Goal: Task Accomplishment & Management: Manage account settings

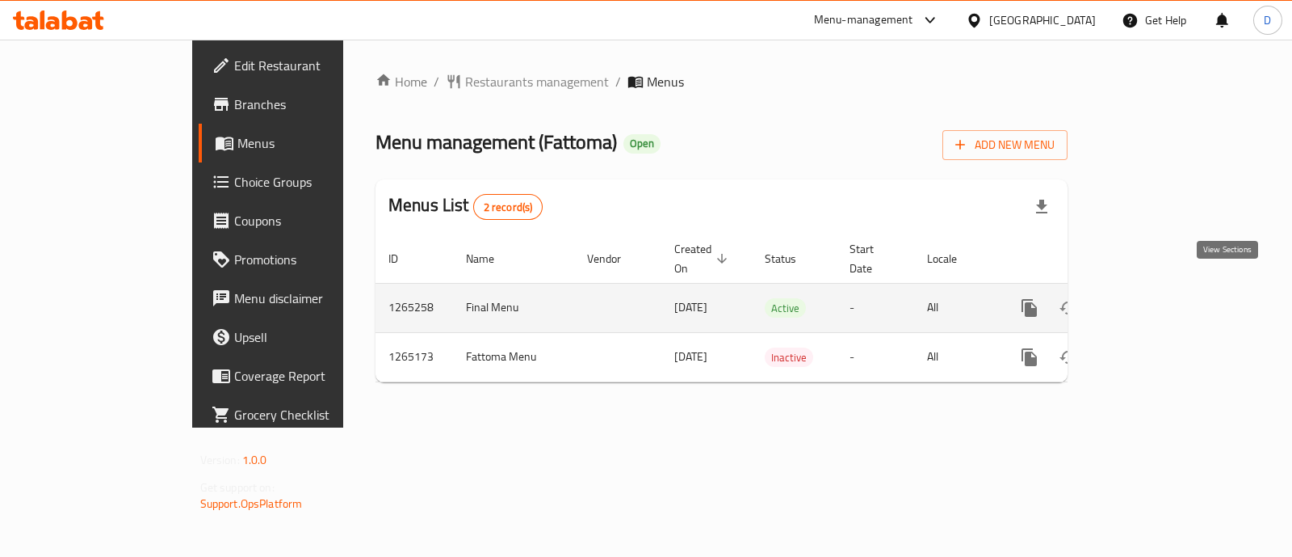
click at [1166, 288] on link "enhanced table" at bounding box center [1146, 307] width 39 height 39
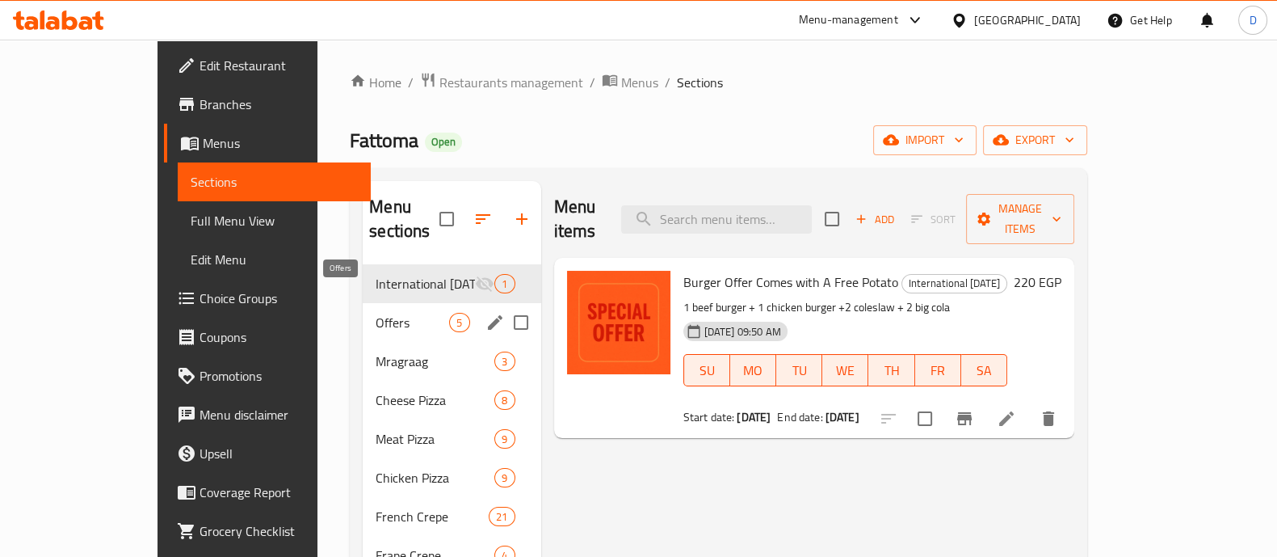
click at [376, 313] on span "Offers" at bounding box center [413, 322] width 74 height 19
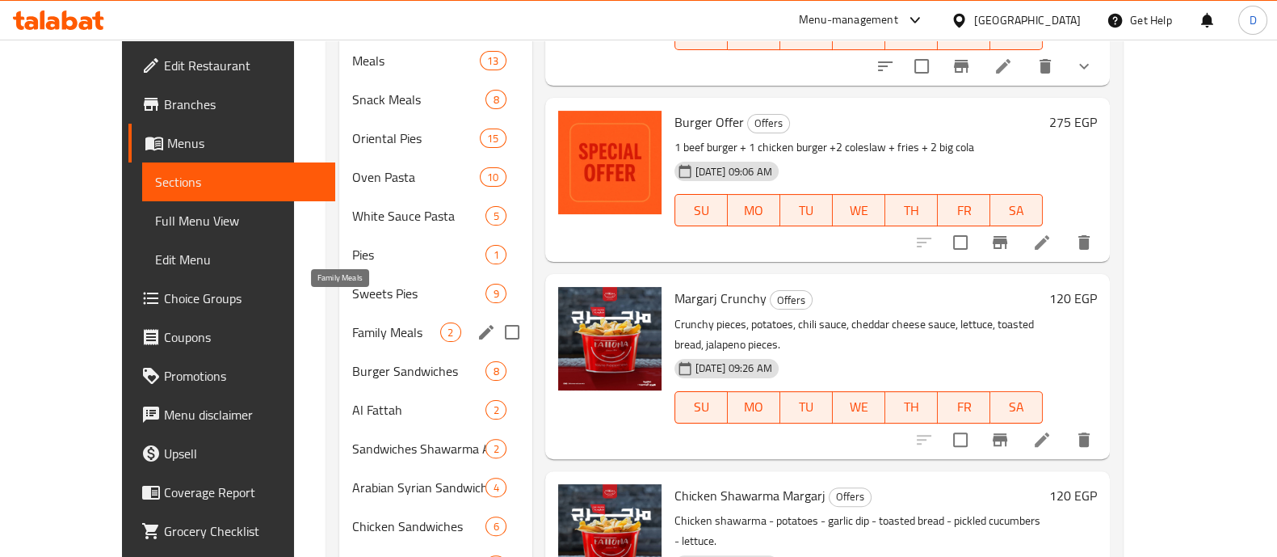
scroll to position [502, 0]
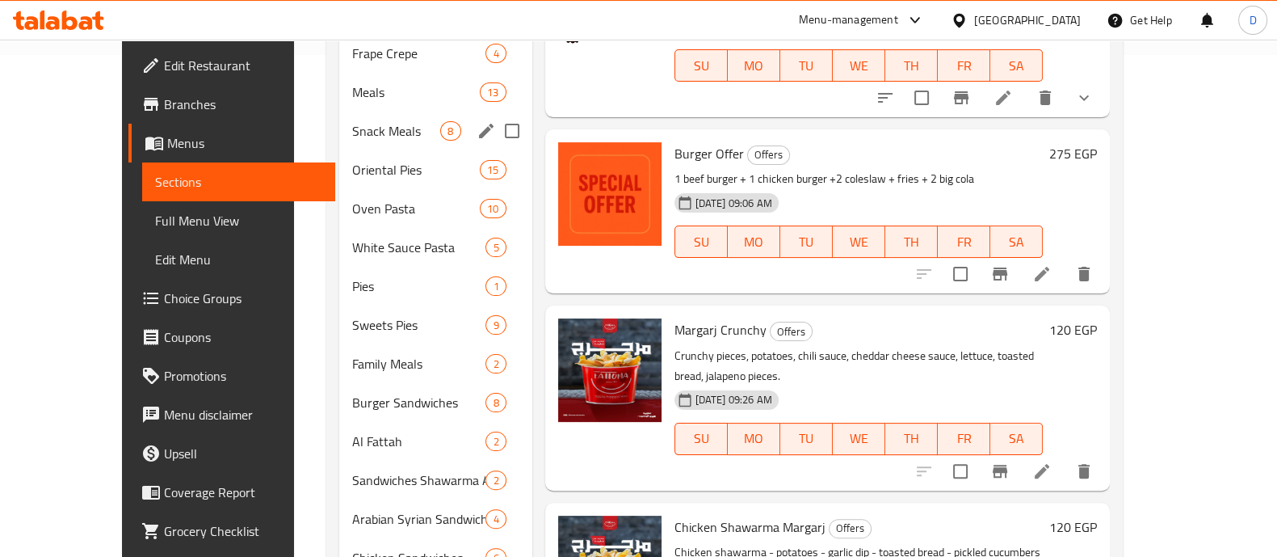
click at [378, 111] on div "Snack Meals 8" at bounding box center [435, 130] width 192 height 39
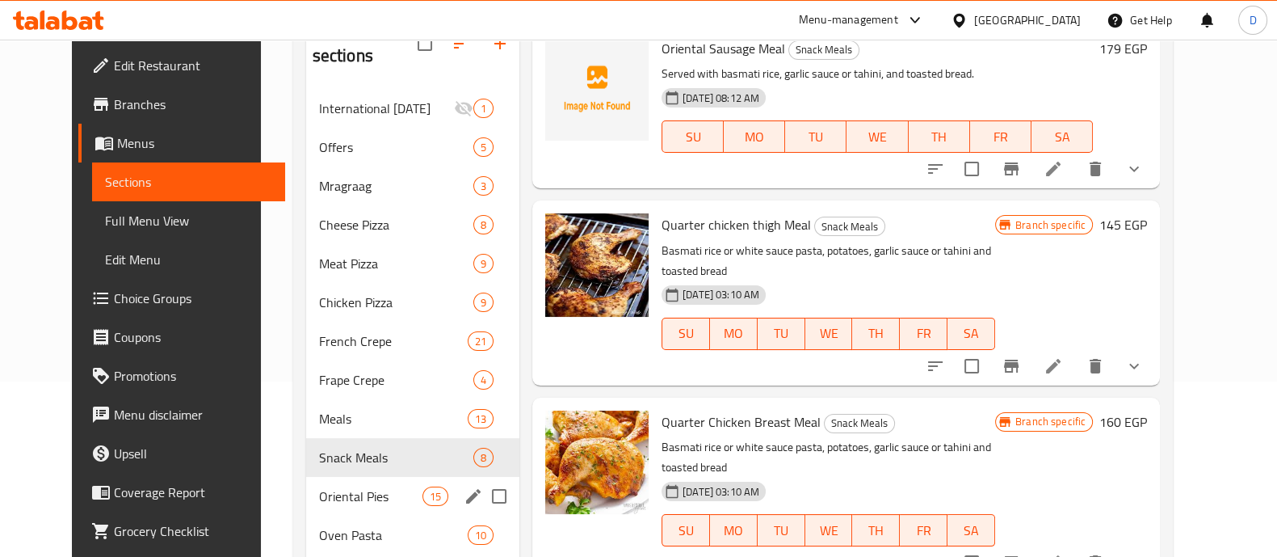
scroll to position [201, 0]
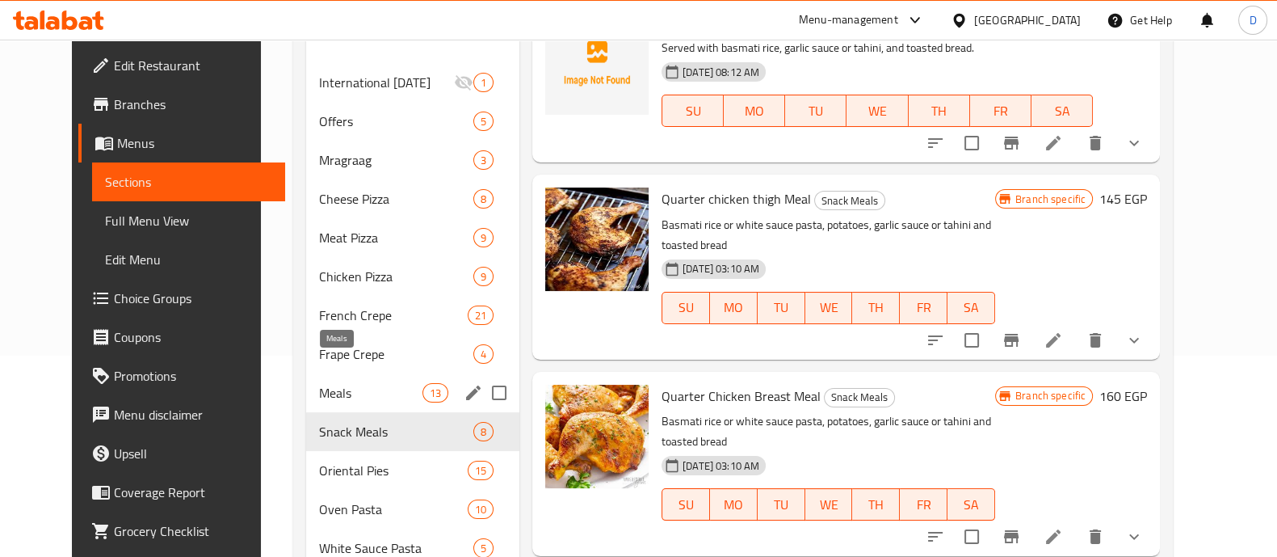
click at [376, 383] on span "Meals" at bounding box center [370, 392] width 103 height 19
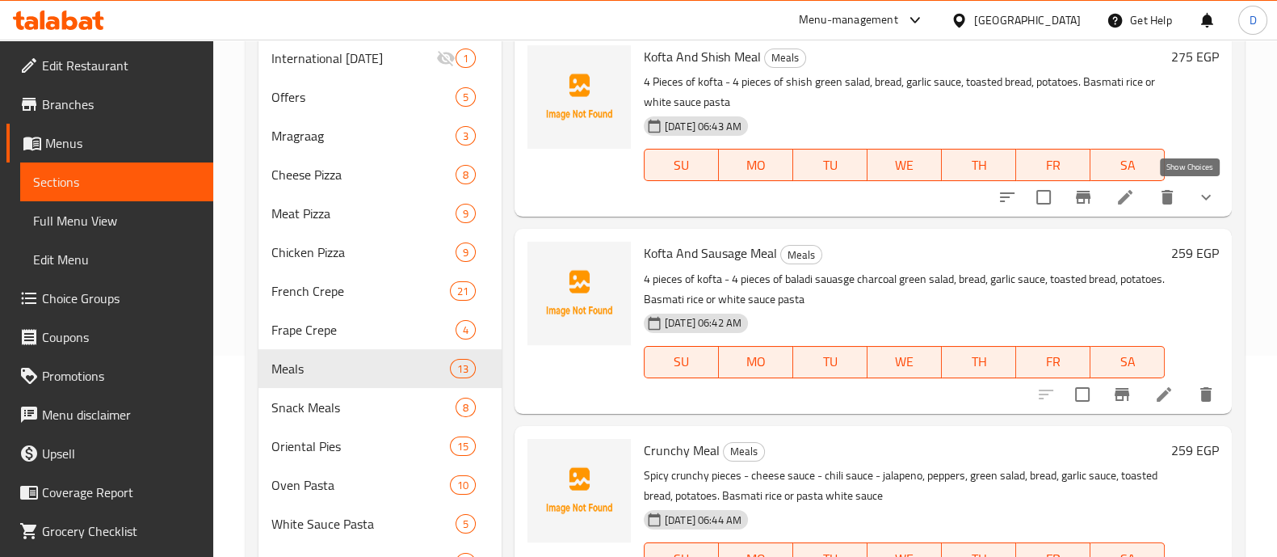
click at [1196, 204] on icon "show more" at bounding box center [1205, 196] width 19 height 19
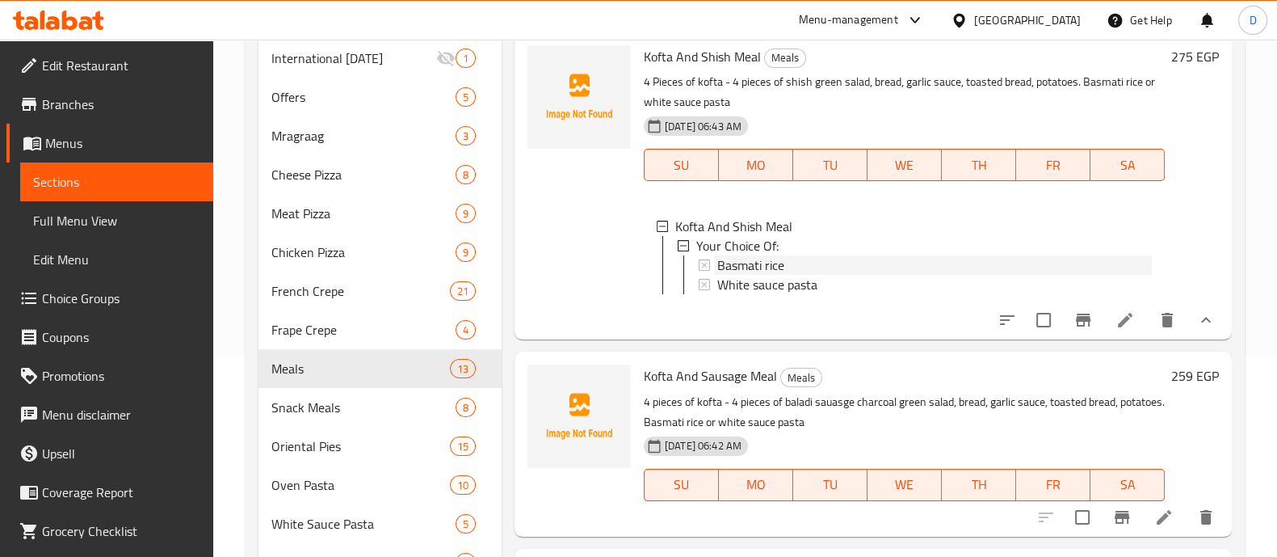
click at [820, 264] on div "Basmati rice" at bounding box center [934, 264] width 435 height 19
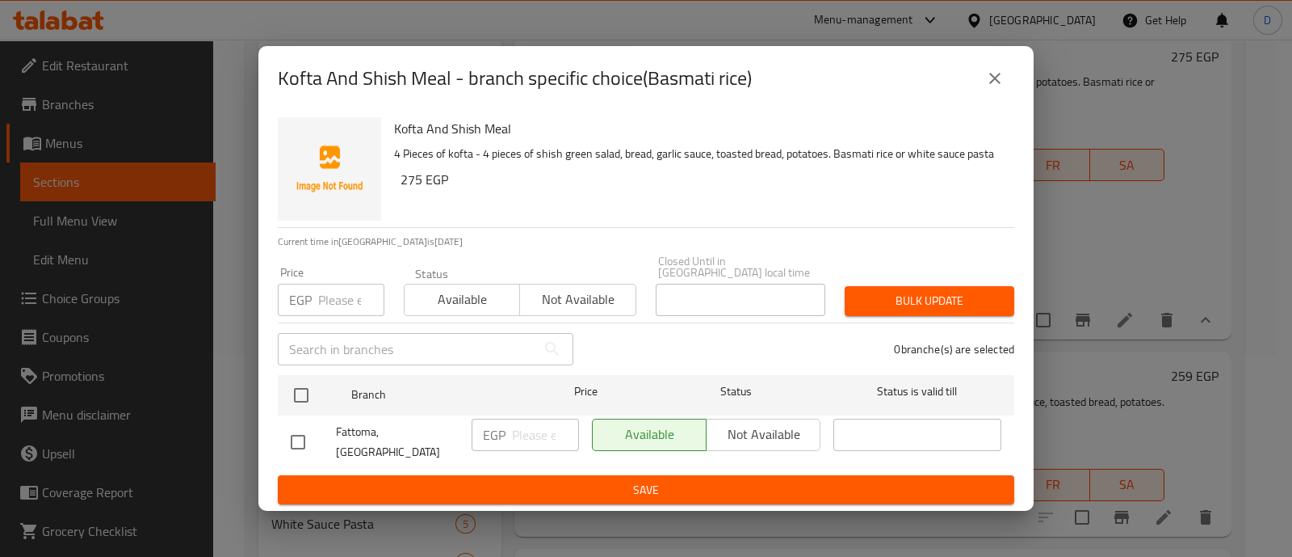
click at [998, 88] on icon "close" at bounding box center [995, 78] width 19 height 19
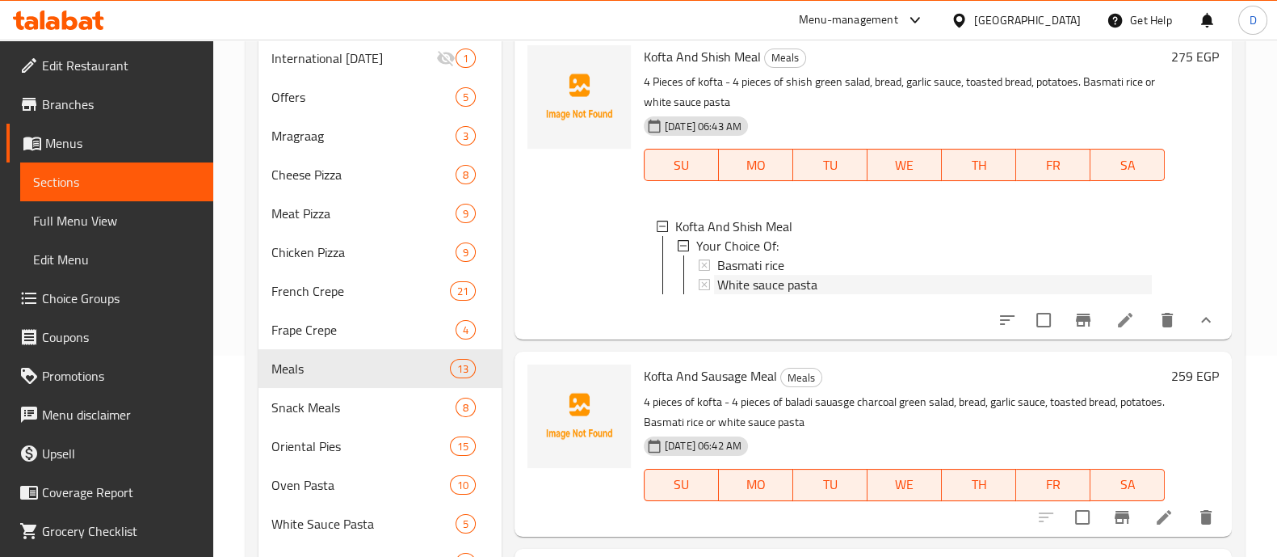
click at [753, 288] on span "White sauce pasta" at bounding box center [767, 284] width 100 height 19
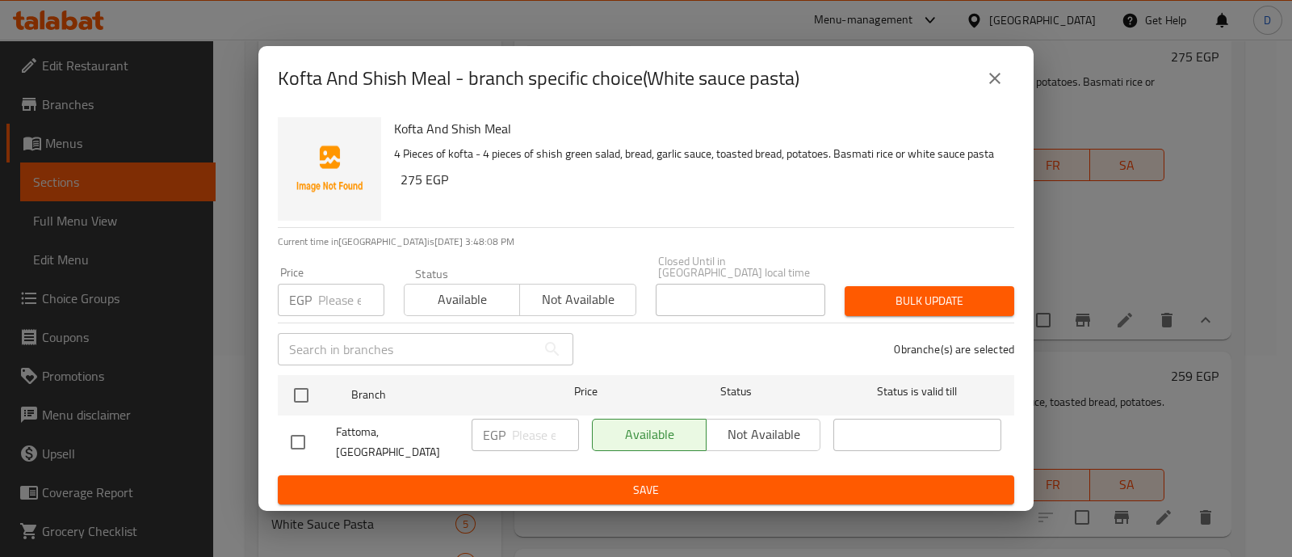
click at [998, 74] on icon "close" at bounding box center [995, 78] width 19 height 19
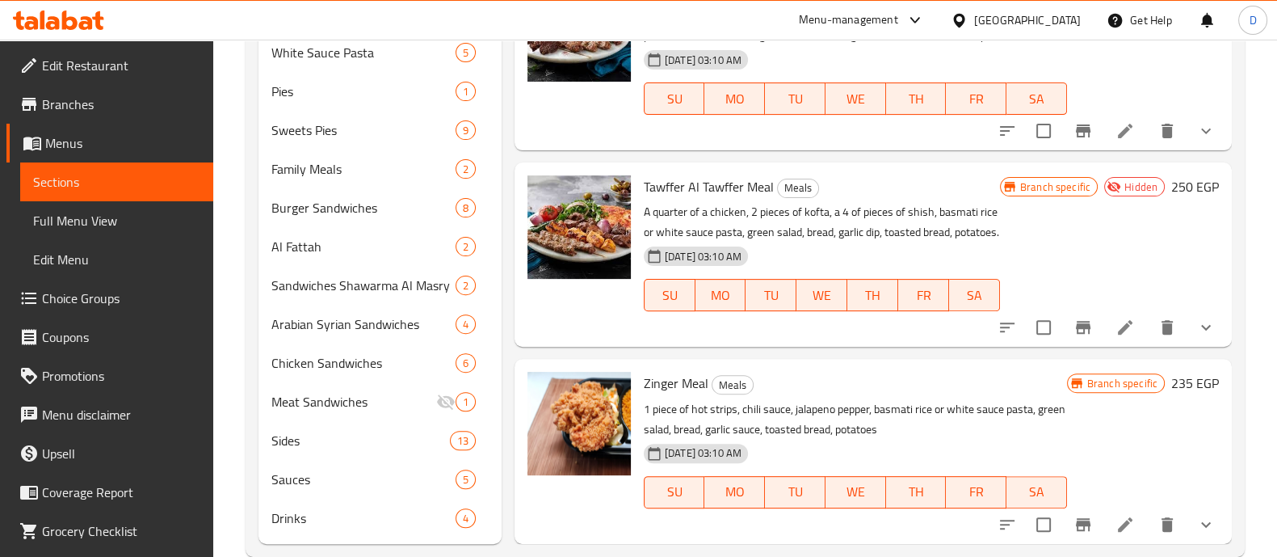
scroll to position [704, 0]
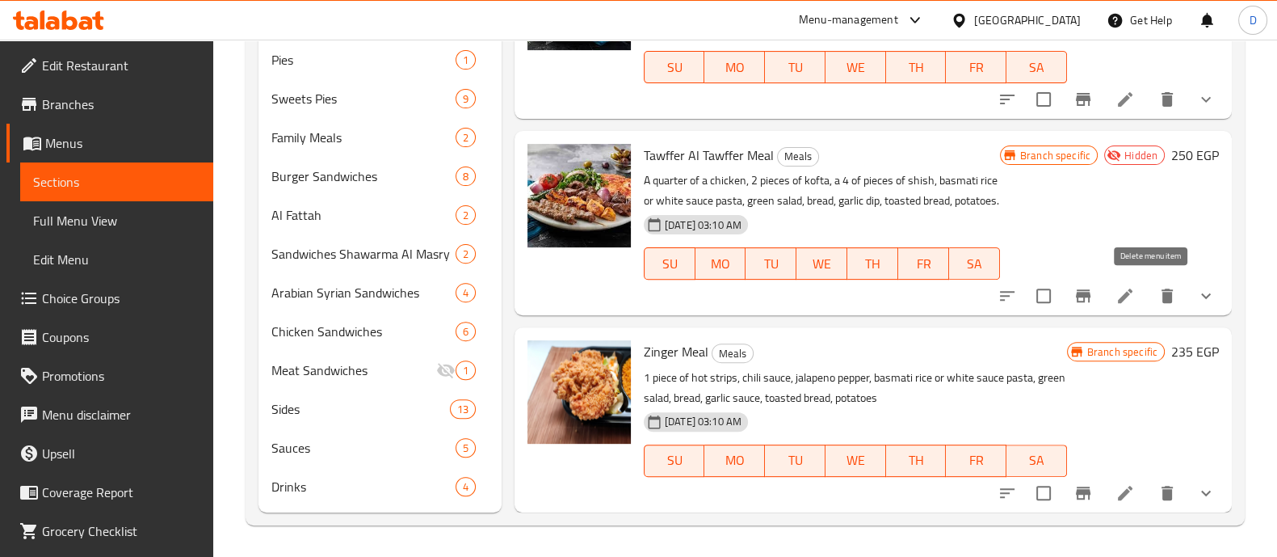
click at [1162, 294] on icon "delete" at bounding box center [1167, 295] width 11 height 15
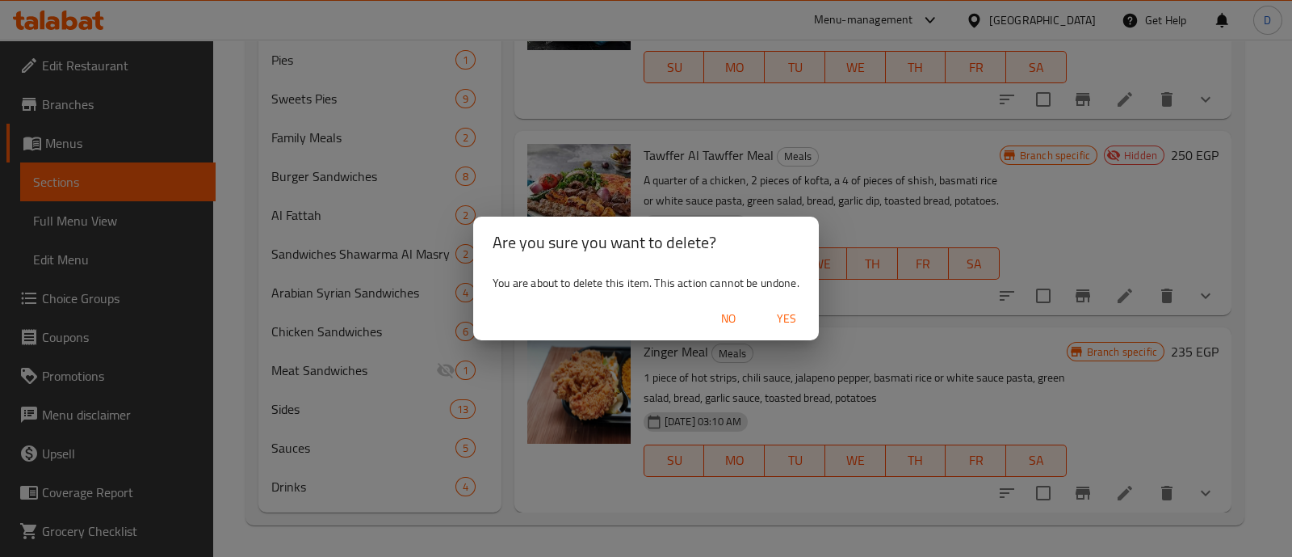
click at [784, 326] on span "Yes" at bounding box center [786, 319] width 39 height 20
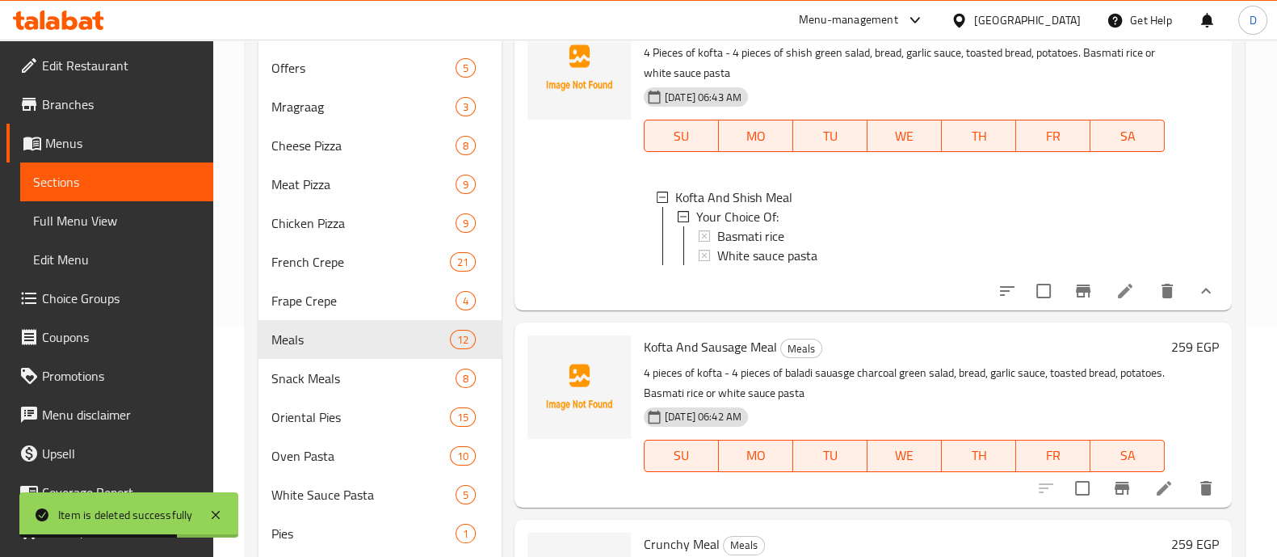
scroll to position [98, 0]
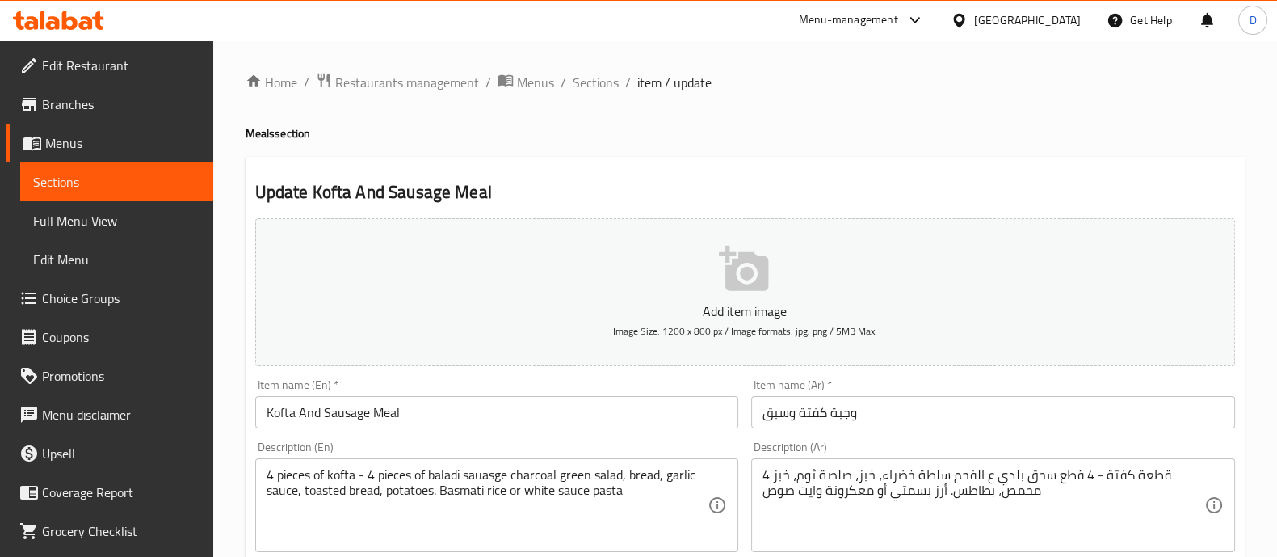
click at [983, 410] on input "وجبة كفتة وسبق" at bounding box center [993, 412] width 484 height 32
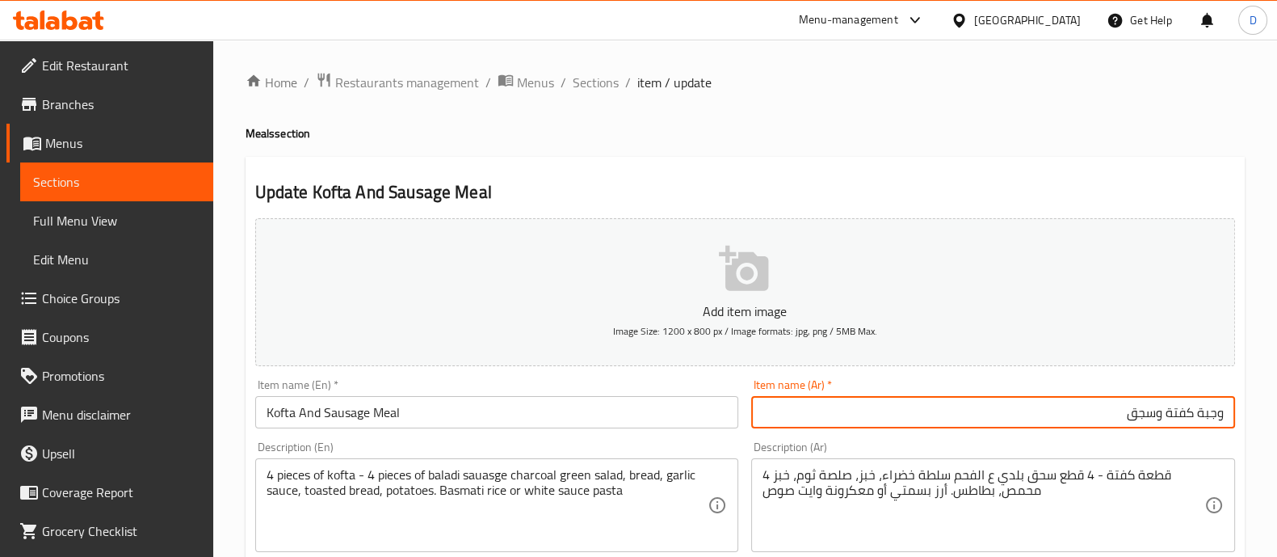
type input "وجبة كفتة وسجق"
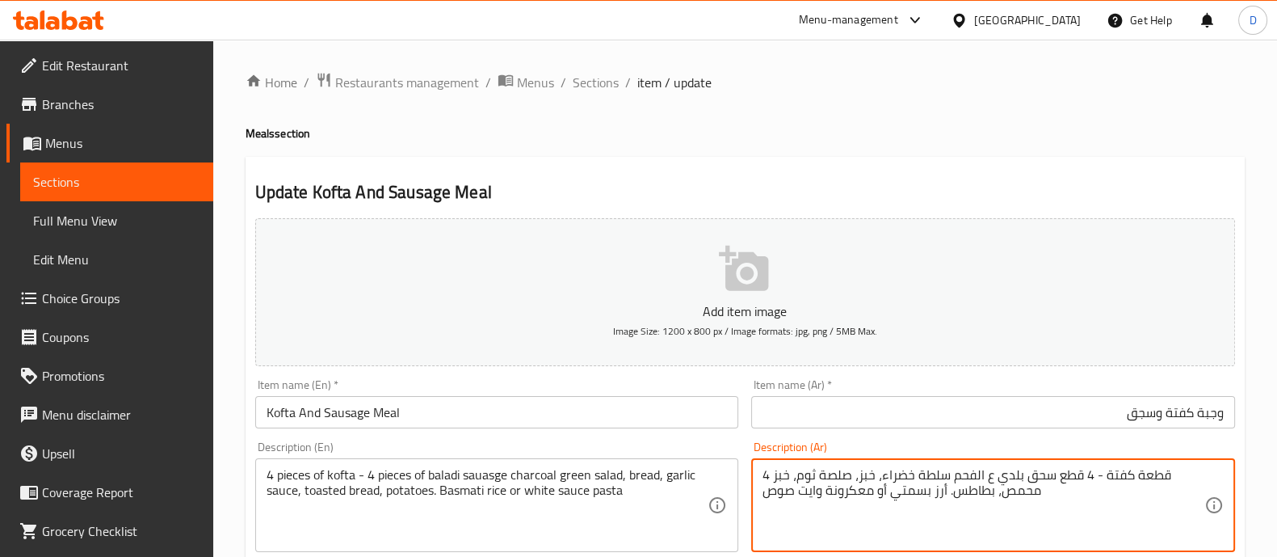
click at [1040, 473] on textarea "4 قطعة كفتة - 4 قطع سحق بلدي ع الفحم سلطة خضراء، خبز، صلصة ثوم، خبز محمص، بطاطس…" at bounding box center [984, 505] width 442 height 77
click at [877, 506] on textarea "4 قطعة كفتة - 4 قطع سجق بلدي ع الفحم سلطة خضراء، خبز، صلصة ثوم، خبز محمص، بطاطس…" at bounding box center [984, 505] width 442 height 77
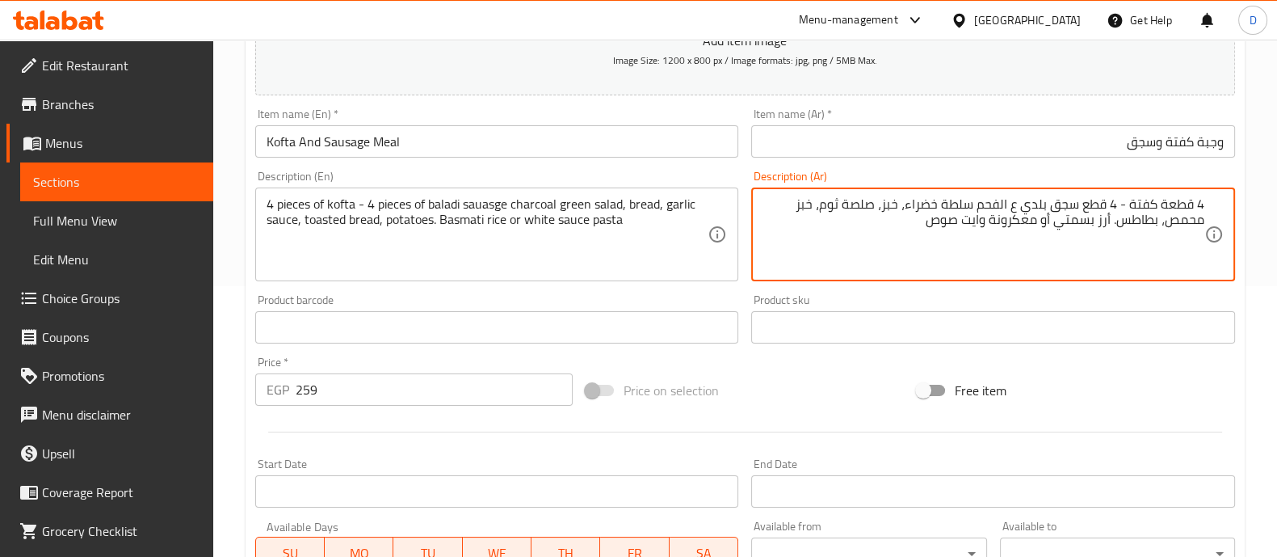
scroll to position [583, 0]
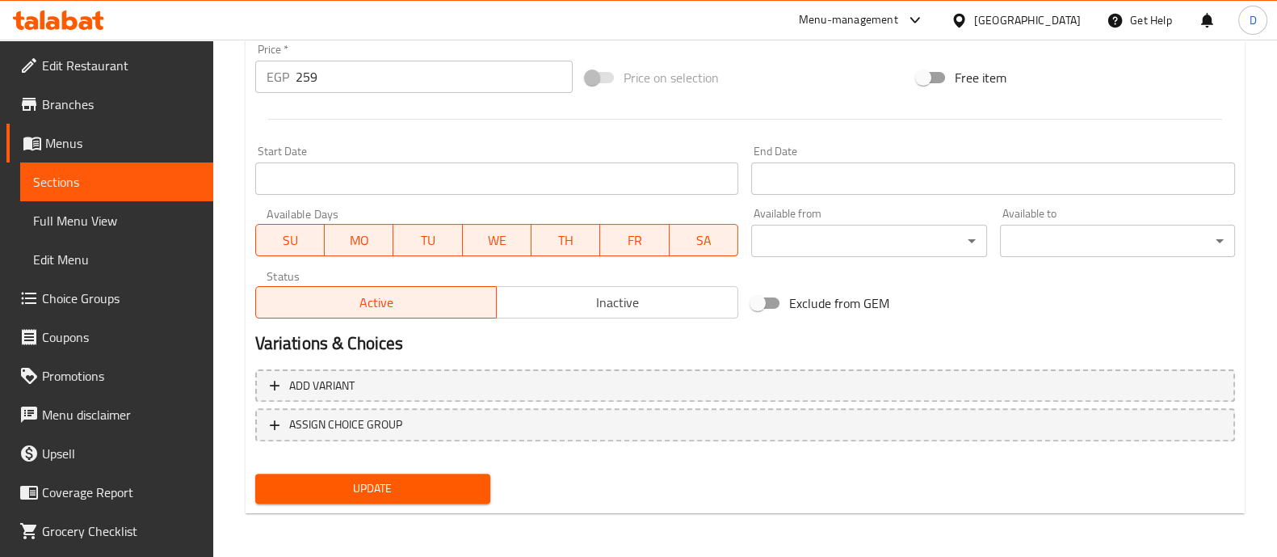
type textarea "4 قطعة كفتة - 4 قطع سجق بلدي ع الفحم سلطة خضراء، خبز، صلصة ثوم، خبز محمص، بطاطس…"
click at [329, 483] on span "Update" at bounding box center [372, 488] width 209 height 20
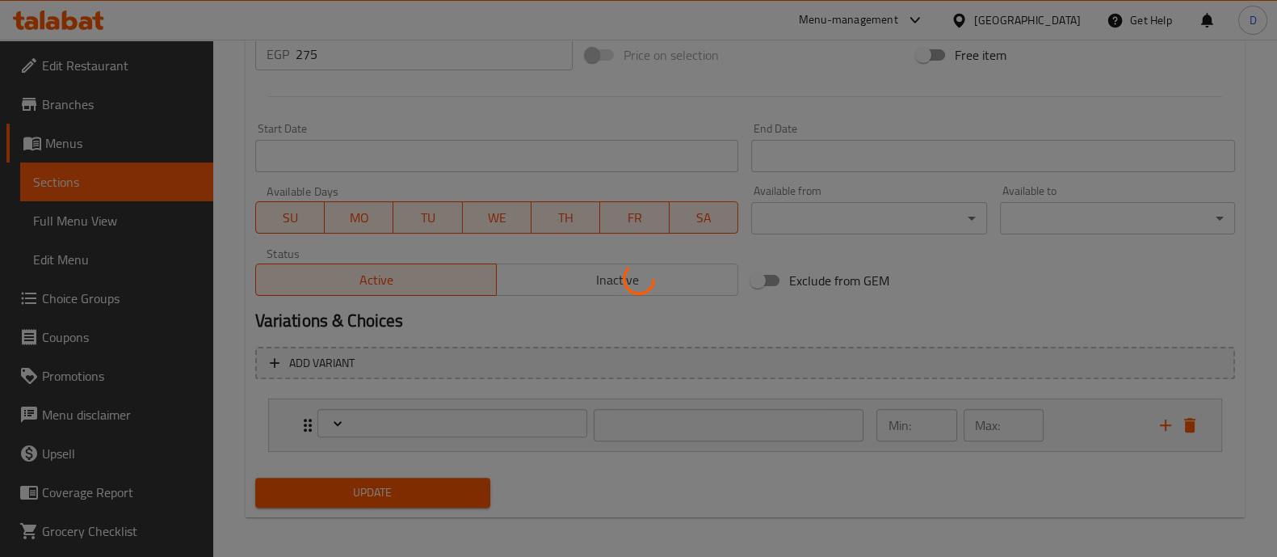
type input "إختيارك من:"
type input "1"
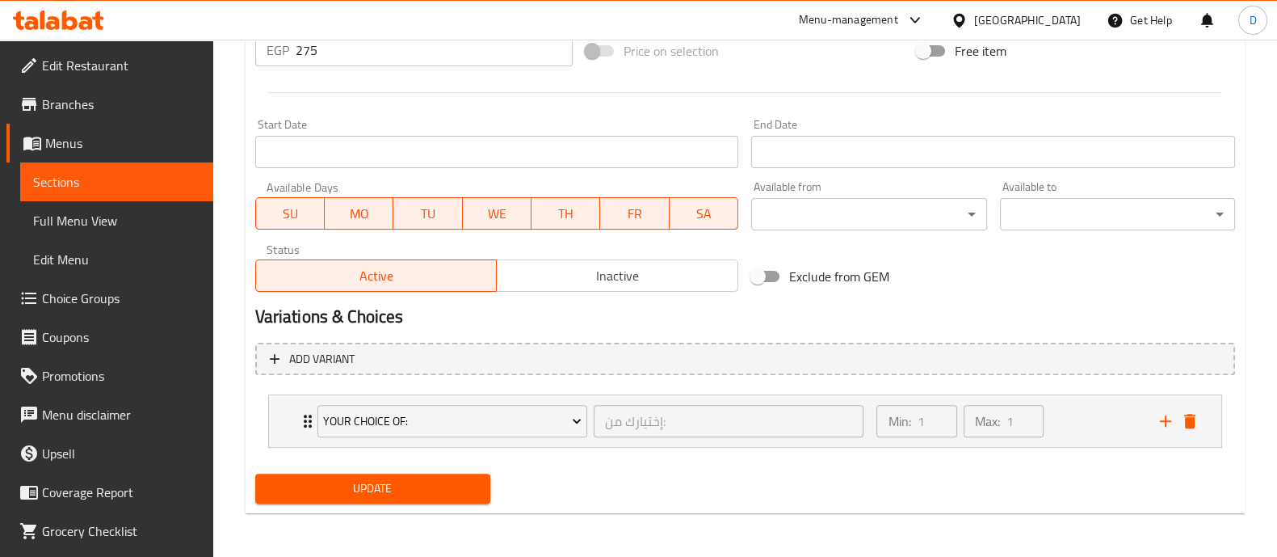
scroll to position [610, 0]
click at [1088, 422] on div "Min: 1 ​ Max: 1 ​" at bounding box center [1008, 421] width 283 height 52
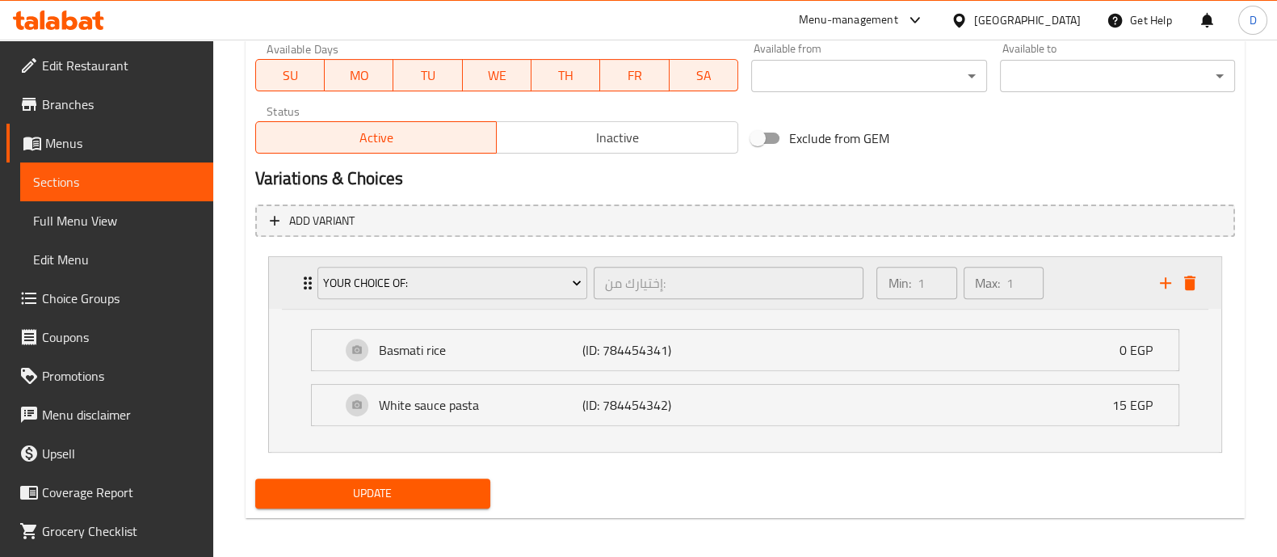
scroll to position [752, 0]
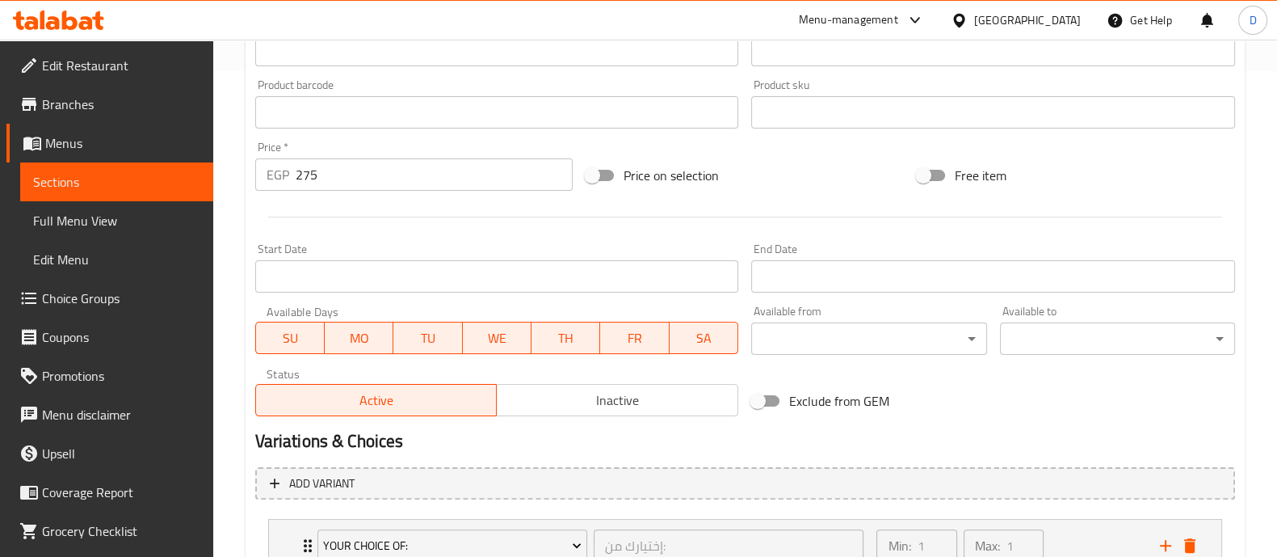
scroll to position [610, 0]
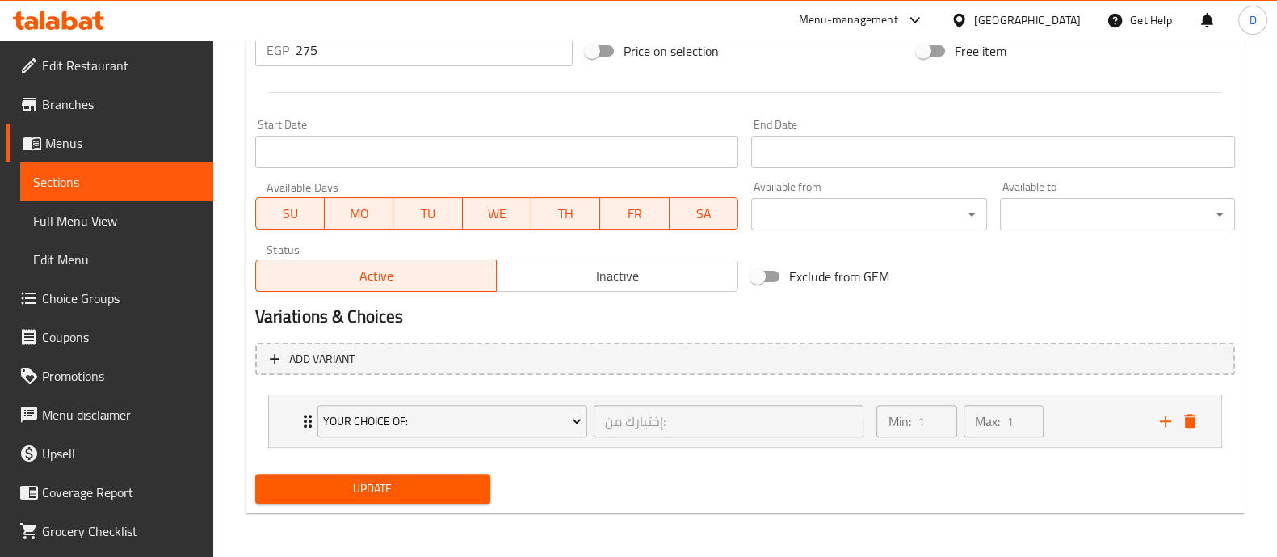
click at [89, 291] on span "Choice Groups" at bounding box center [121, 297] width 158 height 19
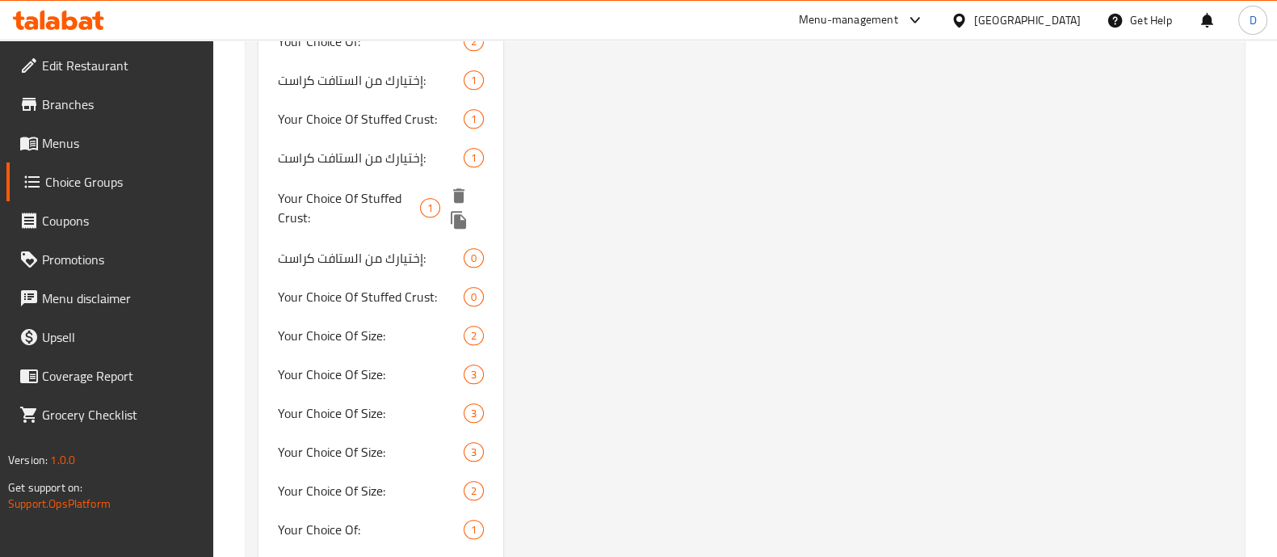
scroll to position [1409, 0]
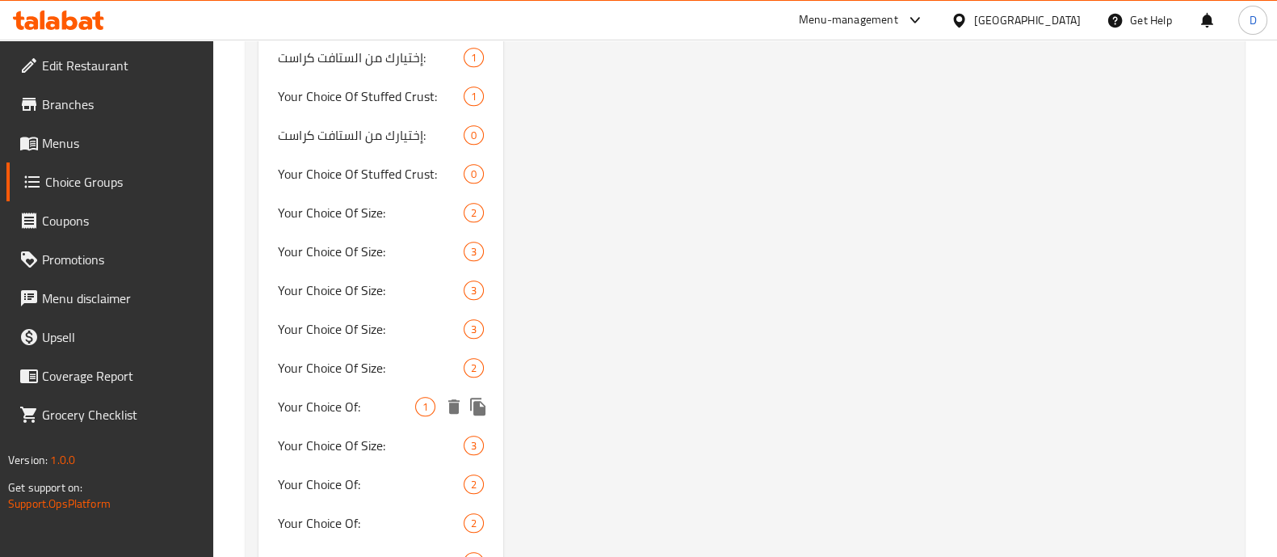
click at [354, 397] on span "Your Choice Of:" at bounding box center [346, 406] width 137 height 19
type input "Your Choice Of:"
type input "0"
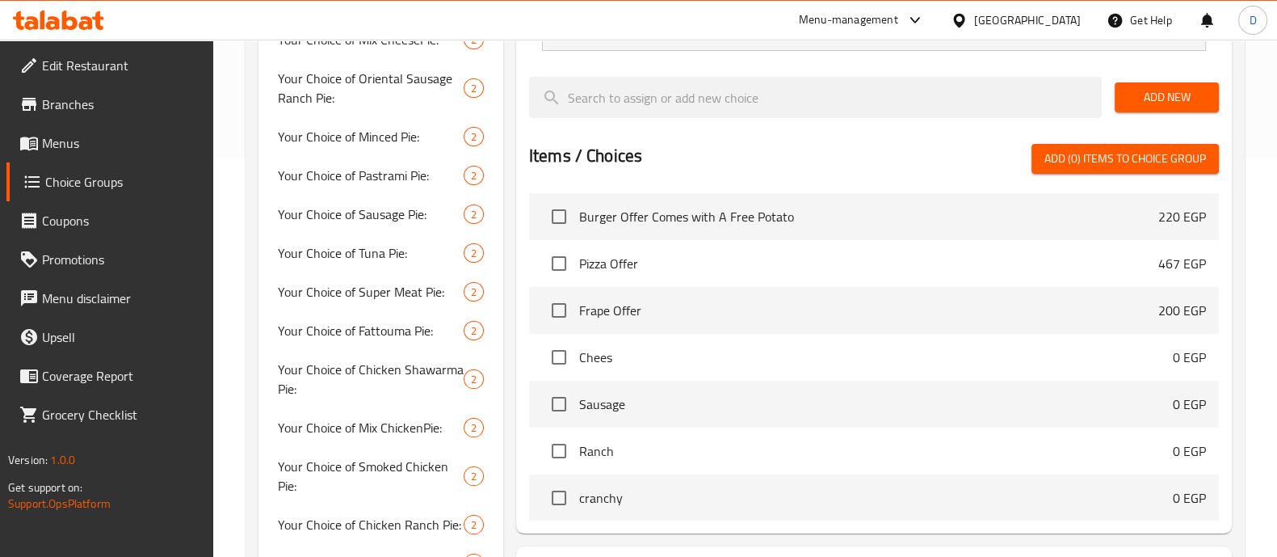
scroll to position [0, 0]
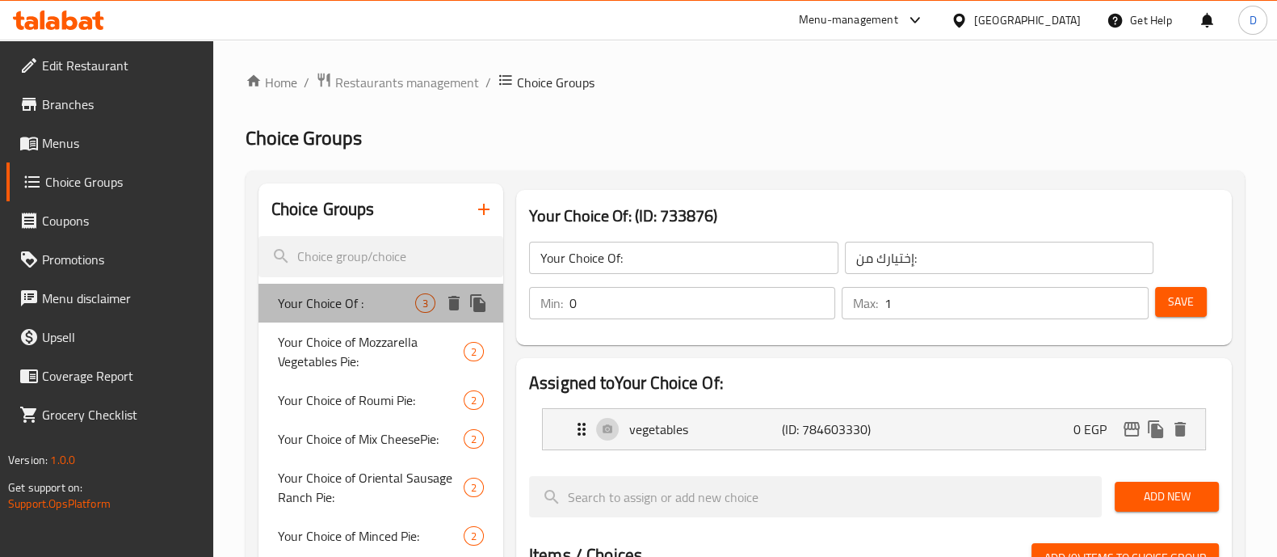
click at [368, 317] on div "Your Choice Of : 3" at bounding box center [380, 303] width 245 height 39
type input "Your Choice Of :"
type input "1"
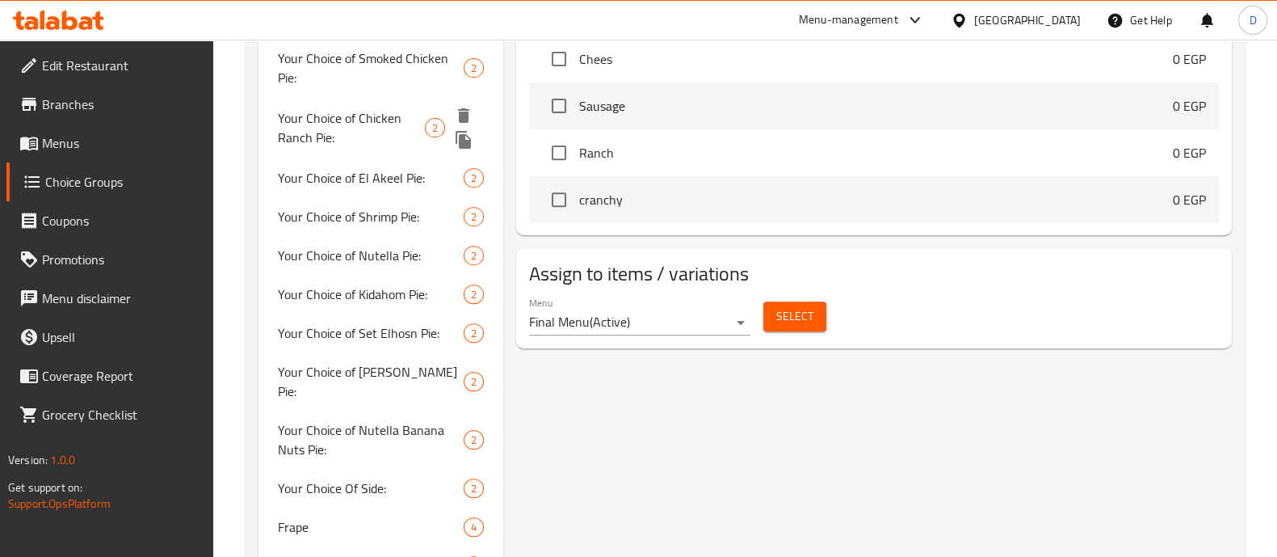
scroll to position [909, 0]
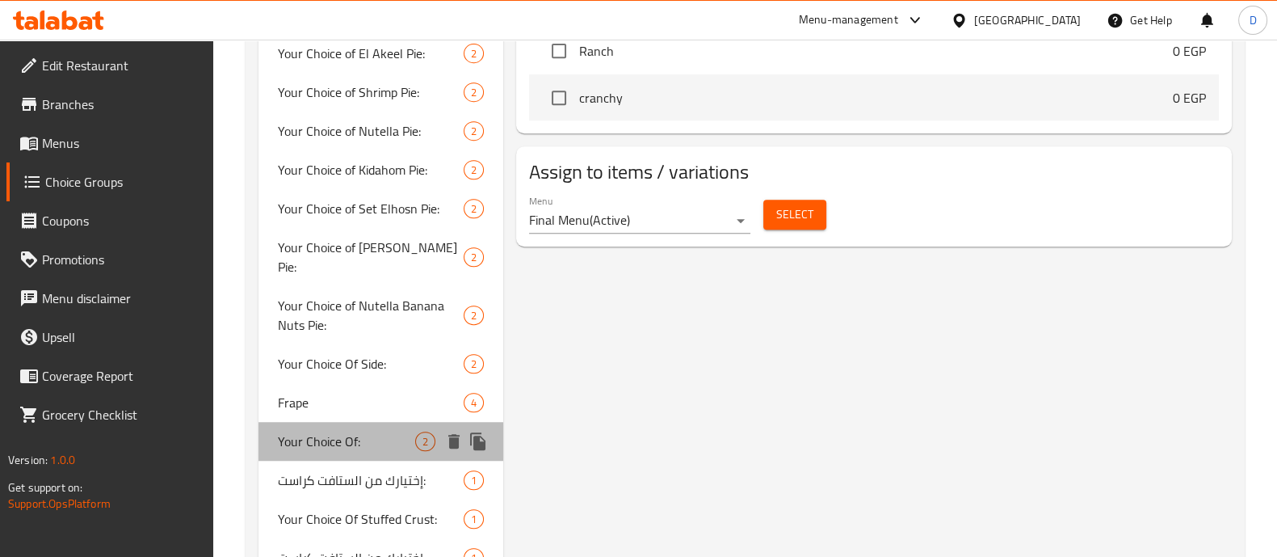
click at [376, 431] on span "Your Choice Of:" at bounding box center [346, 440] width 137 height 19
type input "Your Choice Of:"
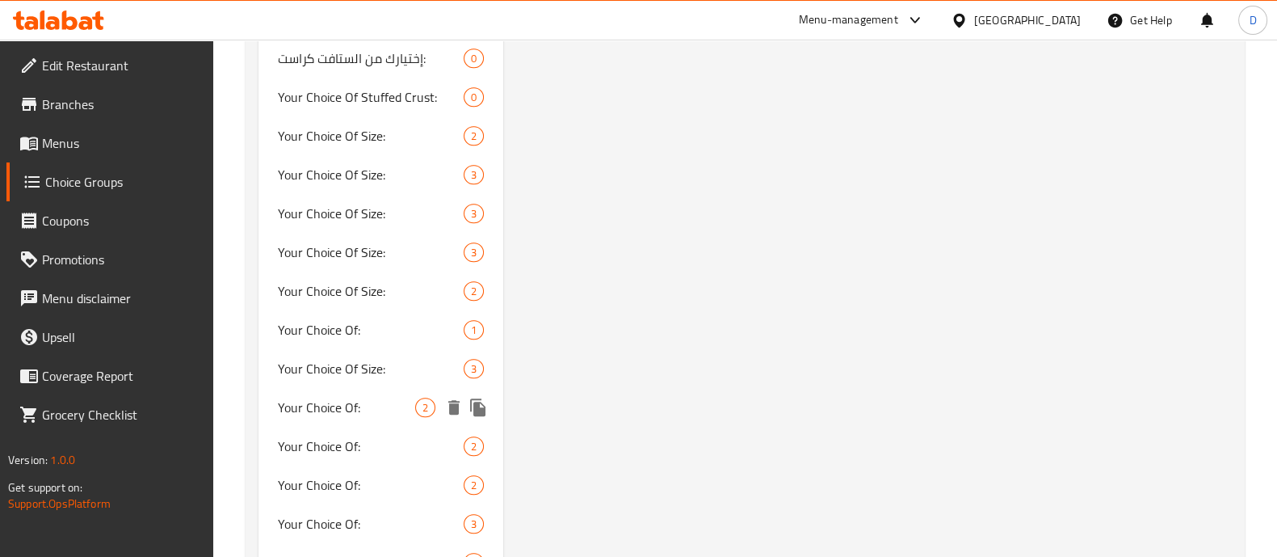
scroll to position [1514, 0]
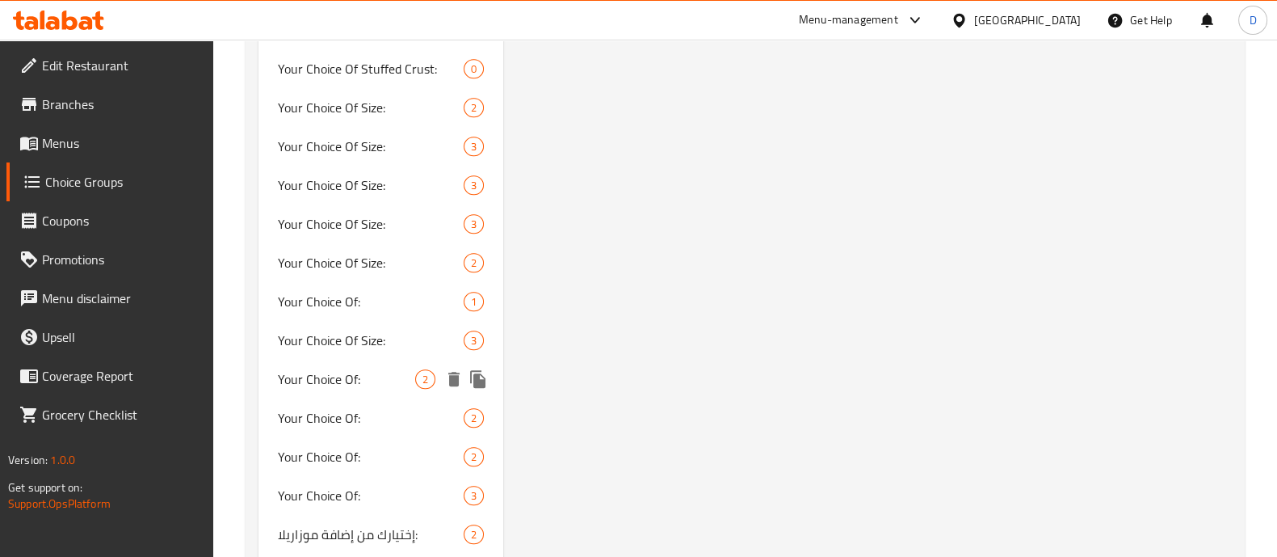
click at [364, 369] on span "Your Choice Of:" at bounding box center [346, 378] width 137 height 19
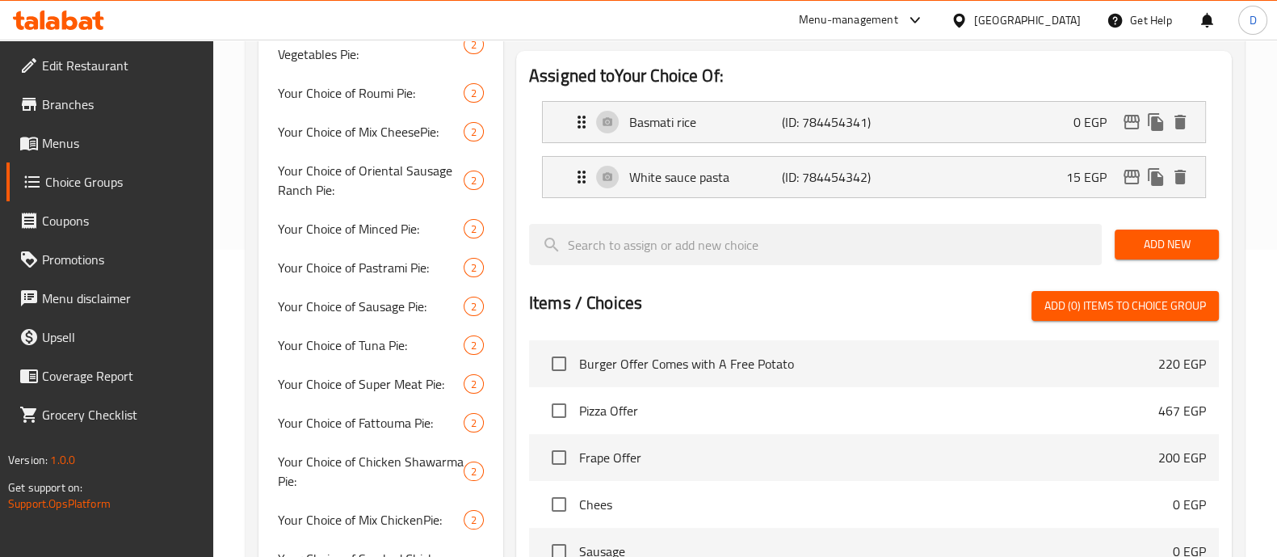
scroll to position [201, 0]
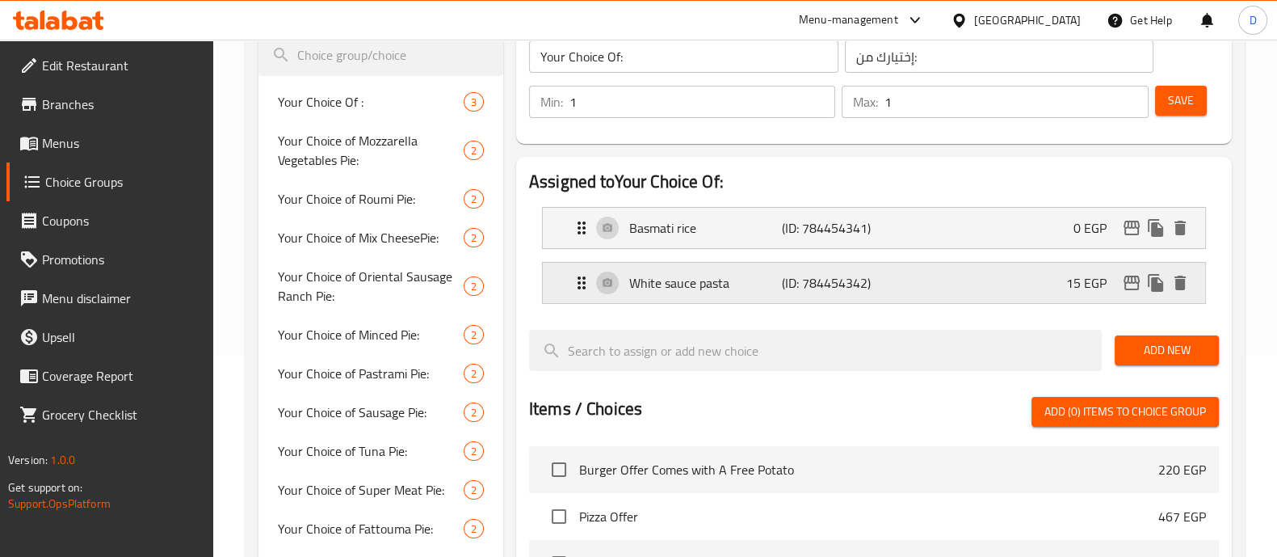
click at [1116, 283] on p "15 EGP" at bounding box center [1092, 282] width 53 height 19
click at [1084, 291] on p "15 EGP" at bounding box center [1092, 282] width 53 height 19
click at [1061, 258] on li "White sauce pasta (ID: 784454342) 15 EGP Name (En) White sauce pasta Name (En) …" at bounding box center [874, 282] width 690 height 55
click at [1056, 281] on div "White sauce pasta (ID: 784454342) 15 EGP" at bounding box center [879, 283] width 614 height 40
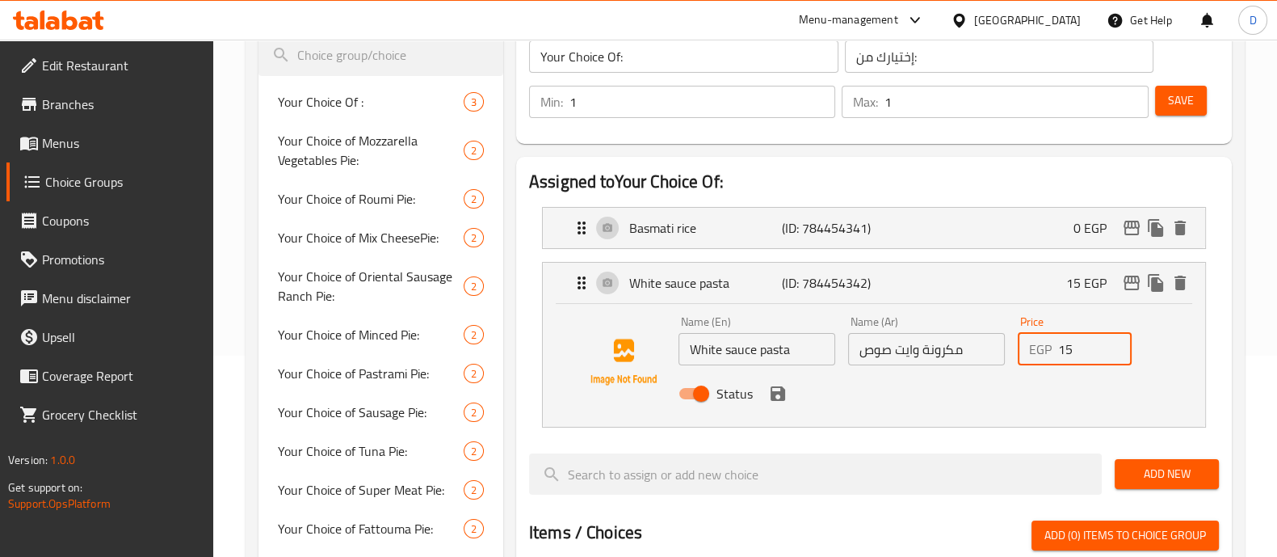
drag, startPoint x: 1072, startPoint y: 354, endPoint x: 1042, endPoint y: 349, distance: 30.3
click at [1042, 349] on div "EGP 15 Price" at bounding box center [1075, 349] width 115 height 32
click at [779, 393] on icon "save" at bounding box center [778, 393] width 15 height 15
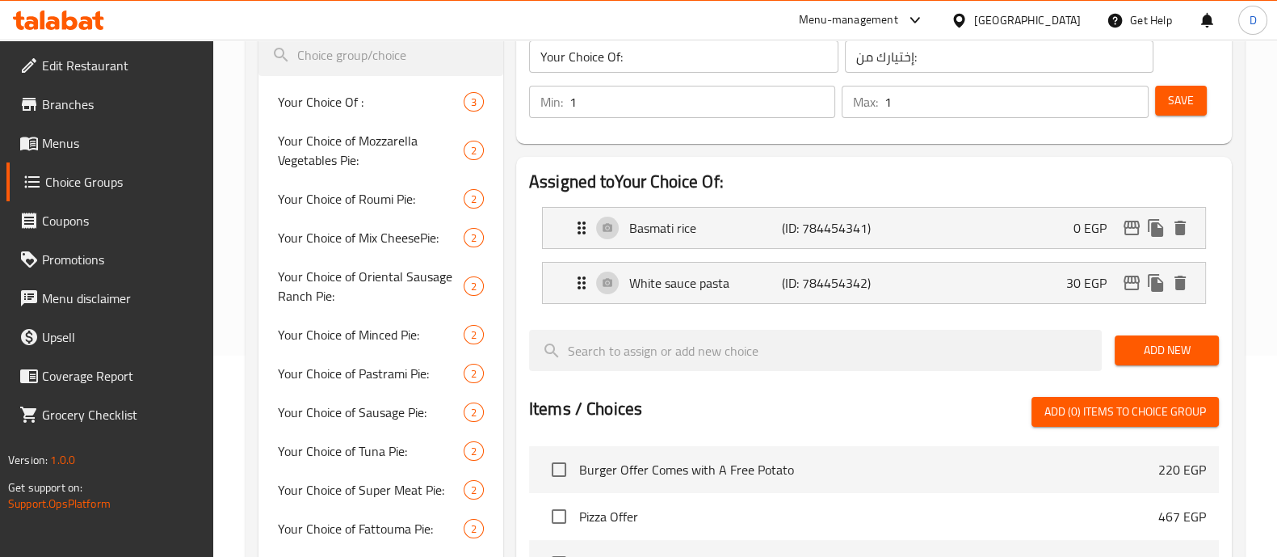
type input "30"
click at [1055, 281] on div "White sauce pasta (ID: 784454342) 30 EGP" at bounding box center [879, 283] width 614 height 40
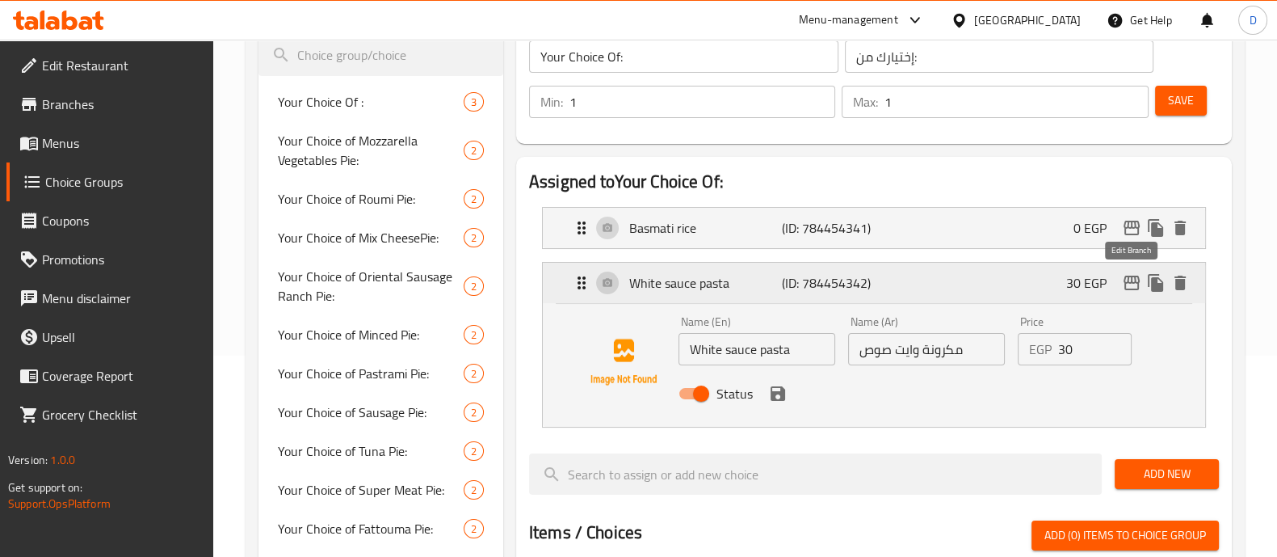
click at [1135, 280] on icon "edit" at bounding box center [1132, 282] width 16 height 15
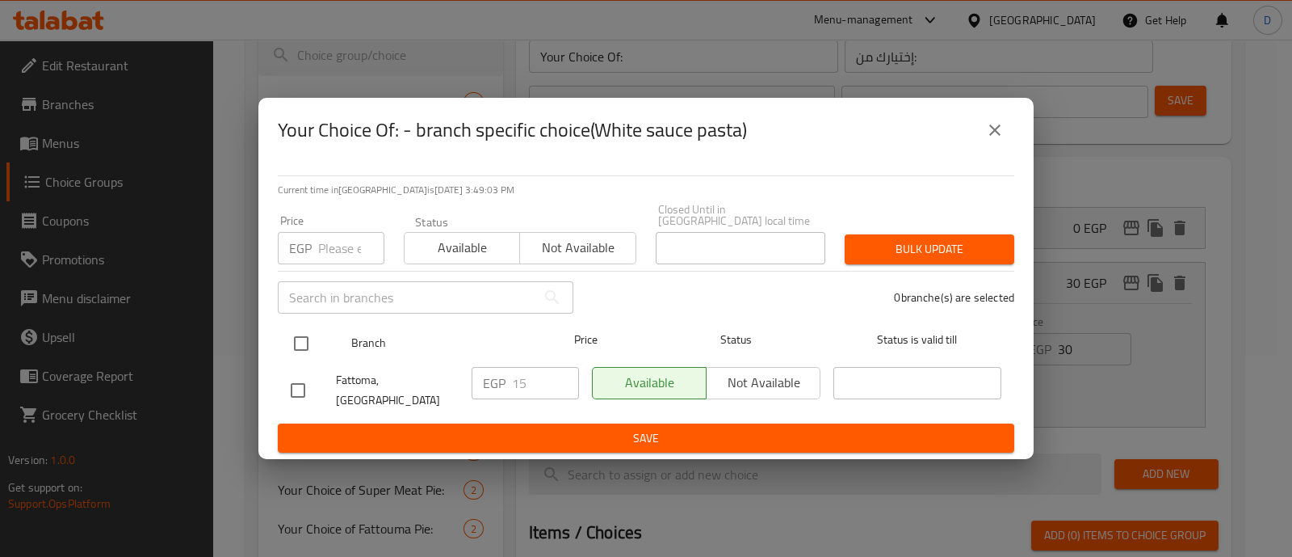
click at [300, 329] on input "checkbox" at bounding box center [301, 343] width 34 height 34
checkbox input "true"
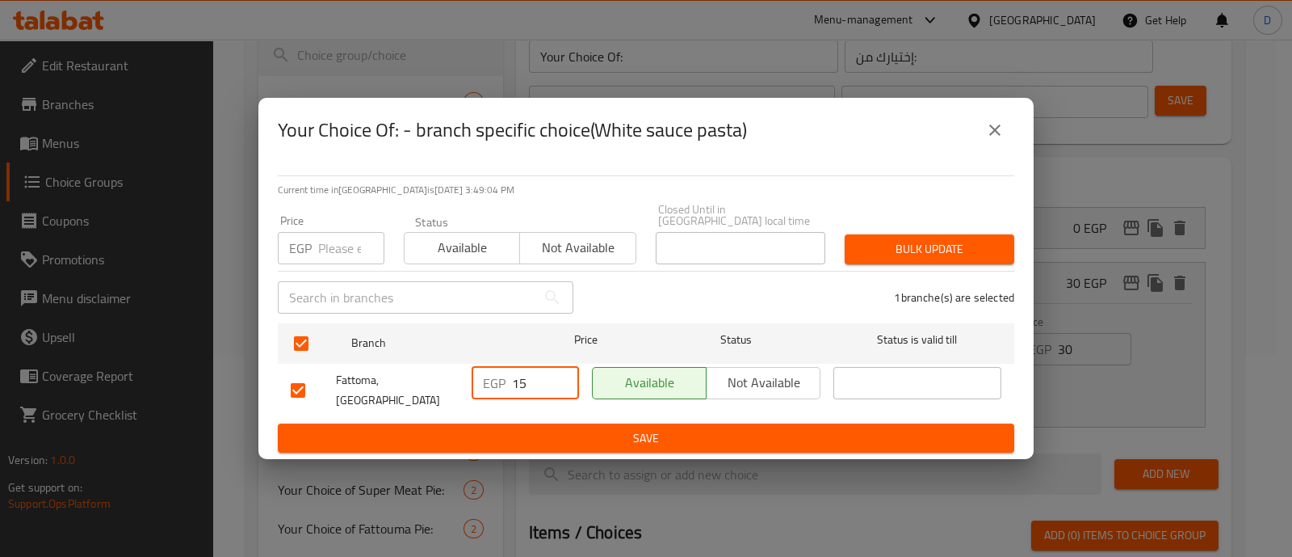
drag, startPoint x: 545, startPoint y: 376, endPoint x: 475, endPoint y: 374, distance: 70.3
click at [475, 374] on div "EGP 15 ​" at bounding box center [525, 383] width 107 height 32
type input "30"
click at [579, 439] on span "Save" at bounding box center [646, 438] width 711 height 20
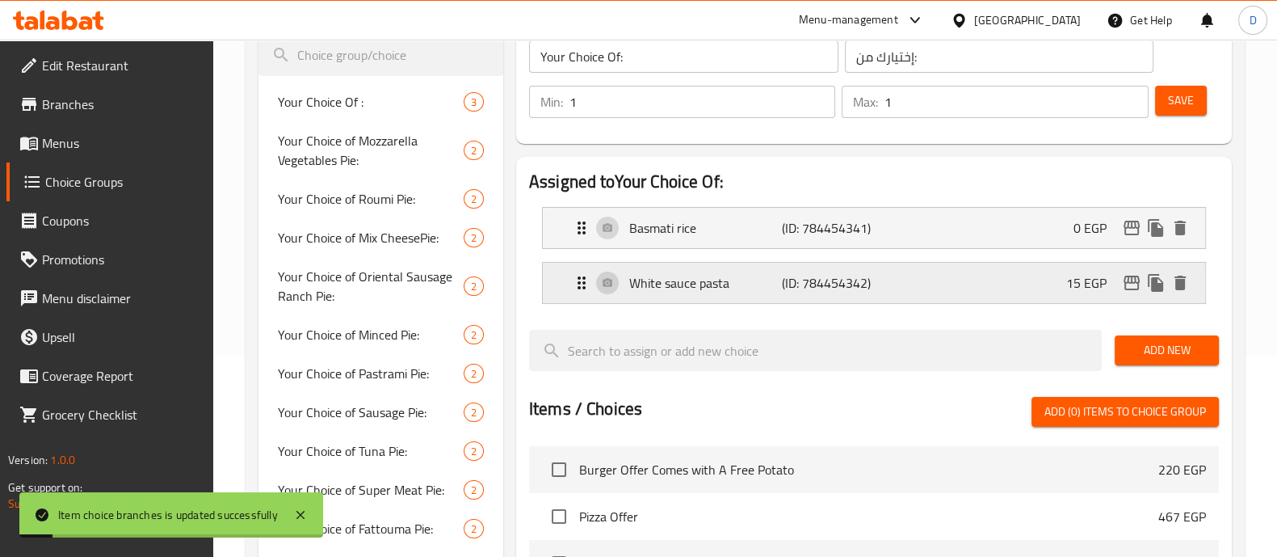
click at [1069, 287] on p "15 EGP" at bounding box center [1092, 282] width 53 height 19
click at [1042, 275] on div "White sauce pasta (ID: 784454342) 15 EGP" at bounding box center [879, 283] width 614 height 40
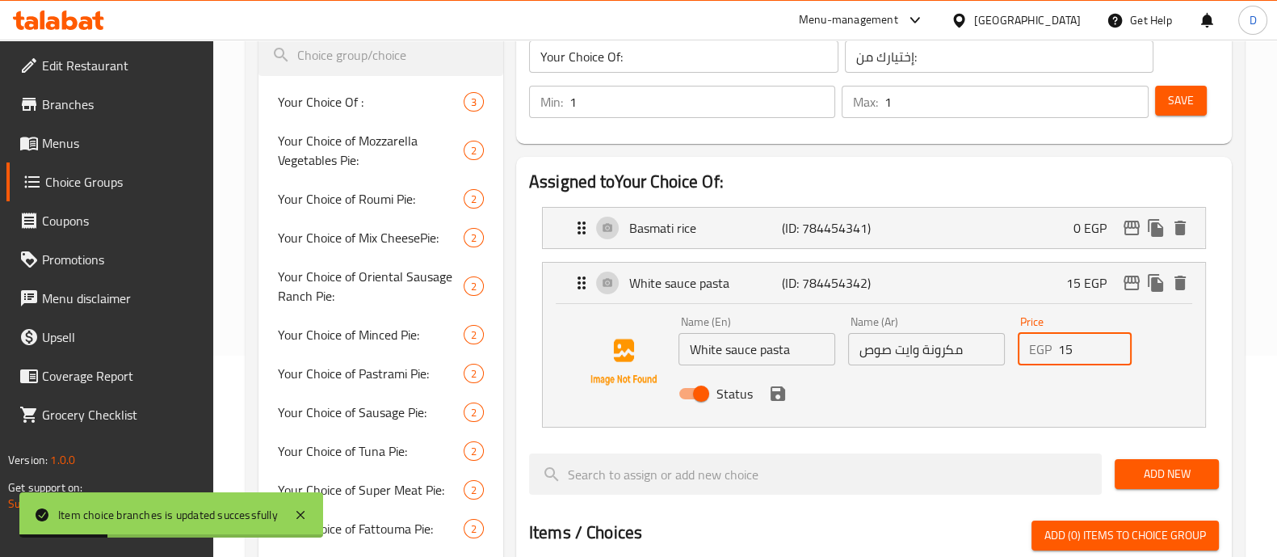
drag, startPoint x: 1071, startPoint y: 356, endPoint x: 1020, endPoint y: 356, distance: 50.9
click at [1020, 356] on div "EGP 15 Price" at bounding box center [1075, 349] width 115 height 32
click at [1178, 107] on span "Save" at bounding box center [1181, 100] width 26 height 20
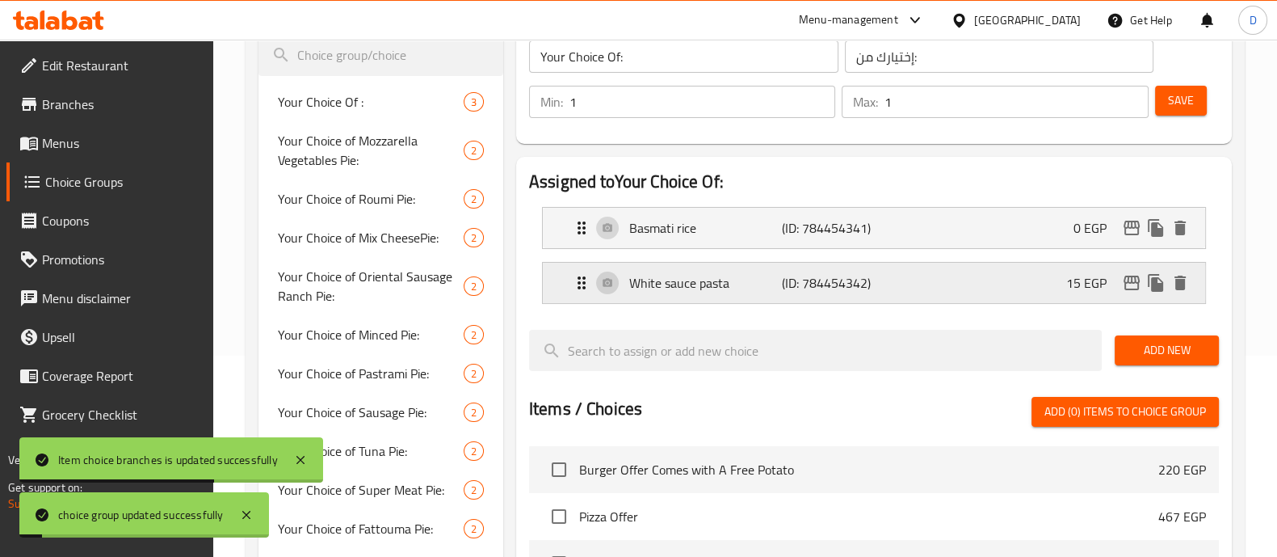
click at [1082, 273] on p "15 EGP" at bounding box center [1092, 282] width 53 height 19
click at [1083, 284] on p "15 EGP" at bounding box center [1092, 282] width 53 height 19
click at [1066, 292] on p "15 EGP" at bounding box center [1092, 282] width 53 height 19
click at [979, 273] on div "White sauce pasta (ID: 784454342) 15 EGP" at bounding box center [879, 283] width 614 height 40
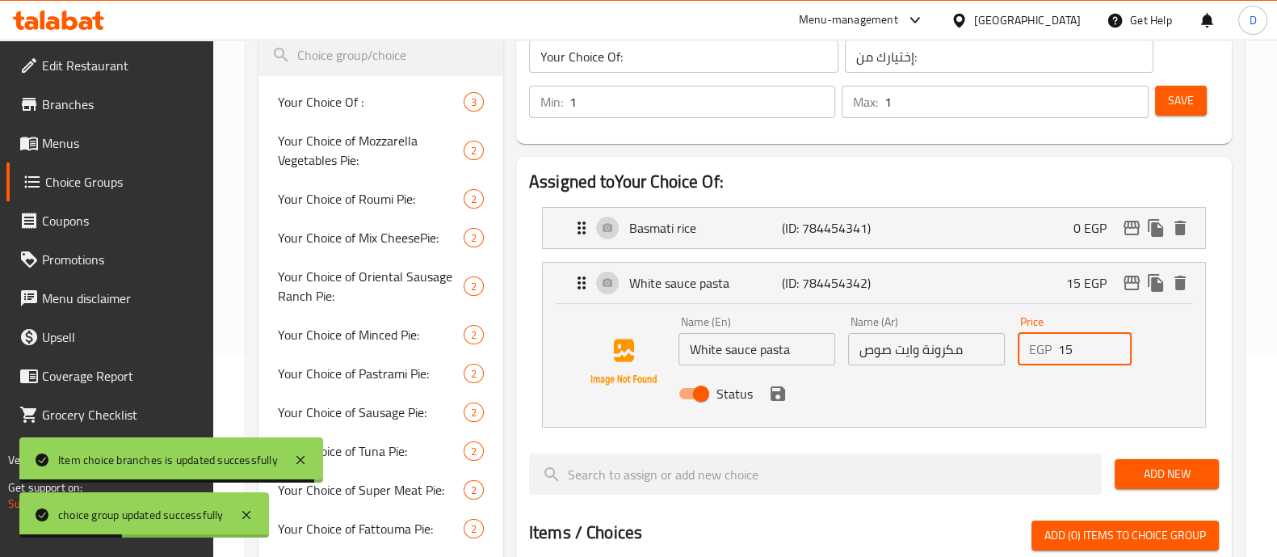
click at [1022, 355] on div "EGP 15 Price" at bounding box center [1075, 349] width 115 height 32
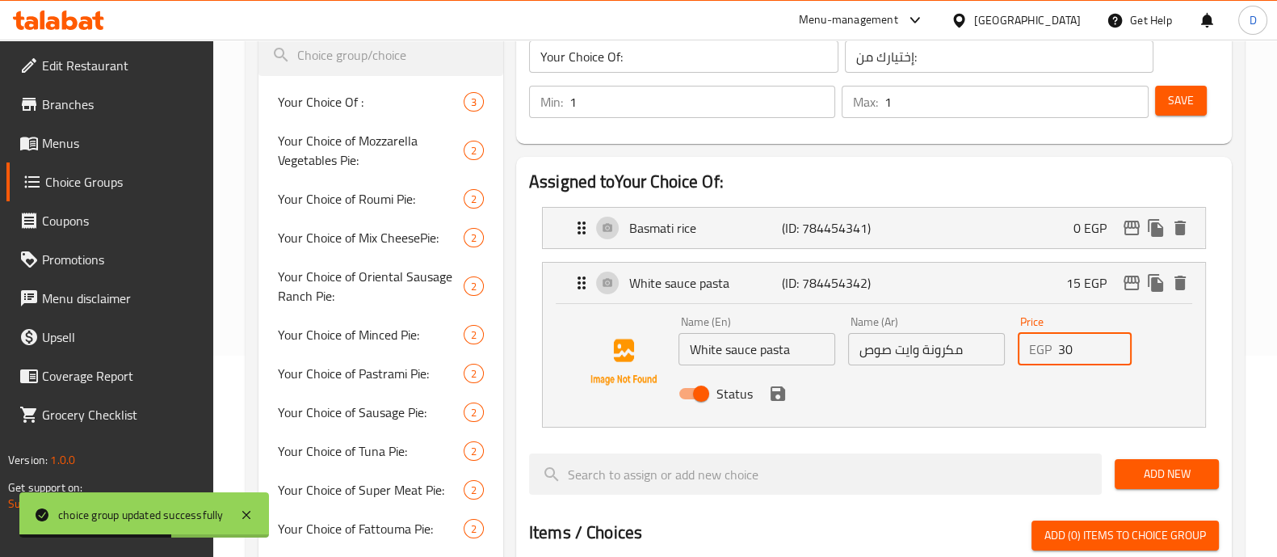
type input "30"
click at [1168, 99] on span "Save" at bounding box center [1181, 100] width 26 height 20
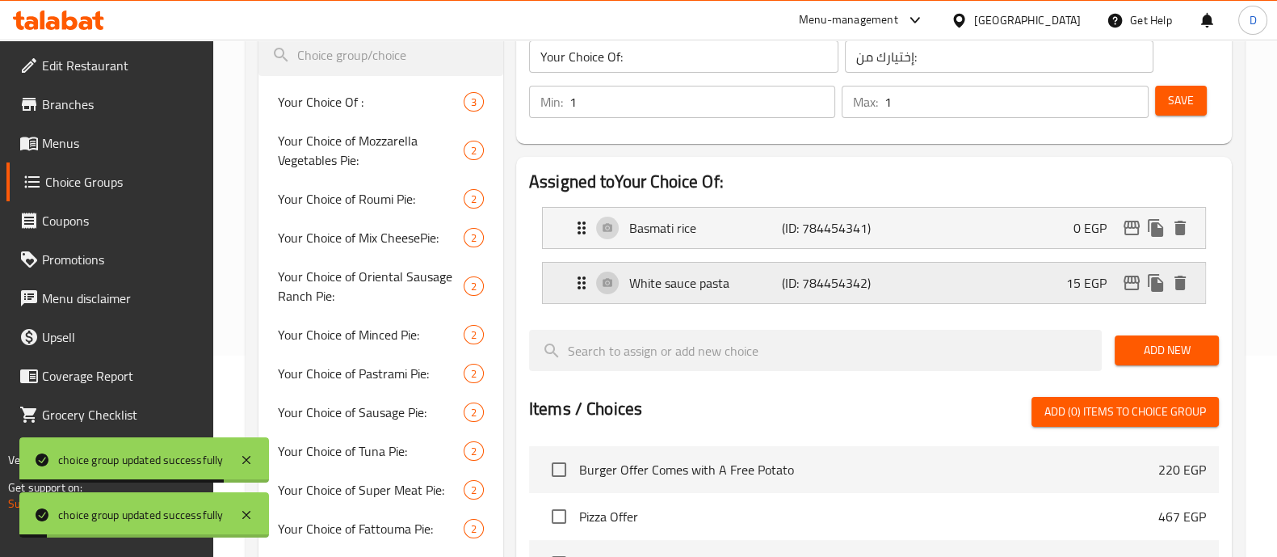
click at [1129, 280] on icon "edit" at bounding box center [1132, 282] width 16 height 15
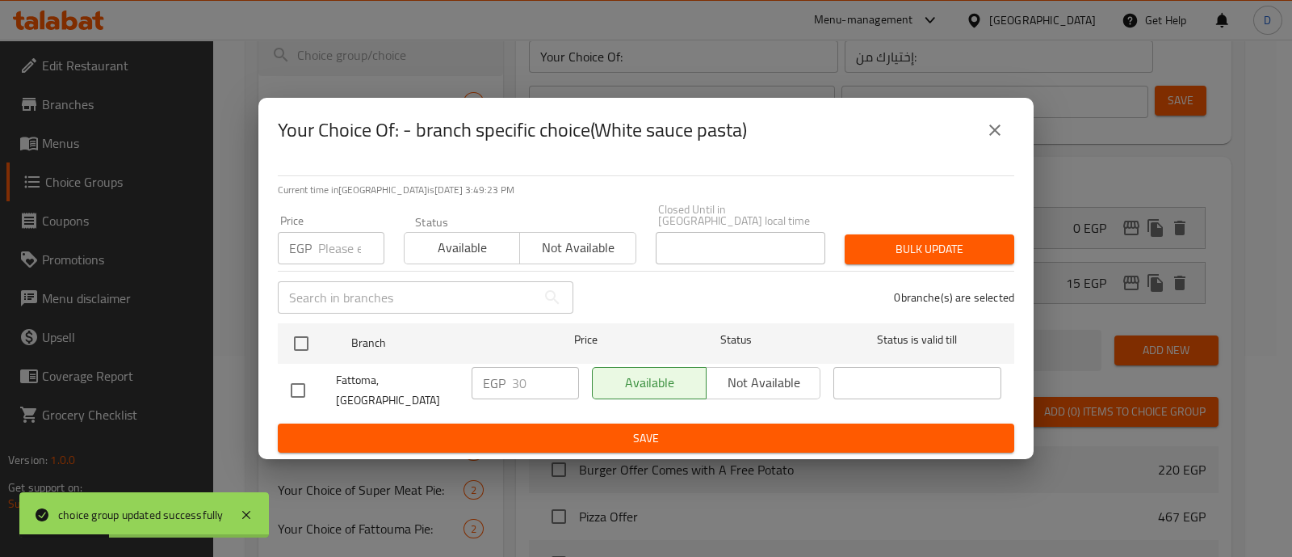
click at [997, 138] on icon "close" at bounding box center [995, 129] width 19 height 19
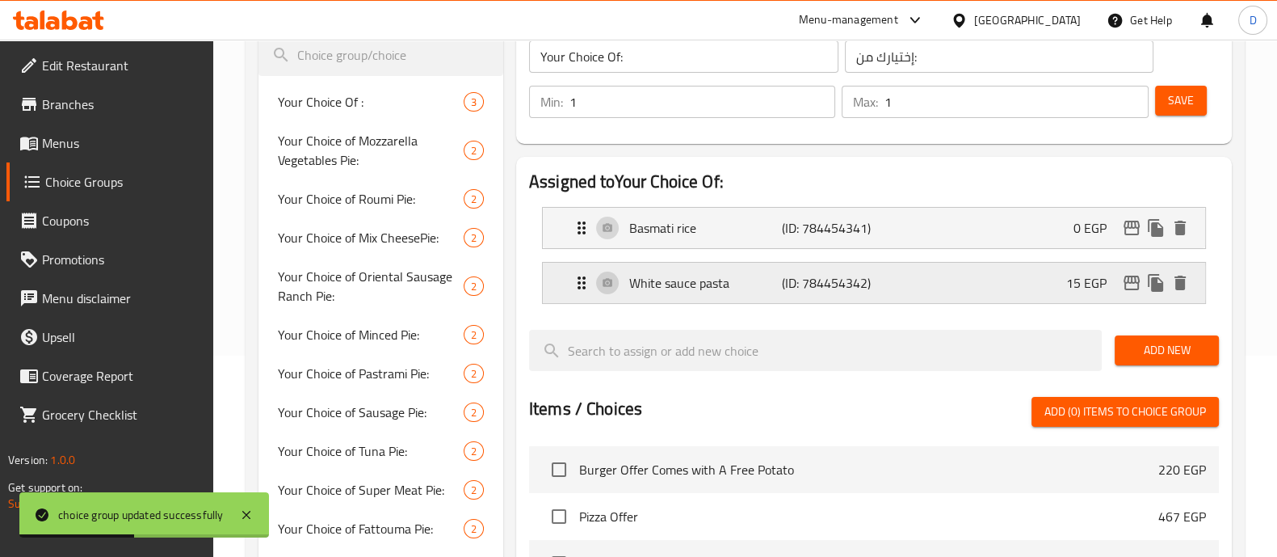
click at [1012, 287] on div "White sauce pasta (ID: 784454342) 15 EGP" at bounding box center [879, 283] width 614 height 40
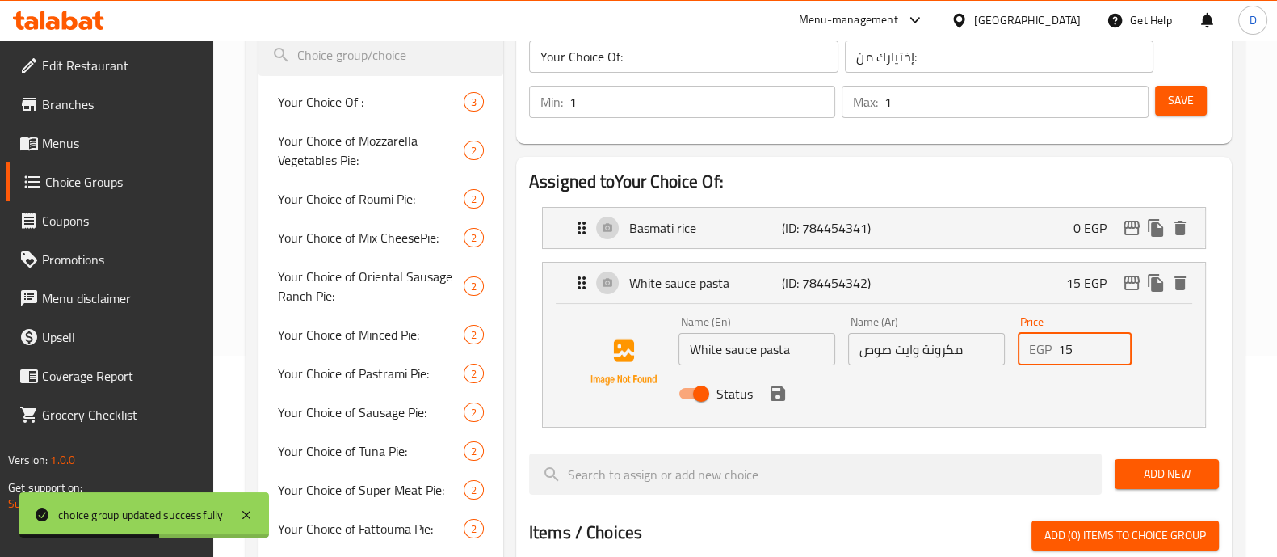
drag, startPoint x: 1085, startPoint y: 351, endPoint x: 1051, endPoint y: 352, distance: 34.0
click at [1051, 352] on div "EGP 15 Price" at bounding box center [1075, 349] width 115 height 32
click at [780, 389] on icon "save" at bounding box center [778, 393] width 15 height 15
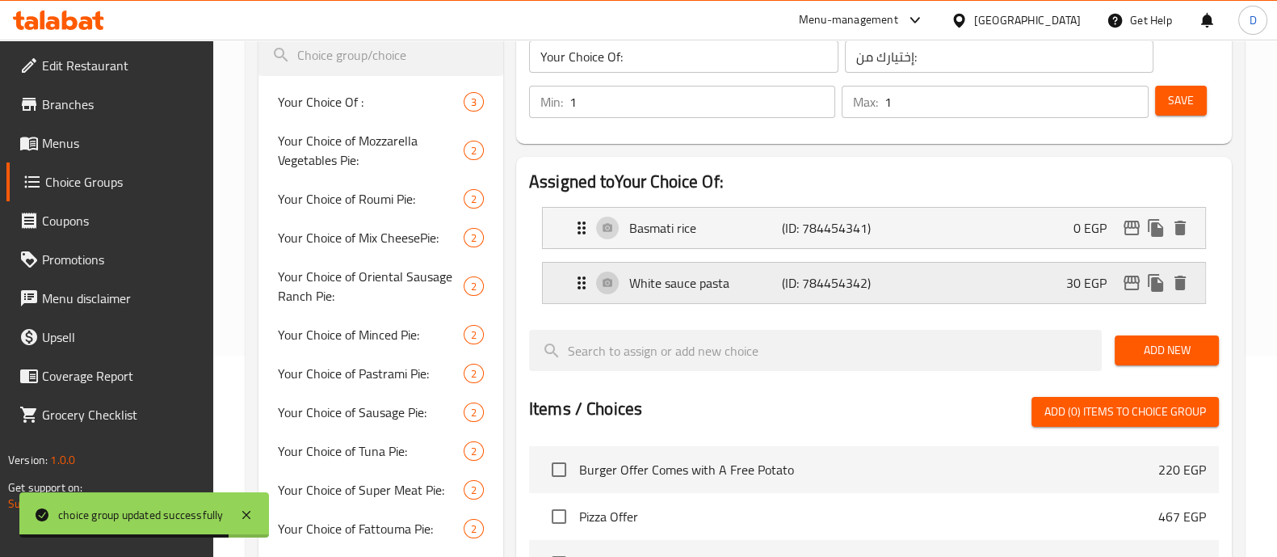
type input "30"
click at [1175, 90] on span "Save" at bounding box center [1181, 100] width 26 height 20
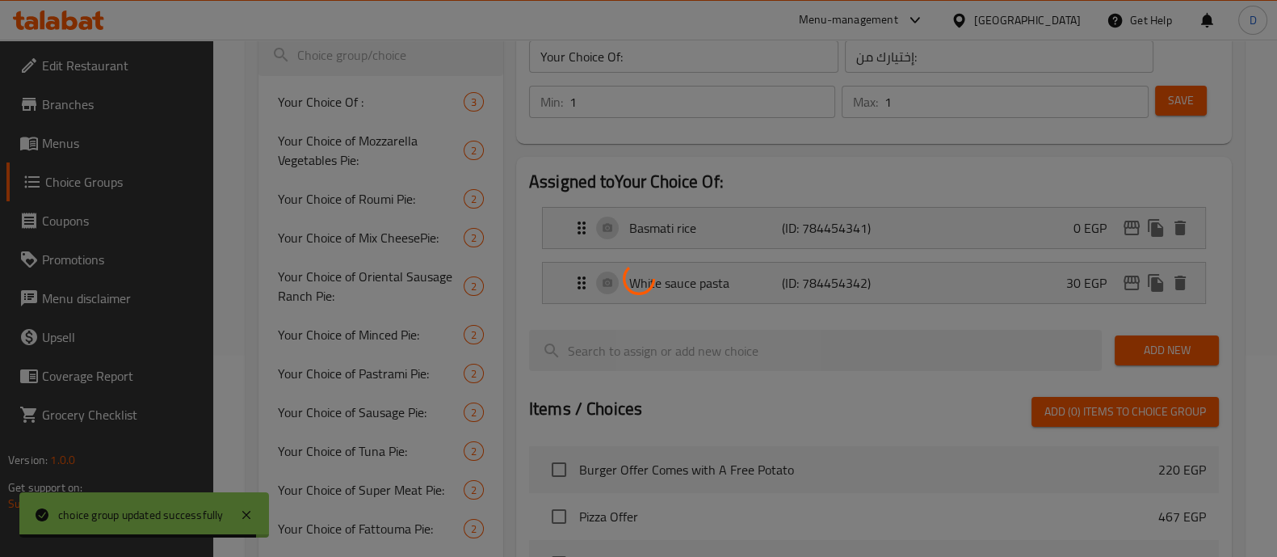
scroll to position [100, 0]
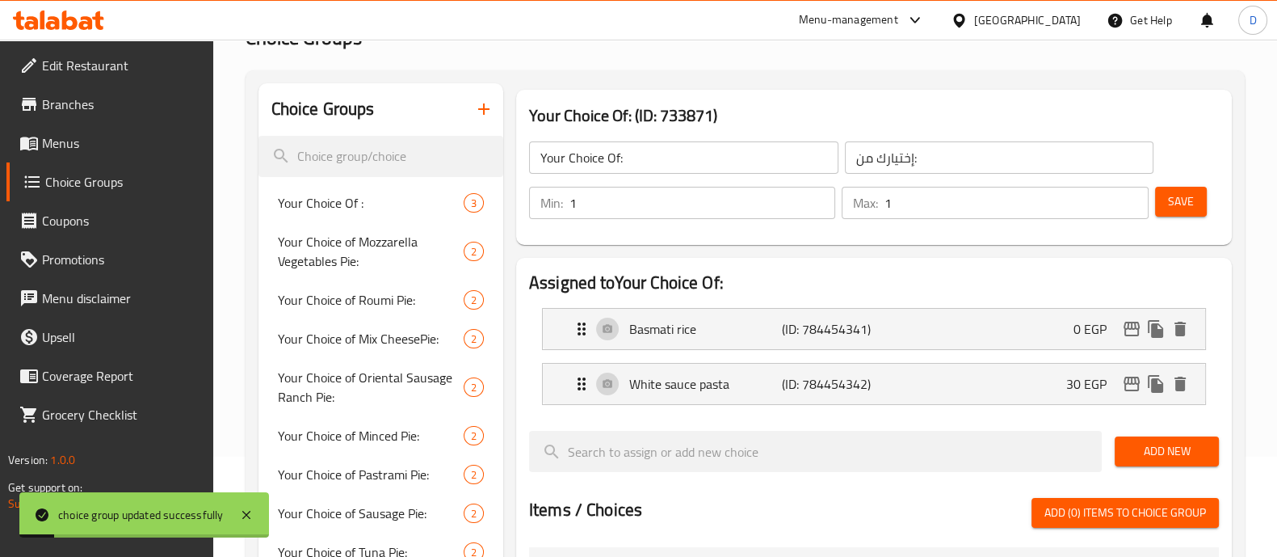
click at [614, 152] on input "Your Choice Of:" at bounding box center [683, 157] width 309 height 32
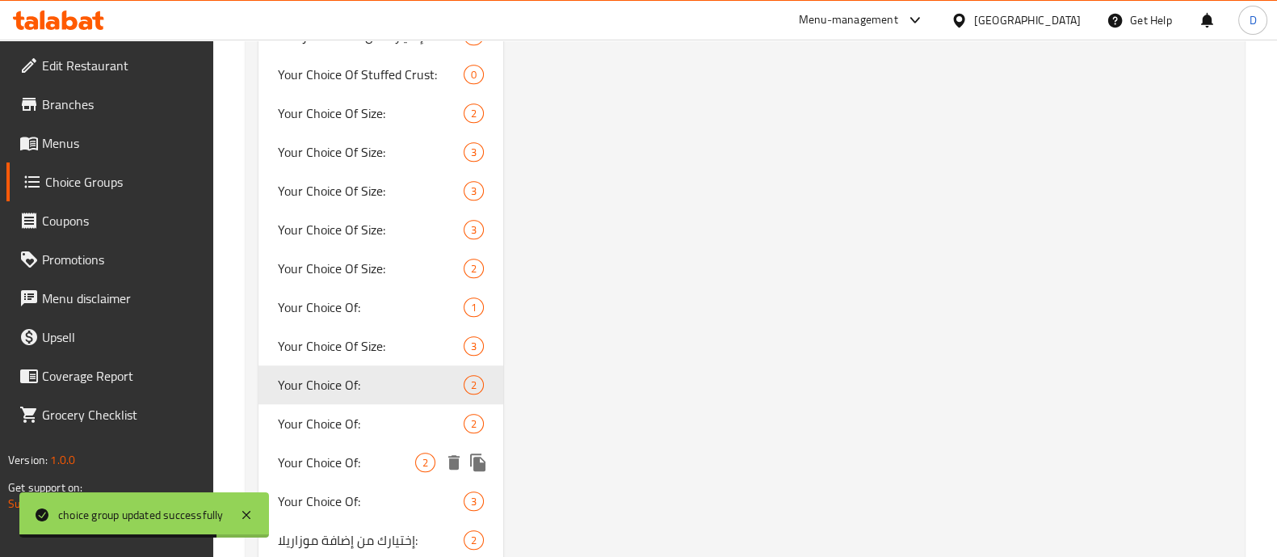
scroll to position [1615, 0]
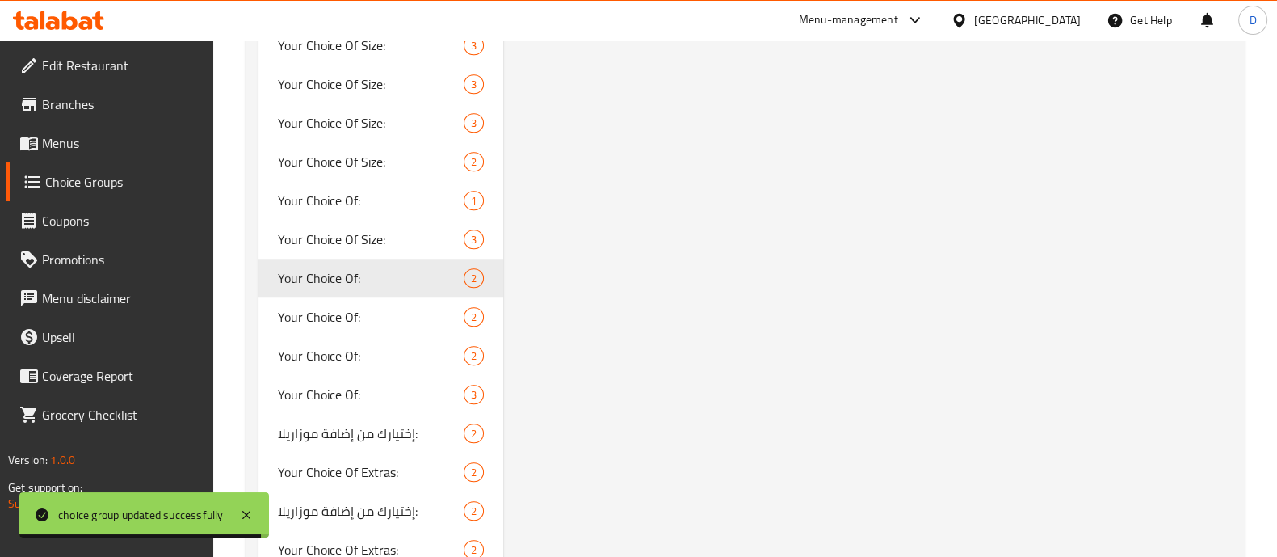
type input "Your Choice Of :"
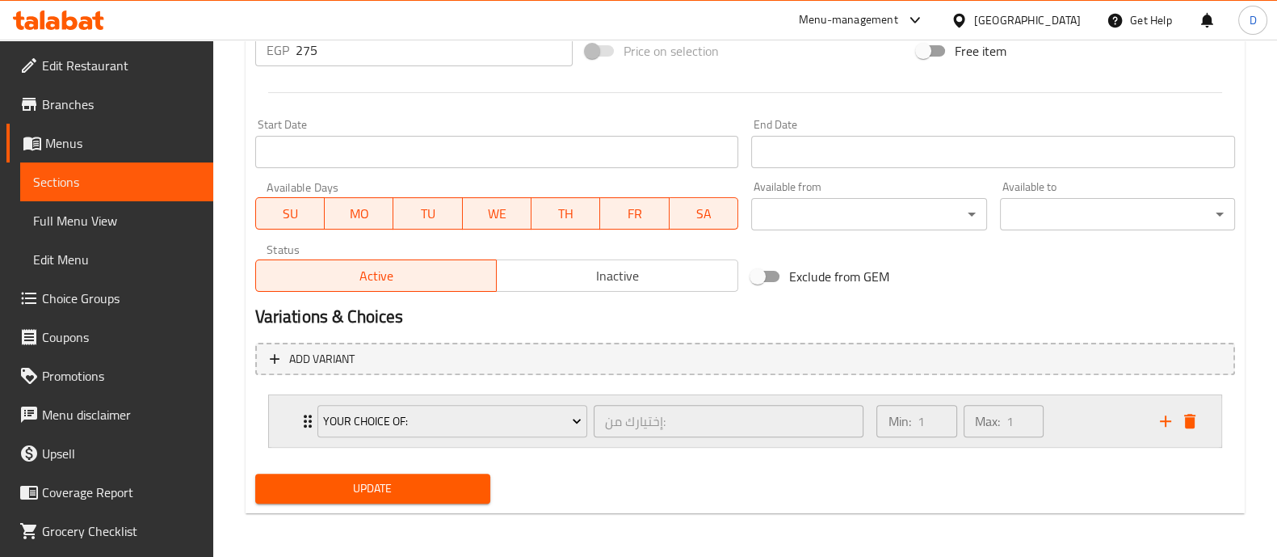
click at [1087, 414] on div "Min: 1 ​ Max: 1 ​" at bounding box center [1008, 421] width 283 height 52
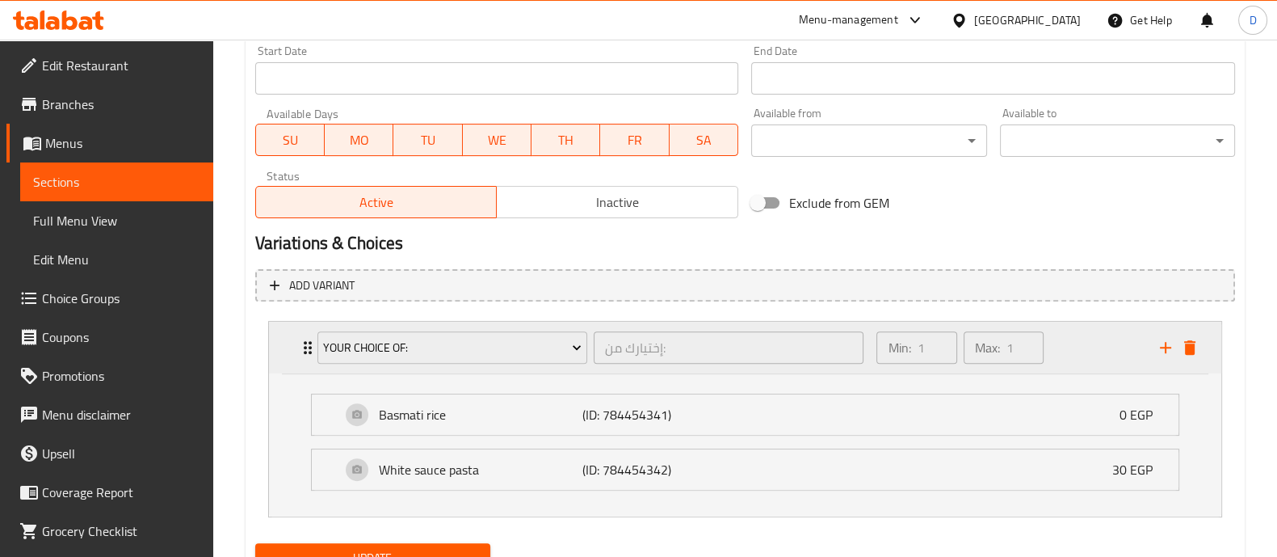
scroll to position [752, 0]
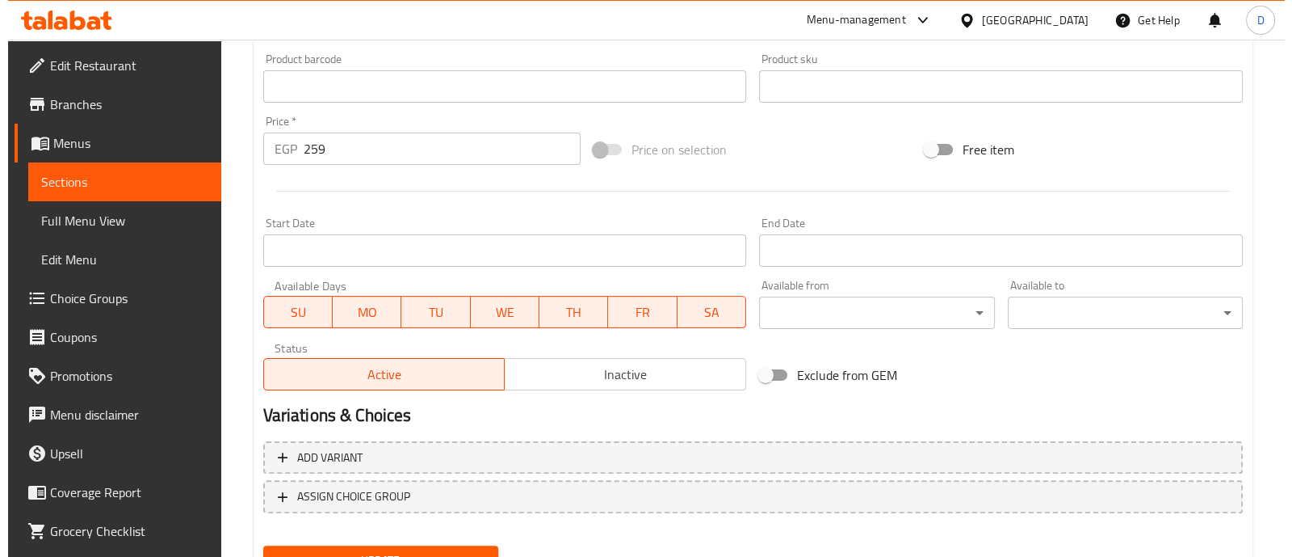
scroll to position [583, 0]
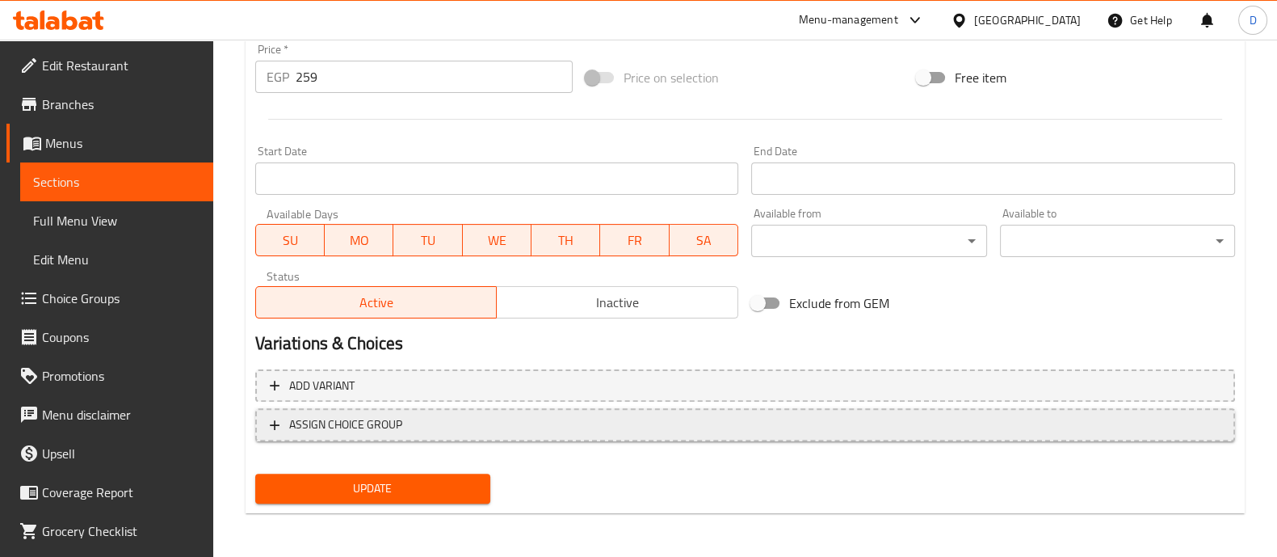
click at [1010, 425] on span "ASSIGN CHOICE GROUP" at bounding box center [745, 424] width 951 height 20
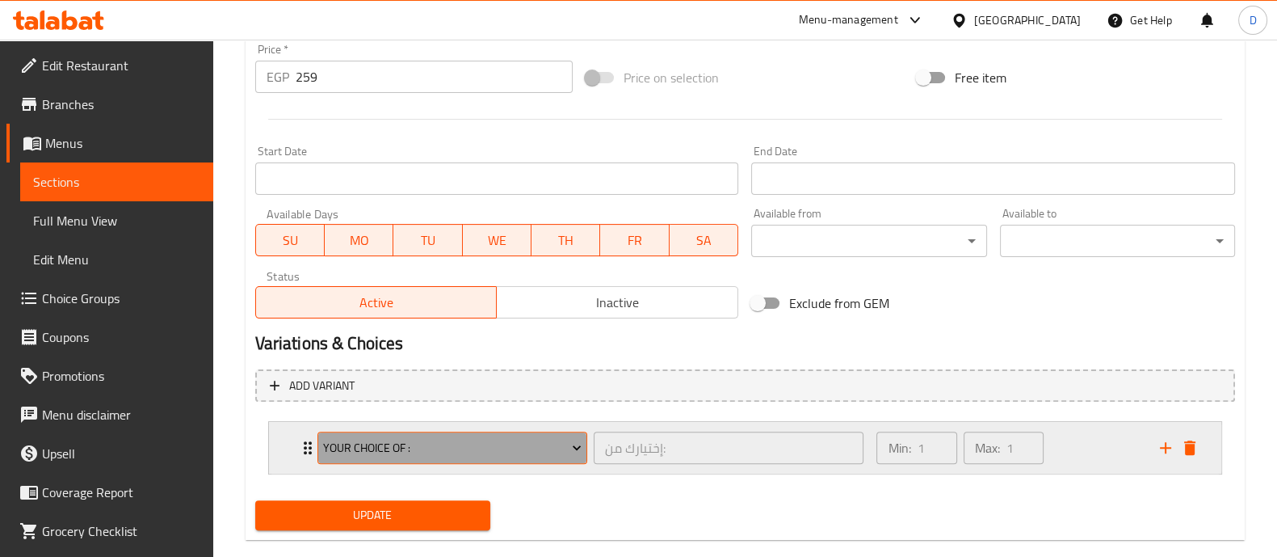
click at [430, 445] on span "Your Choice Of :" at bounding box center [452, 448] width 258 height 20
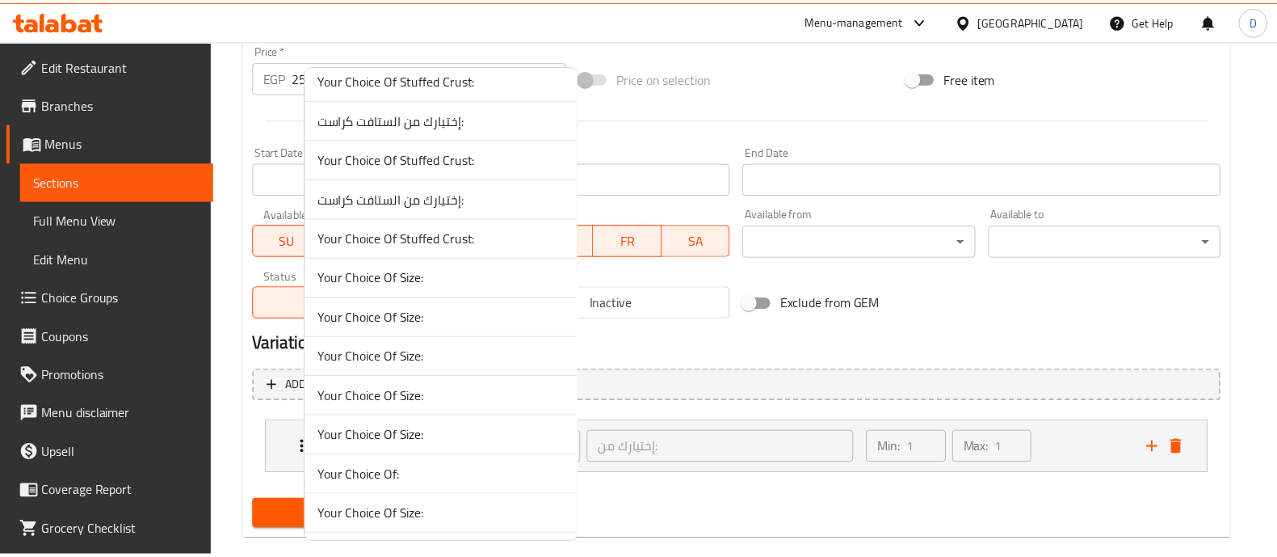
scroll to position [1111, 0]
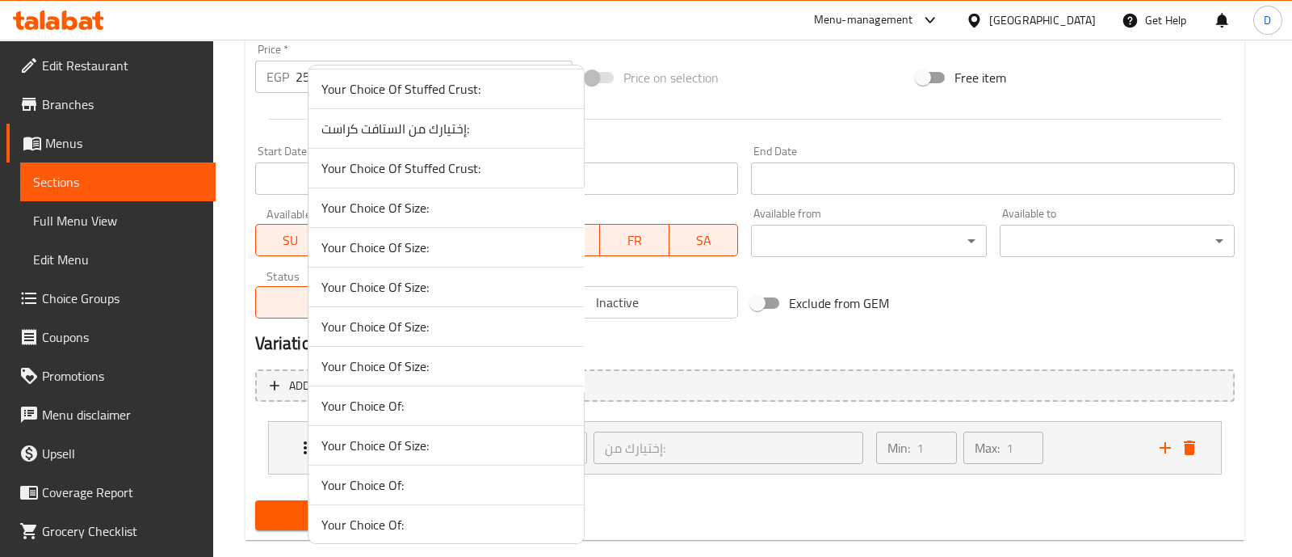
click at [456, 397] on span "Your Choice Of:" at bounding box center [447, 405] width 250 height 19
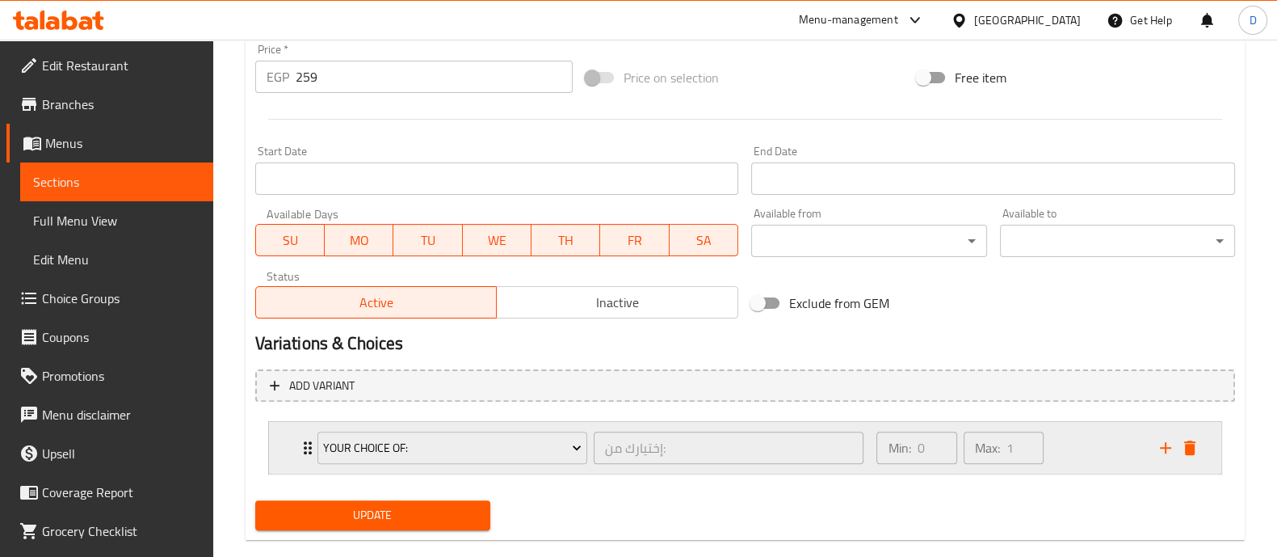
click at [1076, 444] on div "Min: 0 ​ Max: 1 ​" at bounding box center [1008, 448] width 283 height 52
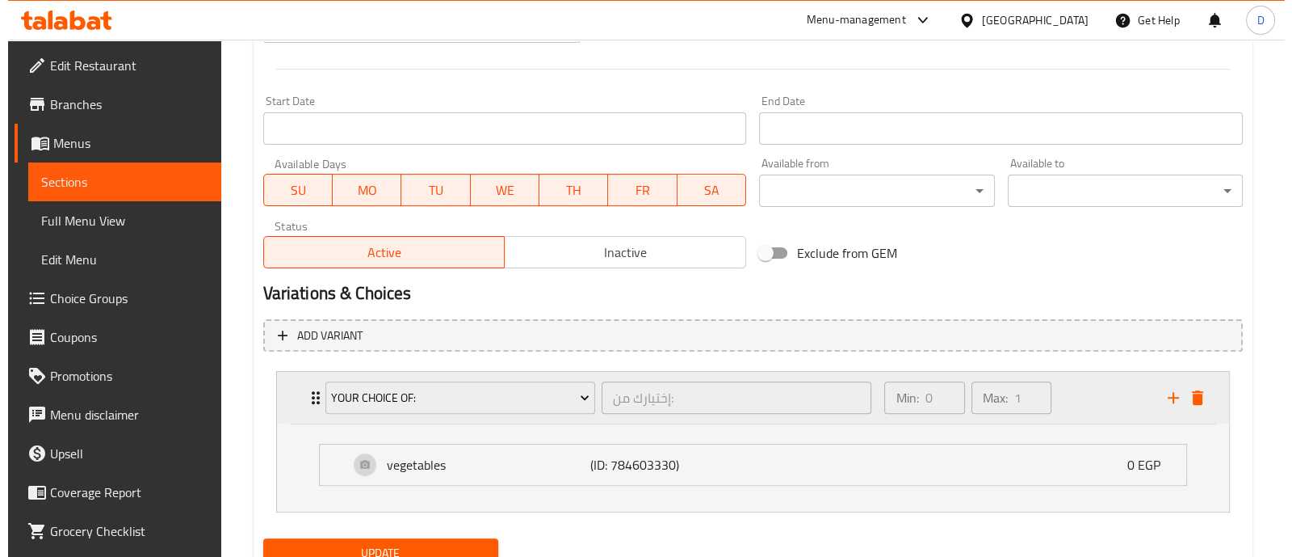
scroll to position [698, 0]
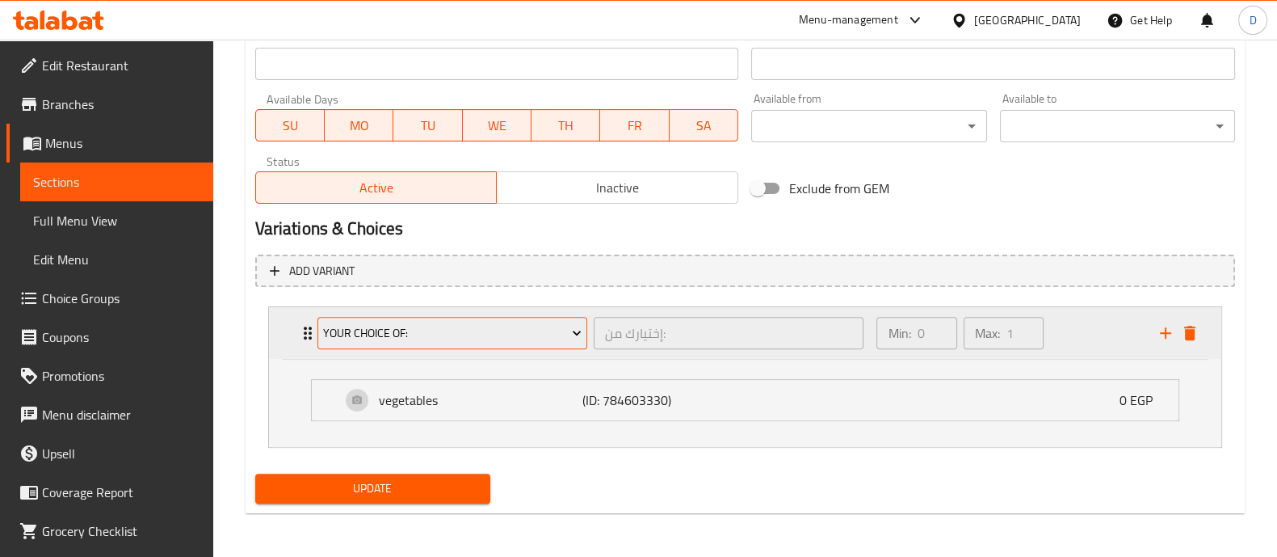
click at [437, 326] on span "Your Choice Of:" at bounding box center [452, 333] width 258 height 20
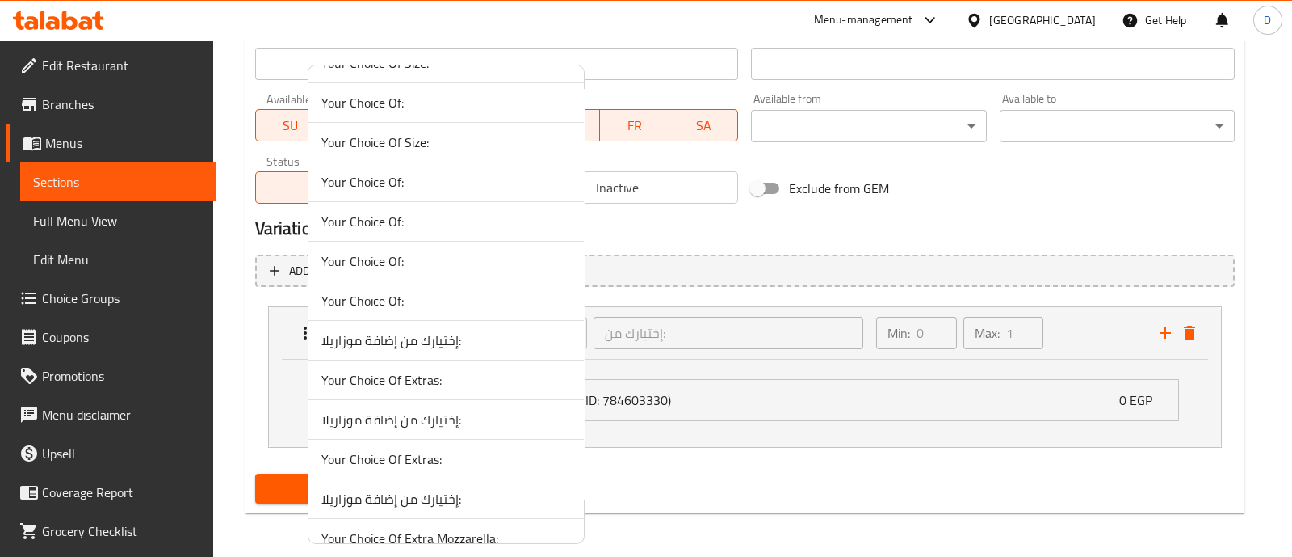
scroll to position [1382, 0]
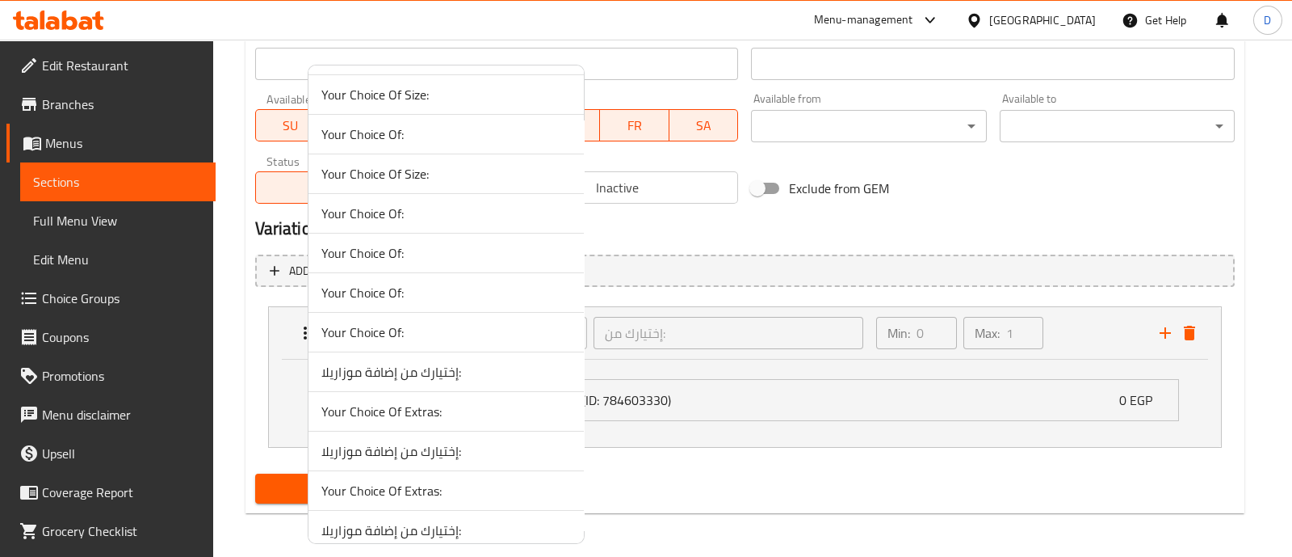
click at [451, 212] on span "Your Choice Of:" at bounding box center [447, 213] width 250 height 19
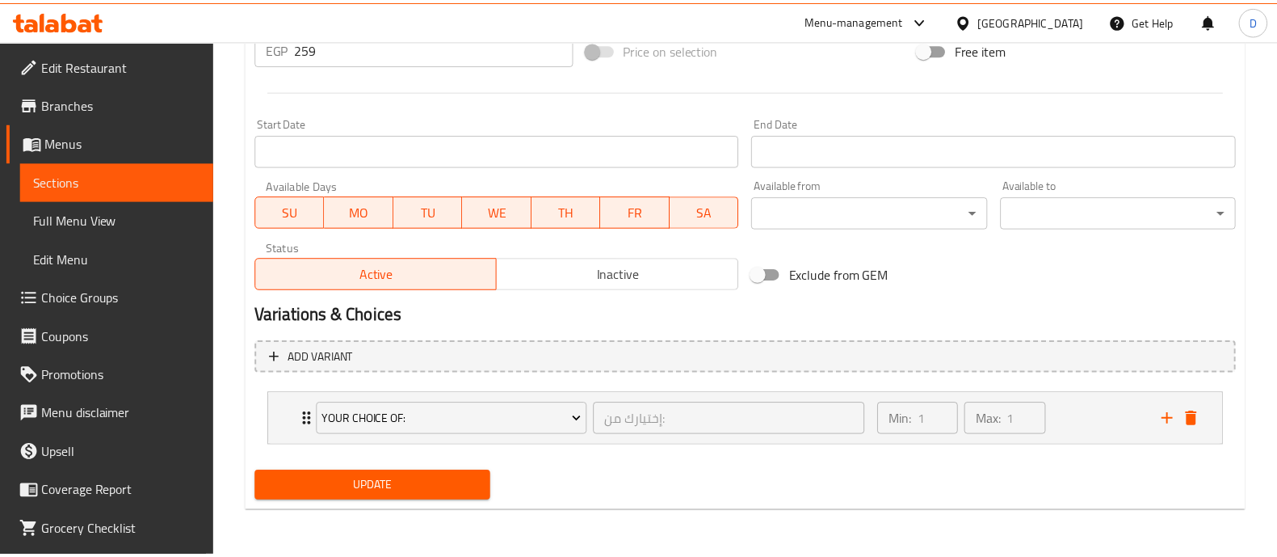
scroll to position [610, 0]
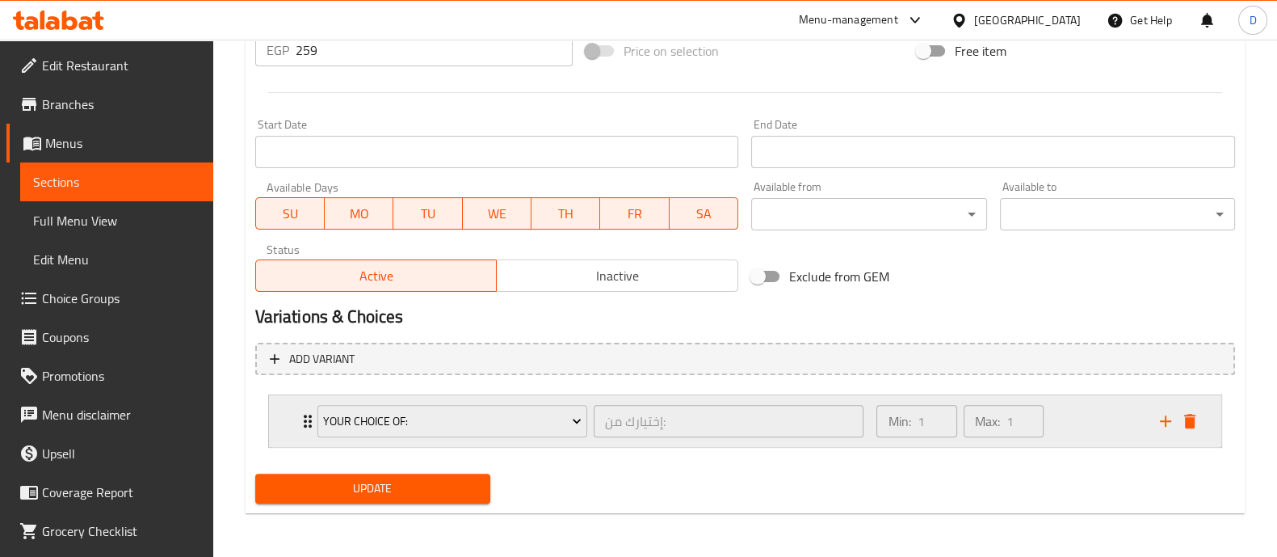
click at [1080, 405] on div "Min: 1 ​ Max: 1 ​" at bounding box center [1008, 421] width 283 height 52
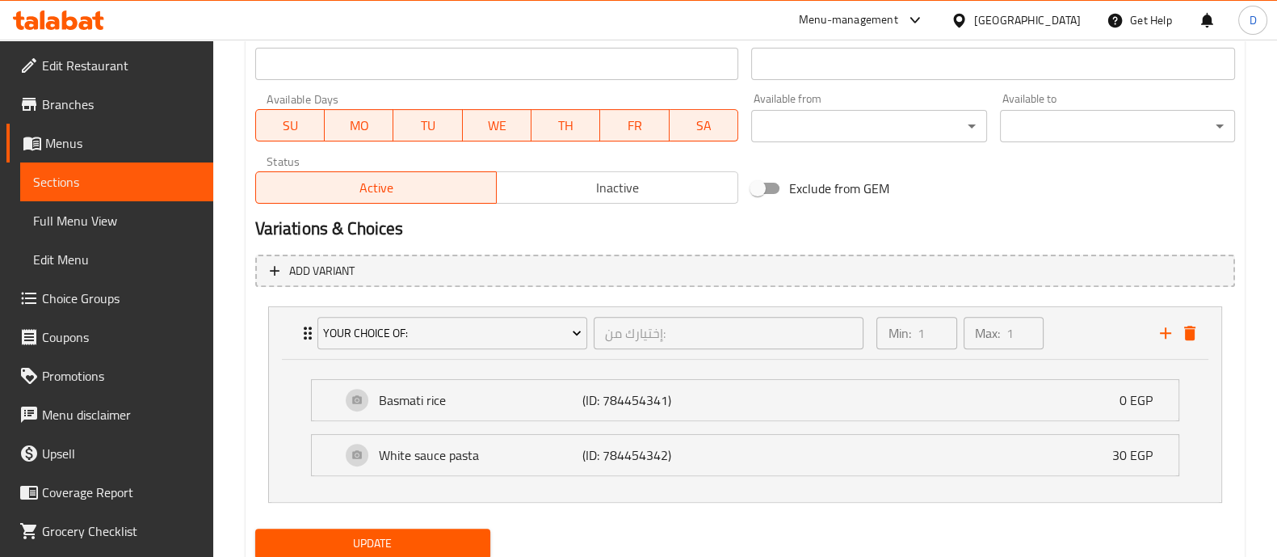
click at [404, 535] on span "Update" at bounding box center [372, 543] width 209 height 20
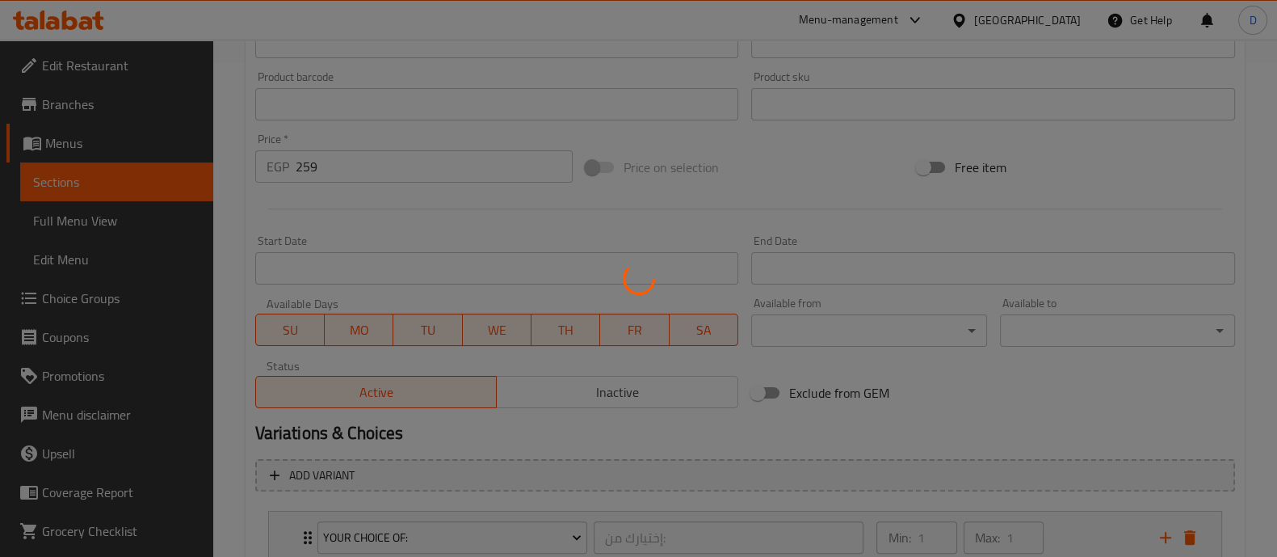
scroll to position [294, 0]
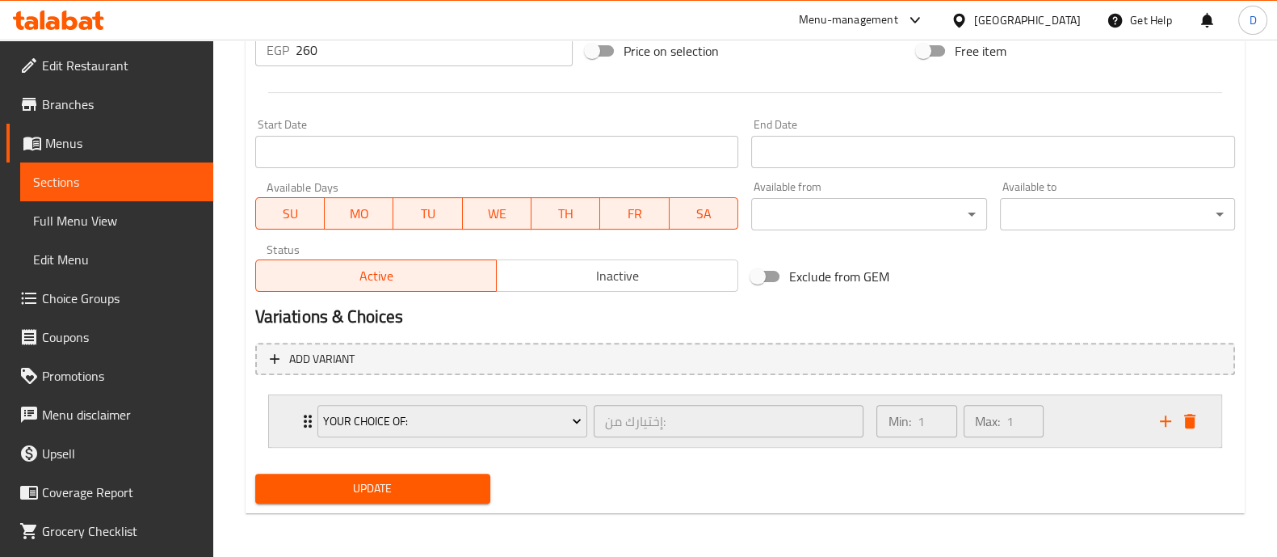
click at [1063, 410] on div "Min: 1 ​ Max: 1 ​" at bounding box center [1008, 421] width 283 height 52
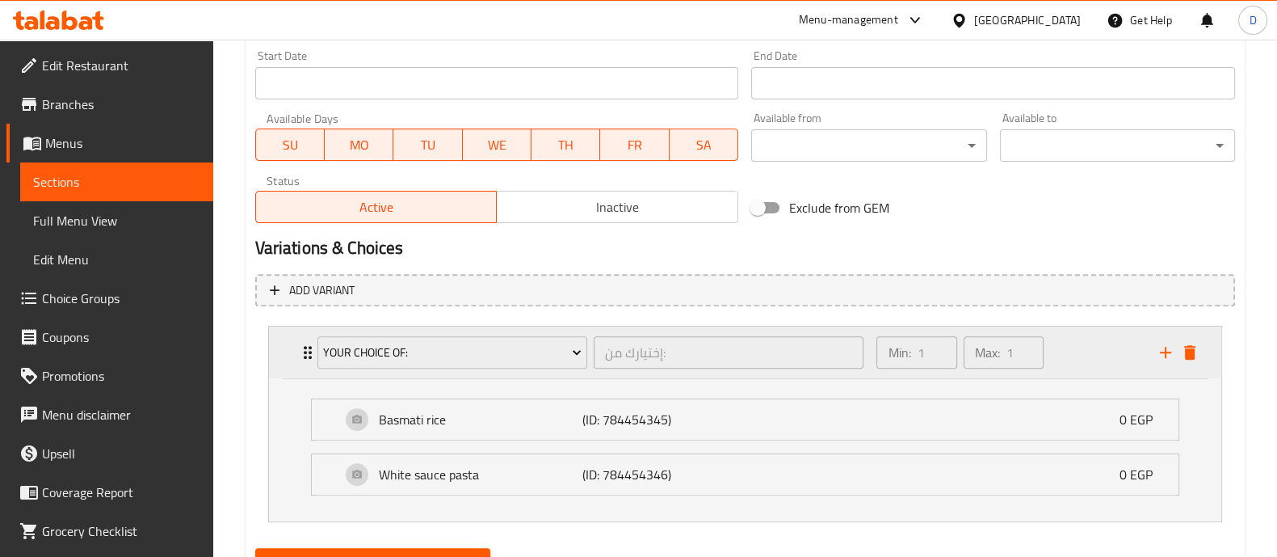
scroll to position [776, 0]
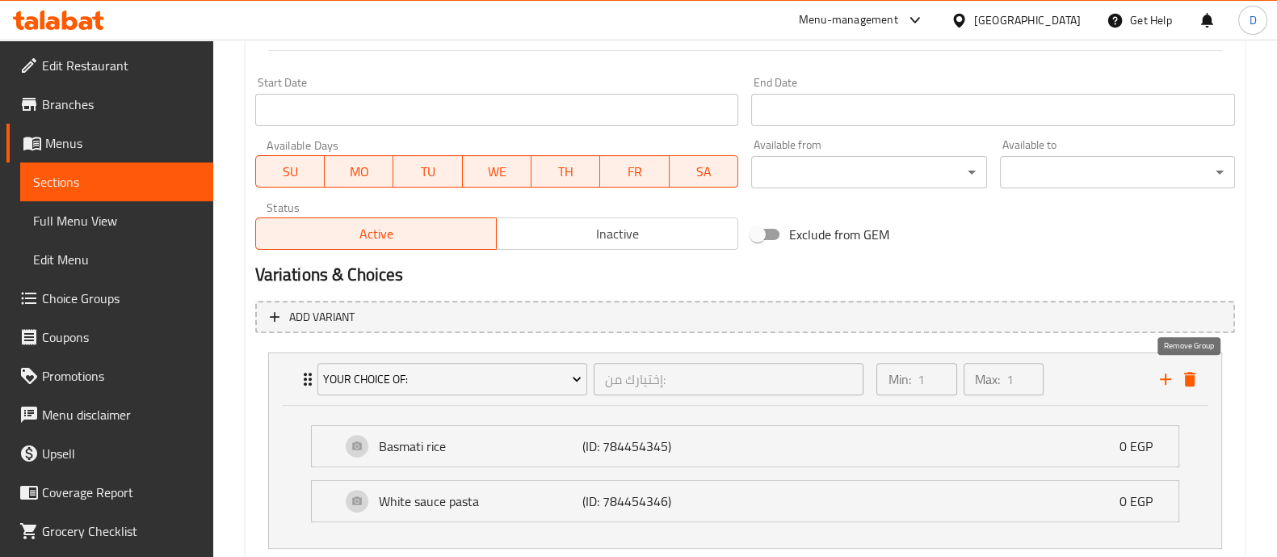
click at [1187, 375] on icon "delete" at bounding box center [1189, 379] width 11 height 15
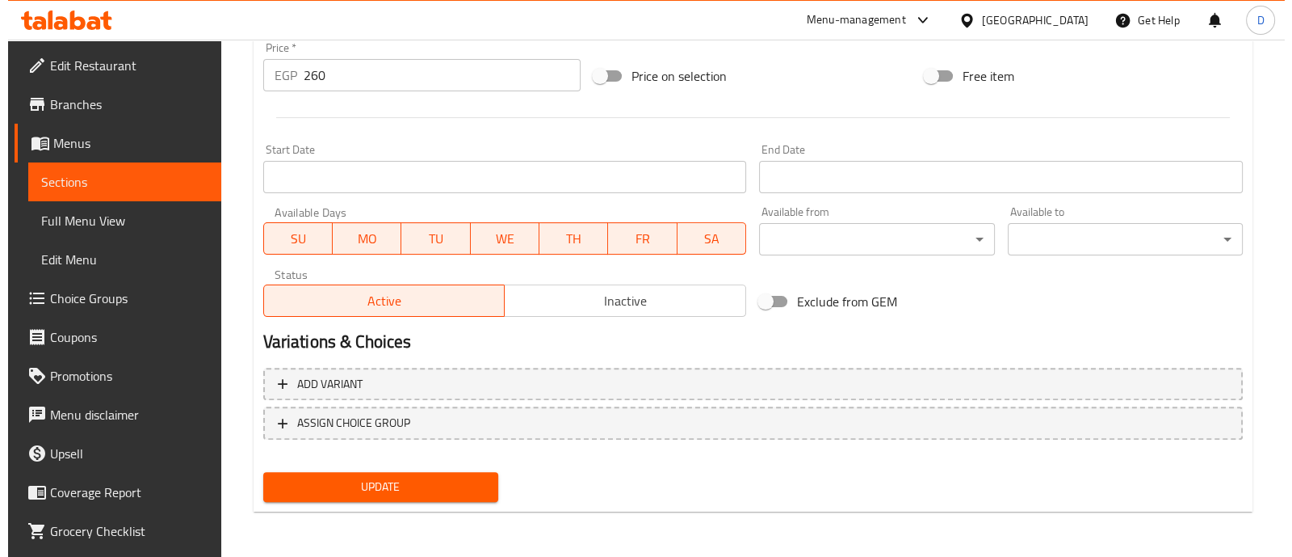
scroll to position [607, 0]
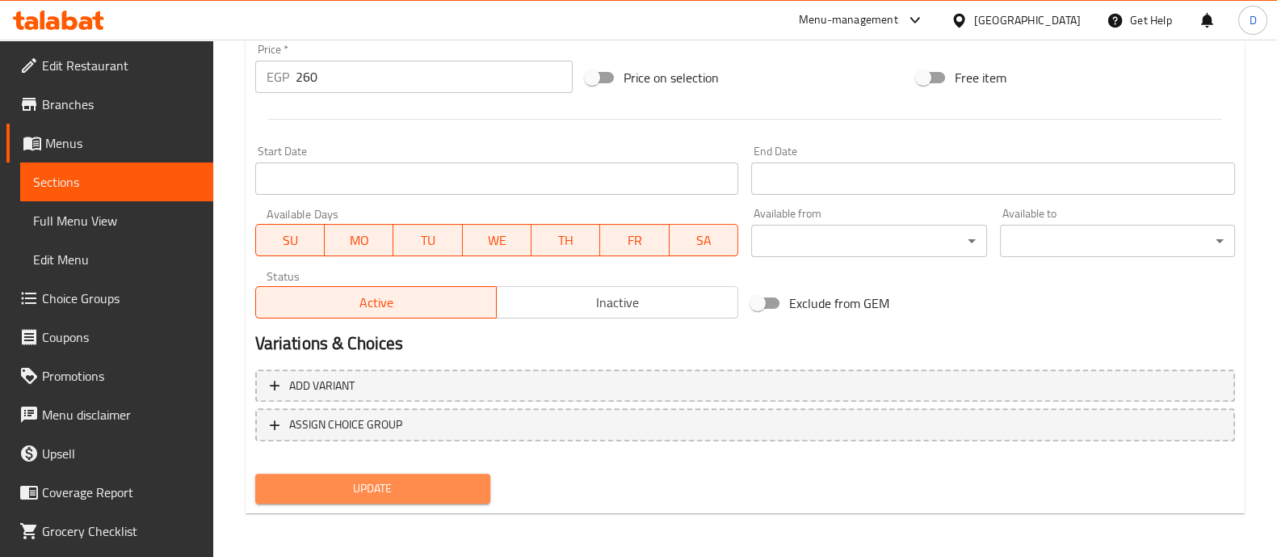
click at [399, 482] on span "Update" at bounding box center [372, 488] width 209 height 20
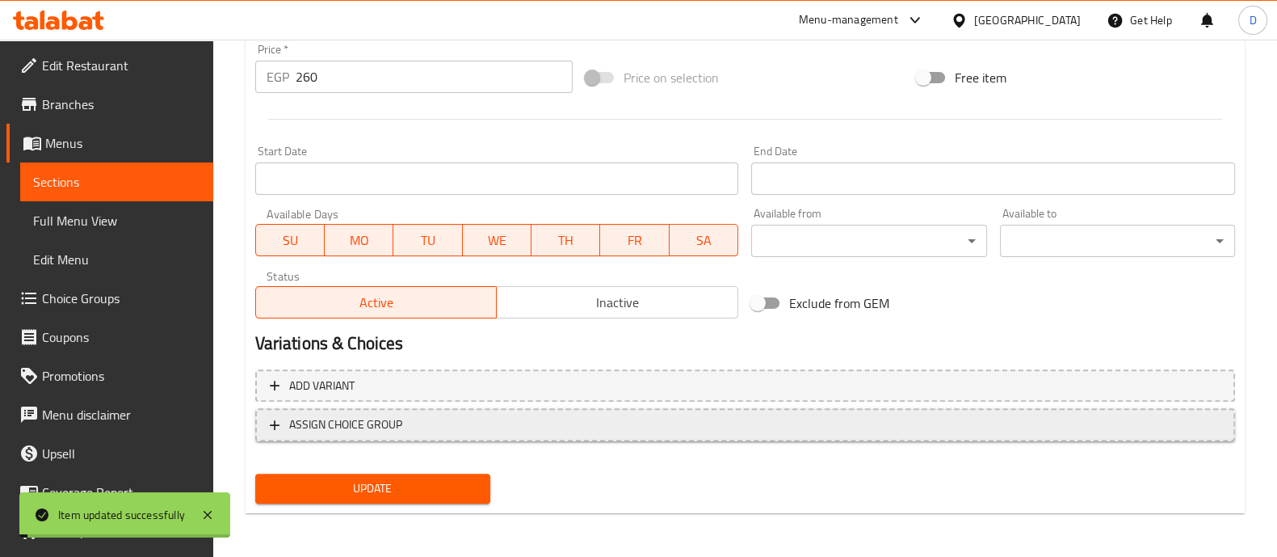
click at [479, 418] on span "ASSIGN CHOICE GROUP" at bounding box center [745, 424] width 951 height 20
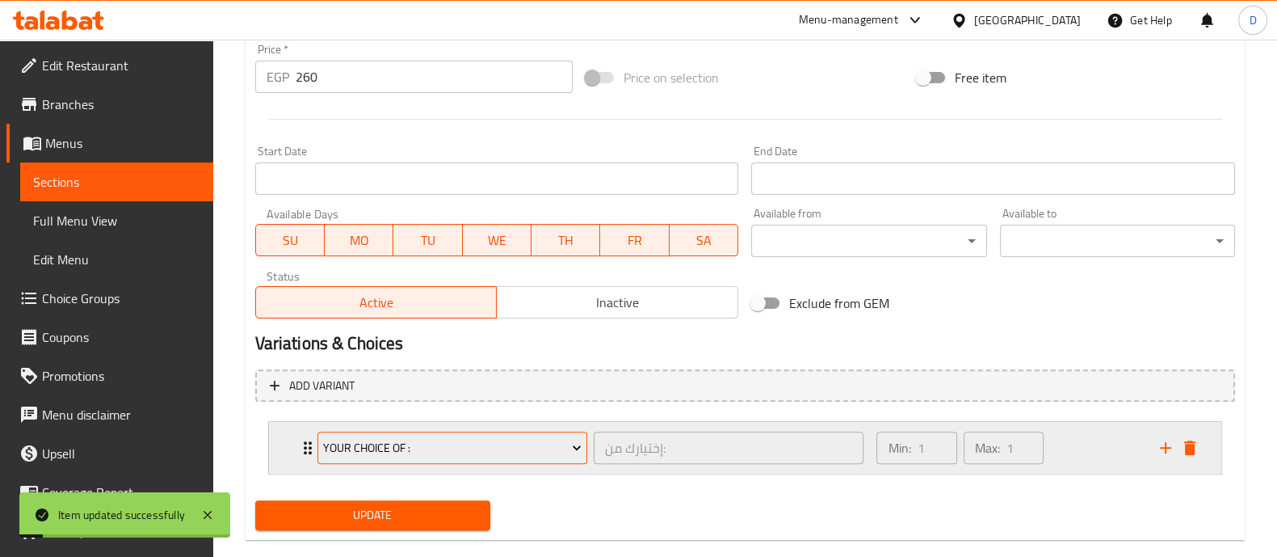
click at [480, 438] on span "Your Choice Of :" at bounding box center [452, 448] width 258 height 20
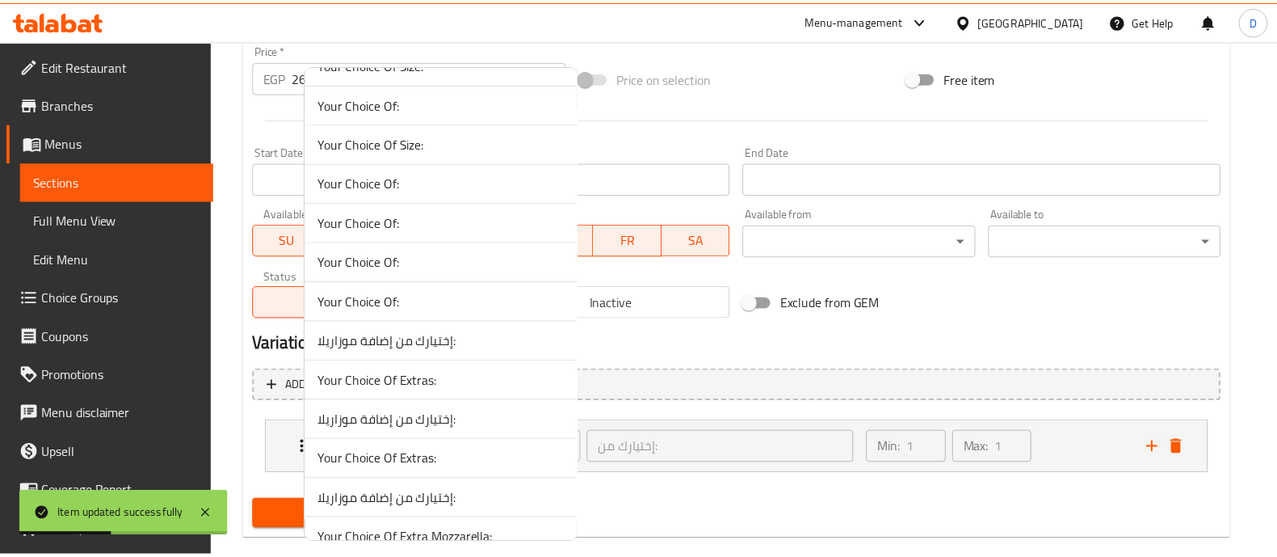
scroll to position [1382, 0]
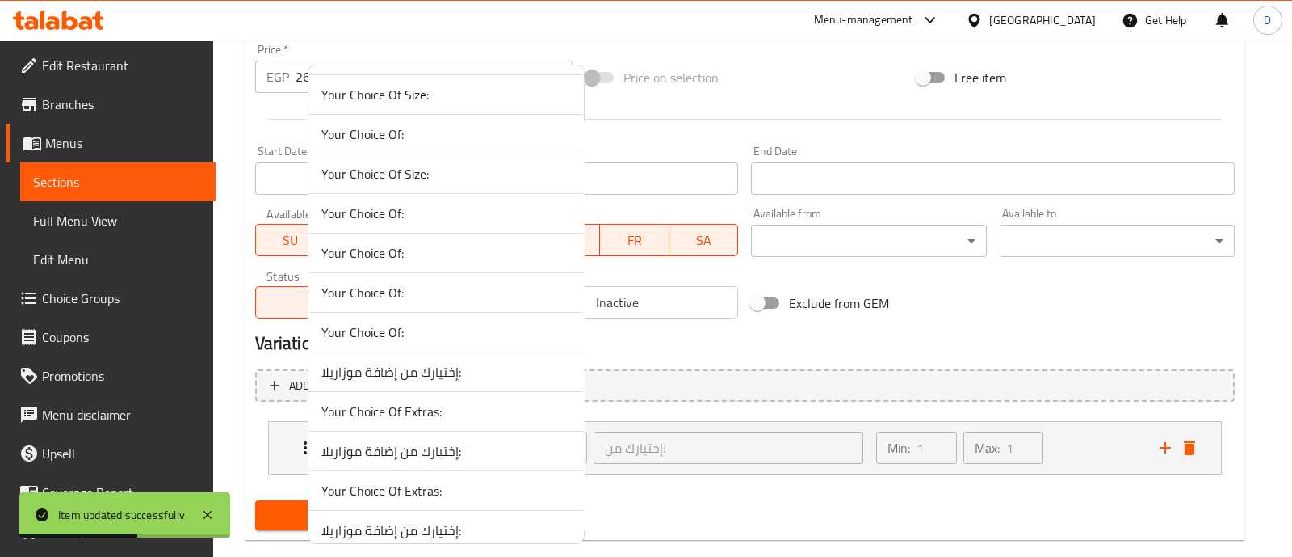
click at [439, 204] on span "Your Choice Of:" at bounding box center [447, 213] width 250 height 19
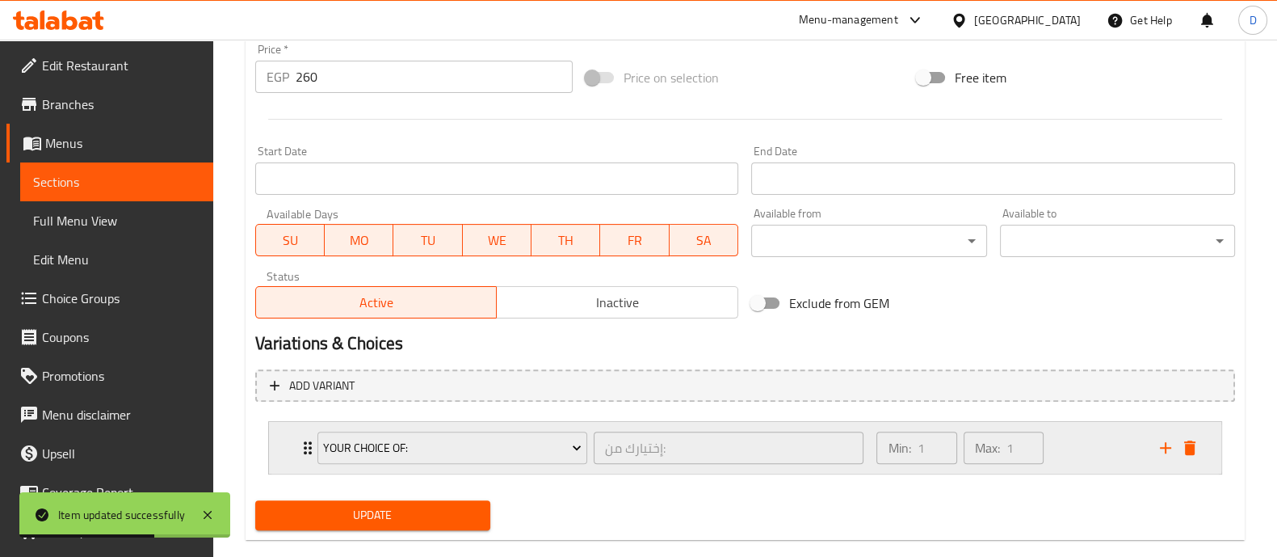
click at [1111, 456] on div "Min: 1 ​ Max: 1 ​" at bounding box center [1008, 448] width 283 height 52
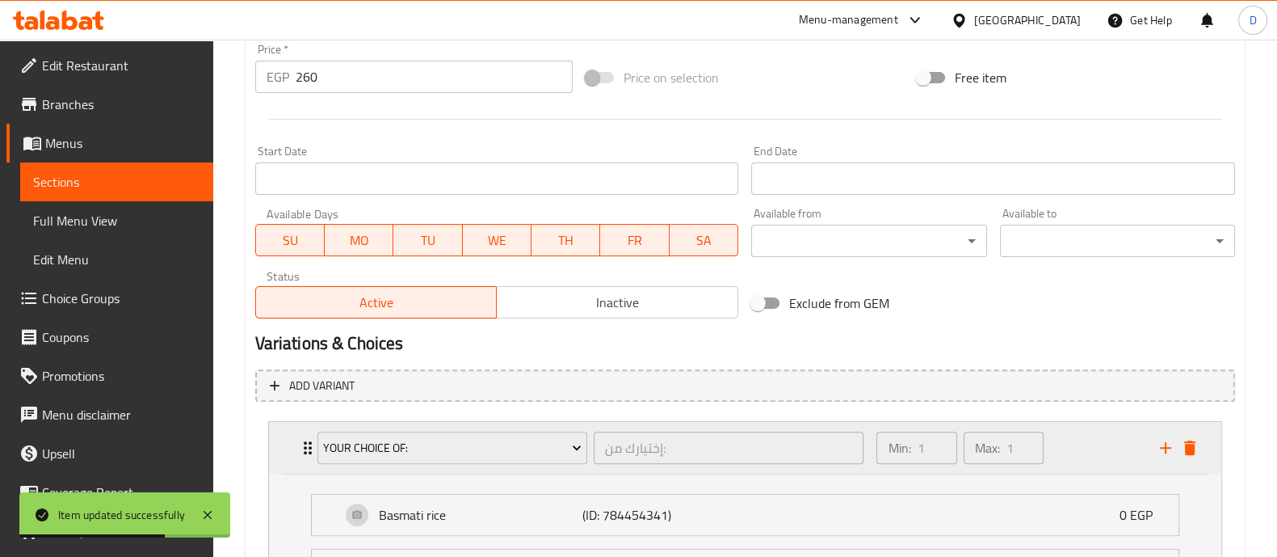
scroll to position [776, 0]
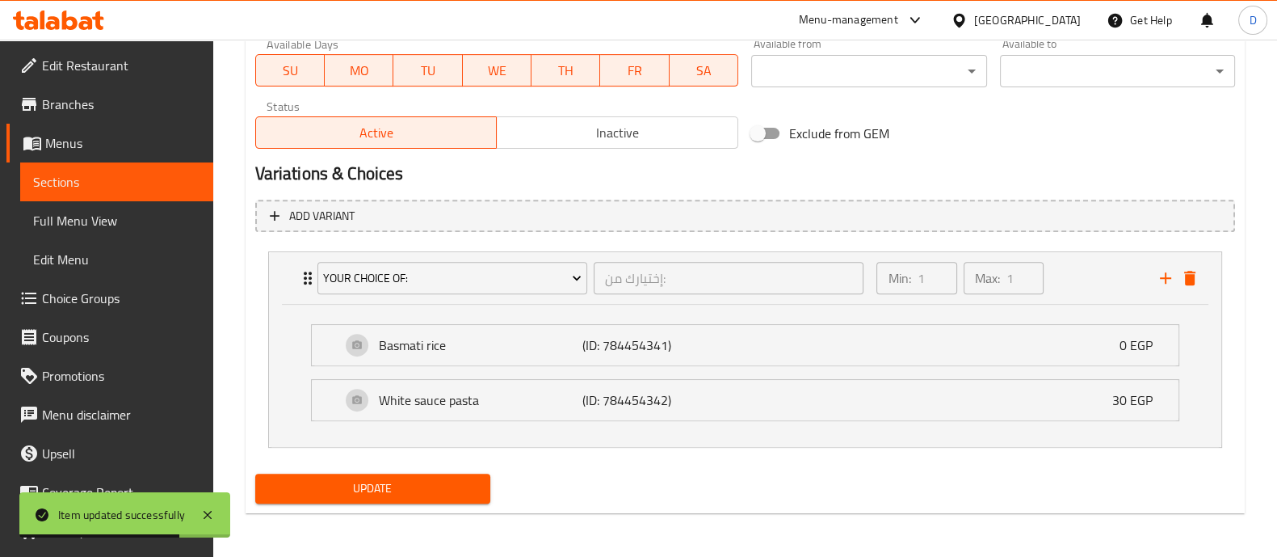
click at [456, 481] on span "Update" at bounding box center [372, 488] width 209 height 20
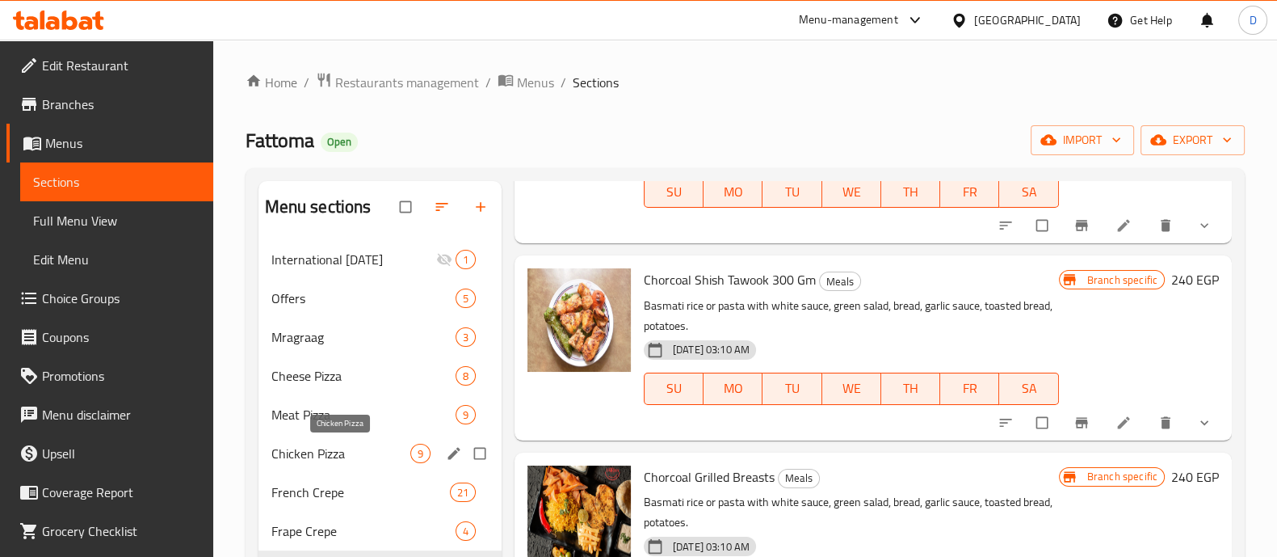
click at [355, 450] on span "Chicken Pizza" at bounding box center [340, 452] width 139 height 19
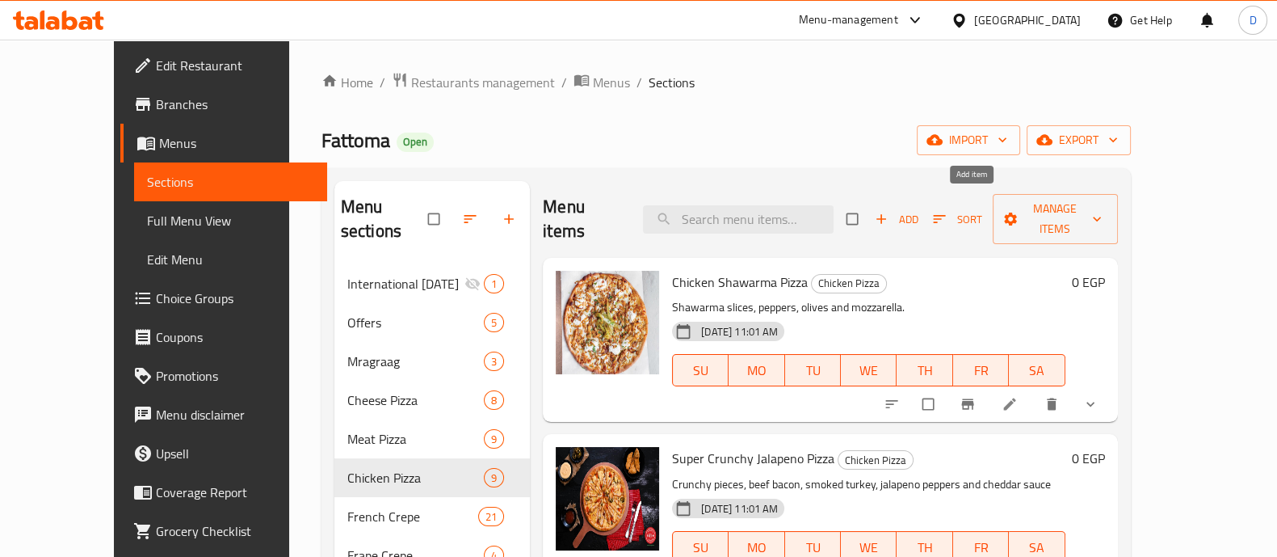
click at [918, 210] on span "Add" at bounding box center [897, 219] width 44 height 19
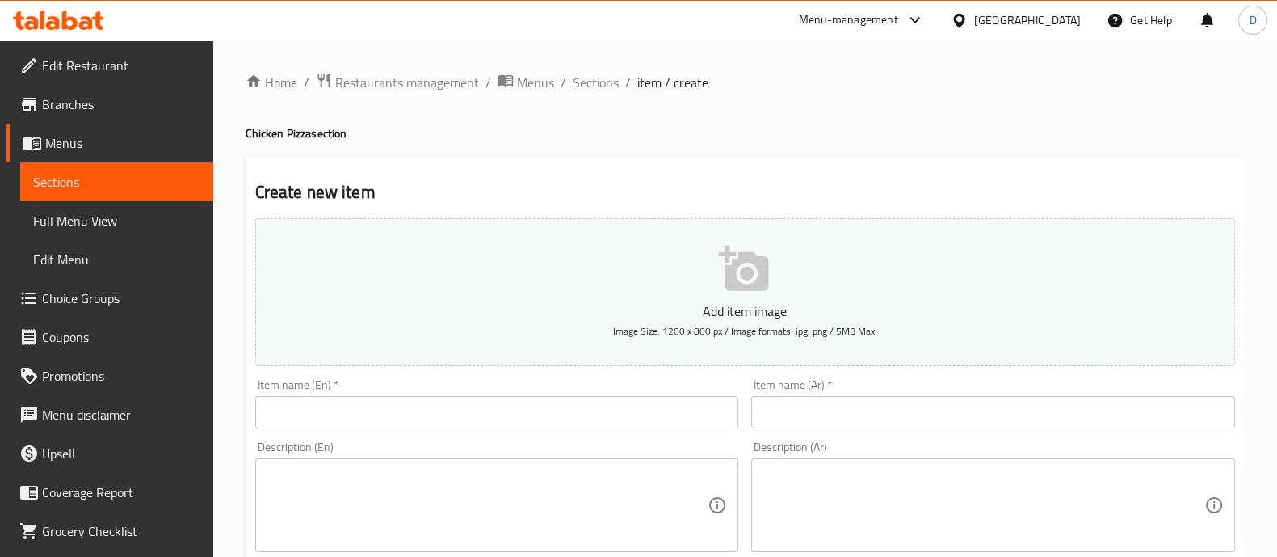
click at [864, 418] on input "text" at bounding box center [993, 412] width 484 height 32
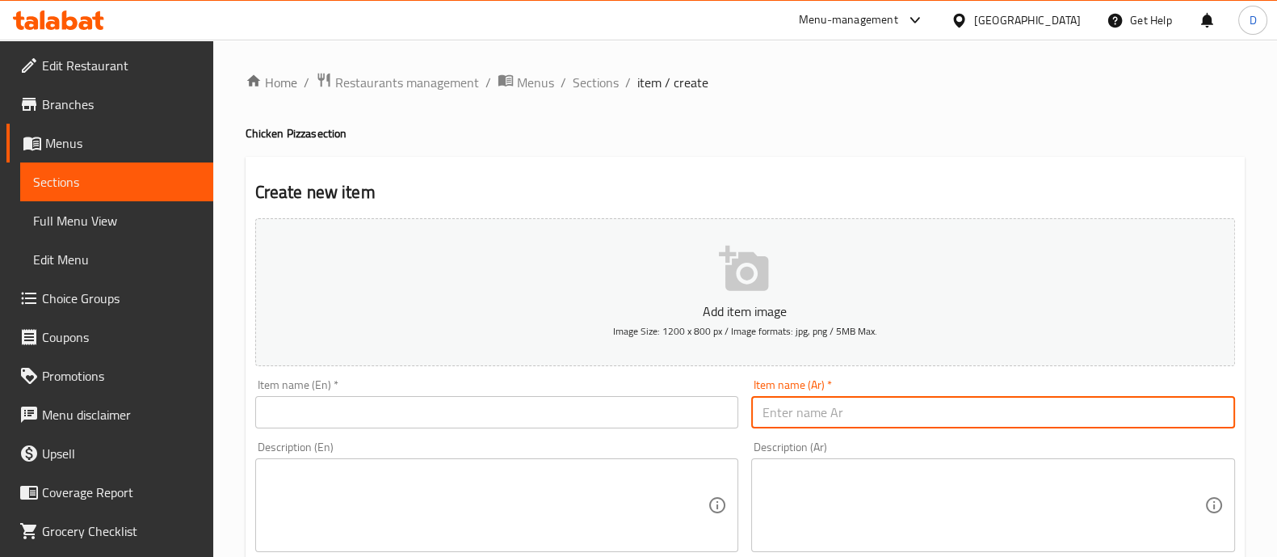
paste input "تشكين ترياكي"
type input "تشكين ترياكي"
click at [610, 414] on input "text" at bounding box center [497, 412] width 484 height 32
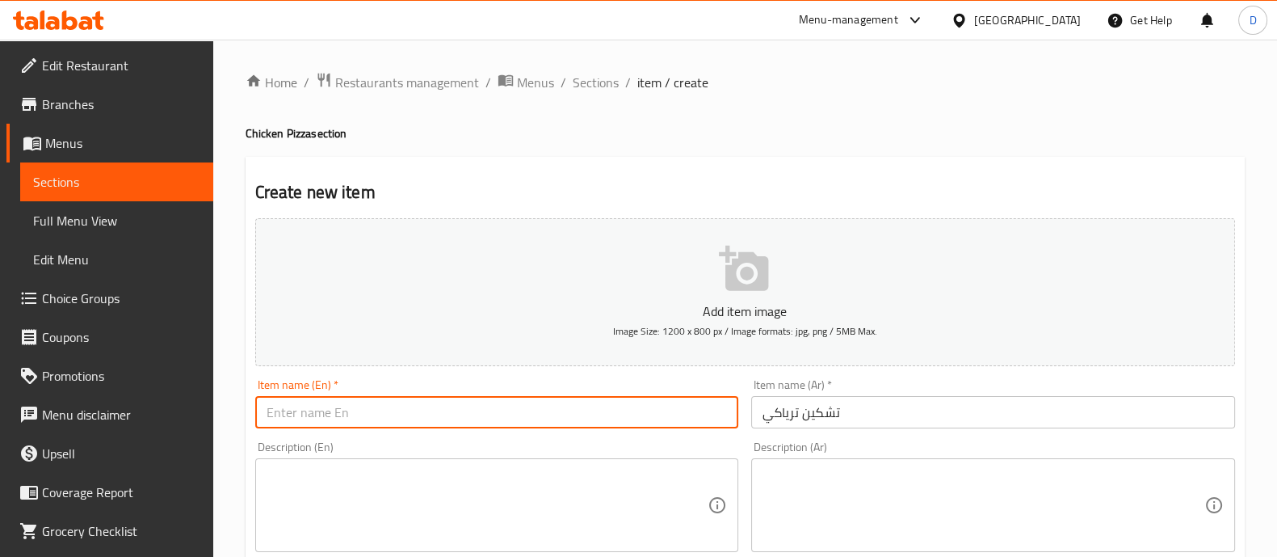
paste input "Chicken Teriyaki"
type input "Chicken Teriyaki"
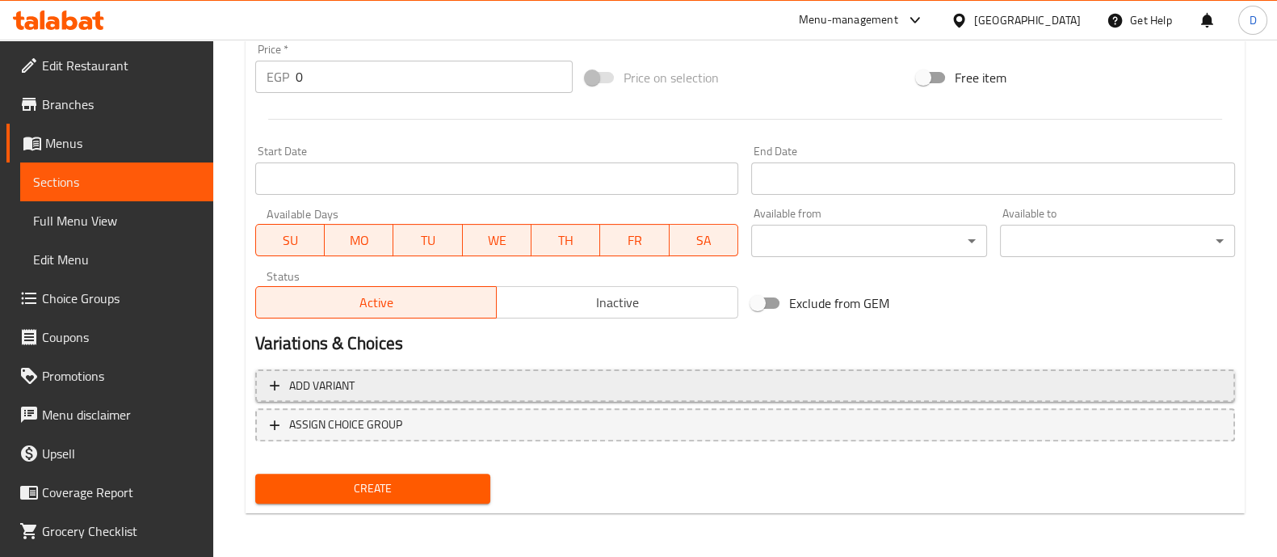
click at [948, 392] on span "Add variant" at bounding box center [745, 386] width 951 height 20
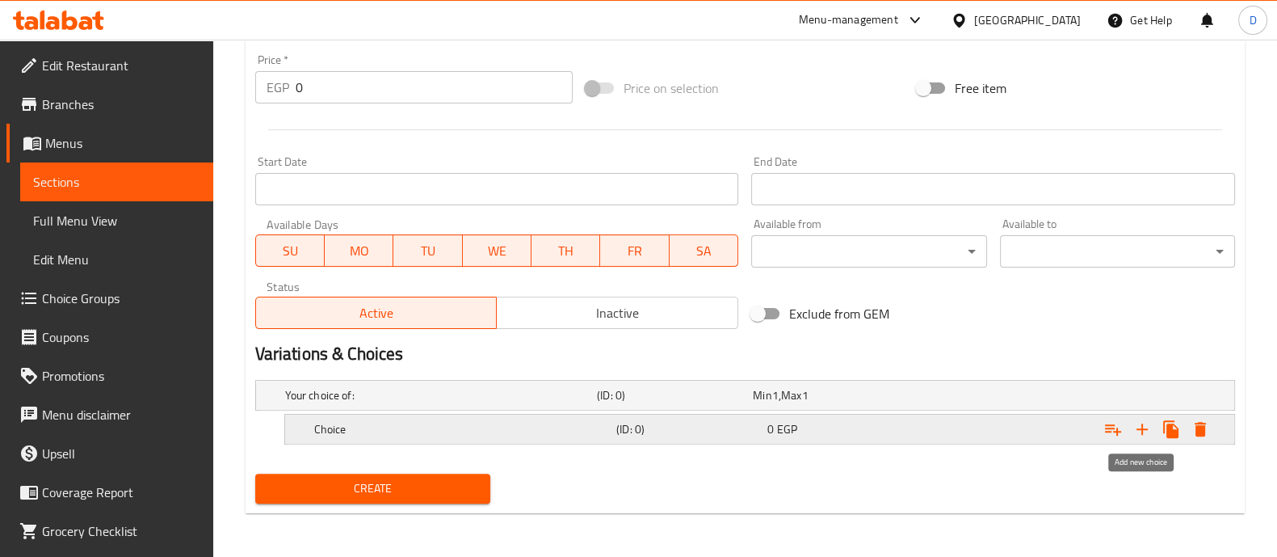
click at [1135, 428] on icon "Expand" at bounding box center [1142, 428] width 19 height 19
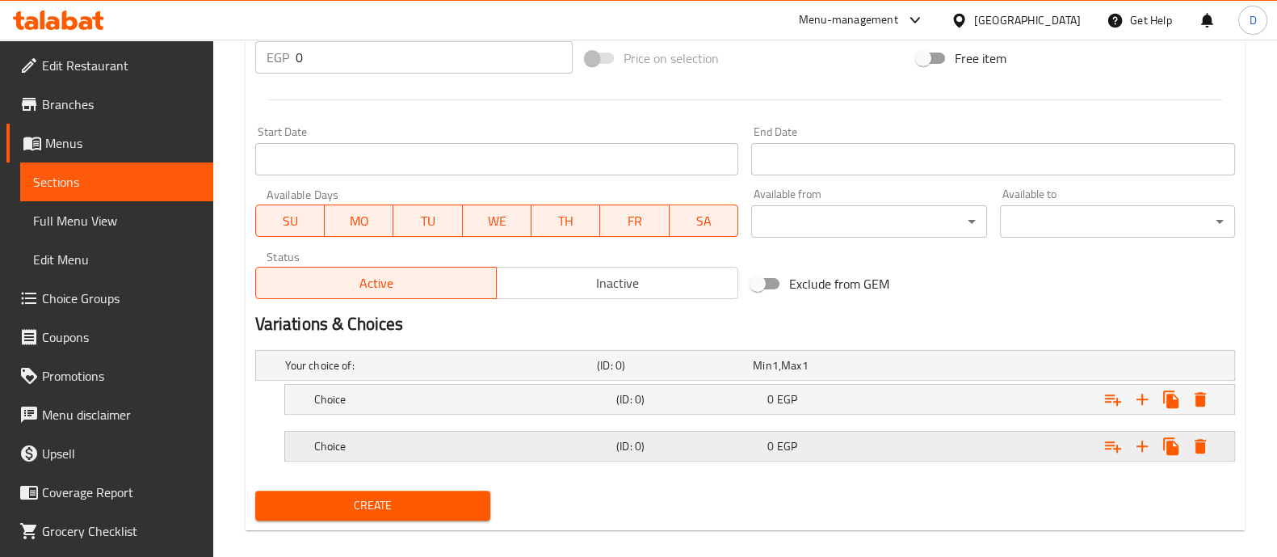
scroll to position [619, 0]
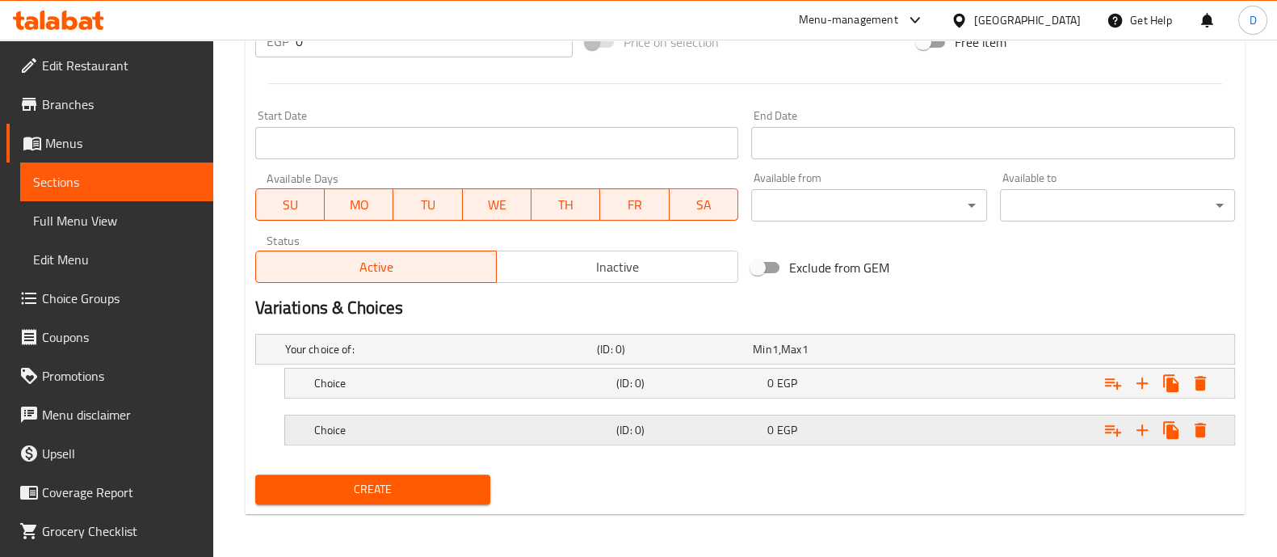
click at [1006, 352] on div "Expand" at bounding box center [1062, 349] width 312 height 6
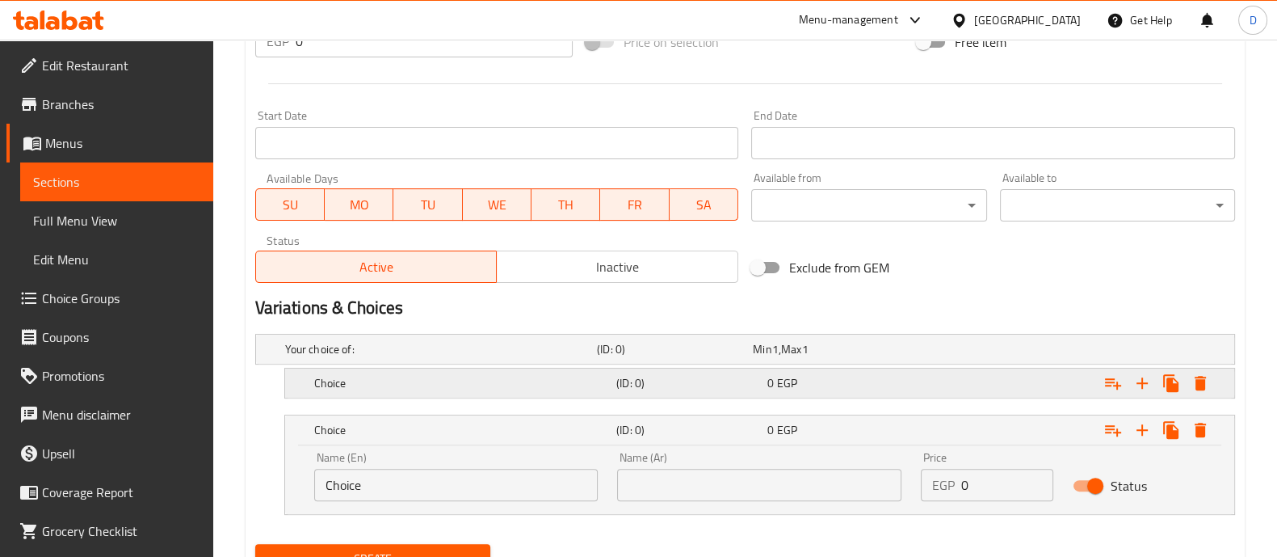
click at [1002, 352] on div "Expand" at bounding box center [1062, 349] width 312 height 6
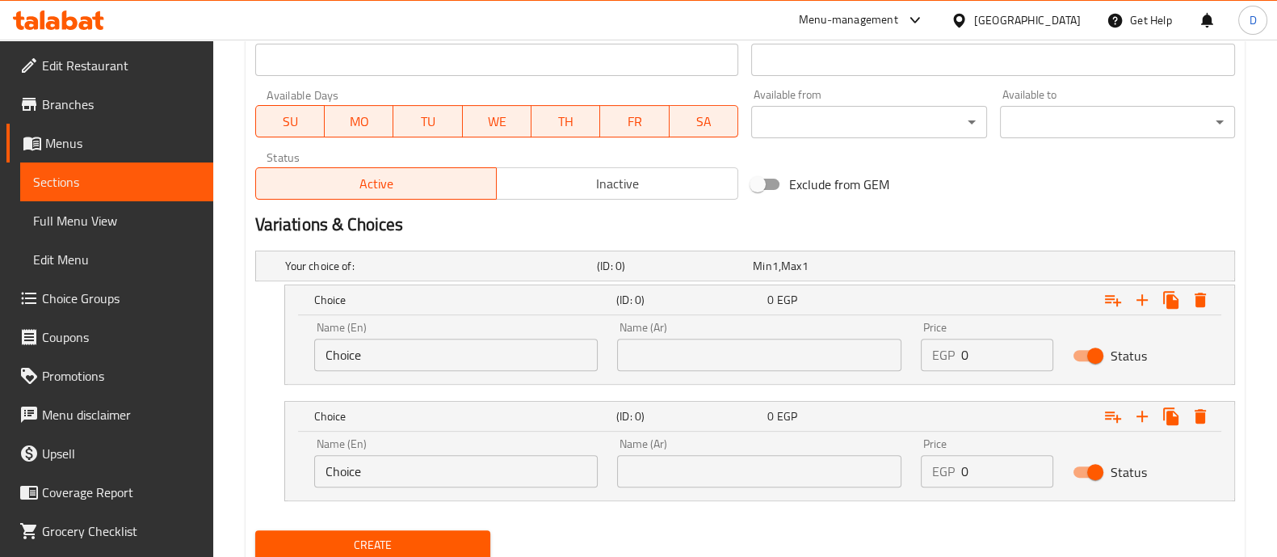
scroll to position [758, 0]
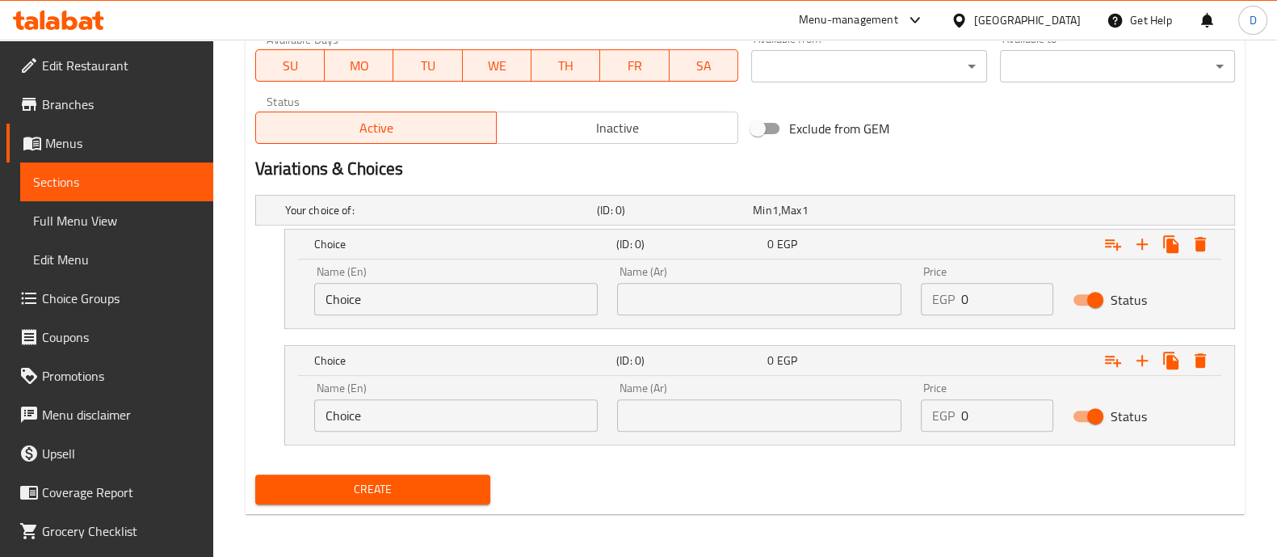
click at [461, 298] on input "Choice" at bounding box center [456, 299] width 284 height 32
type input "Medium"
click at [464, 406] on input "Choice" at bounding box center [456, 415] width 284 height 32
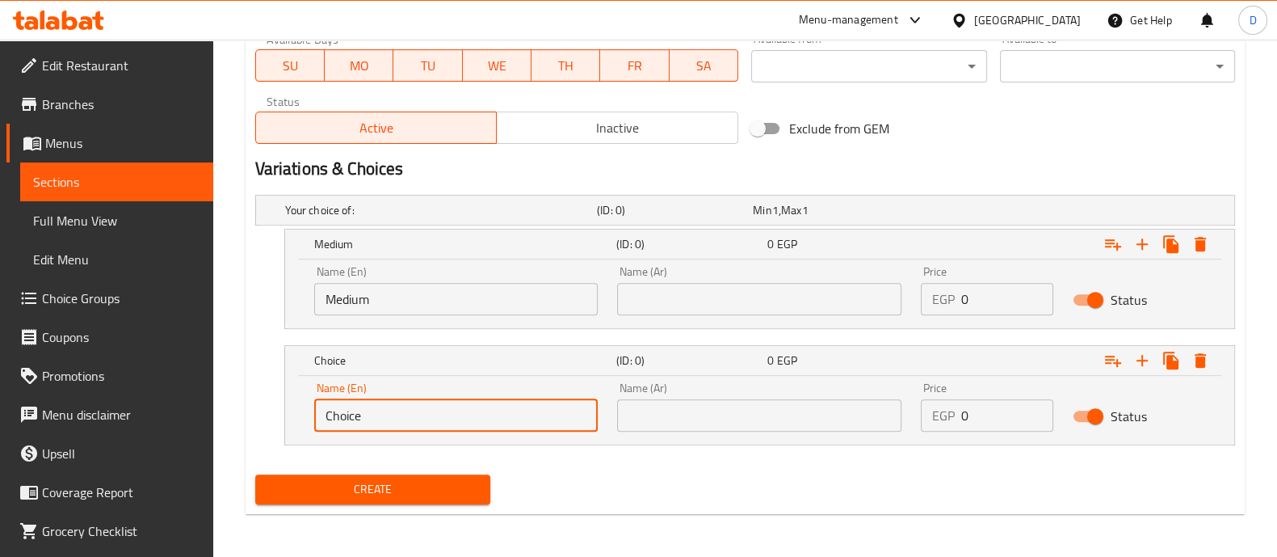
click at [464, 406] on input "Choice" at bounding box center [456, 415] width 284 height 32
type input "Large"
click at [691, 271] on div "Name (Ar) Name (Ar)" at bounding box center [759, 290] width 284 height 49
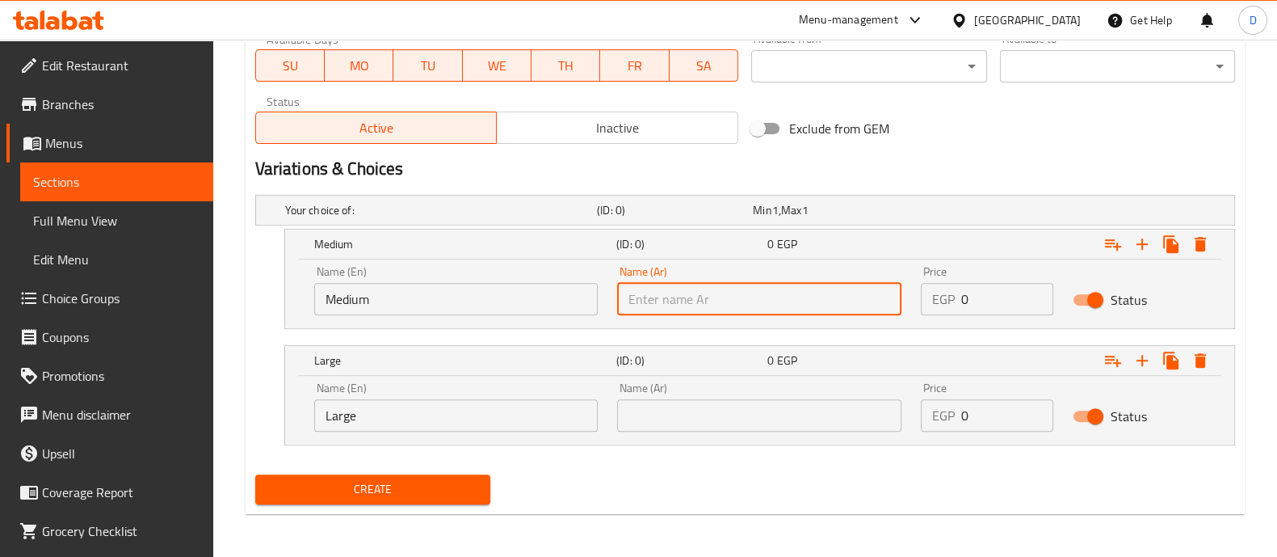
click at [699, 287] on input "text" at bounding box center [759, 299] width 284 height 32
type input "وسط"
click at [721, 402] on input "text" at bounding box center [759, 415] width 284 height 32
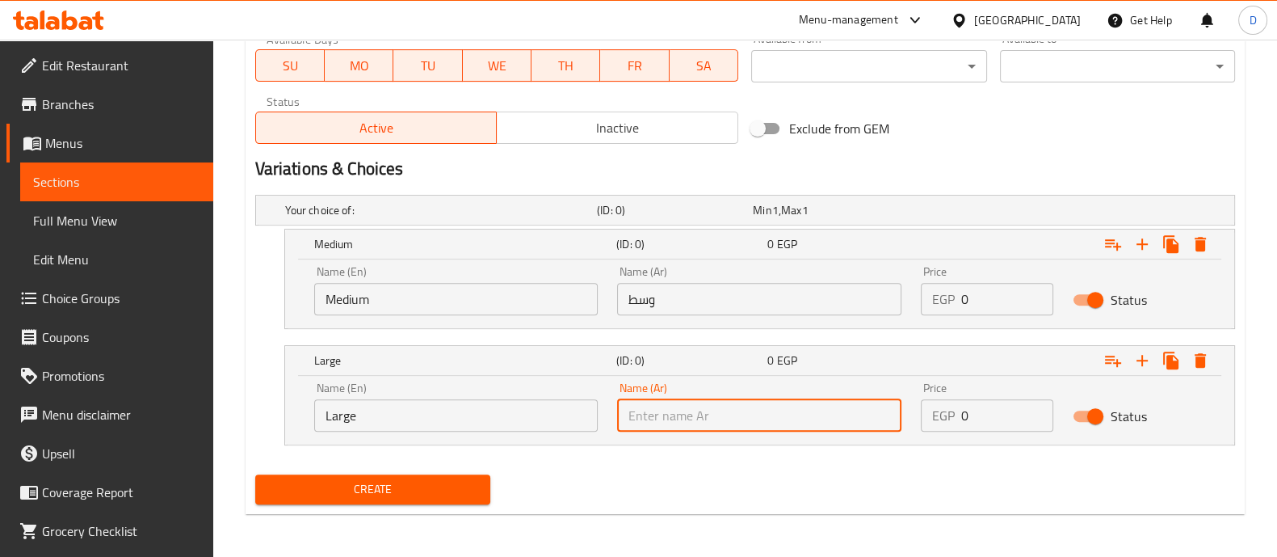
type input "كبير"
click at [987, 299] on input "0" at bounding box center [1007, 299] width 92 height 32
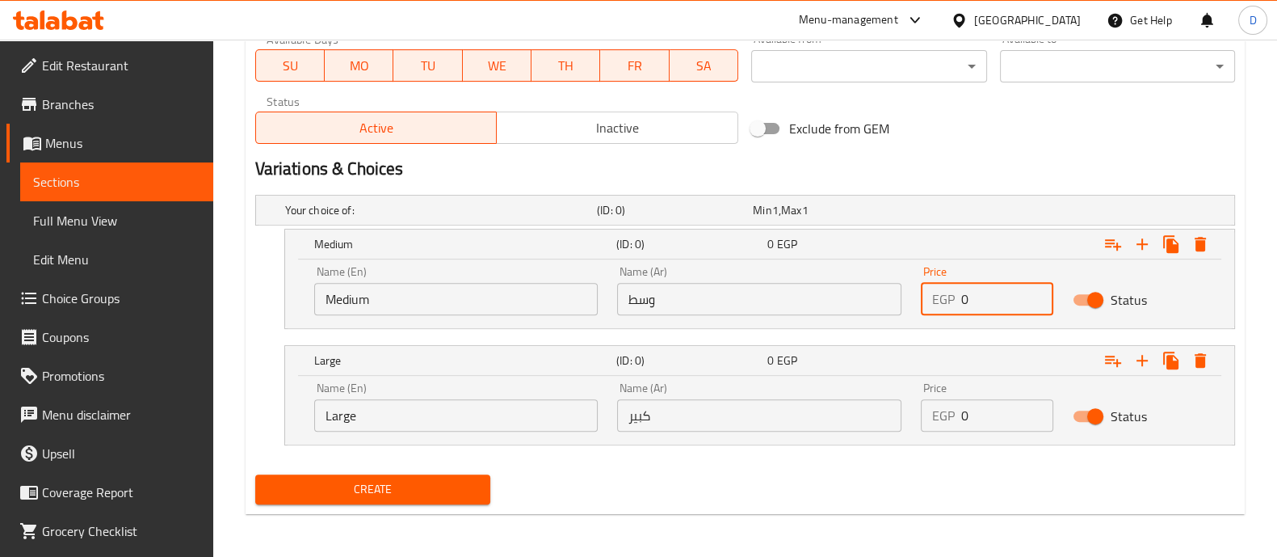
click at [987, 299] on input "0" at bounding box center [1007, 299] width 92 height 32
paste input "218"
type input "218"
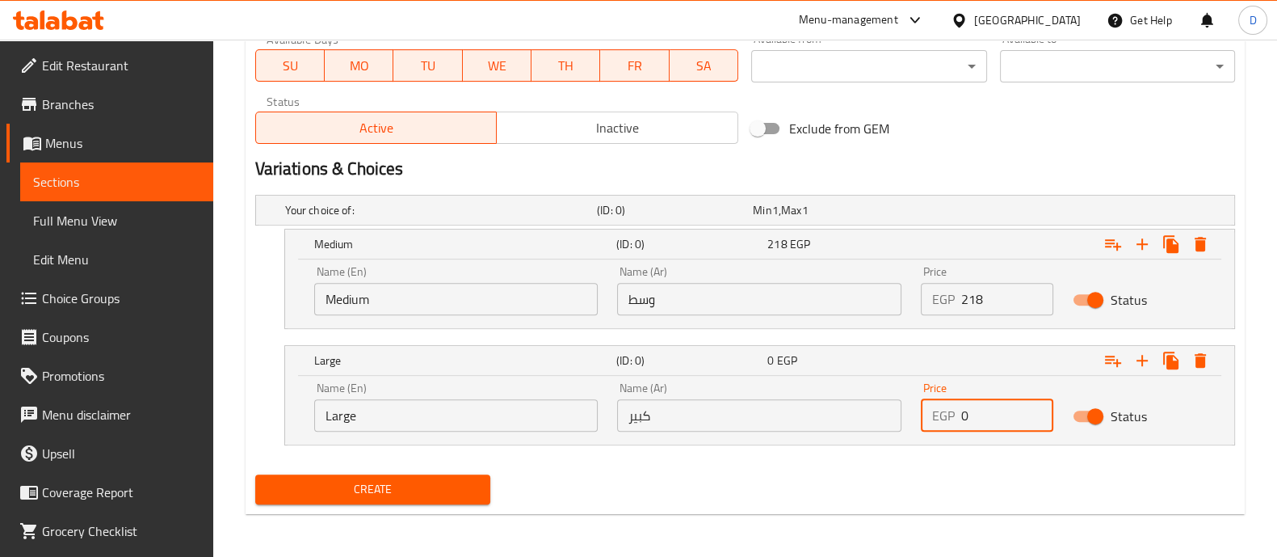
click at [986, 410] on input "0" at bounding box center [1007, 415] width 92 height 32
paste input "245"
type input "245"
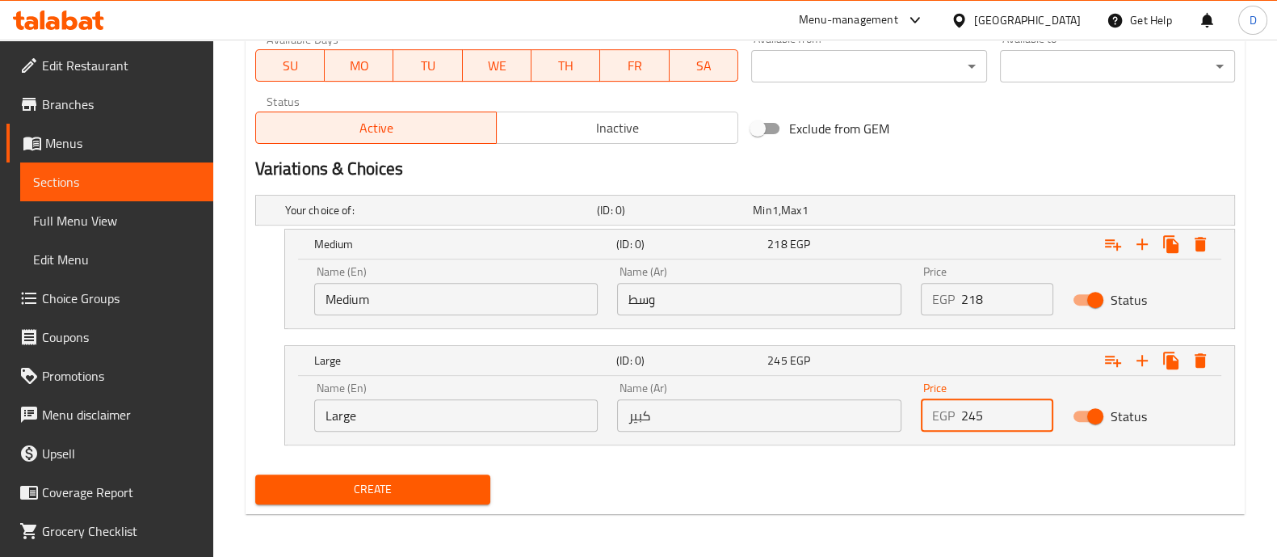
click at [460, 485] on span "Create" at bounding box center [372, 489] width 209 height 20
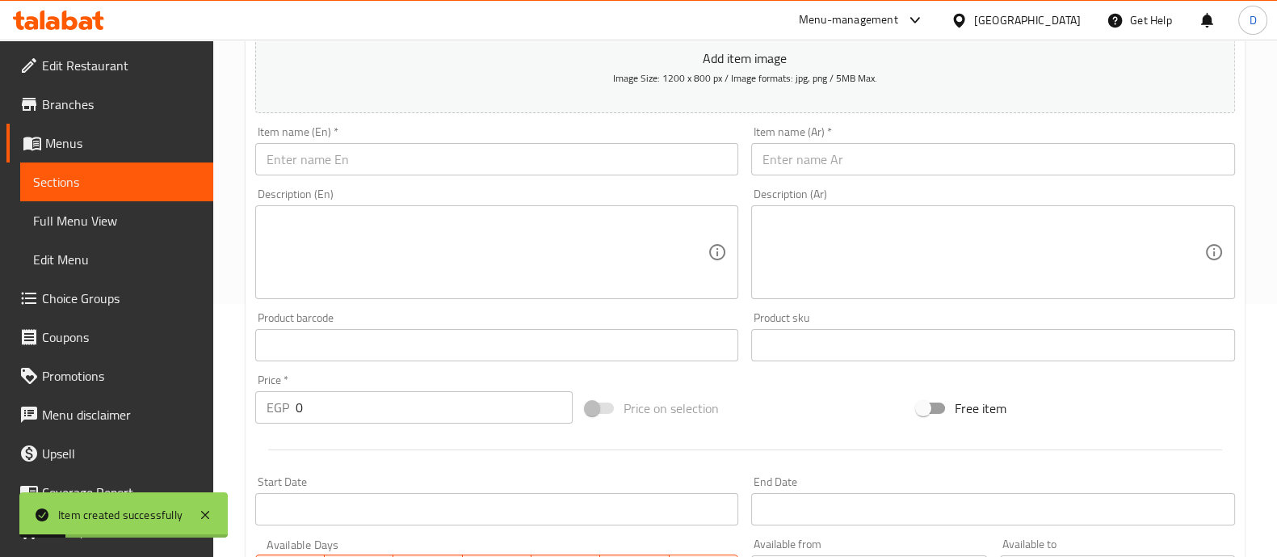
click at [110, 179] on span "Sections" at bounding box center [116, 181] width 167 height 19
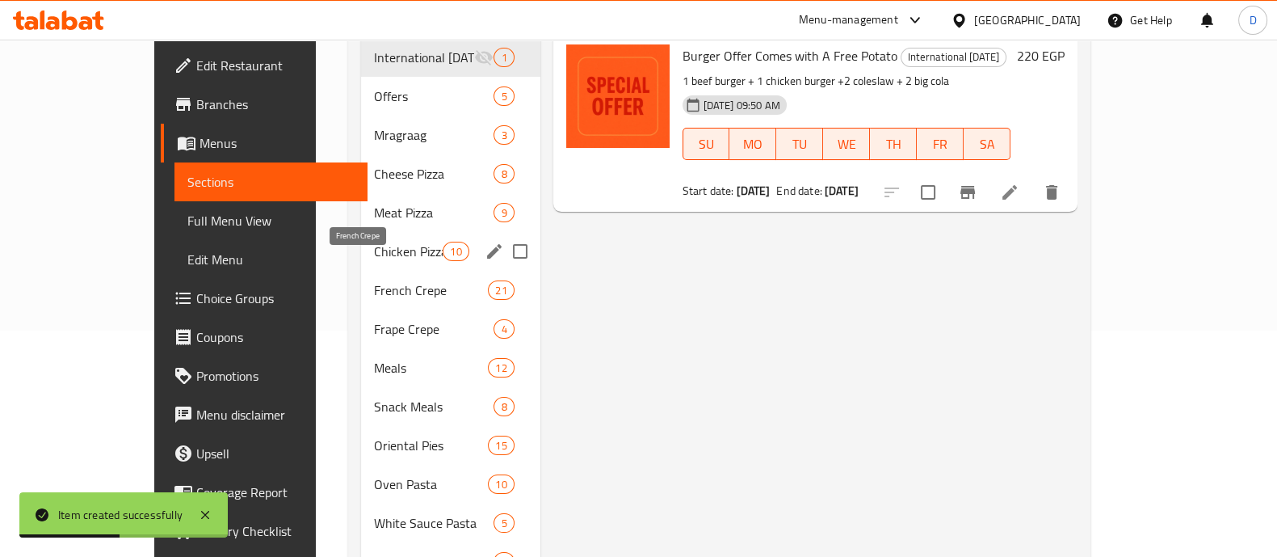
scroll to position [125, 0]
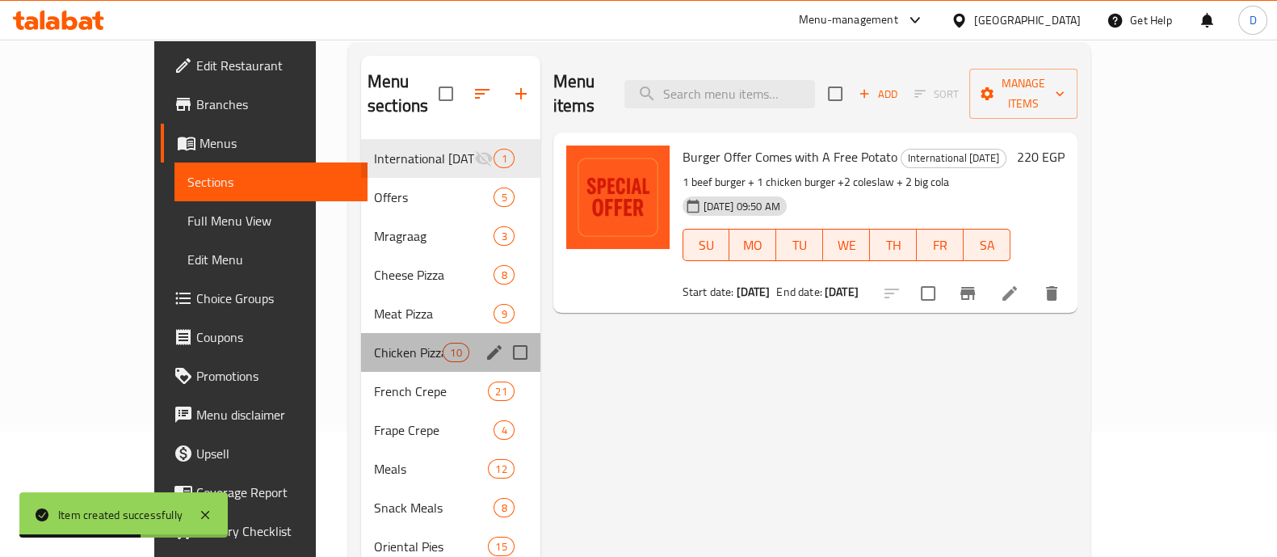
click at [361, 333] on div "Chicken Pizza 10" at bounding box center [450, 352] width 179 height 39
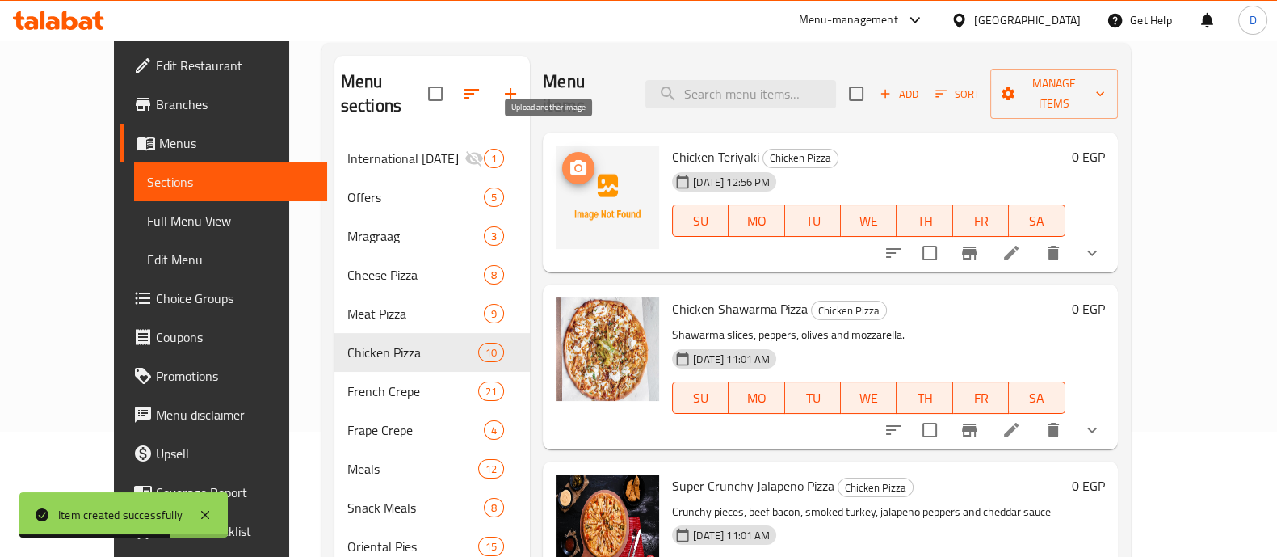
click at [562, 158] on span "upload picture" at bounding box center [578, 167] width 32 height 19
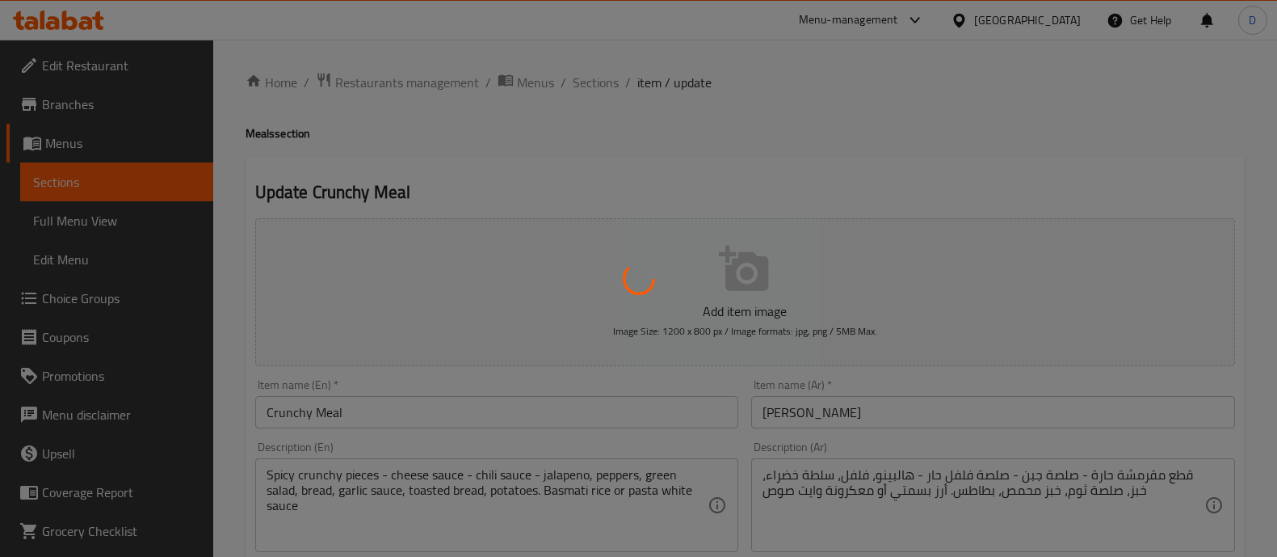
type input "إختيارك من:"
type input "1"
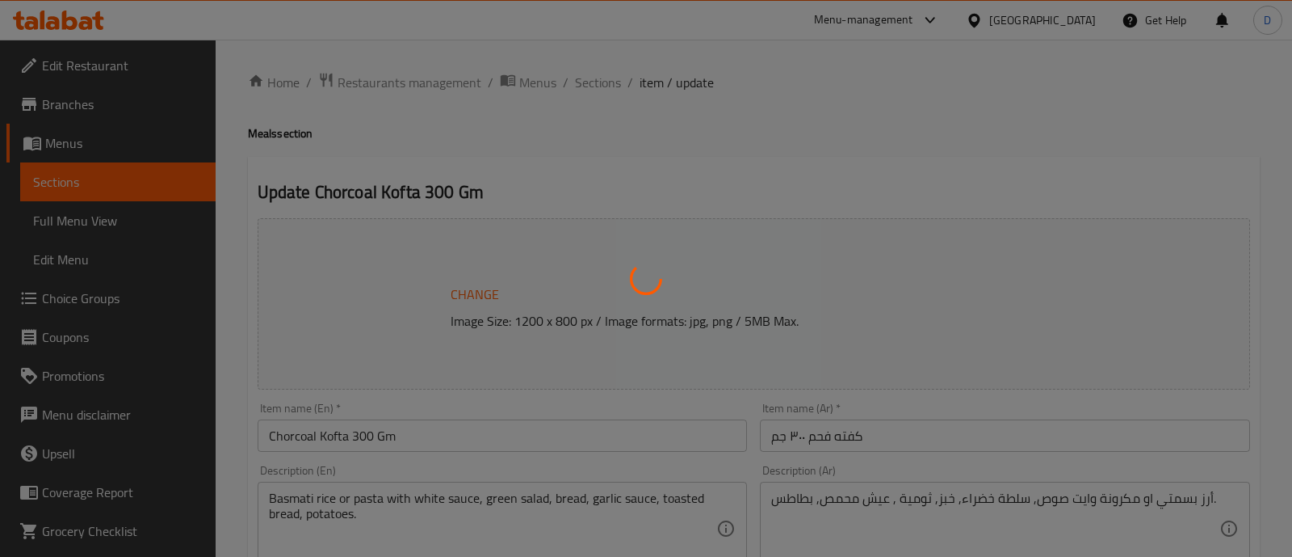
type input "إختيارك من:"
type input "1"
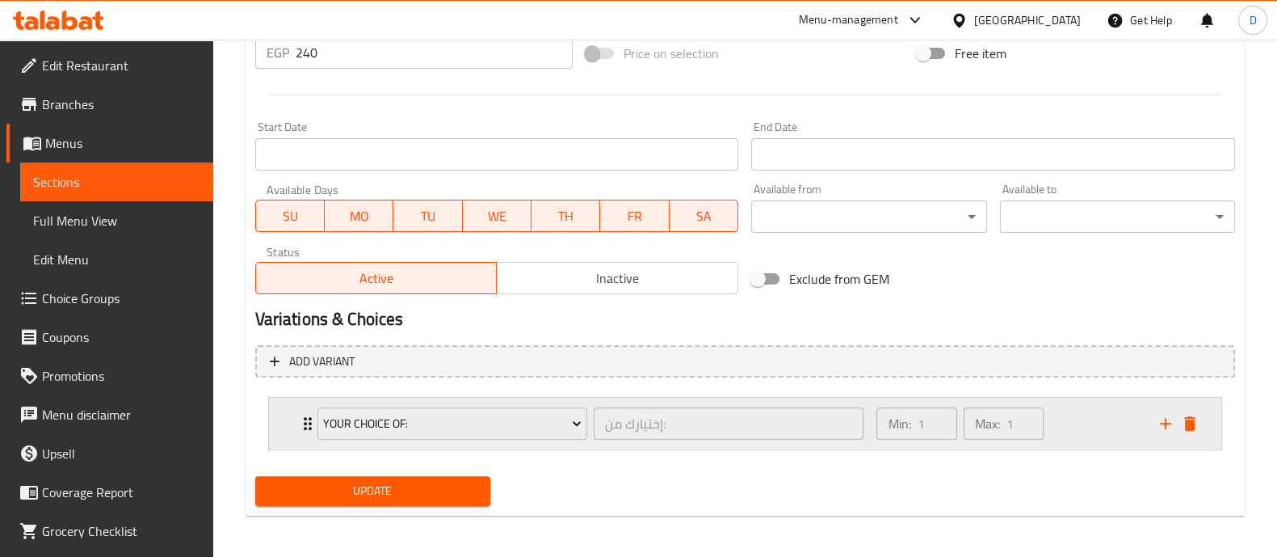
scroll to position [633, 0]
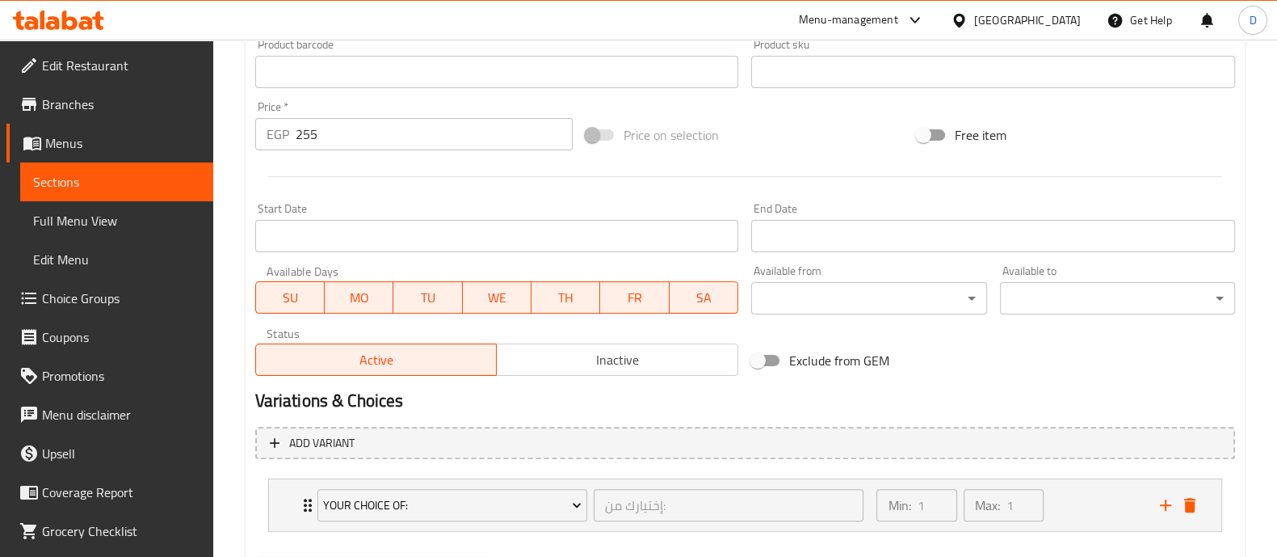
scroll to position [633, 0]
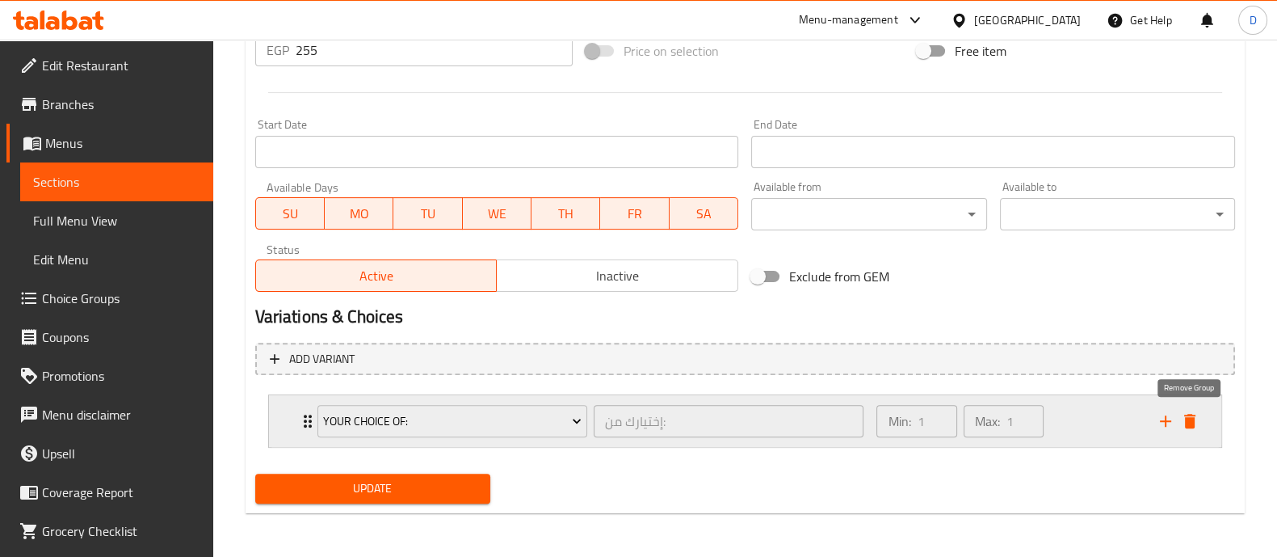
click at [1194, 421] on icon "delete" at bounding box center [1189, 421] width 11 height 15
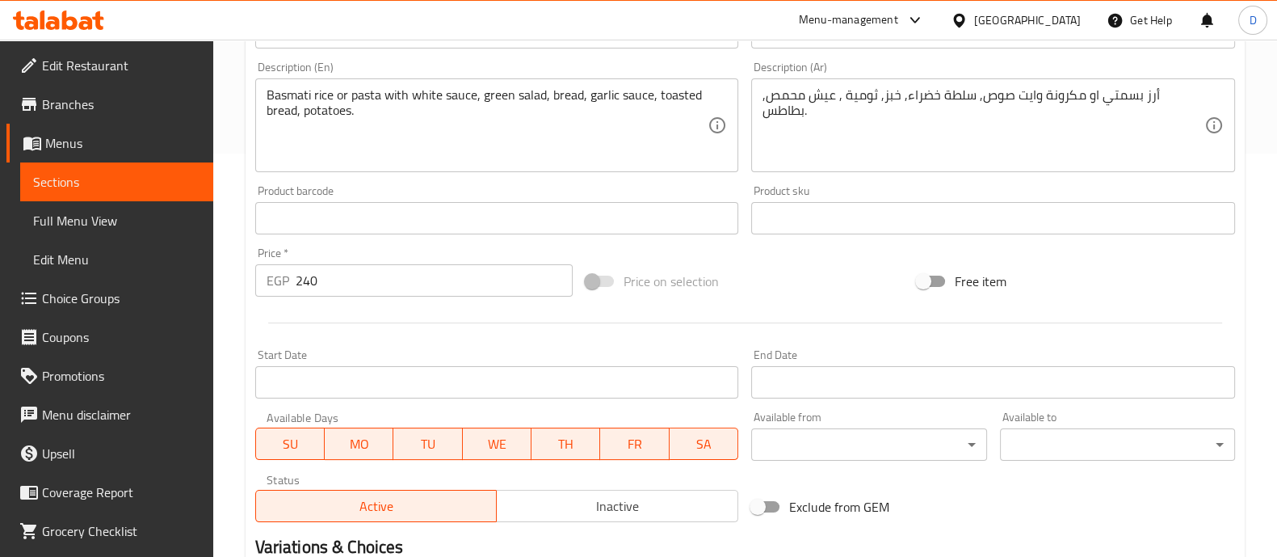
scroll to position [633, 0]
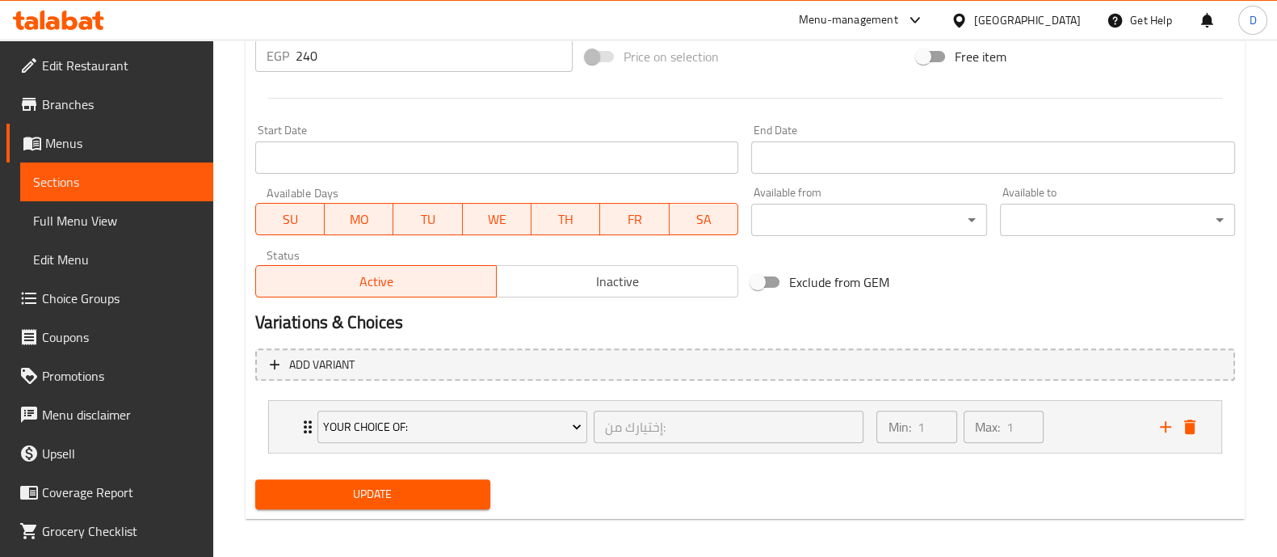
scroll to position [633, 0]
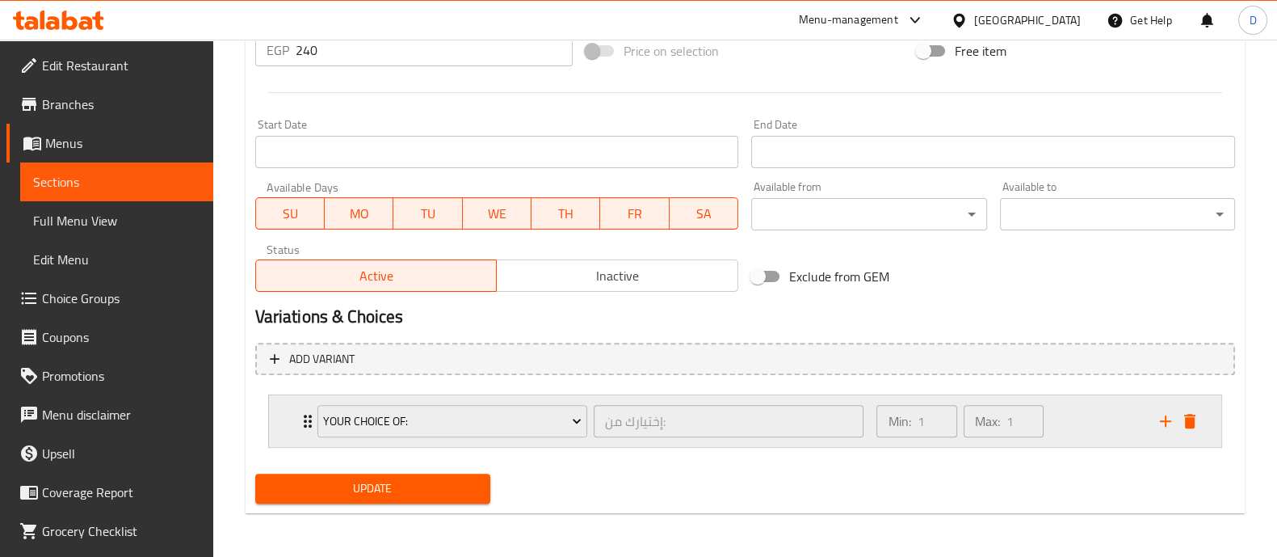
click at [1095, 426] on div "Min: 1 ​ Max: 1 ​" at bounding box center [1008, 421] width 283 height 52
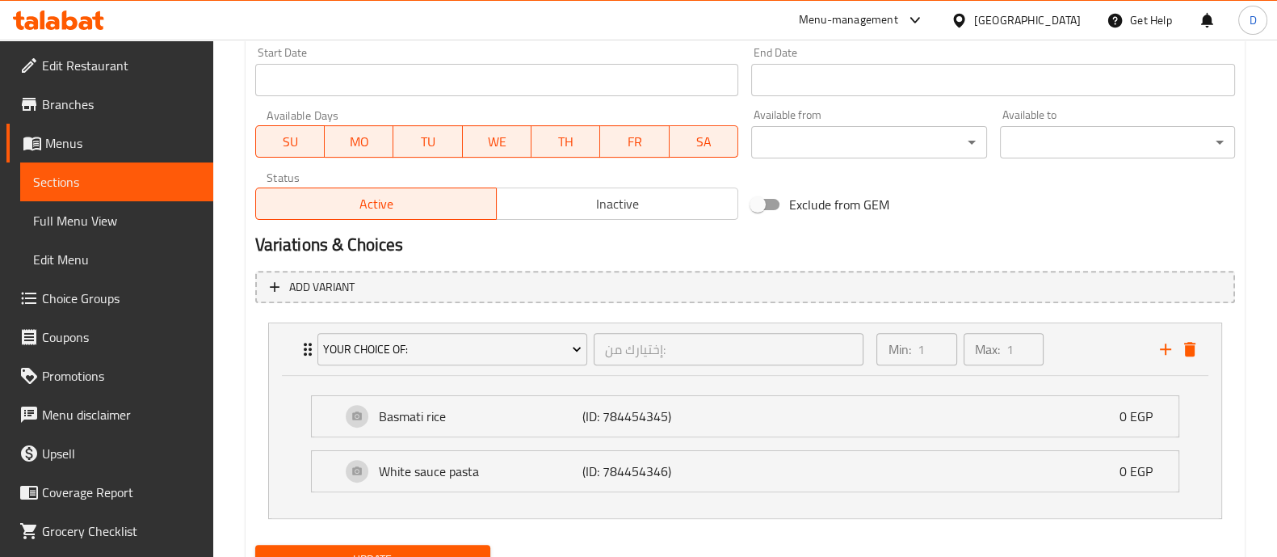
scroll to position [776, 0]
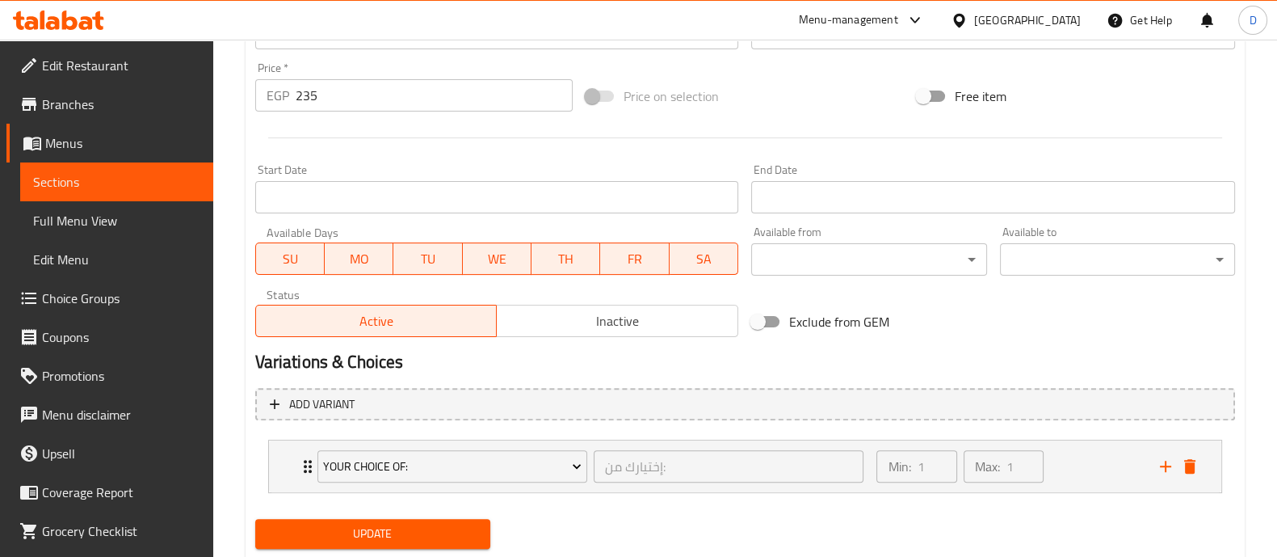
scroll to position [633, 0]
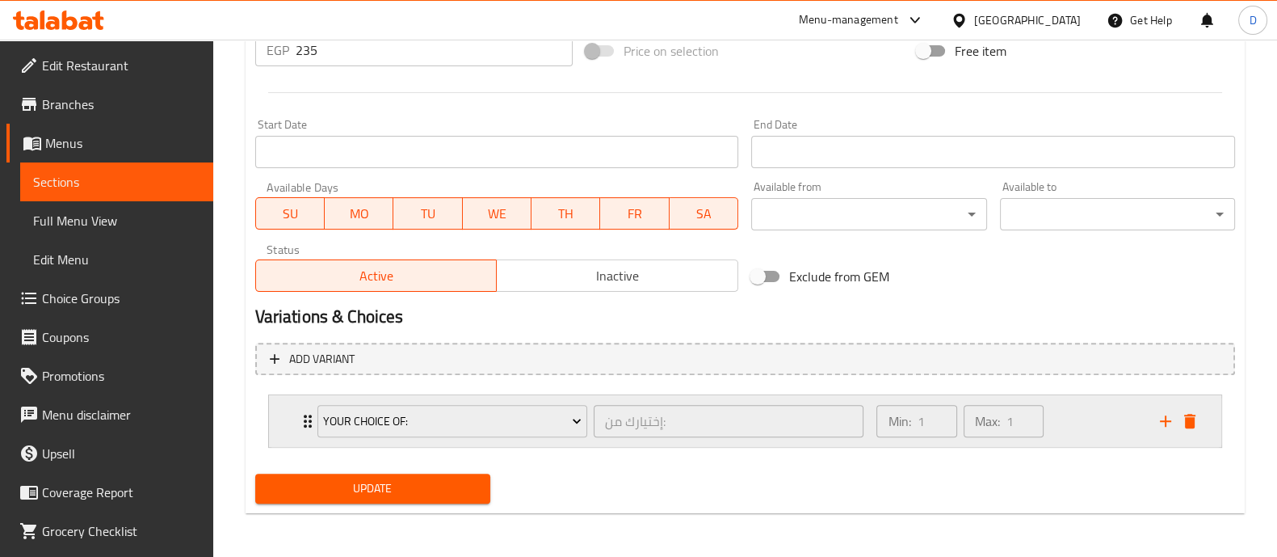
click at [1109, 420] on div "Min: 1 ​ Max: 1 ​" at bounding box center [1008, 421] width 283 height 52
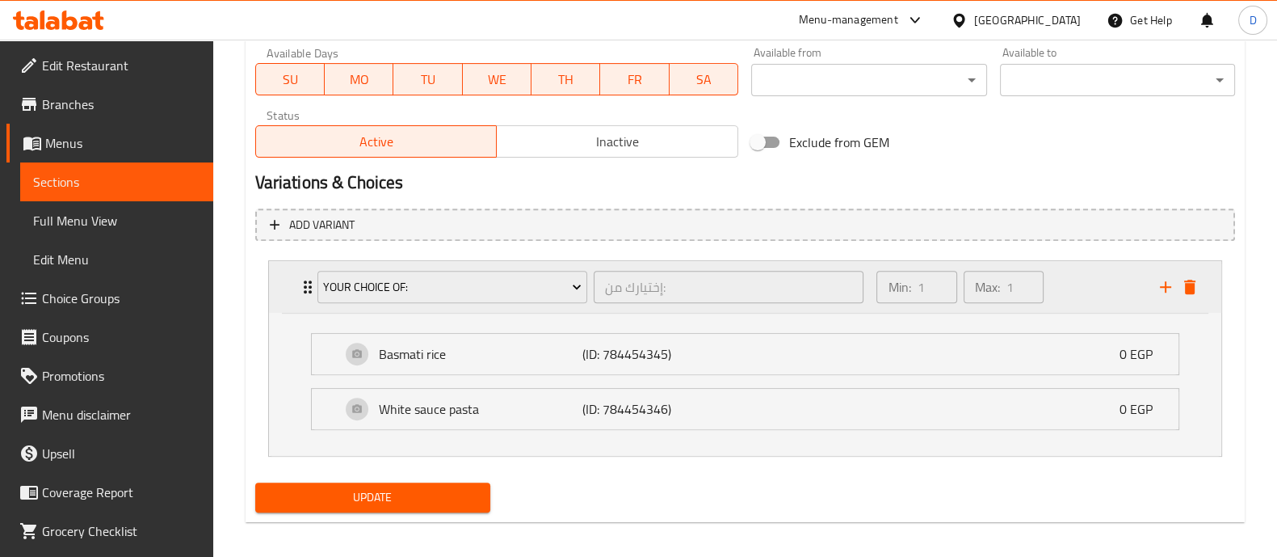
scroll to position [776, 0]
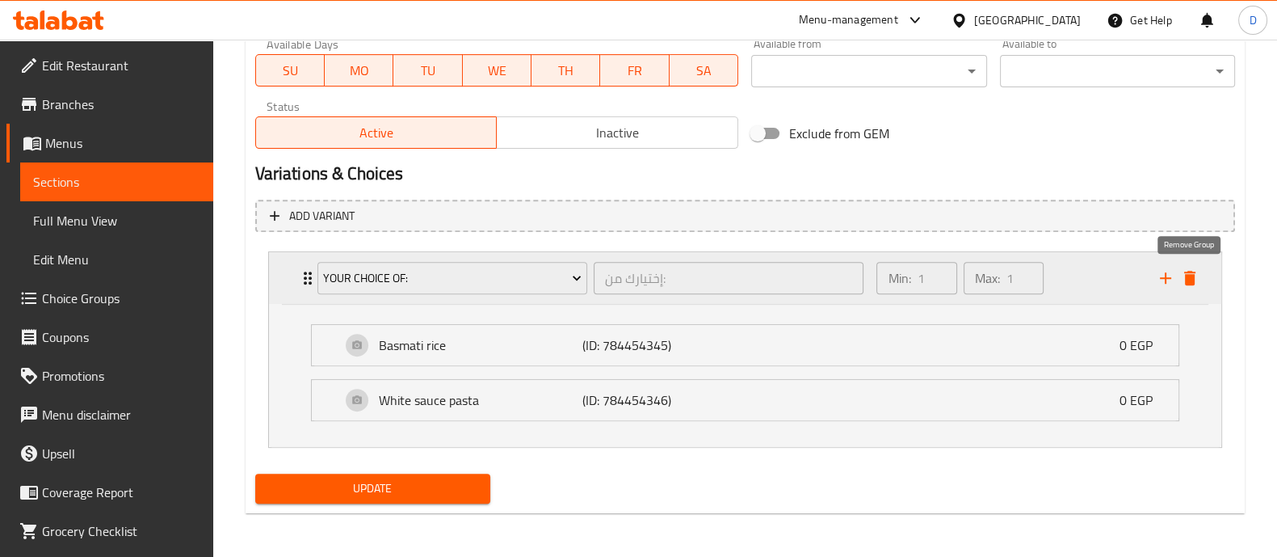
click at [1187, 273] on icon "delete" at bounding box center [1189, 278] width 11 height 15
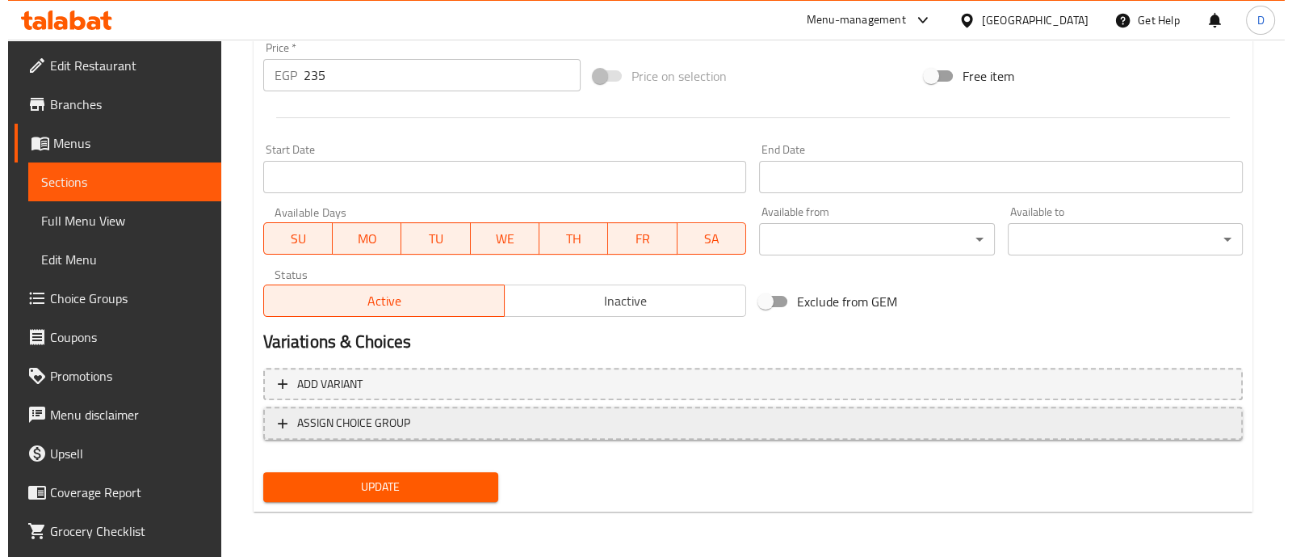
scroll to position [607, 0]
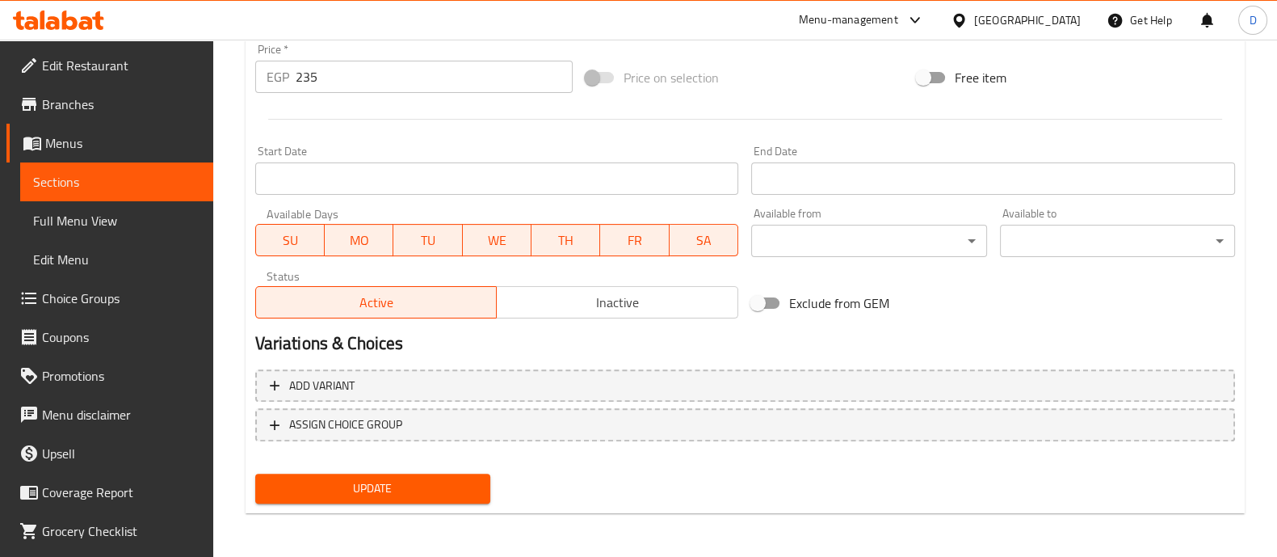
click at [395, 480] on span "Update" at bounding box center [372, 488] width 209 height 20
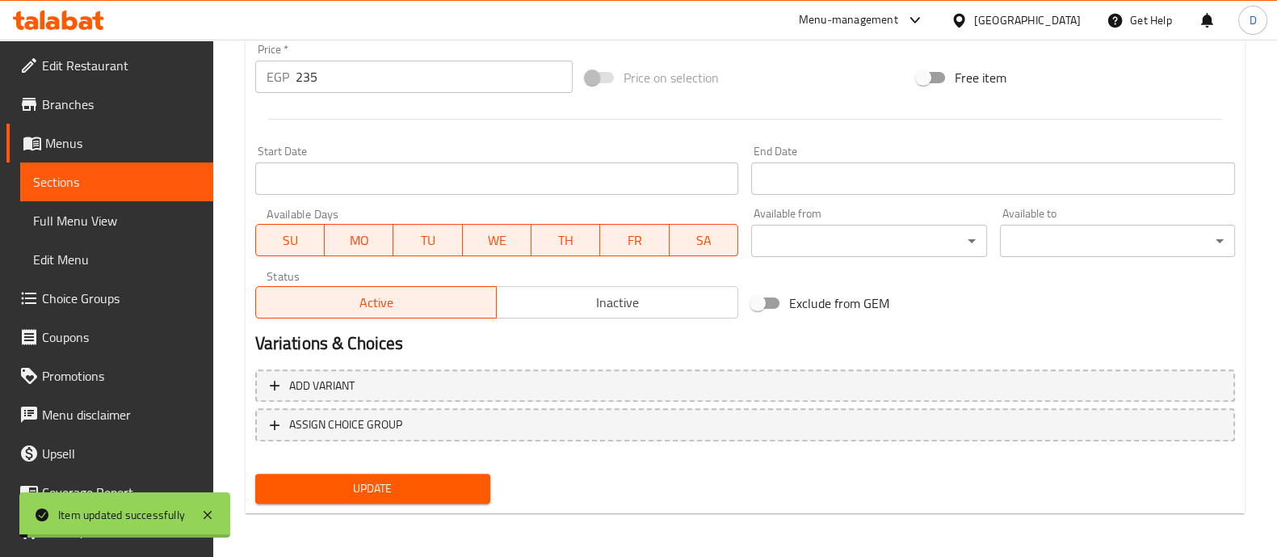
click at [428, 427] on span "ASSIGN CHOICE GROUP" at bounding box center [745, 424] width 951 height 20
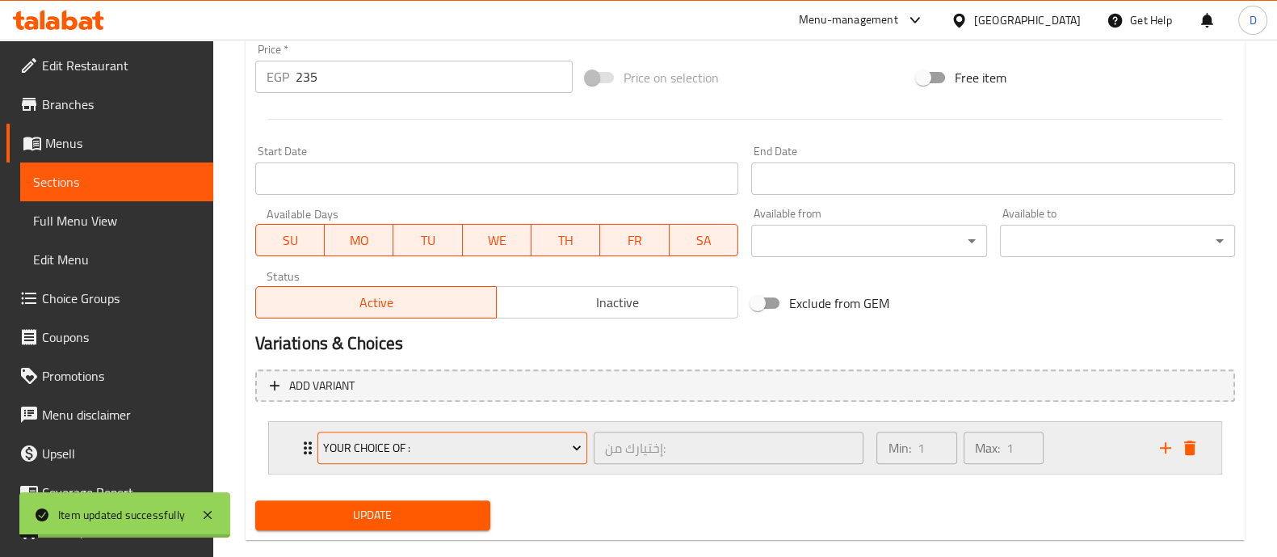
click at [428, 442] on span "Your Choice Of :" at bounding box center [452, 448] width 258 height 20
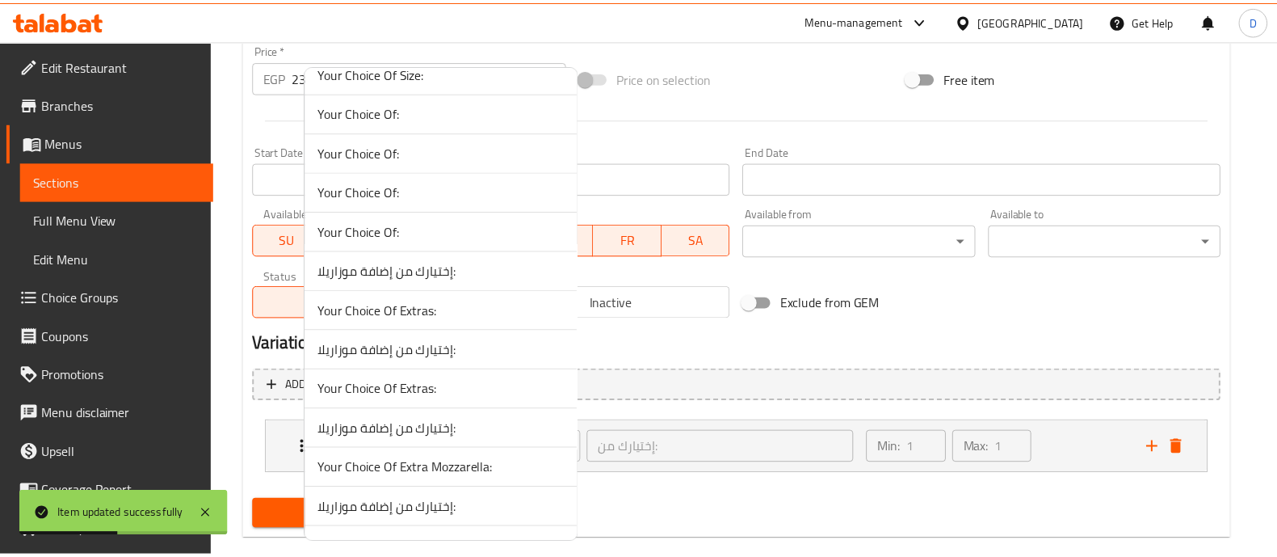
scroll to position [1382, 0]
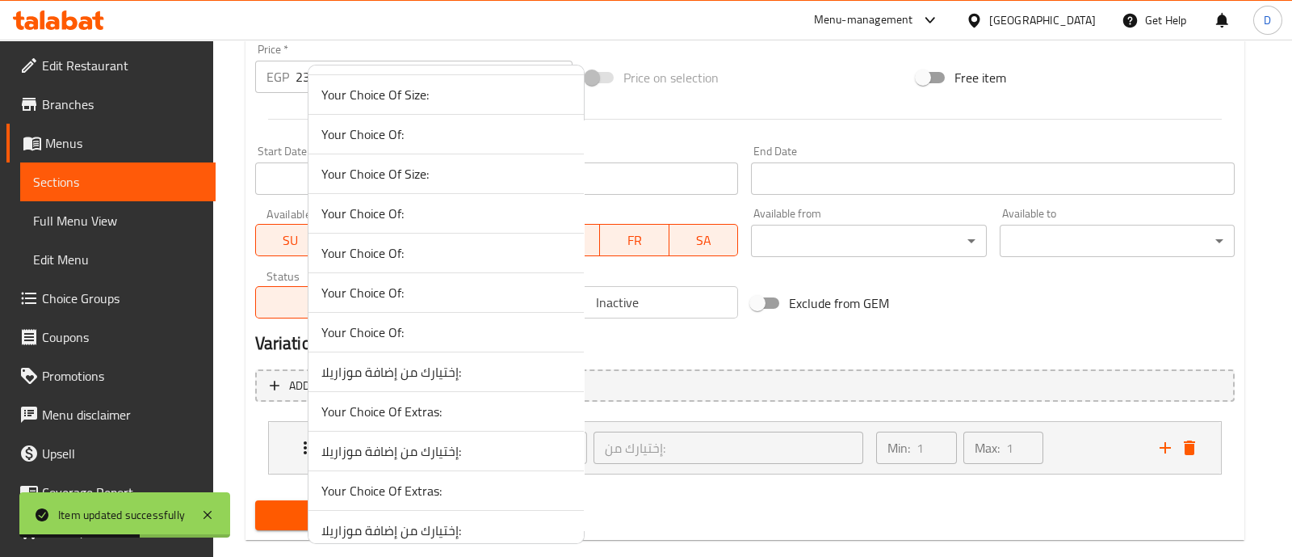
click at [490, 206] on span "Your Choice Of:" at bounding box center [447, 213] width 250 height 19
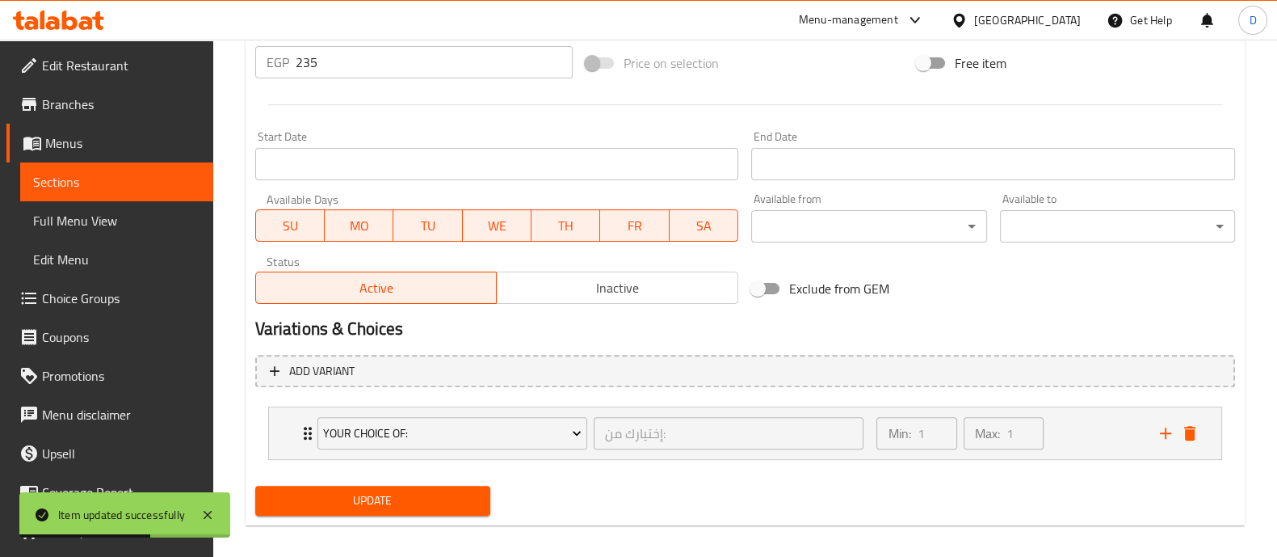
scroll to position [633, 0]
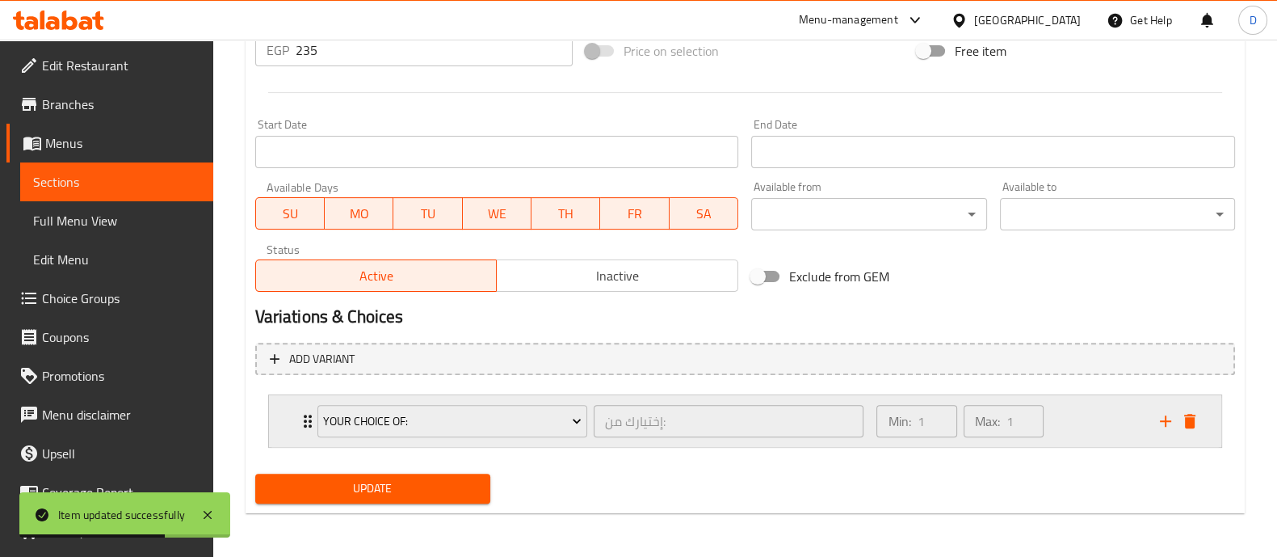
click at [1095, 414] on div "Min: 1 ​ Max: 1 ​" at bounding box center [1008, 421] width 283 height 52
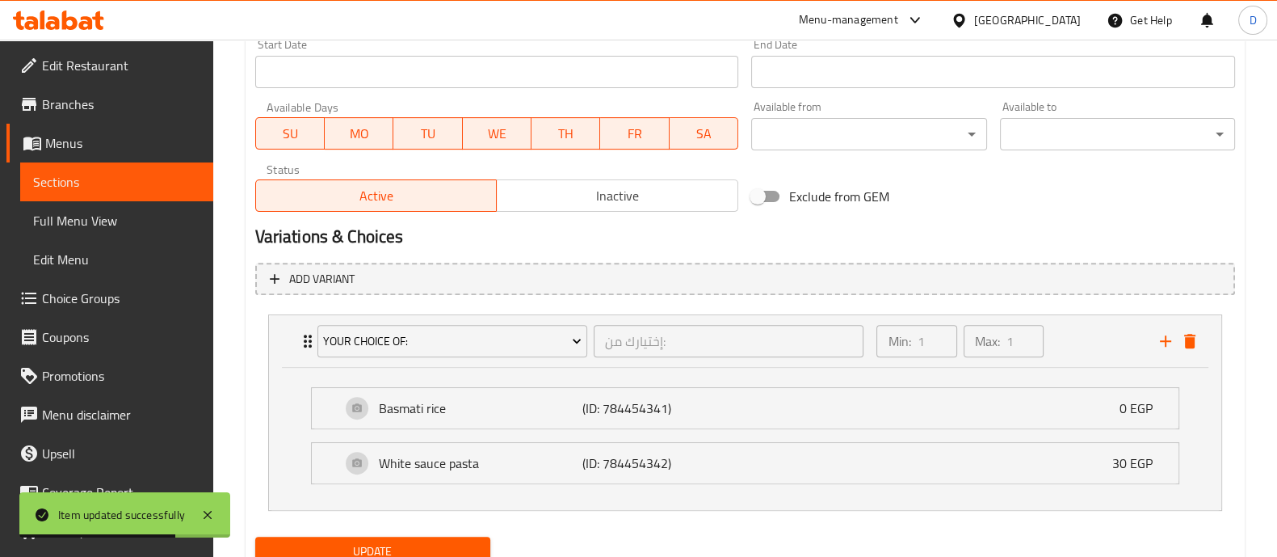
scroll to position [776, 0]
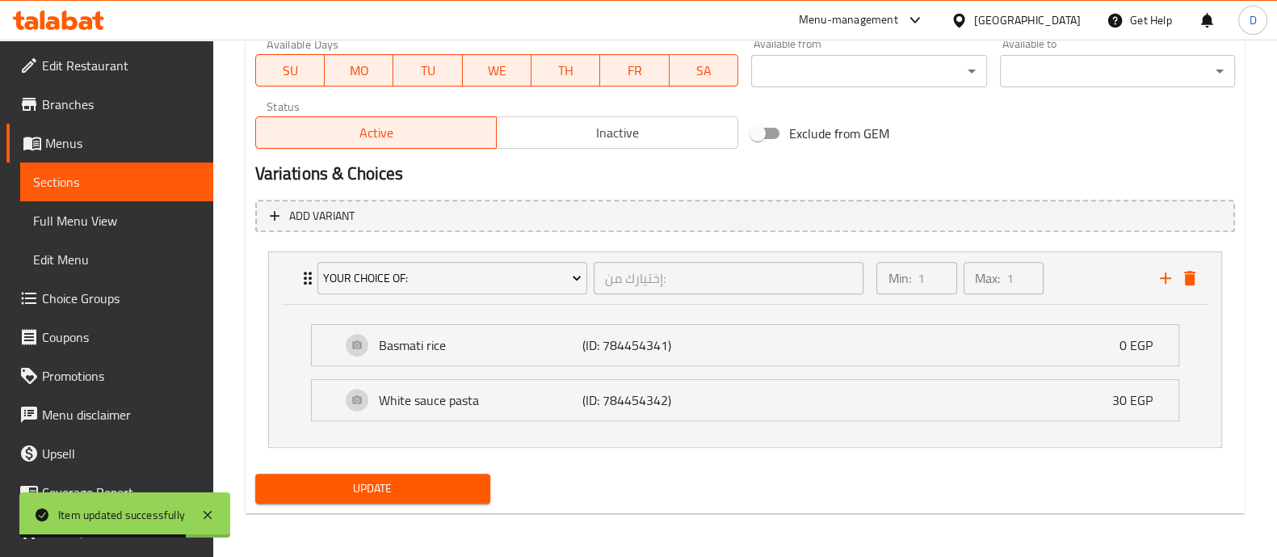
click at [409, 484] on span "Update" at bounding box center [372, 488] width 209 height 20
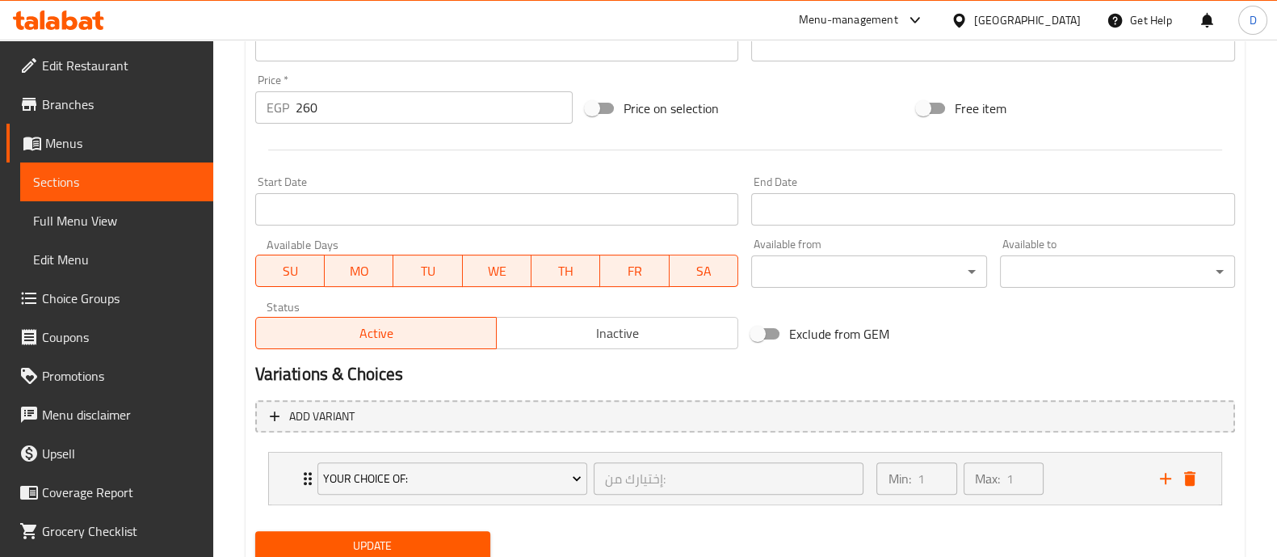
scroll to position [633, 0]
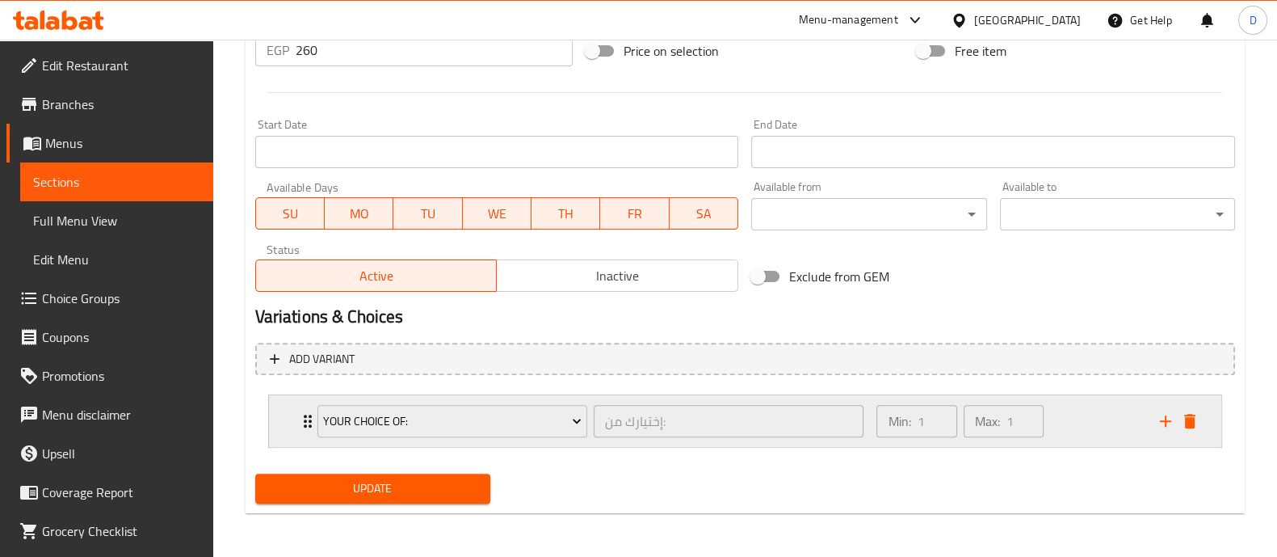
click at [1085, 407] on div "Min: 1 ​ Max: 1 ​" at bounding box center [1008, 421] width 283 height 52
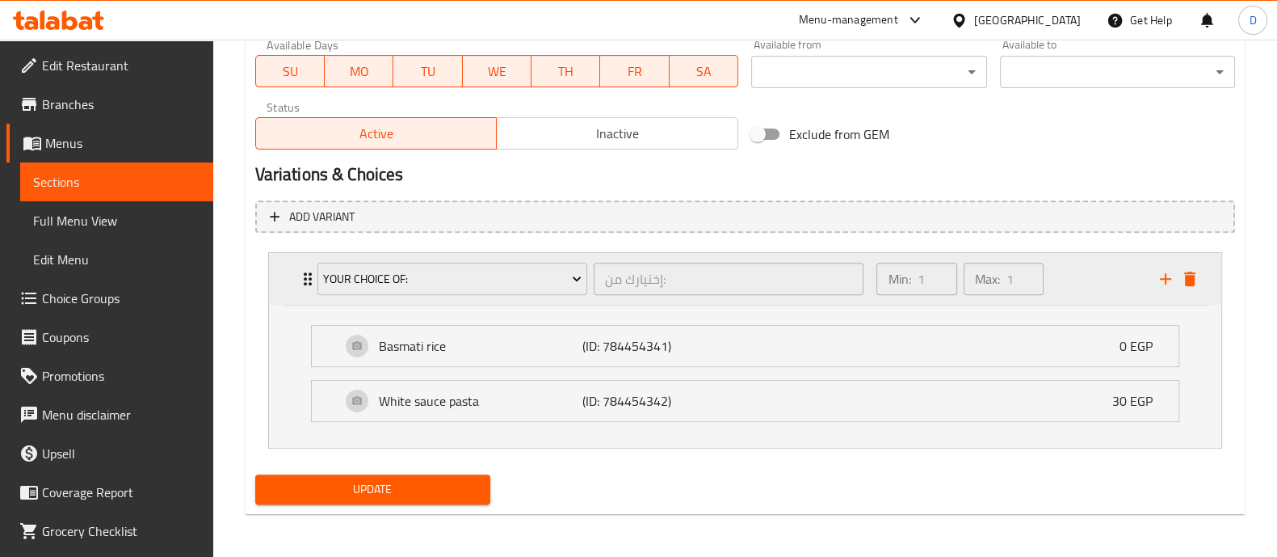
scroll to position [776, 0]
click at [481, 481] on button "Update" at bounding box center [372, 488] width 235 height 30
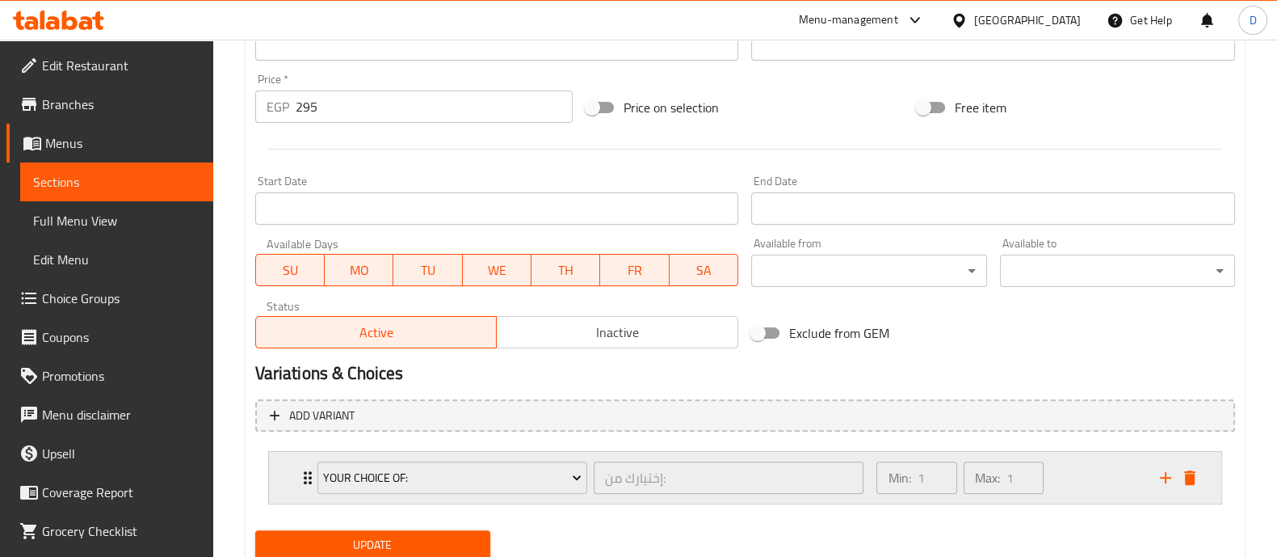
scroll to position [633, 0]
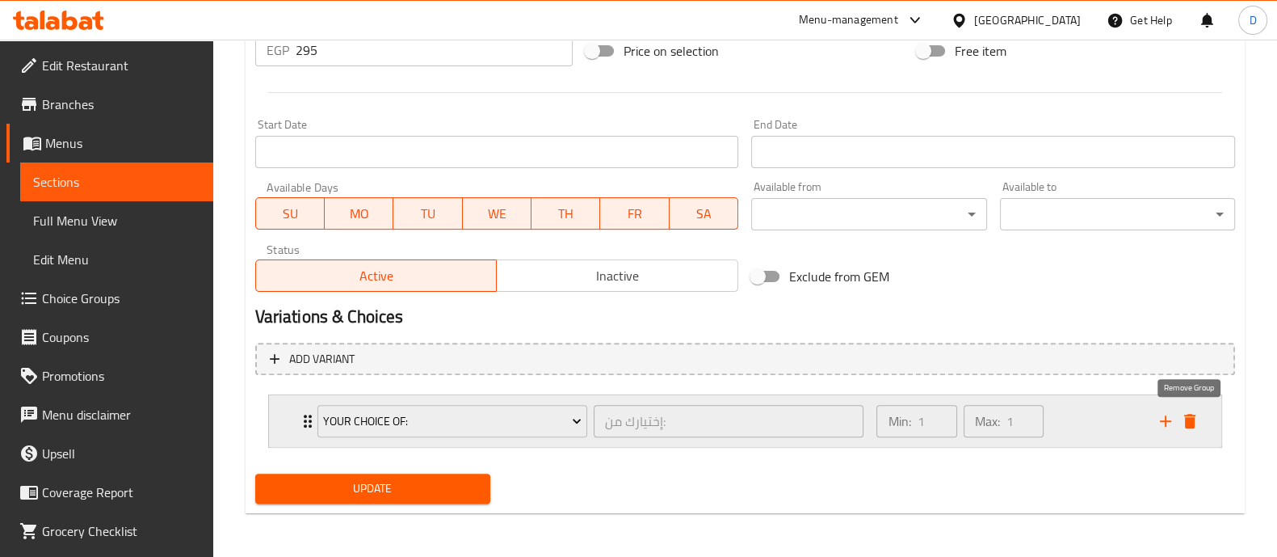
click at [1187, 417] on icon "delete" at bounding box center [1189, 421] width 11 height 15
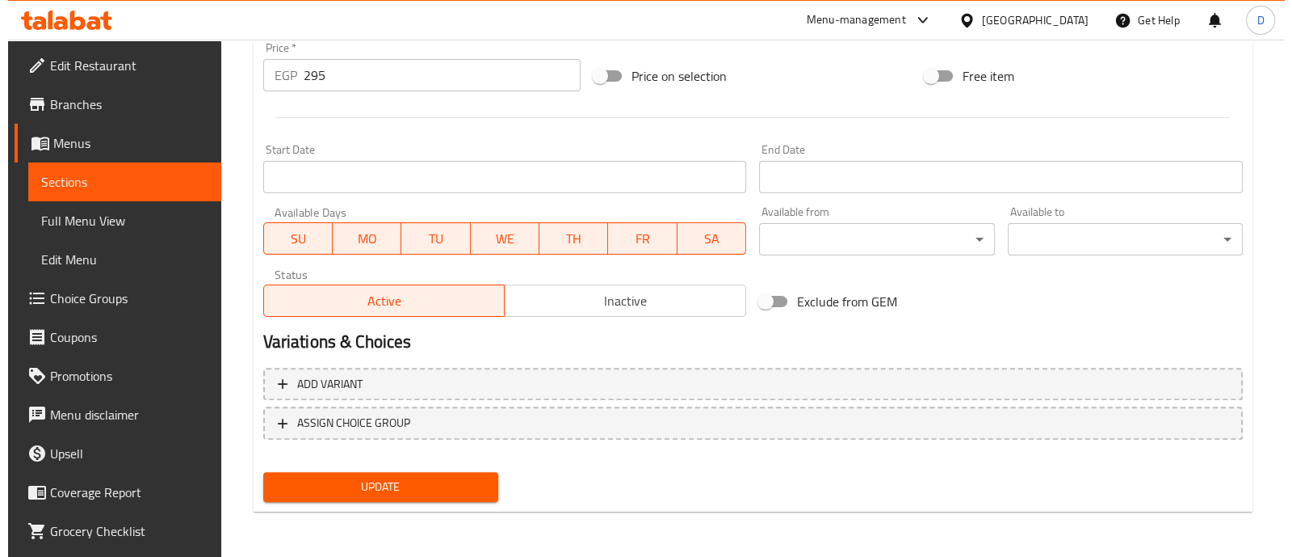
scroll to position [607, 0]
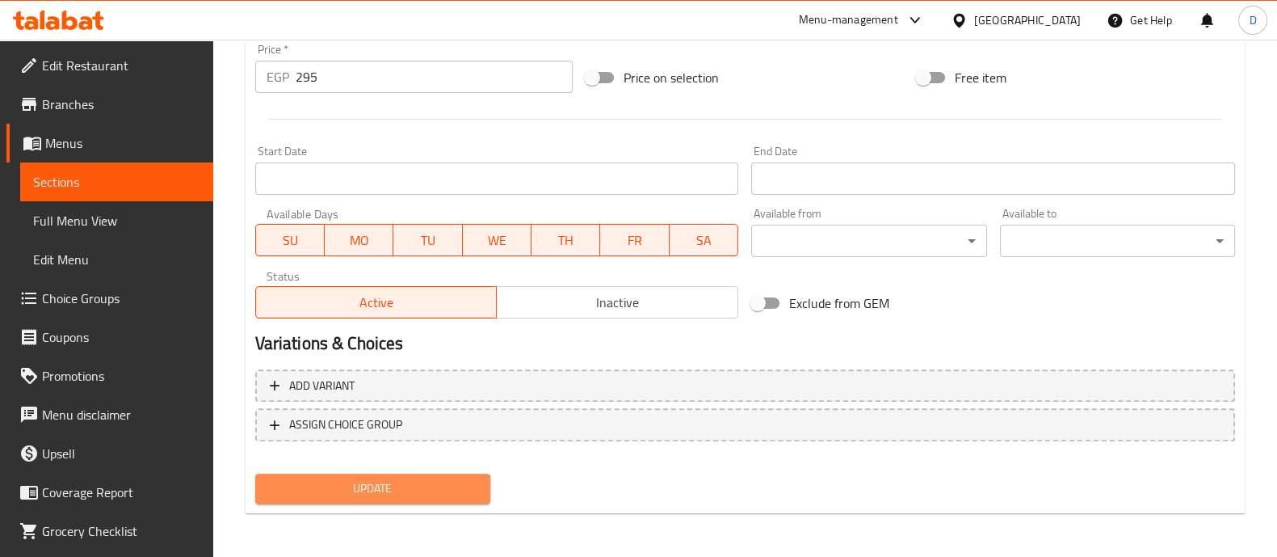
click at [383, 490] on span "Update" at bounding box center [372, 488] width 209 height 20
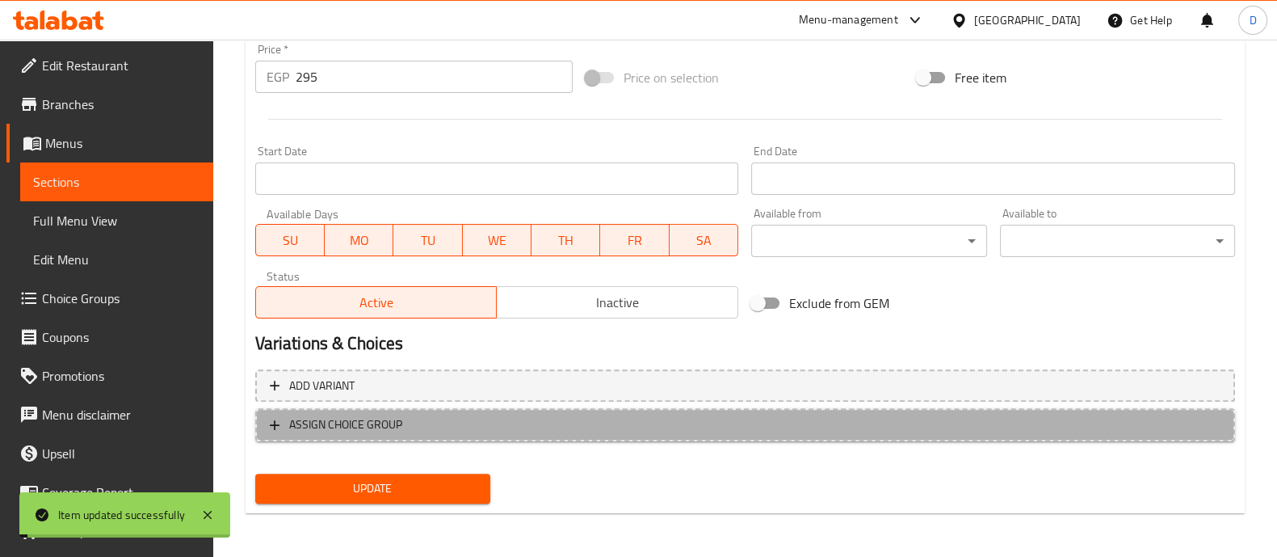
click at [424, 418] on span "ASSIGN CHOICE GROUP" at bounding box center [745, 424] width 951 height 20
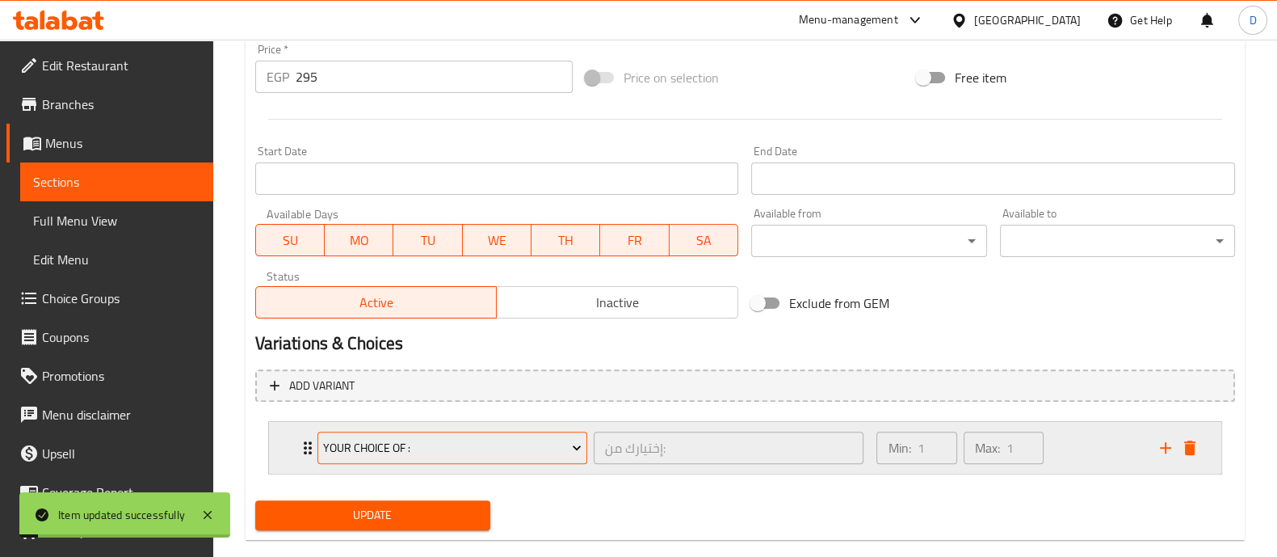
click at [424, 445] on span "Your Choice Of :" at bounding box center [452, 448] width 258 height 20
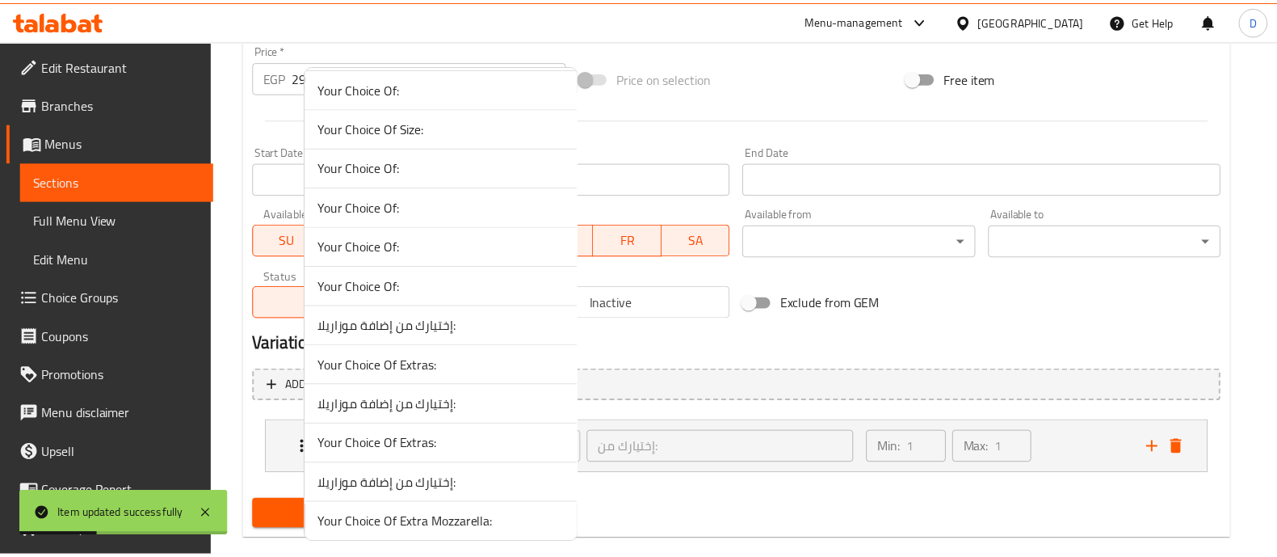
scroll to position [1382, 0]
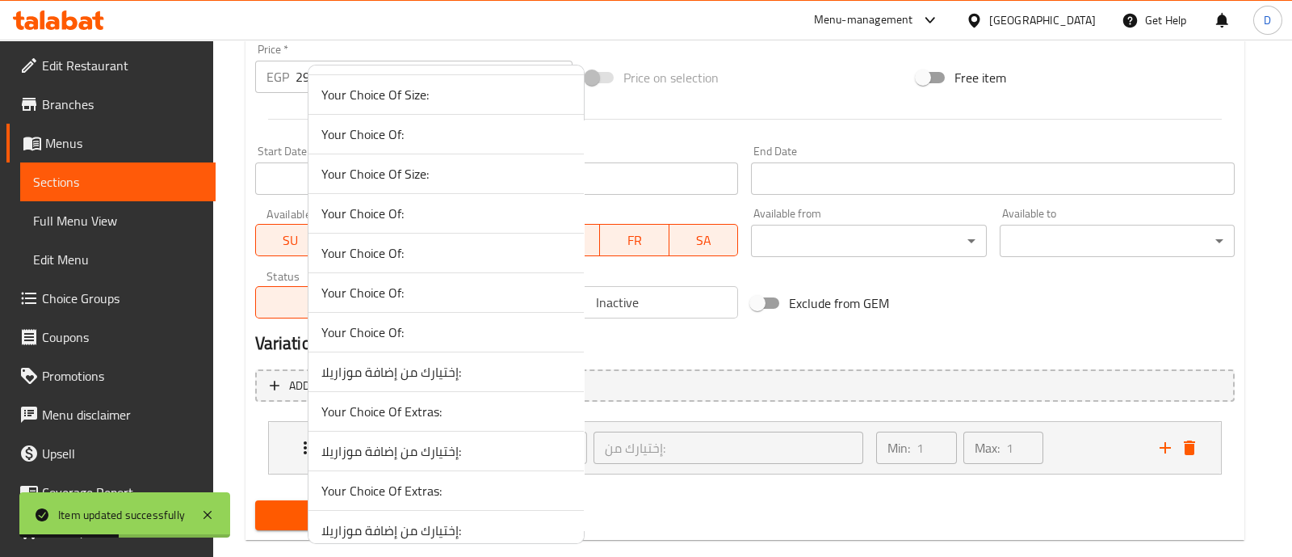
click at [481, 215] on span "Your Choice Of:" at bounding box center [447, 213] width 250 height 19
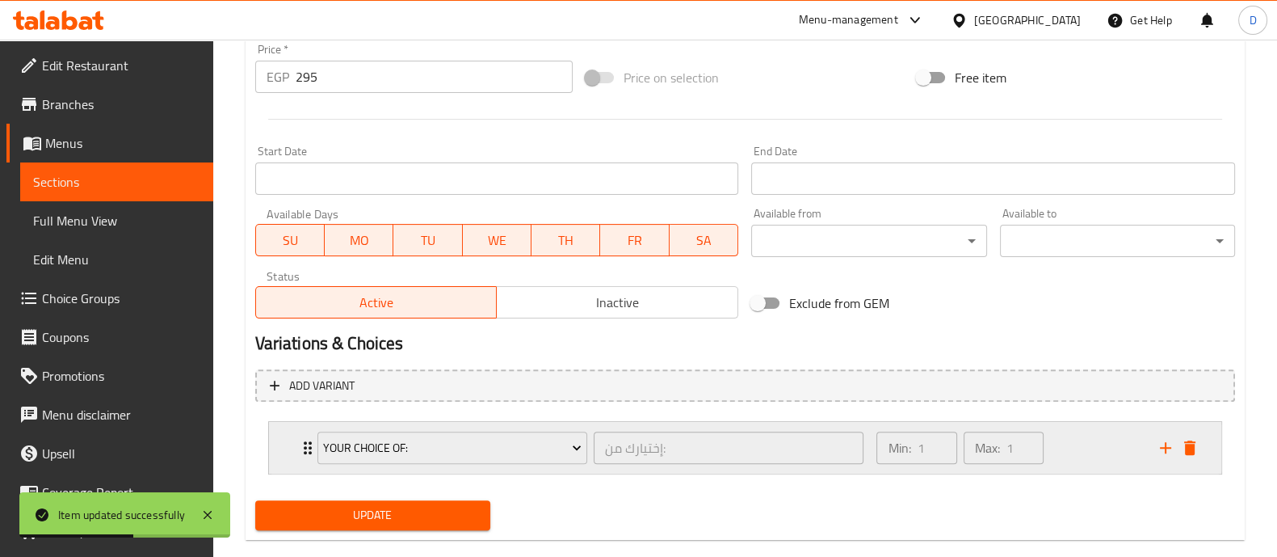
click at [1119, 442] on div "Min: 1 ​ Max: 1 ​" at bounding box center [1008, 448] width 283 height 52
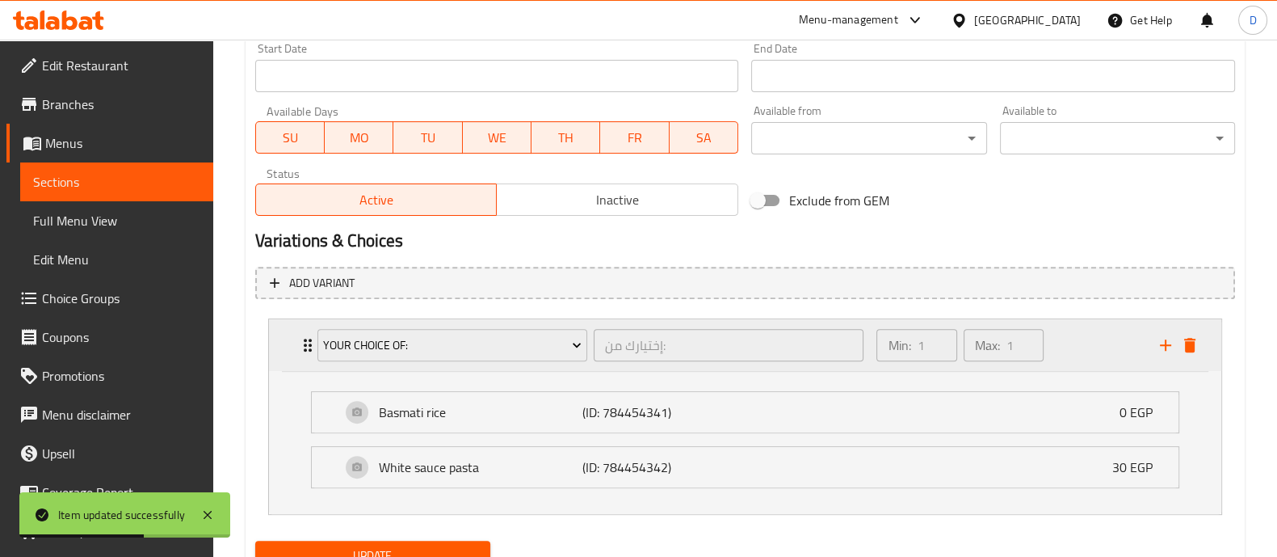
scroll to position [776, 0]
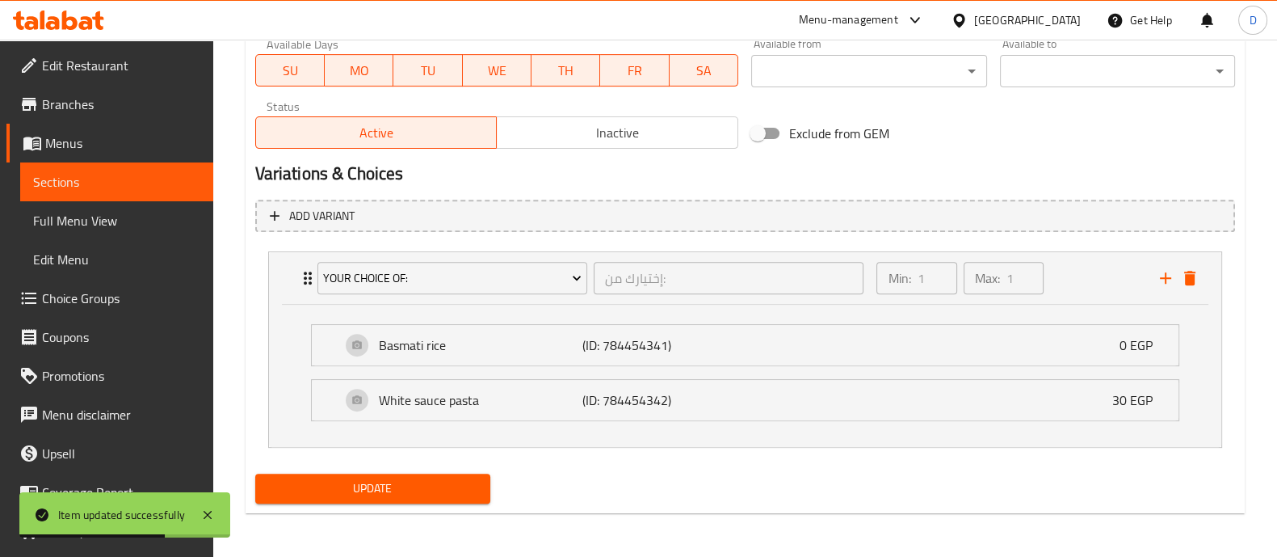
click at [344, 487] on span "Update" at bounding box center [372, 488] width 209 height 20
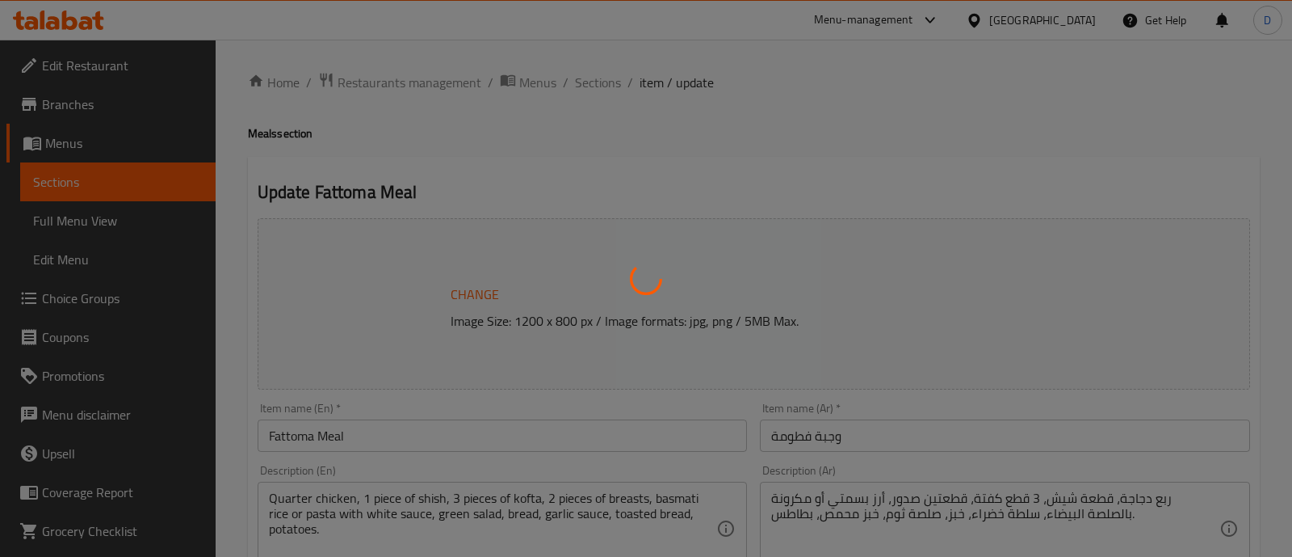
type input "إختيارك من:"
type input "1"
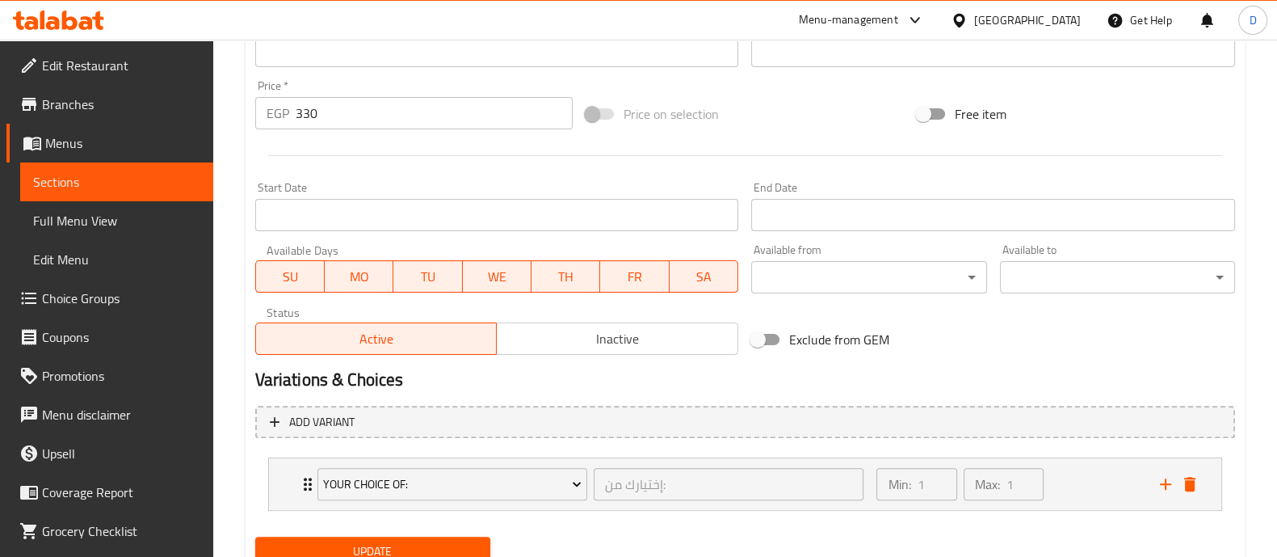
scroll to position [633, 0]
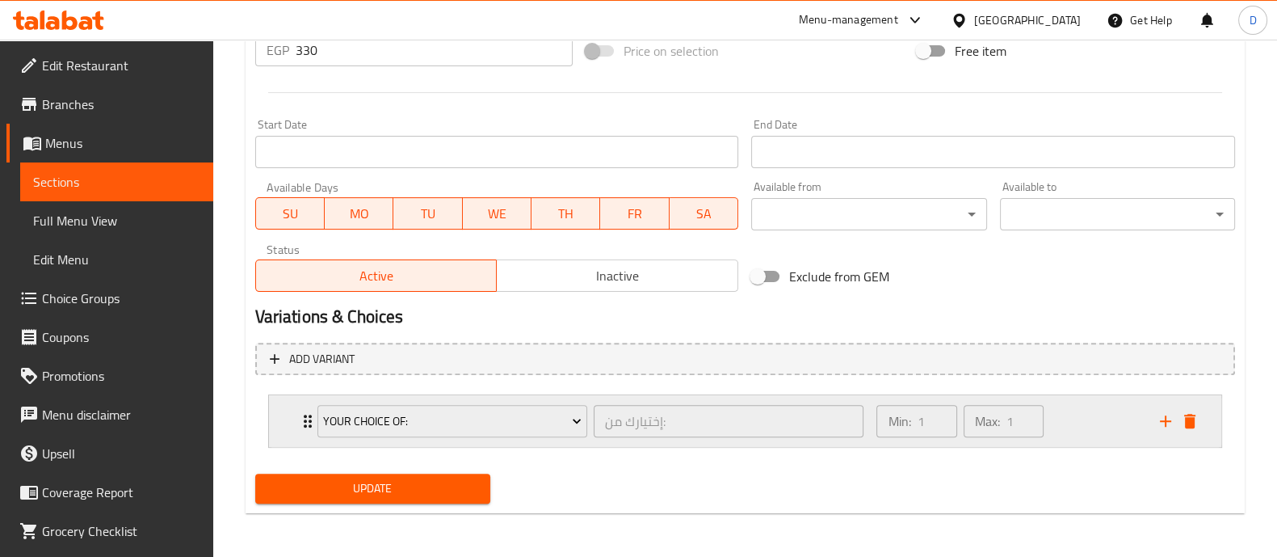
click at [1091, 412] on div "Min: 1 ​ Max: 1 ​" at bounding box center [1008, 421] width 283 height 52
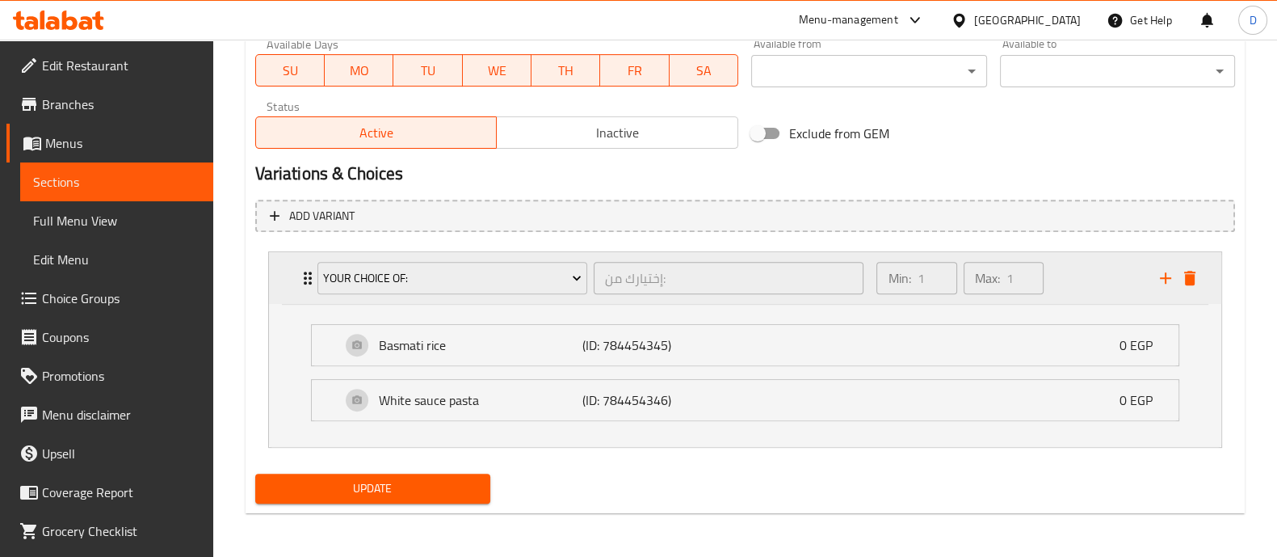
click at [1189, 268] on icon "delete" at bounding box center [1189, 277] width 19 height 19
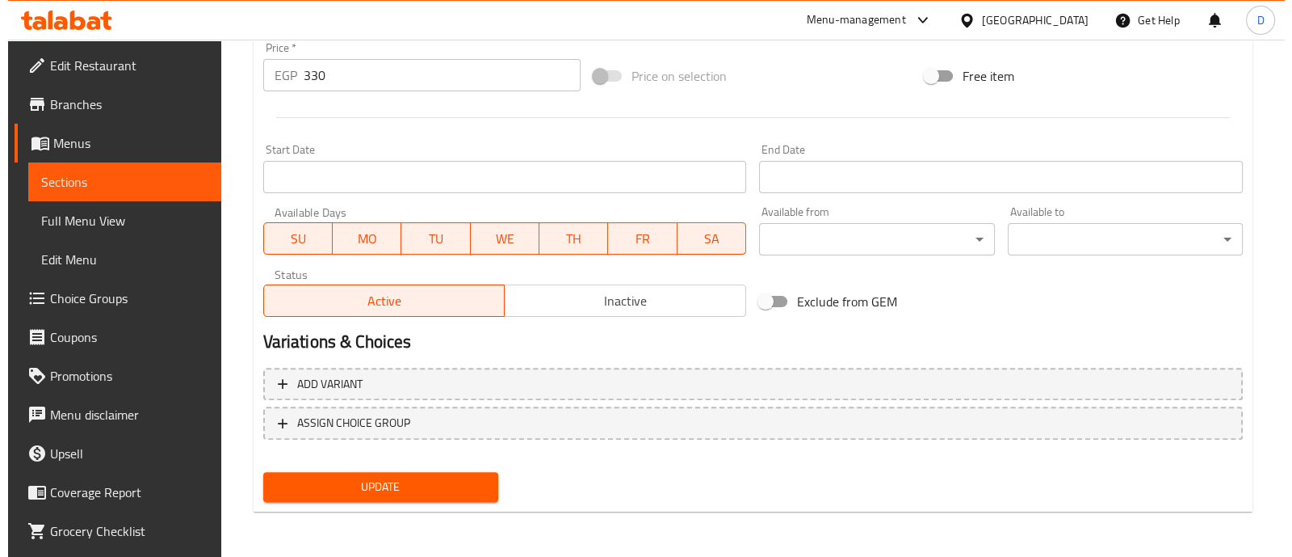
scroll to position [607, 0]
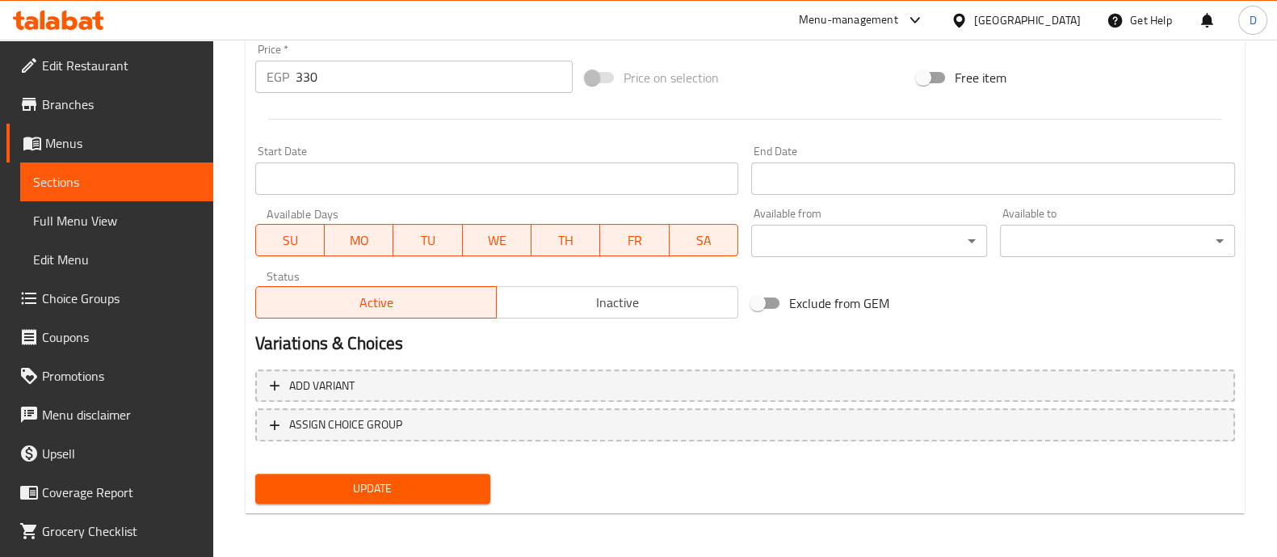
click at [337, 481] on span "Update" at bounding box center [372, 488] width 209 height 20
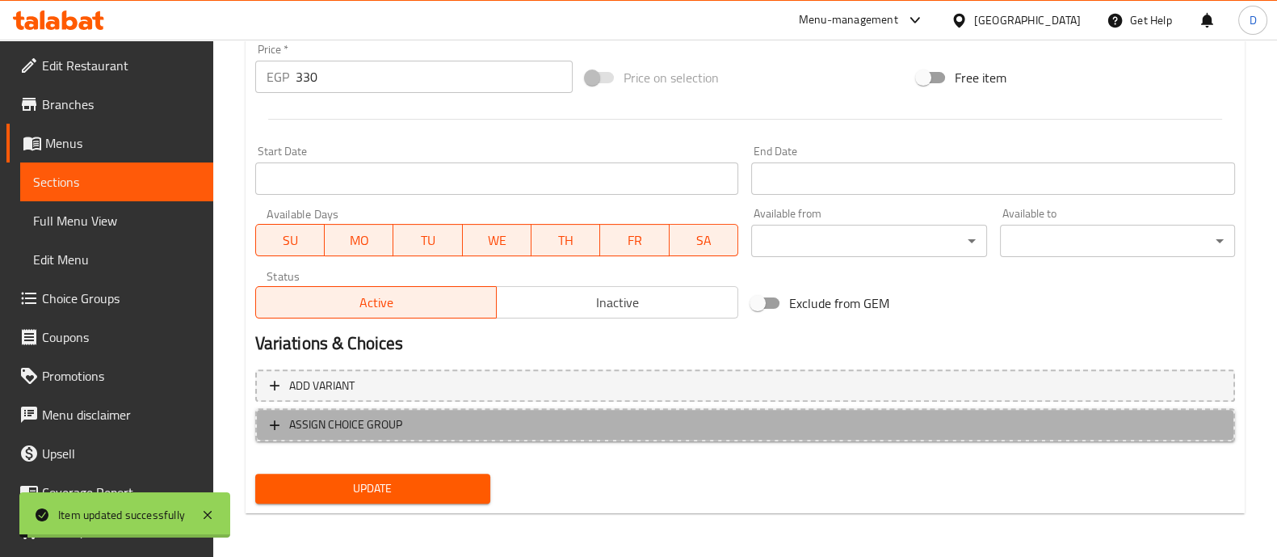
click at [388, 427] on span "ASSIGN CHOICE GROUP" at bounding box center [345, 424] width 113 height 20
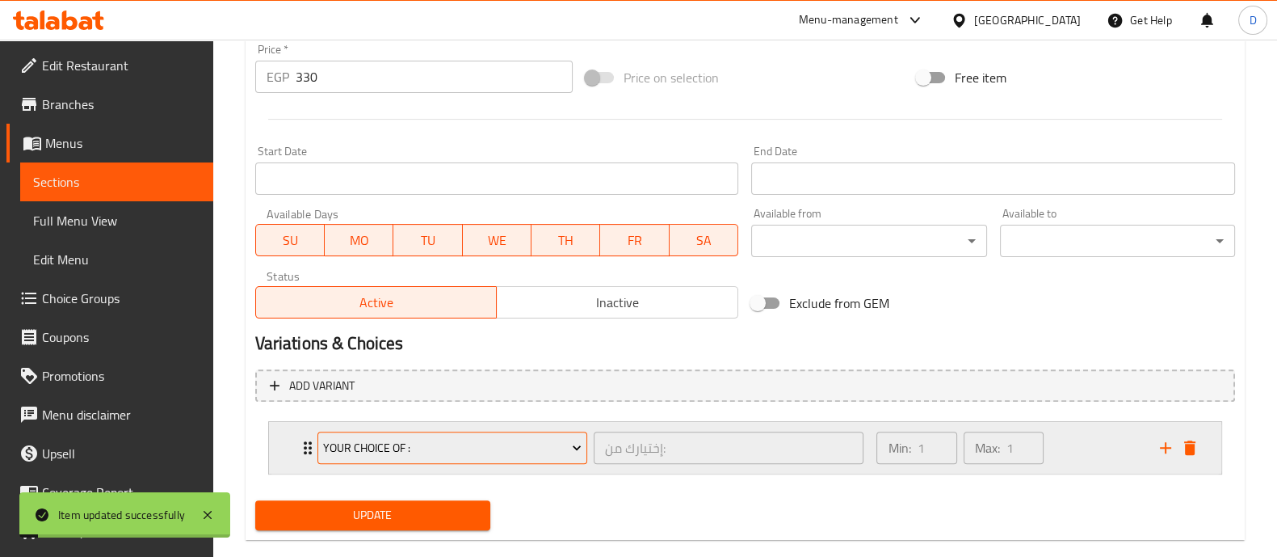
click at [392, 440] on span "Your Choice Of :" at bounding box center [452, 448] width 258 height 20
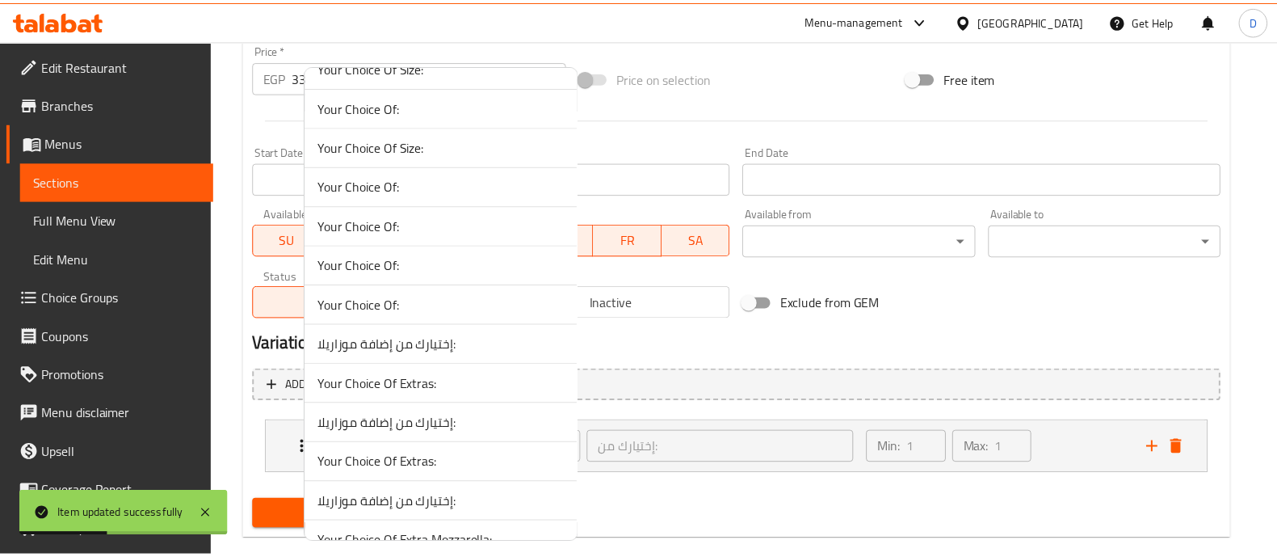
scroll to position [1382, 0]
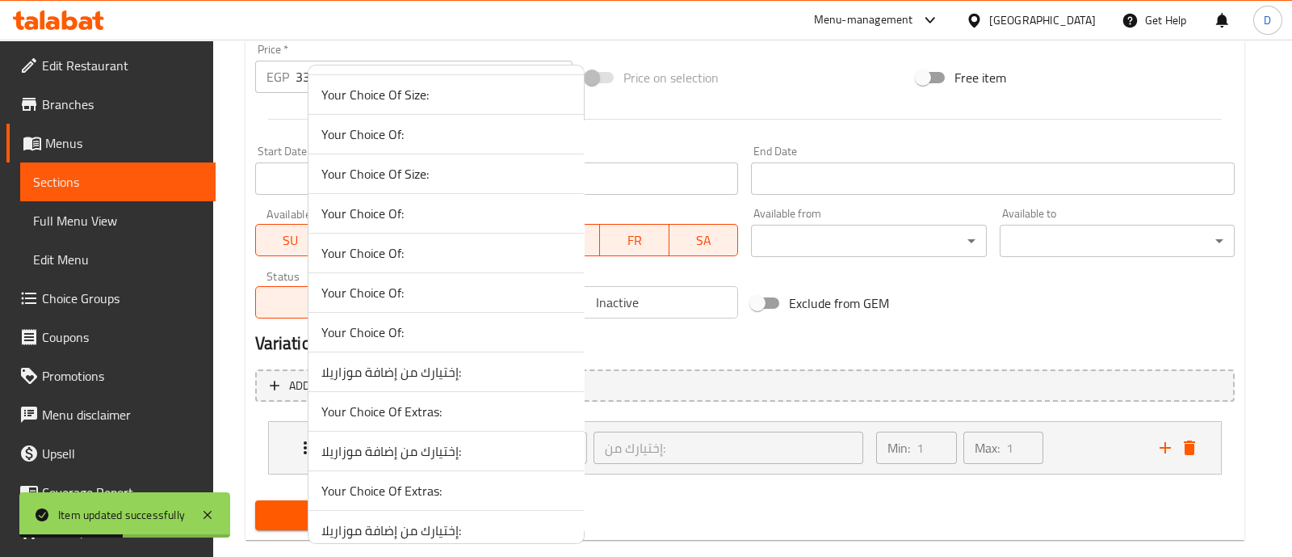
click at [509, 209] on span "Your Choice Of:" at bounding box center [447, 213] width 250 height 19
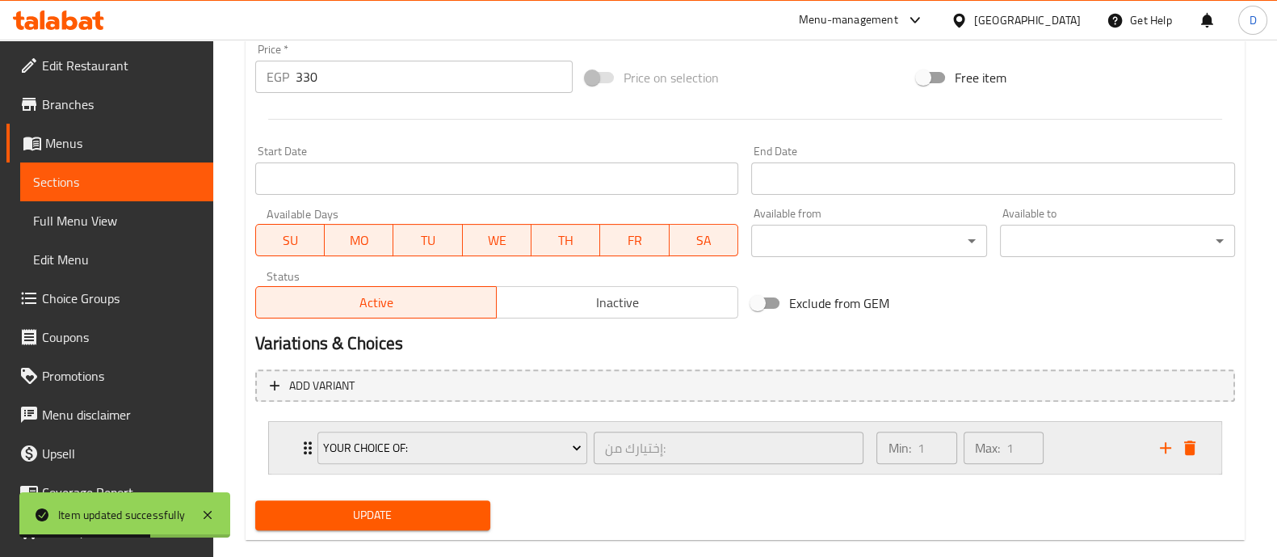
click at [1114, 432] on div "Min: 1 ​ Max: 1 ​" at bounding box center [1008, 448] width 283 height 52
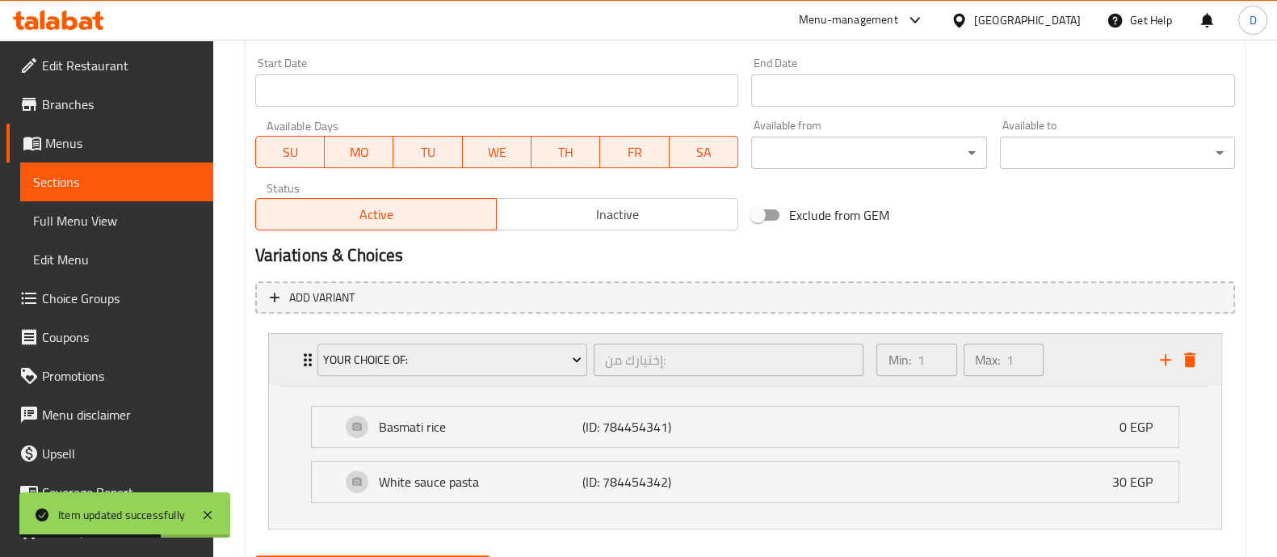
scroll to position [776, 0]
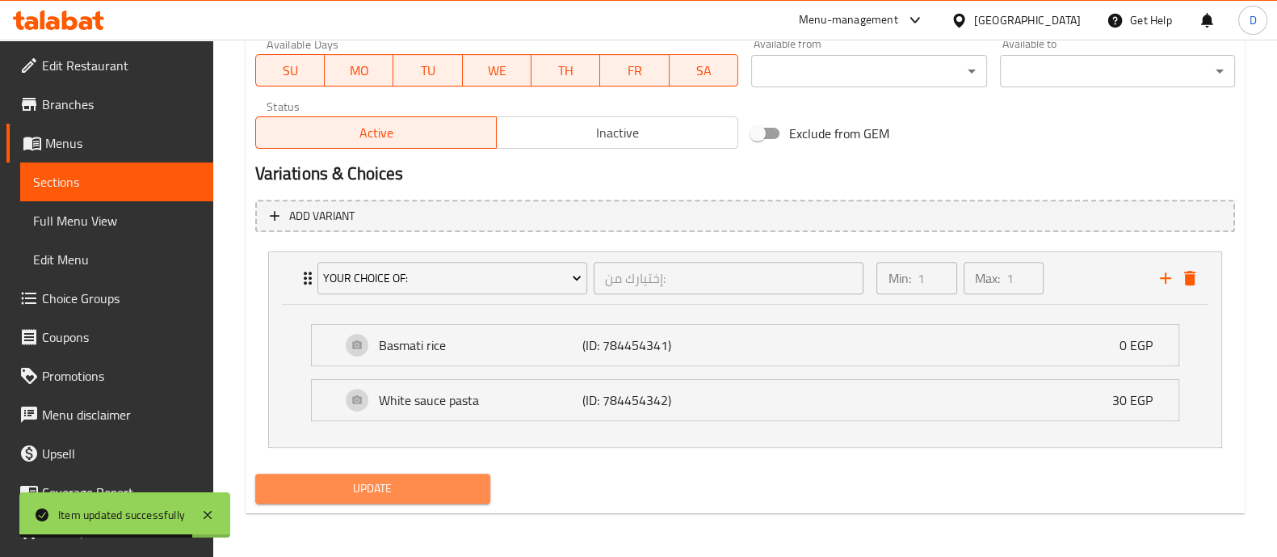
click at [422, 494] on span "Update" at bounding box center [372, 488] width 209 height 20
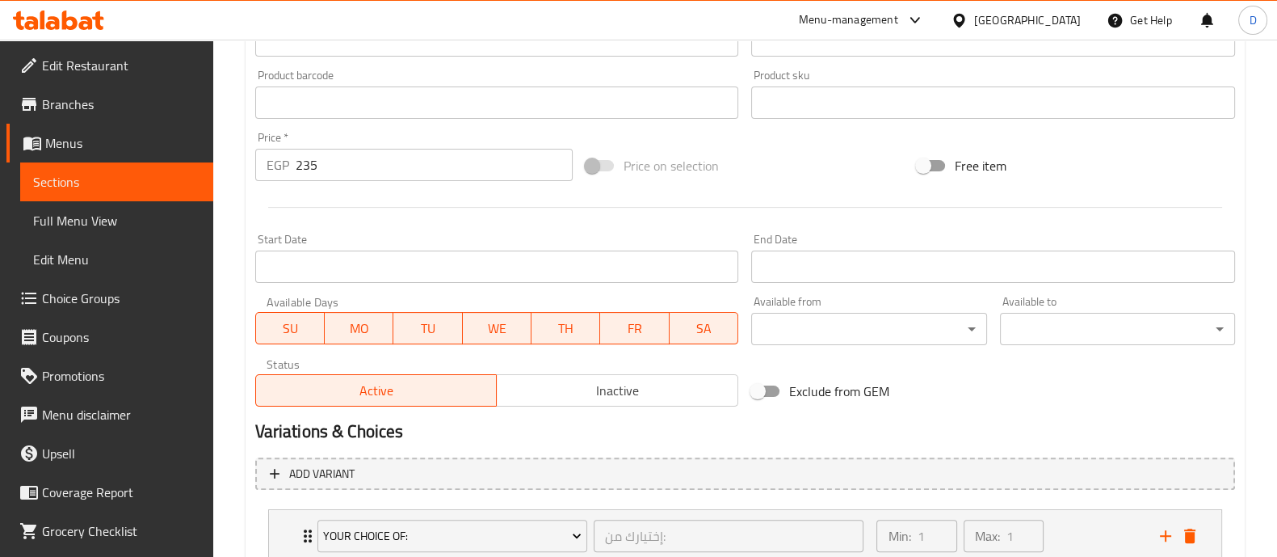
scroll to position [633, 0]
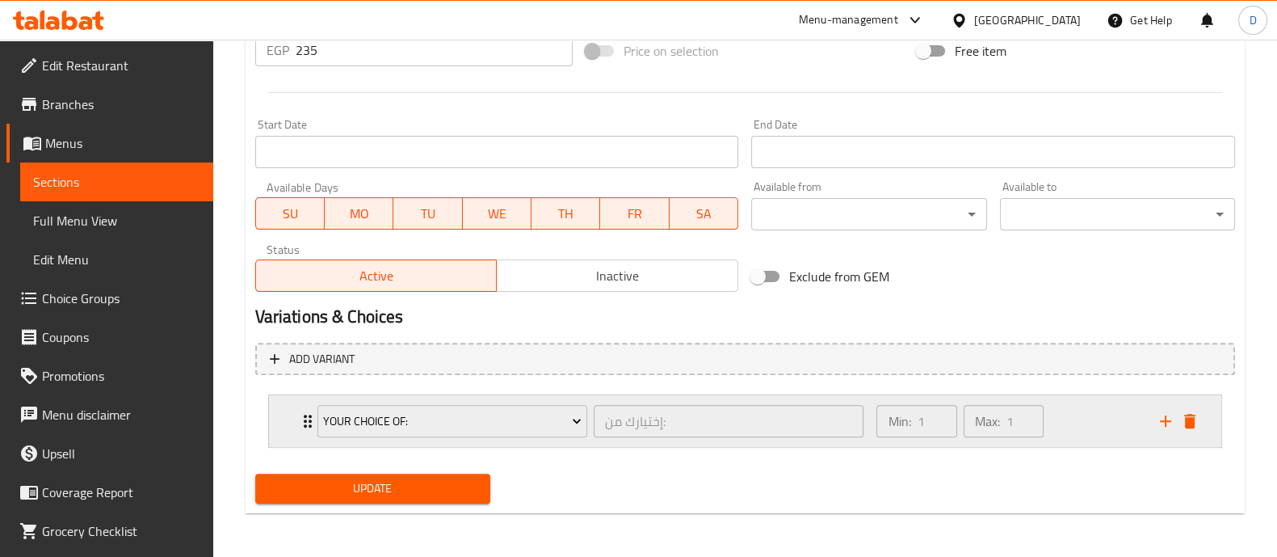
click at [1081, 426] on div "Min: 1 ​ Max: 1 ​" at bounding box center [1008, 421] width 283 height 52
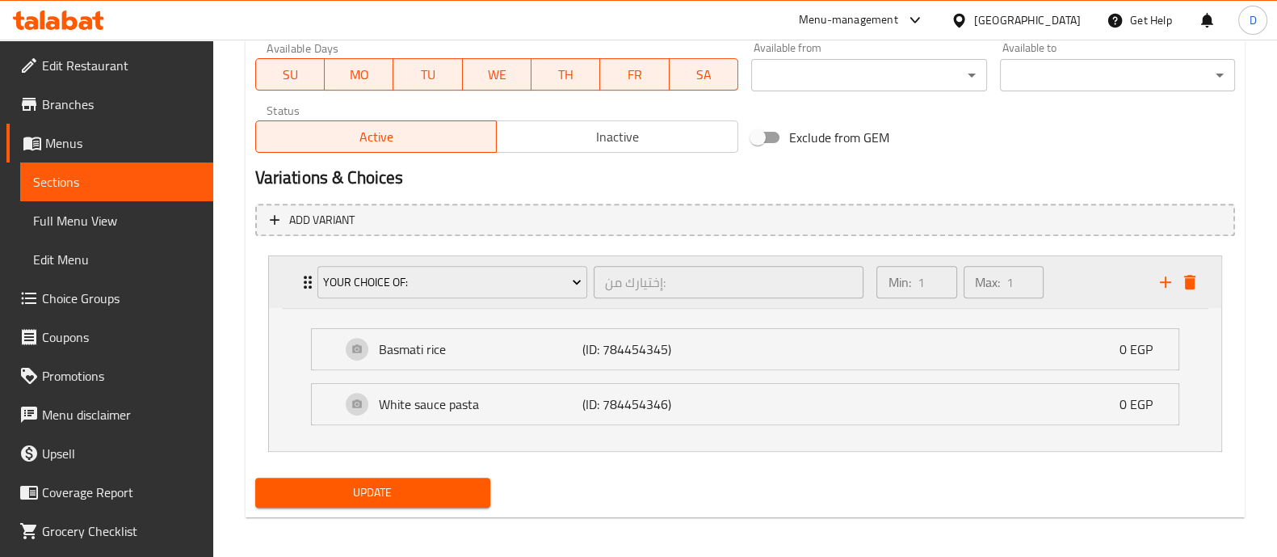
scroll to position [776, 0]
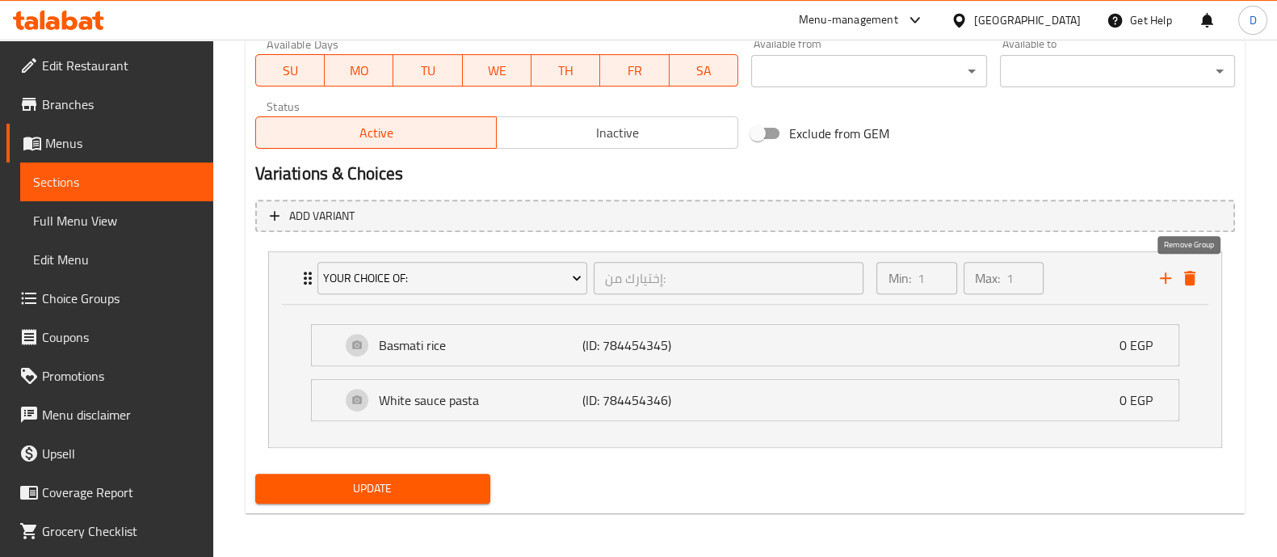
drag, startPoint x: 1190, startPoint y: 279, endPoint x: 1178, endPoint y: 284, distance: 13.4
click at [1190, 277] on icon "delete" at bounding box center [1189, 278] width 11 height 15
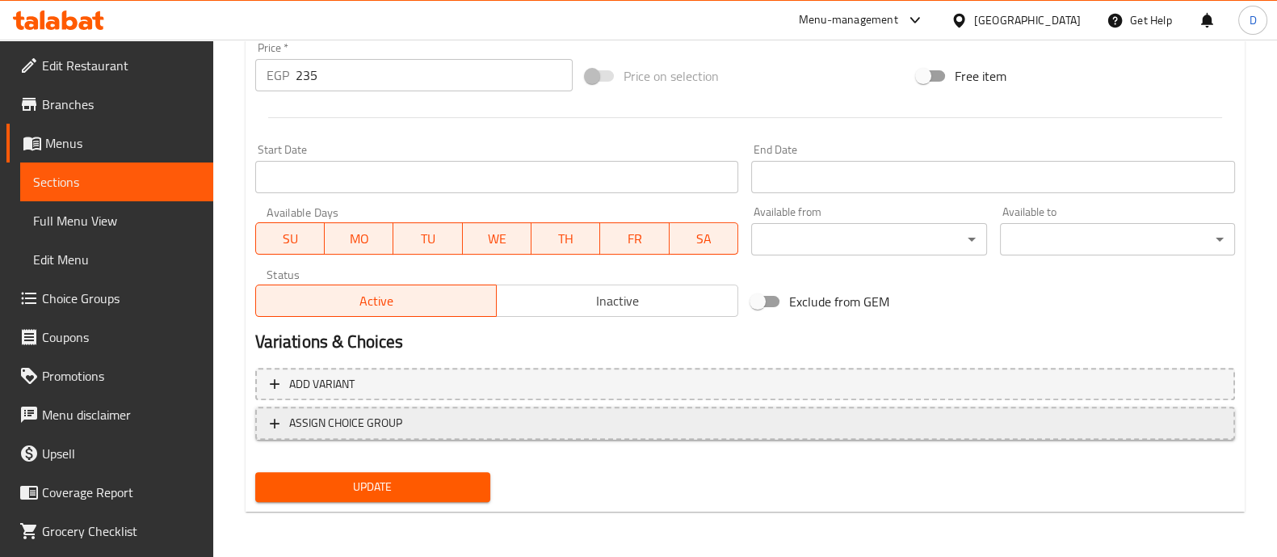
scroll to position [607, 0]
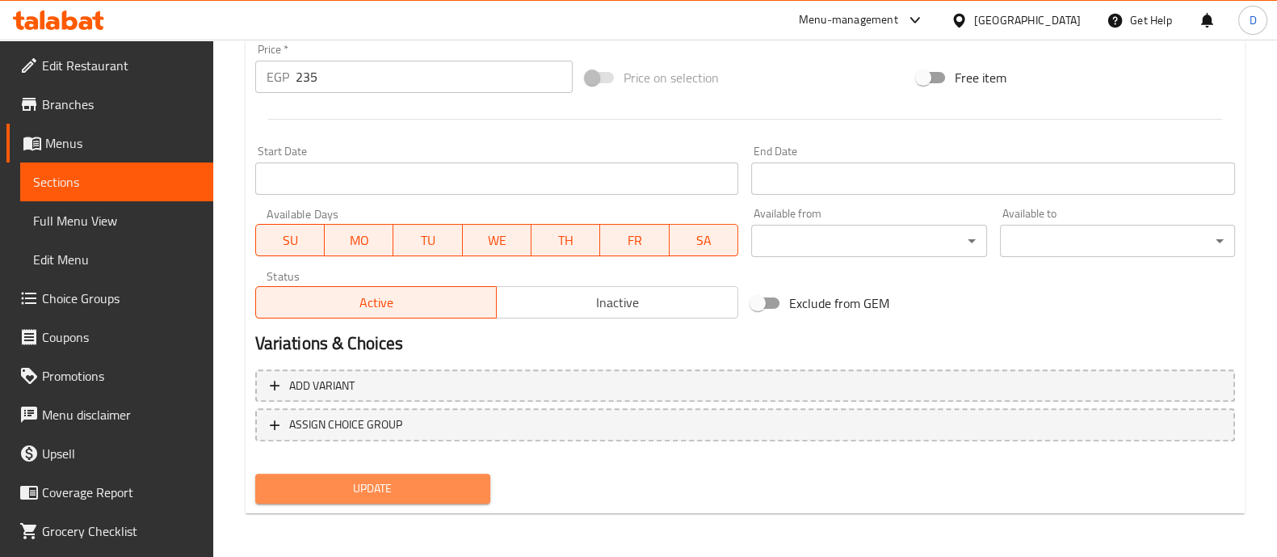
click at [389, 486] on span "Update" at bounding box center [372, 488] width 209 height 20
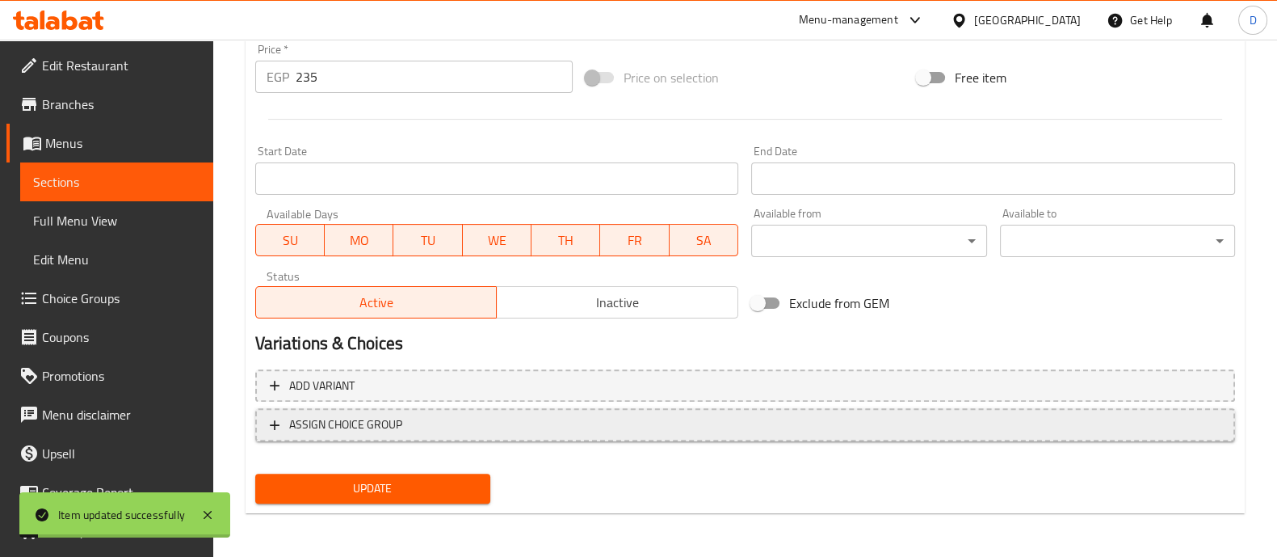
click at [420, 418] on span "ASSIGN CHOICE GROUP" at bounding box center [745, 424] width 951 height 20
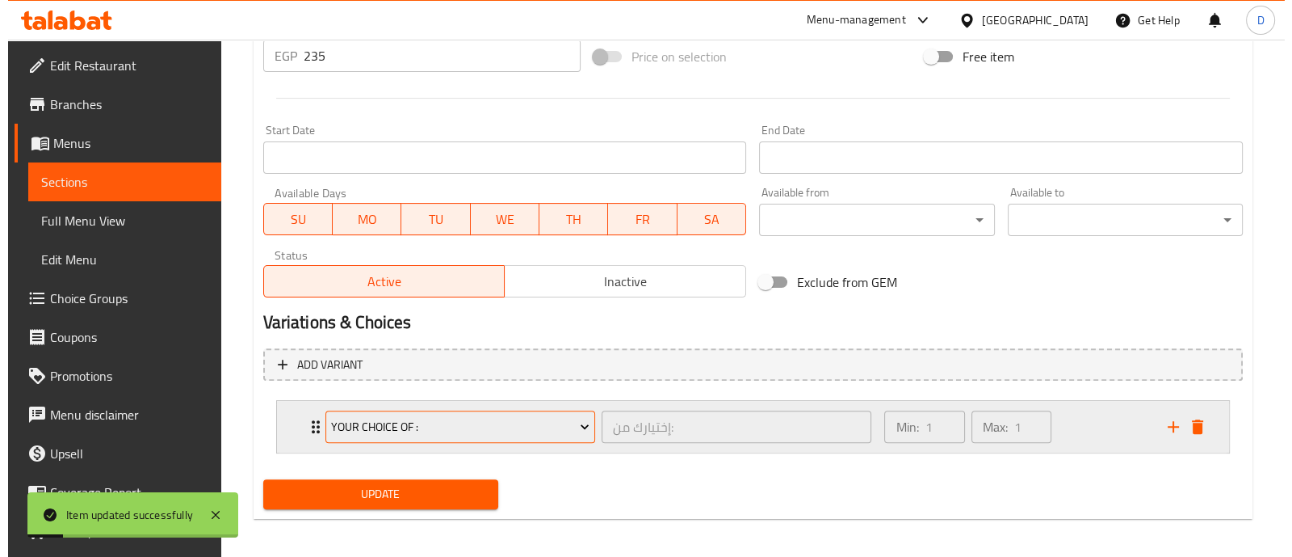
scroll to position [633, 0]
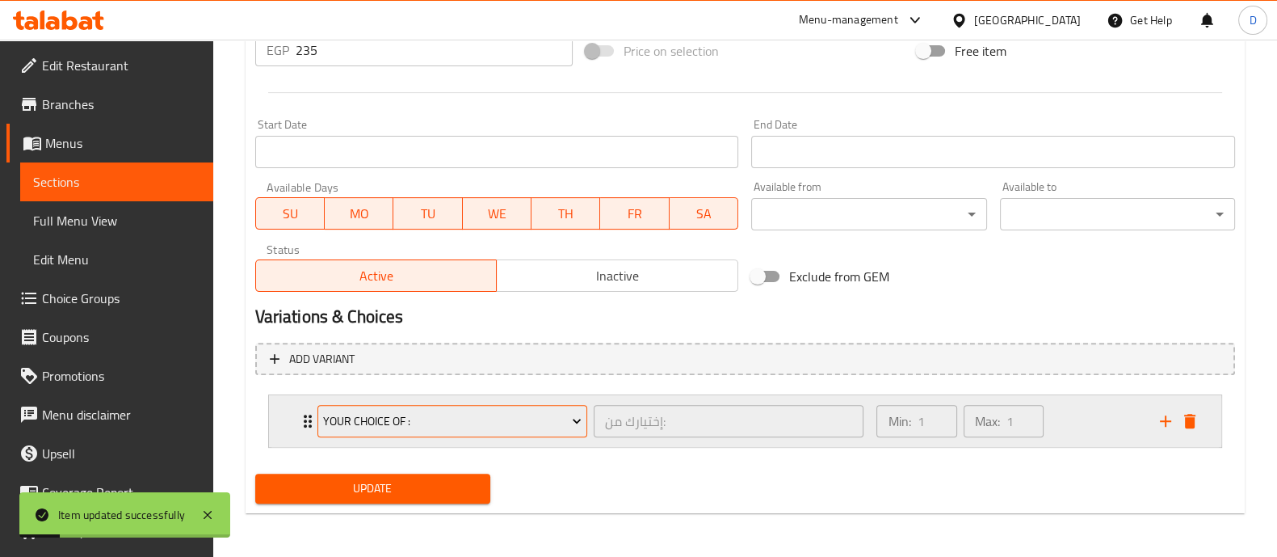
click at [435, 422] on span "Your Choice Of :" at bounding box center [452, 421] width 258 height 20
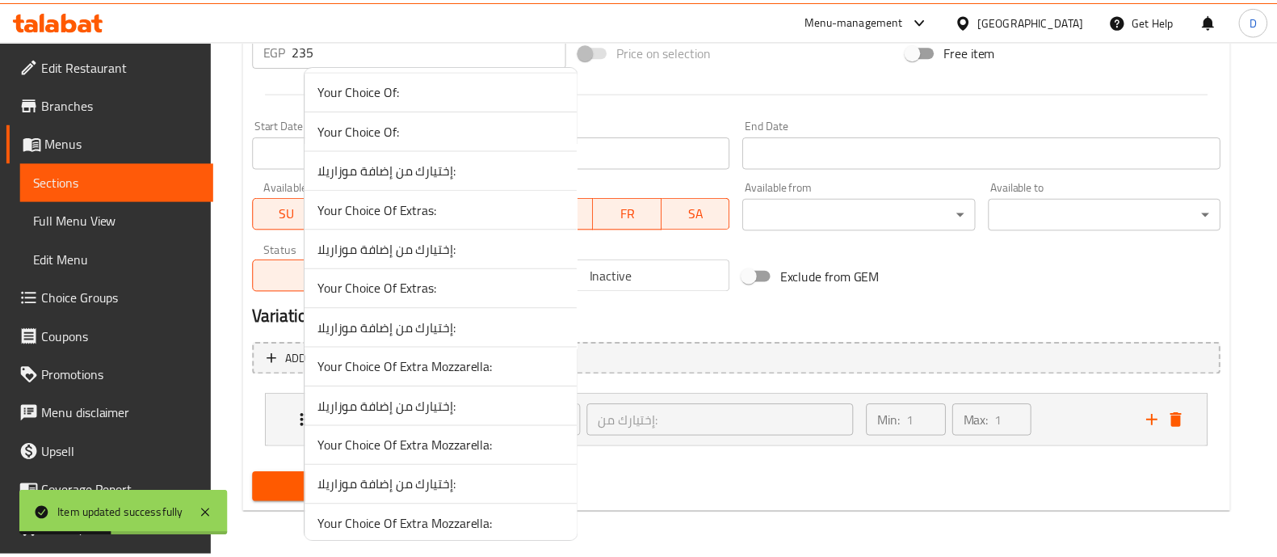
scroll to position [1483, 0]
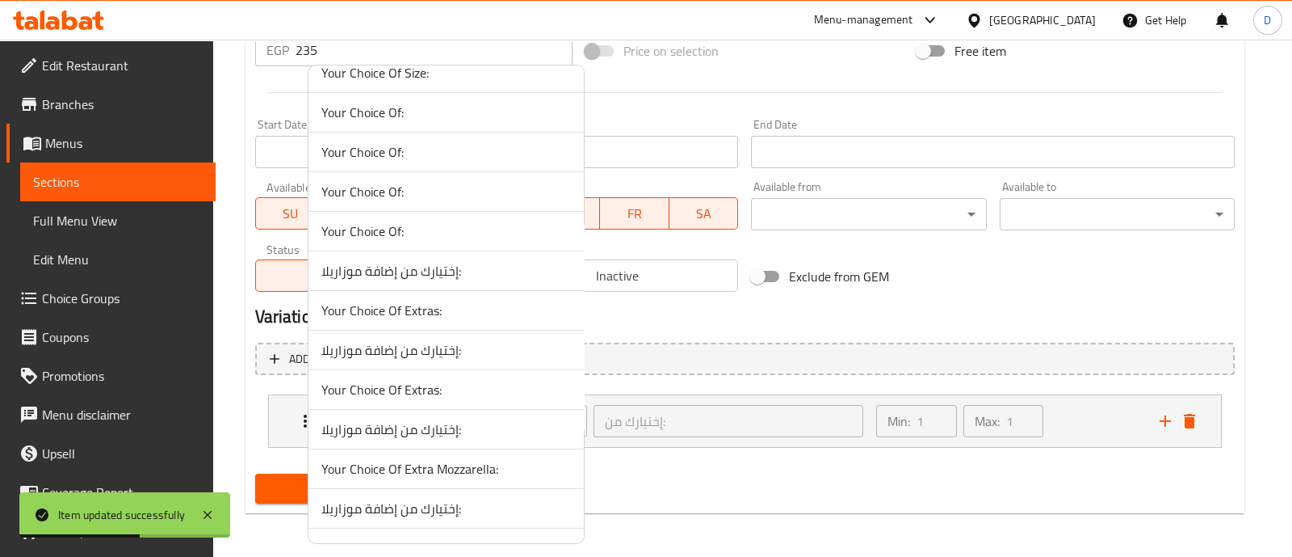
click at [460, 109] on span "Your Choice Of:" at bounding box center [447, 112] width 250 height 19
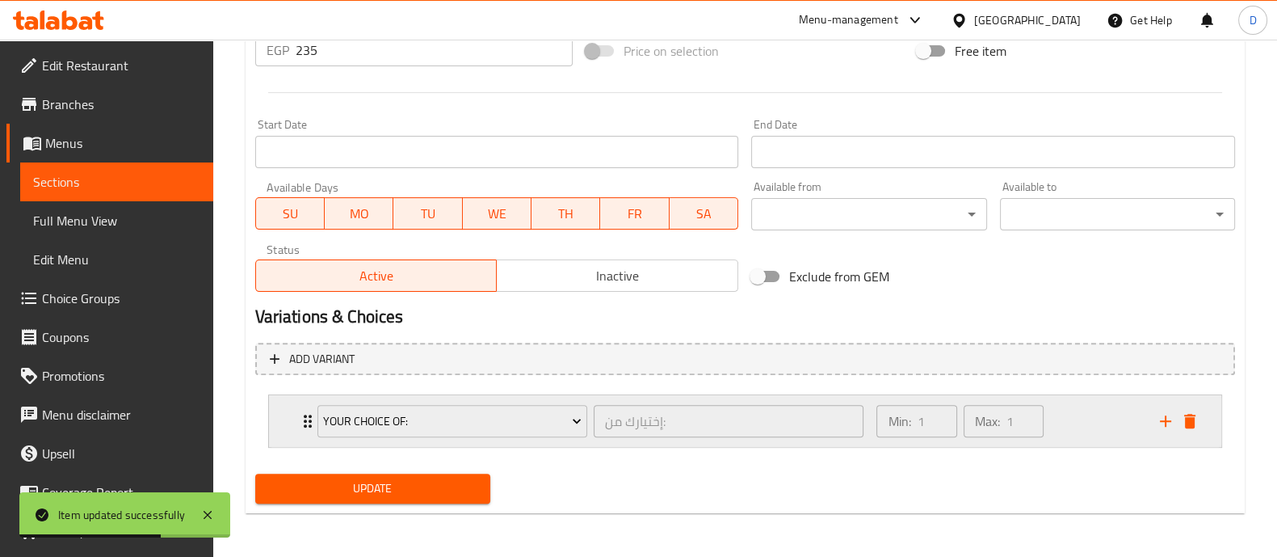
click at [1058, 417] on div "Min: 1 ​ Max: 1 ​" at bounding box center [1008, 421] width 283 height 52
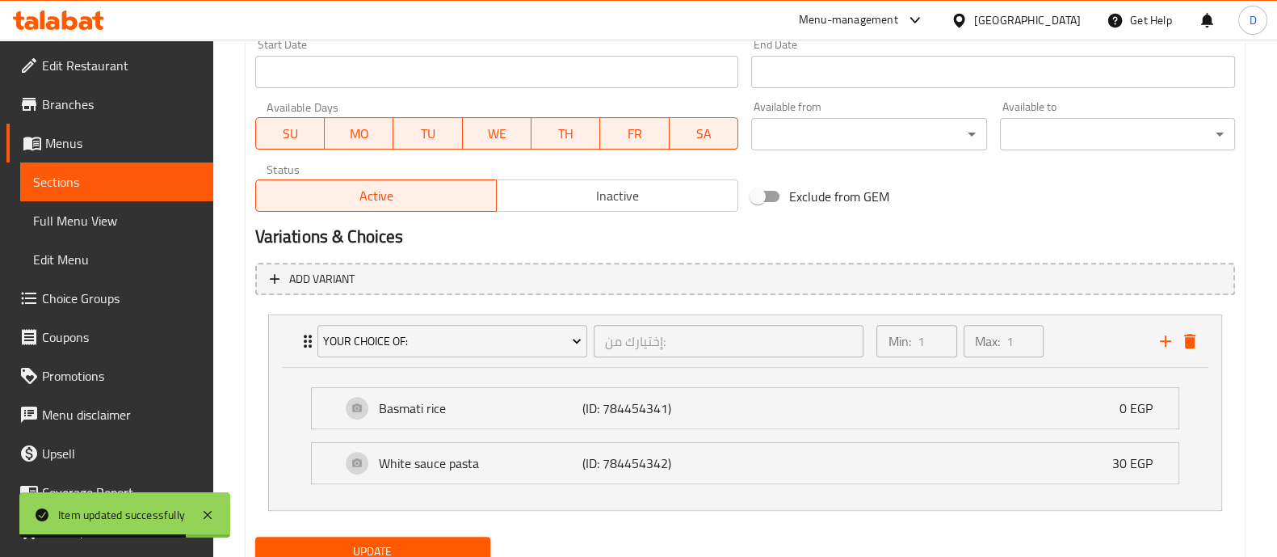
scroll to position [776, 0]
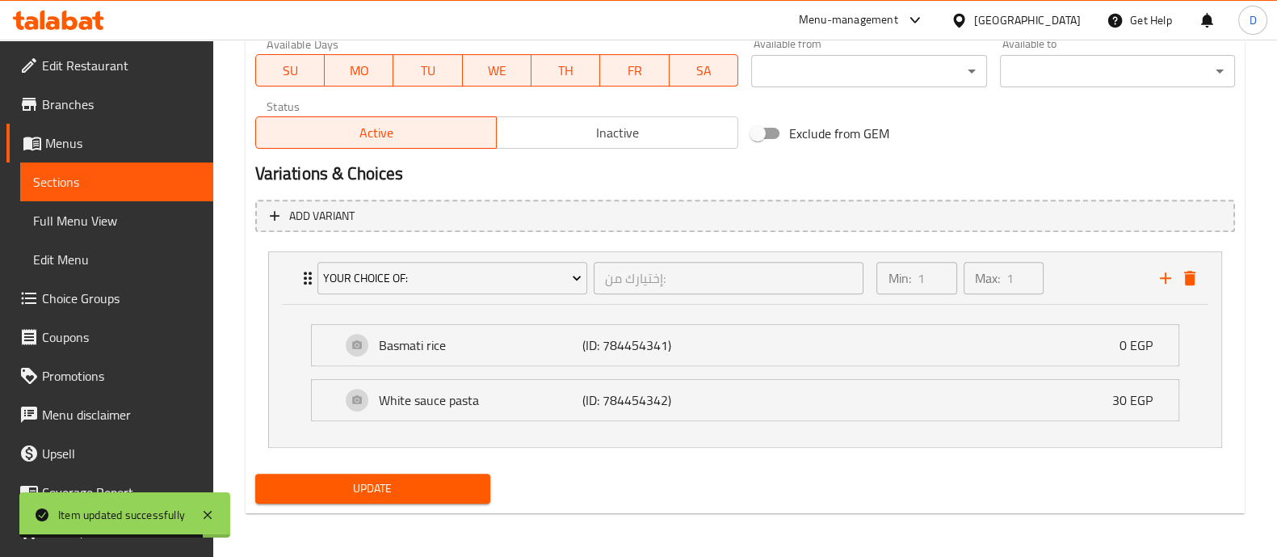
click at [444, 490] on span "Update" at bounding box center [372, 488] width 209 height 20
click at [132, 297] on span "Choice Groups" at bounding box center [121, 297] width 158 height 19
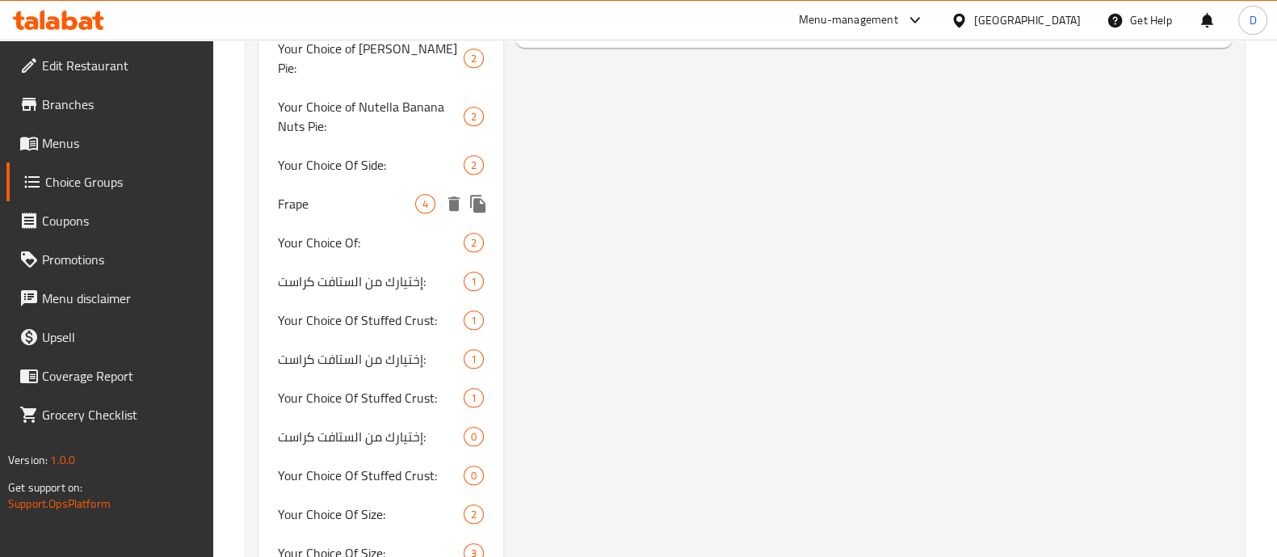
scroll to position [1440, 0]
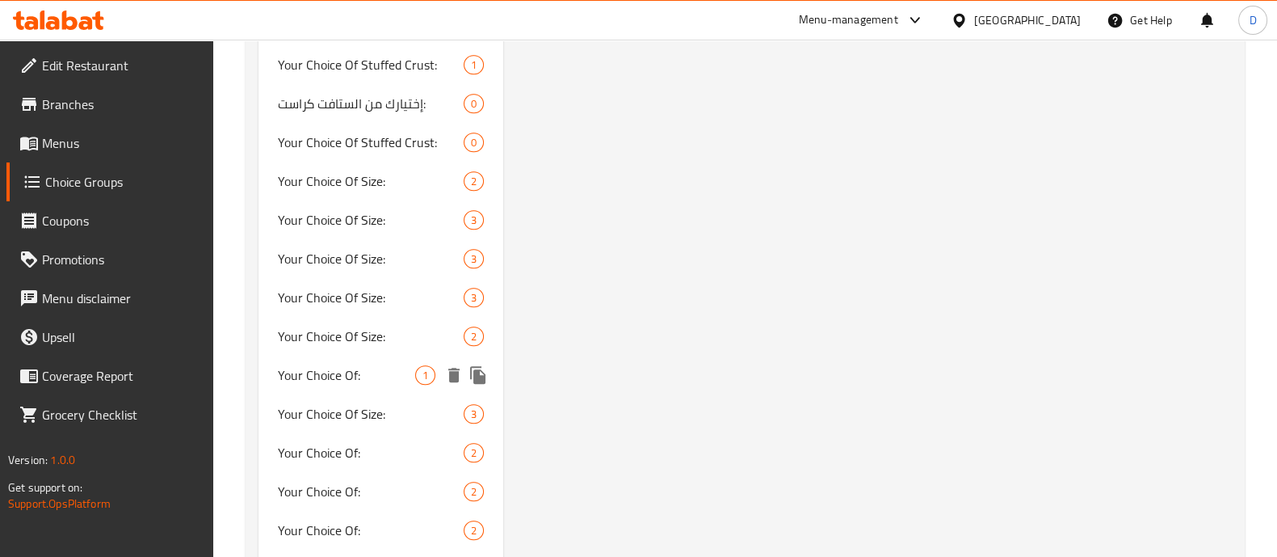
click at [378, 365] on span "Your Choice Of:" at bounding box center [346, 374] width 137 height 19
type input "Your Choice Of:"
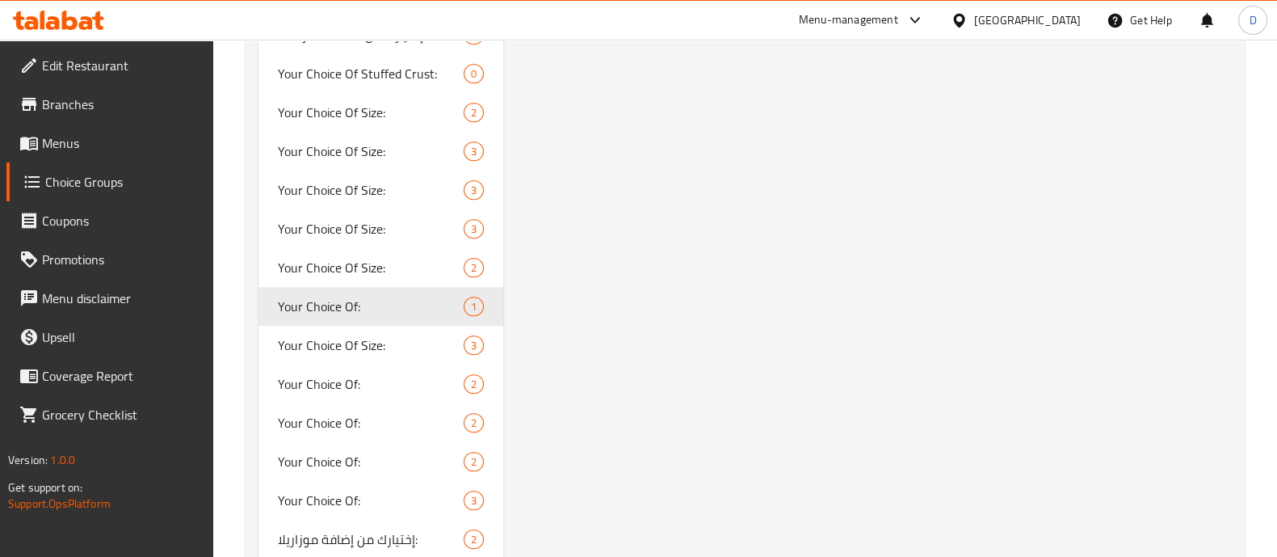
scroll to position [1541, 0]
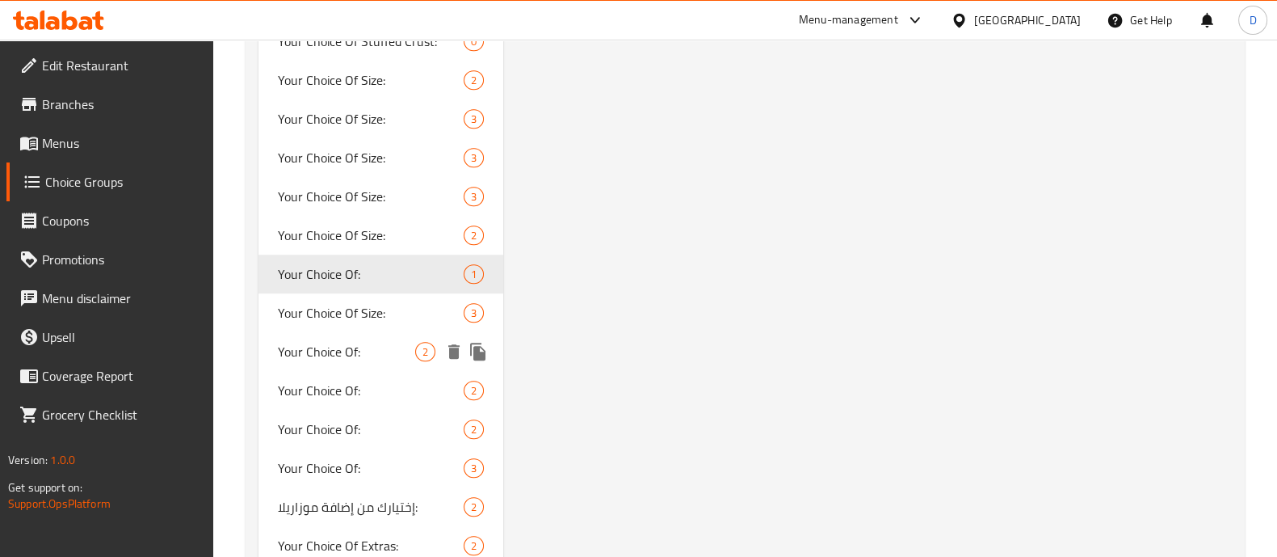
click at [395, 342] on span "Your Choice Of:" at bounding box center [346, 351] width 137 height 19
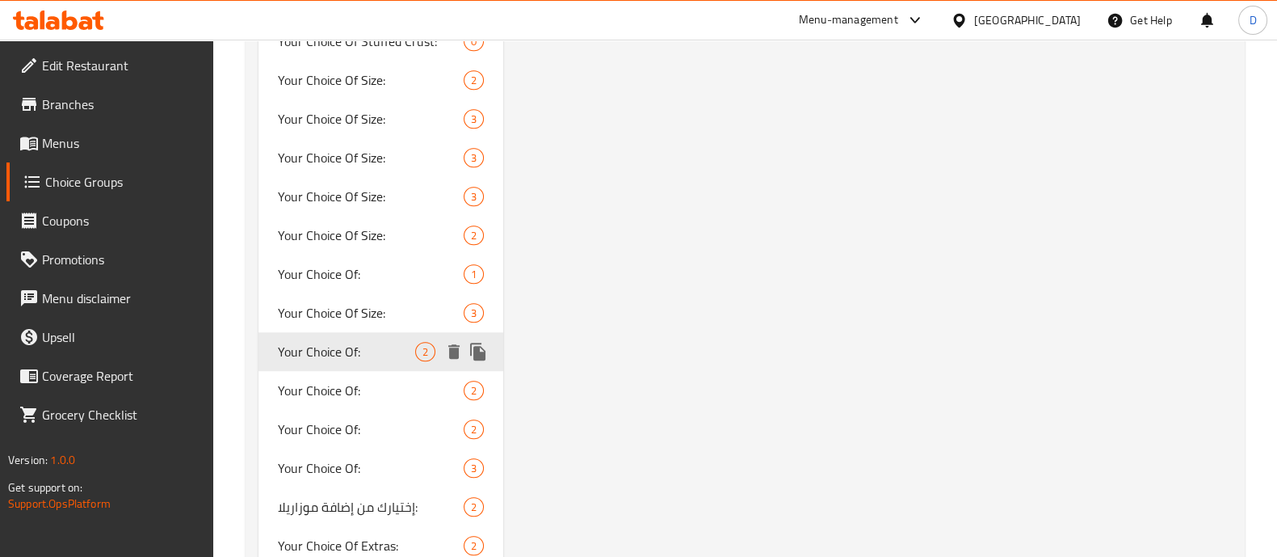
type input "1"
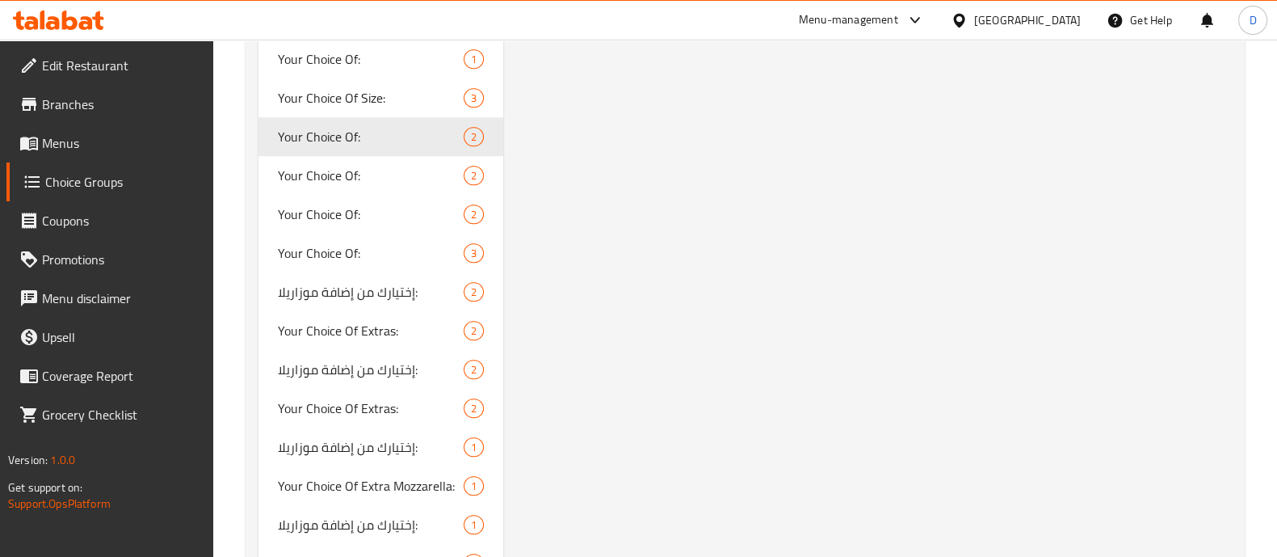
scroll to position [1642, 0]
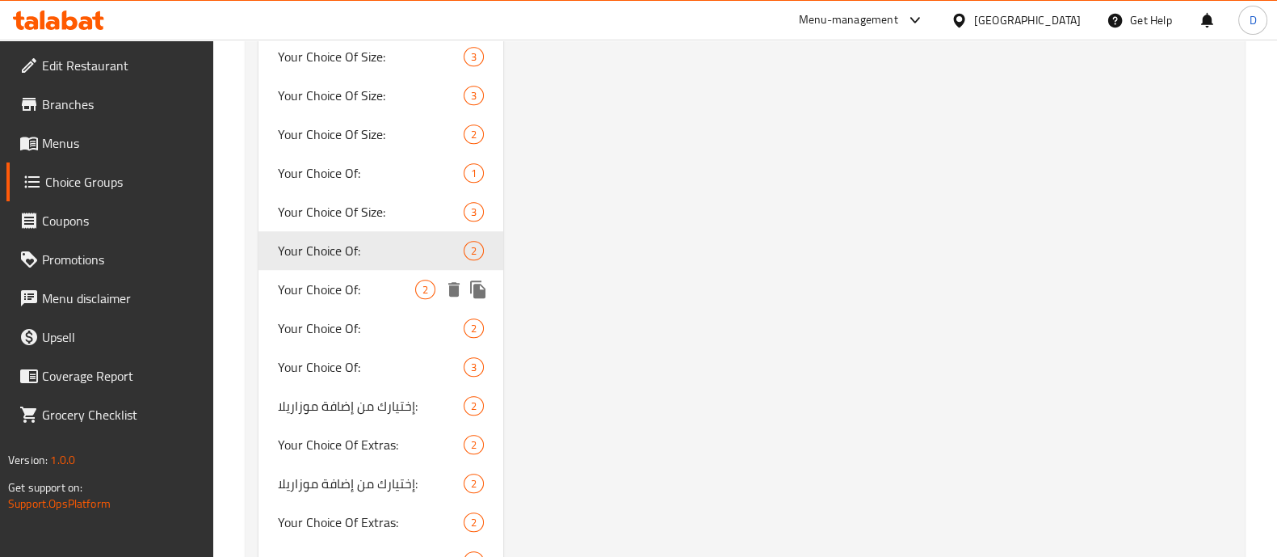
click at [333, 280] on span "Your Choice Of:" at bounding box center [346, 289] width 137 height 19
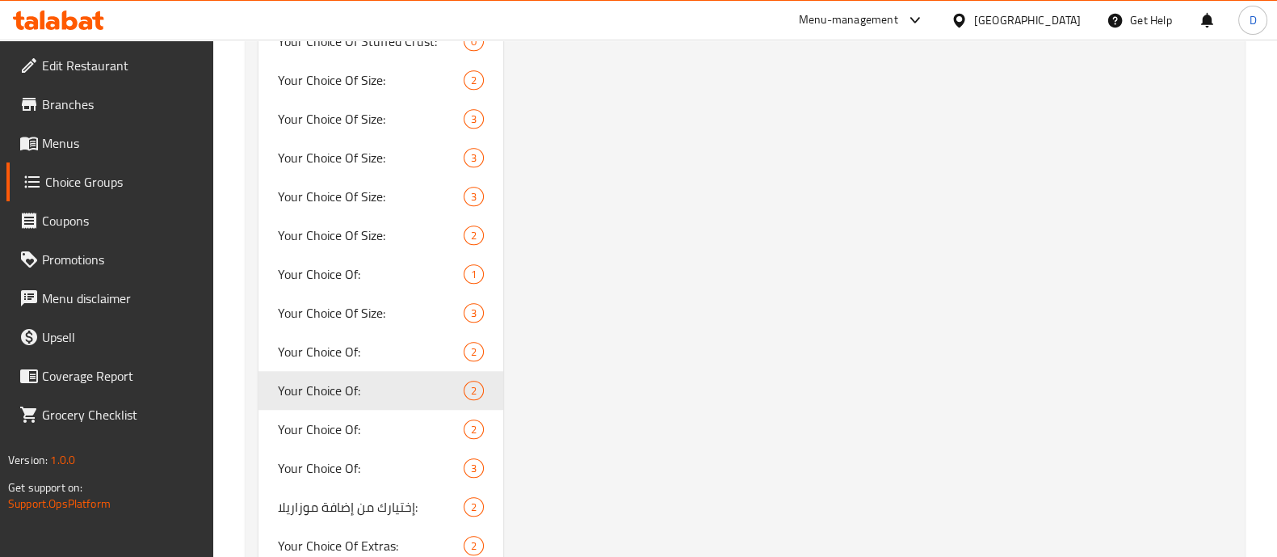
scroll to position [1743, 0]
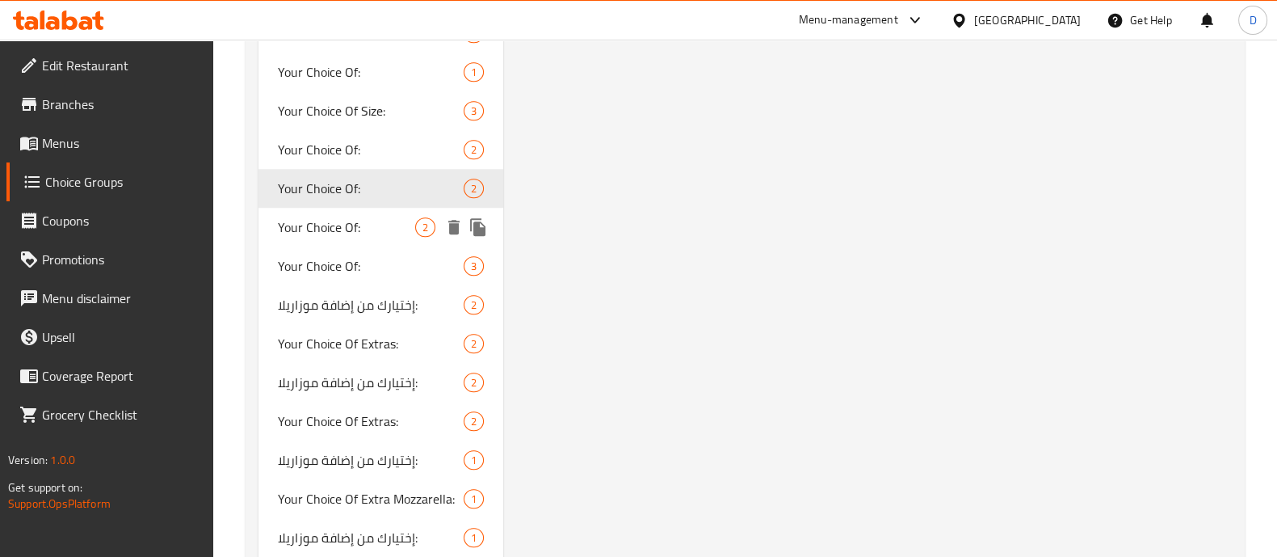
click at [296, 217] on span "Your Choice Of:" at bounding box center [346, 226] width 137 height 19
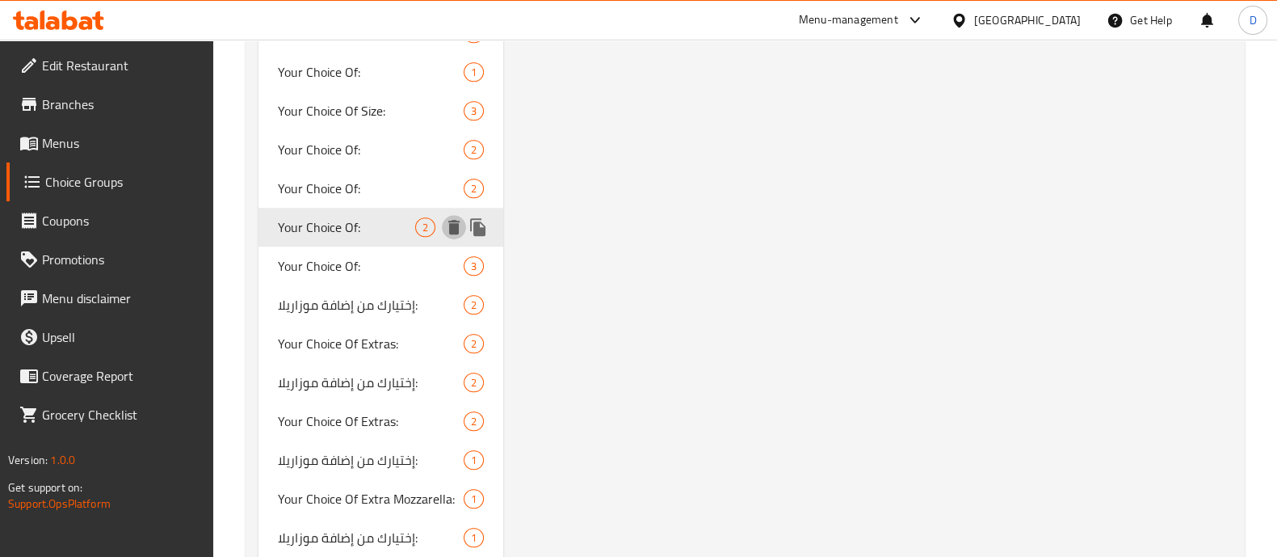
click at [452, 217] on icon "delete" at bounding box center [453, 226] width 19 height 19
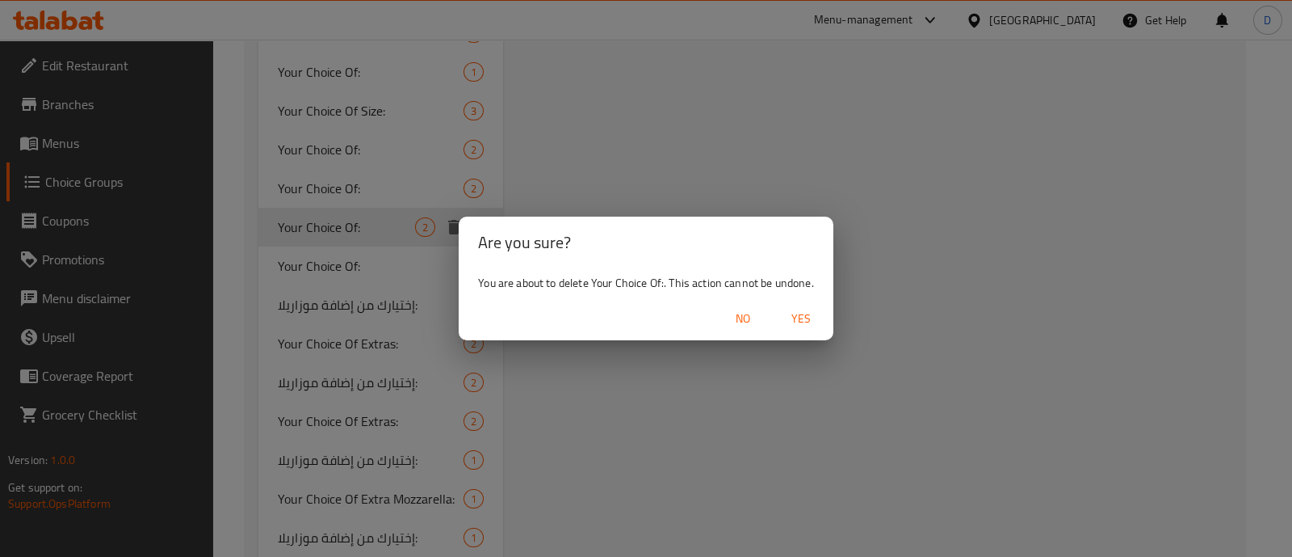
click at [802, 317] on span "Yes" at bounding box center [801, 319] width 39 height 20
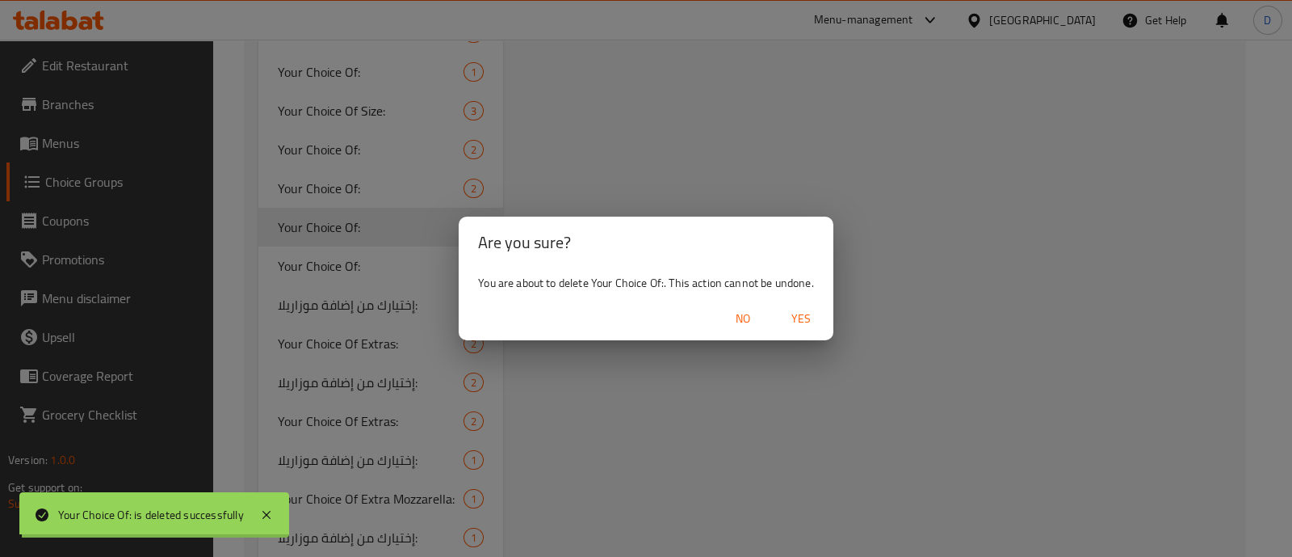
type input "Your Choice Of :"
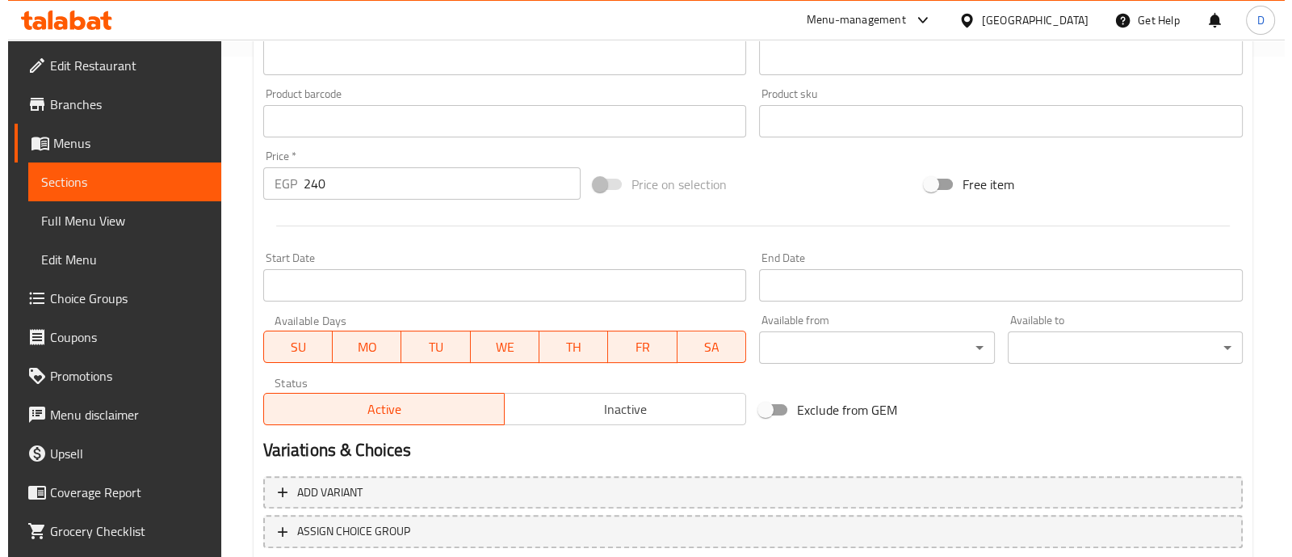
scroll to position [607, 0]
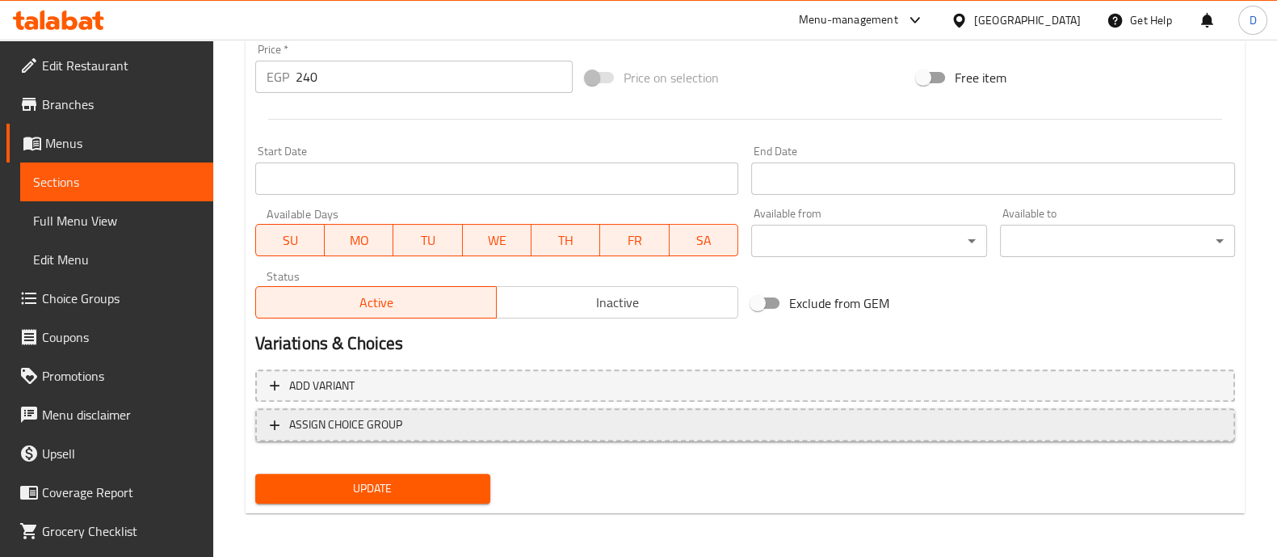
click at [412, 419] on span "ASSIGN CHOICE GROUP" at bounding box center [745, 424] width 951 height 20
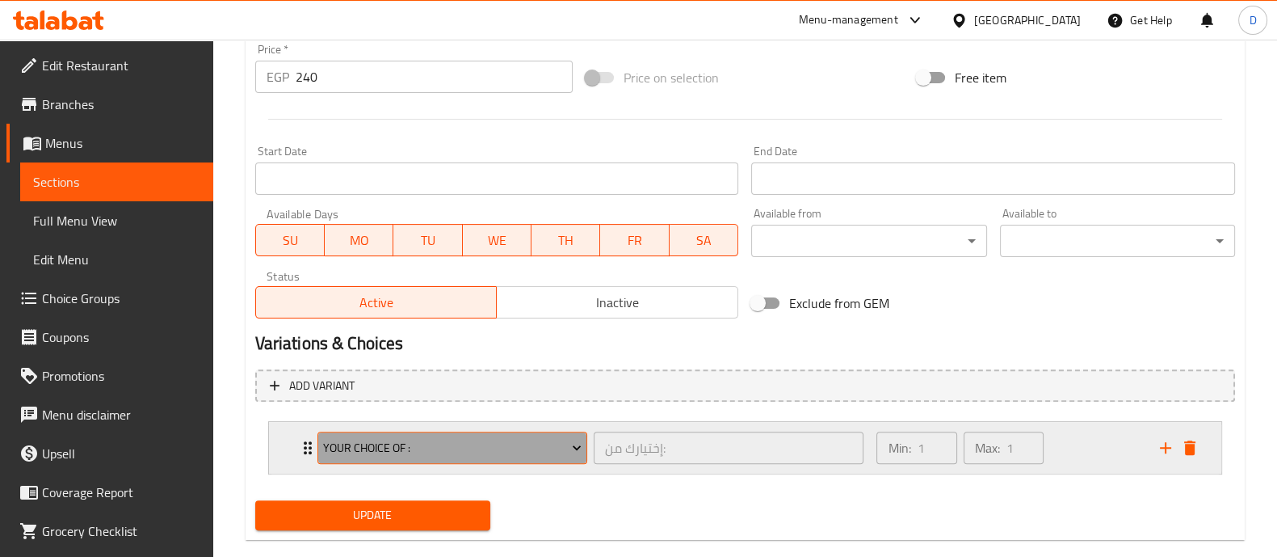
click at [415, 443] on span "Your Choice Of :" at bounding box center [452, 448] width 258 height 20
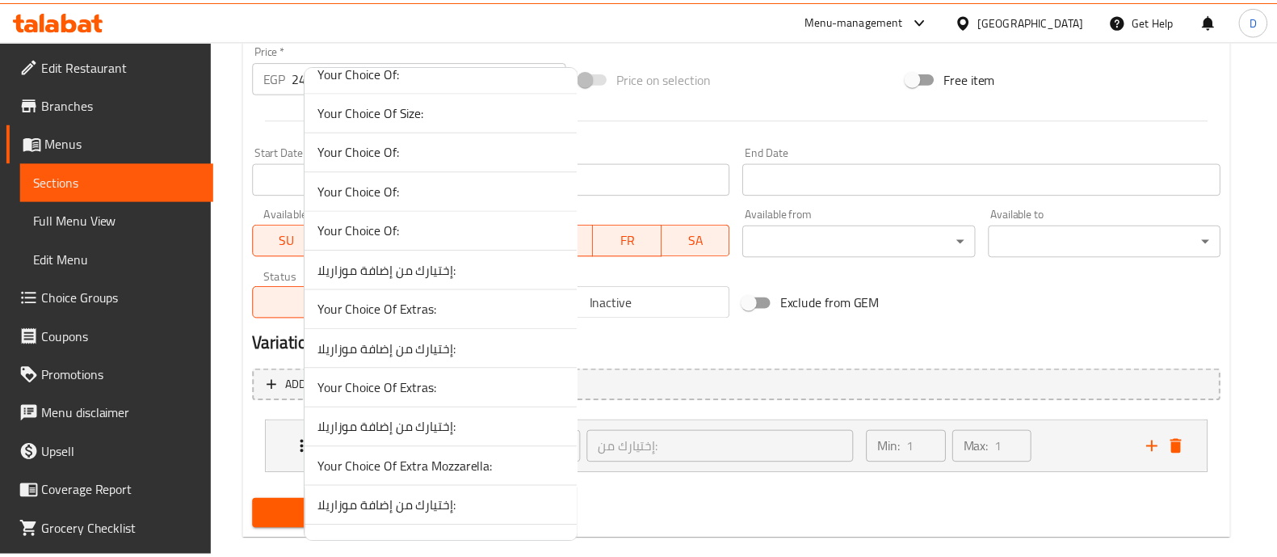
scroll to position [1343, 0]
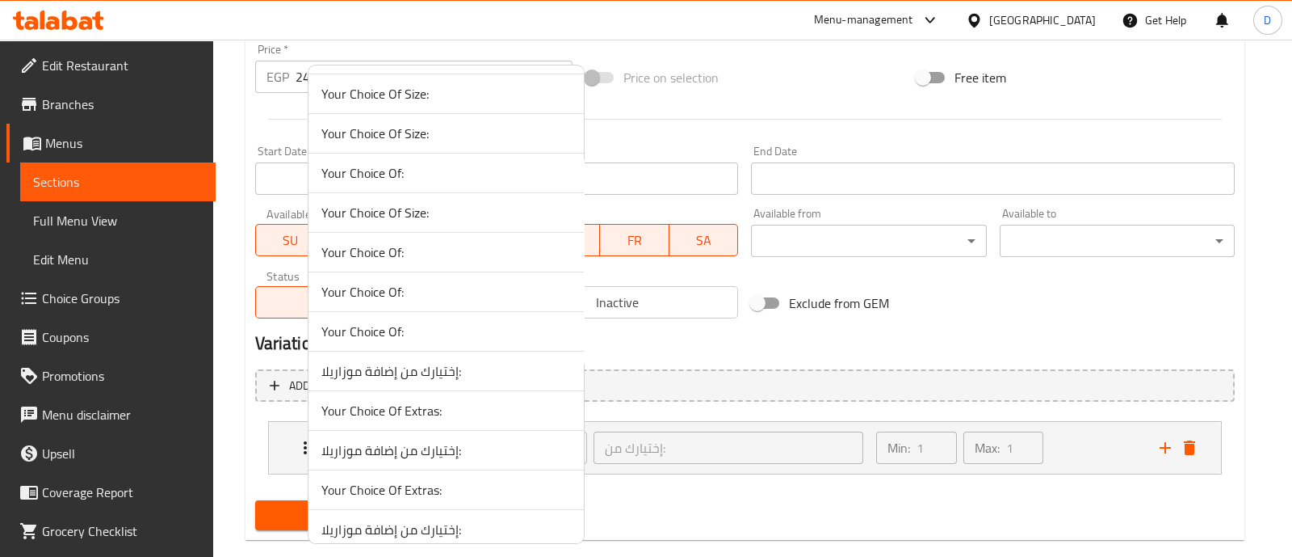
click at [470, 243] on span "Your Choice Of:" at bounding box center [447, 251] width 250 height 19
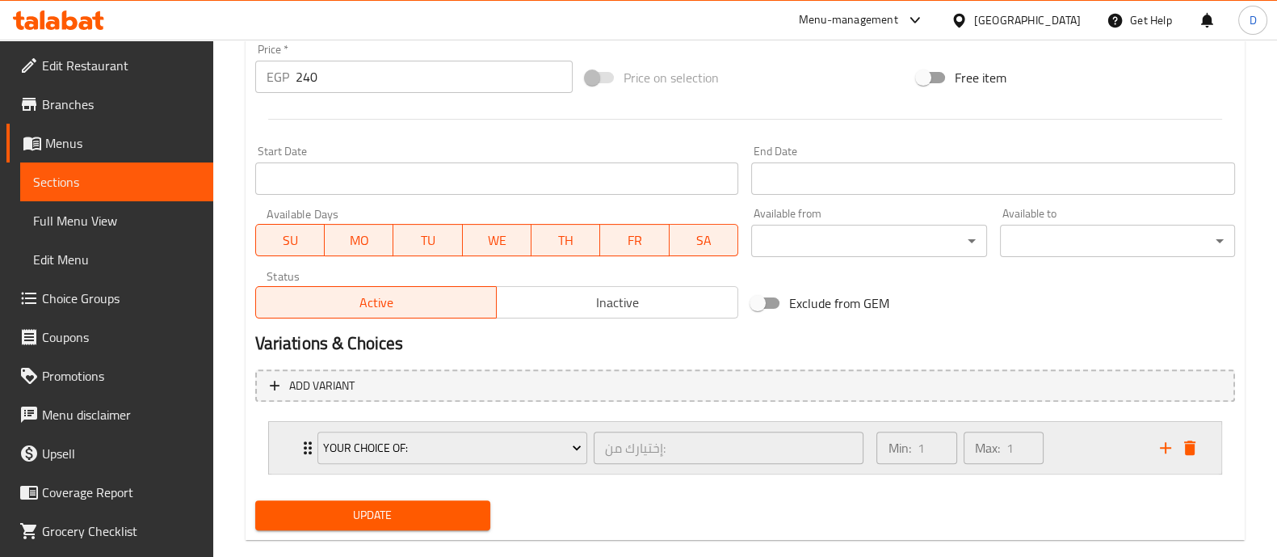
click at [1112, 445] on div "Min: 1 ​ Max: 1 ​" at bounding box center [1008, 448] width 283 height 52
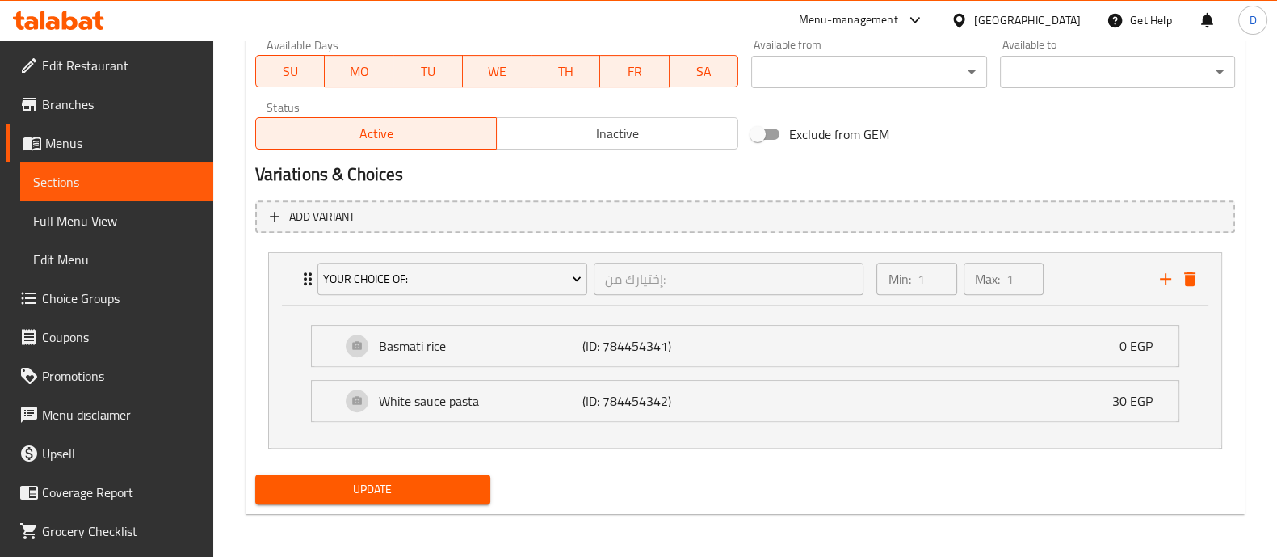
scroll to position [776, 0]
click at [464, 478] on span "Update" at bounding box center [372, 488] width 209 height 20
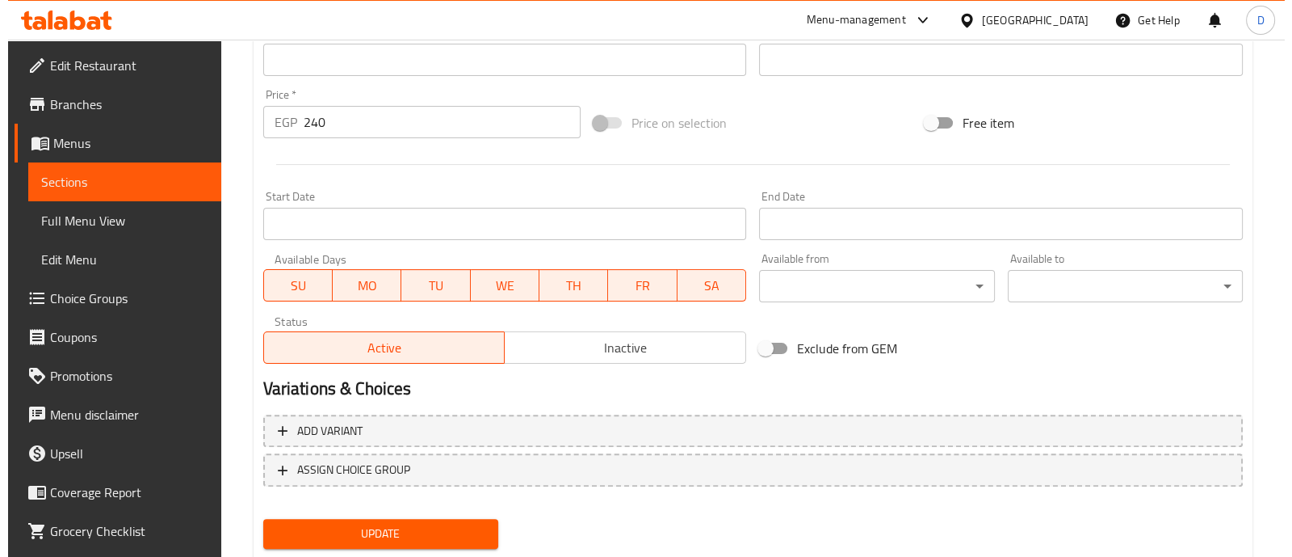
scroll to position [607, 0]
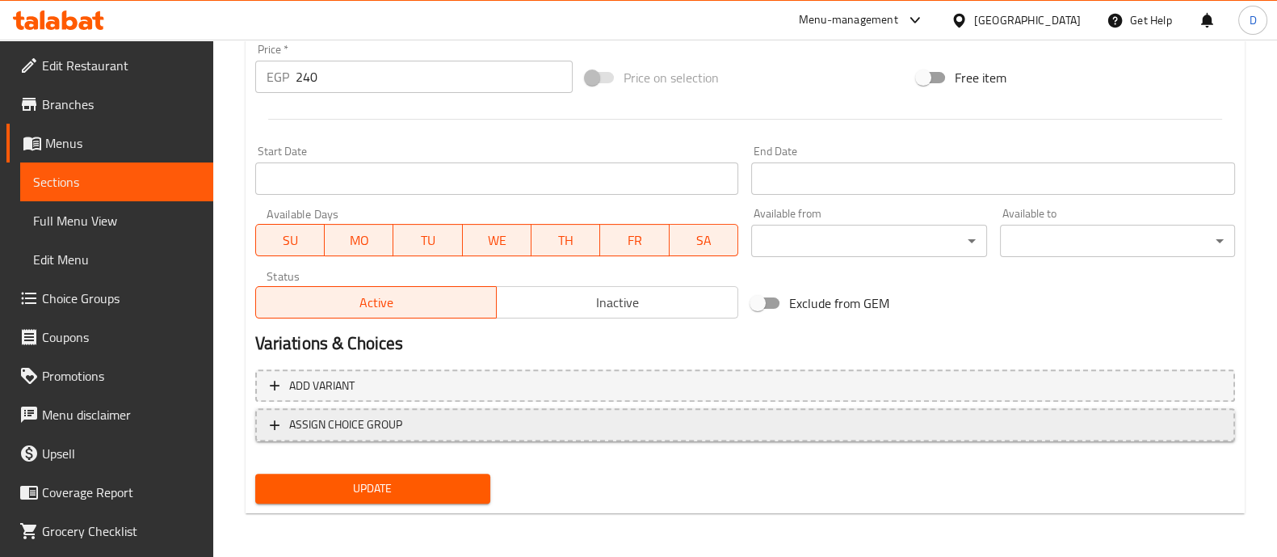
click at [451, 431] on span "ASSIGN CHOICE GROUP" at bounding box center [745, 424] width 951 height 20
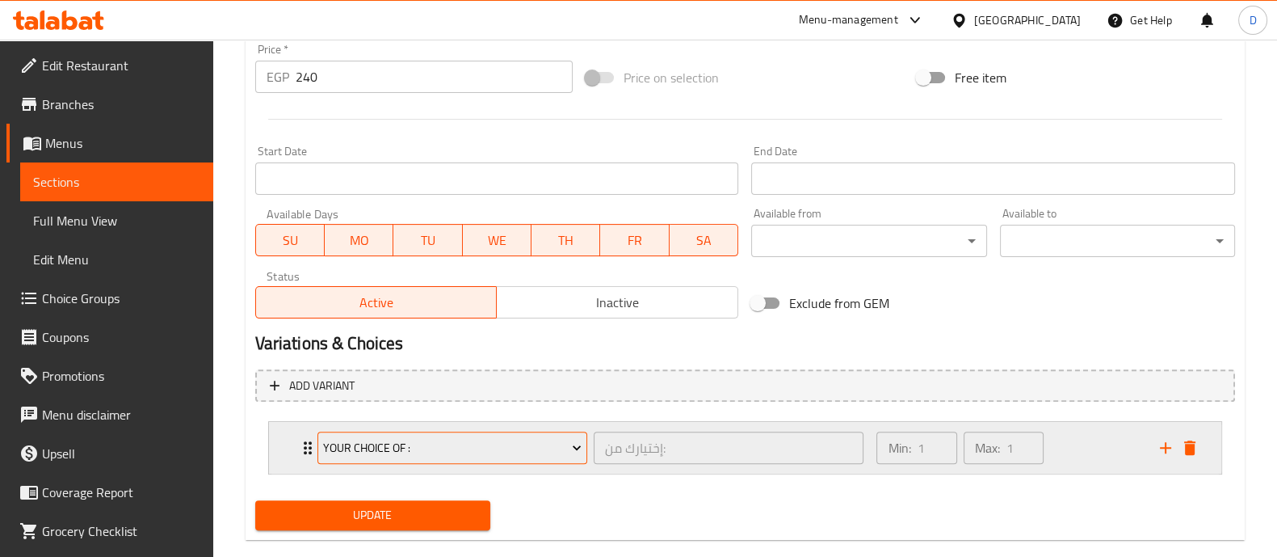
click at [422, 452] on span "Your Choice Of :" at bounding box center [452, 448] width 258 height 20
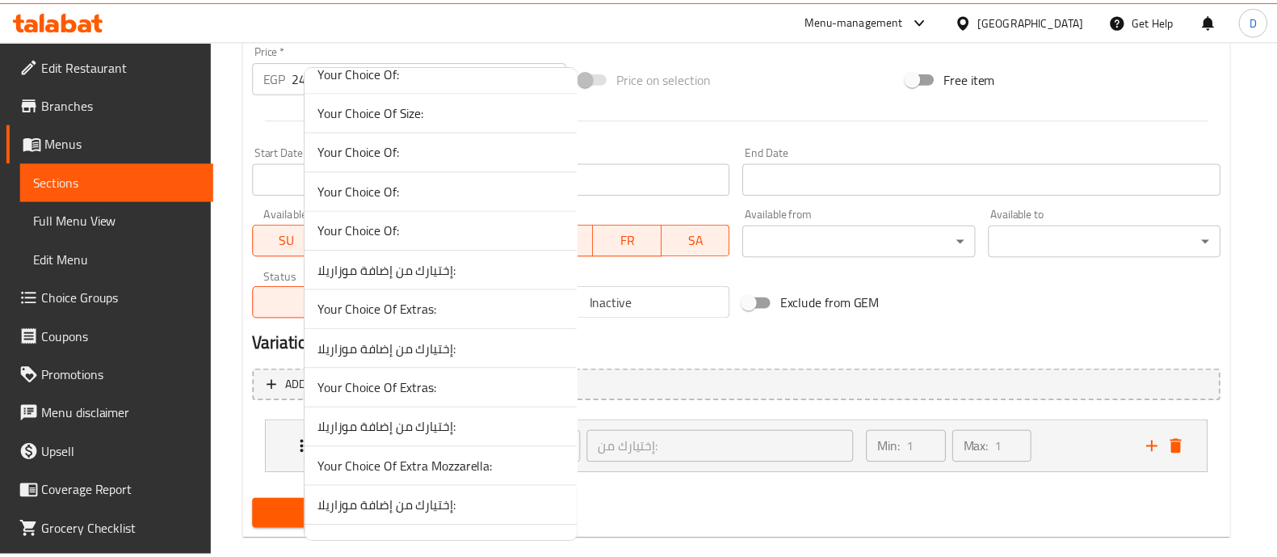
scroll to position [1343, 0]
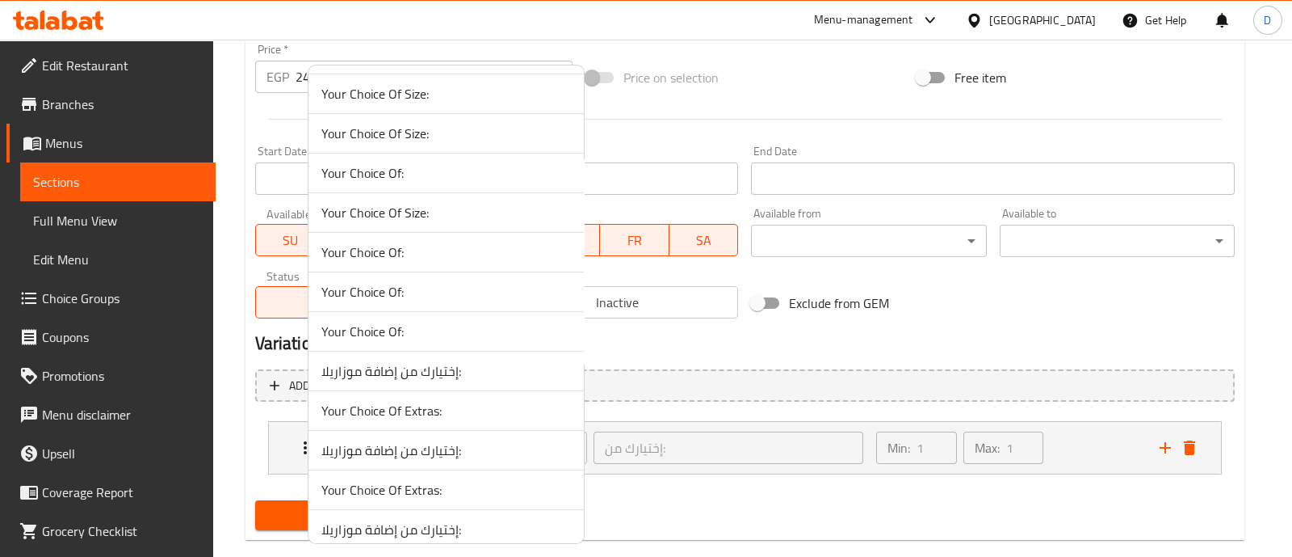
click at [487, 242] on span "Your Choice Of:" at bounding box center [447, 251] width 250 height 19
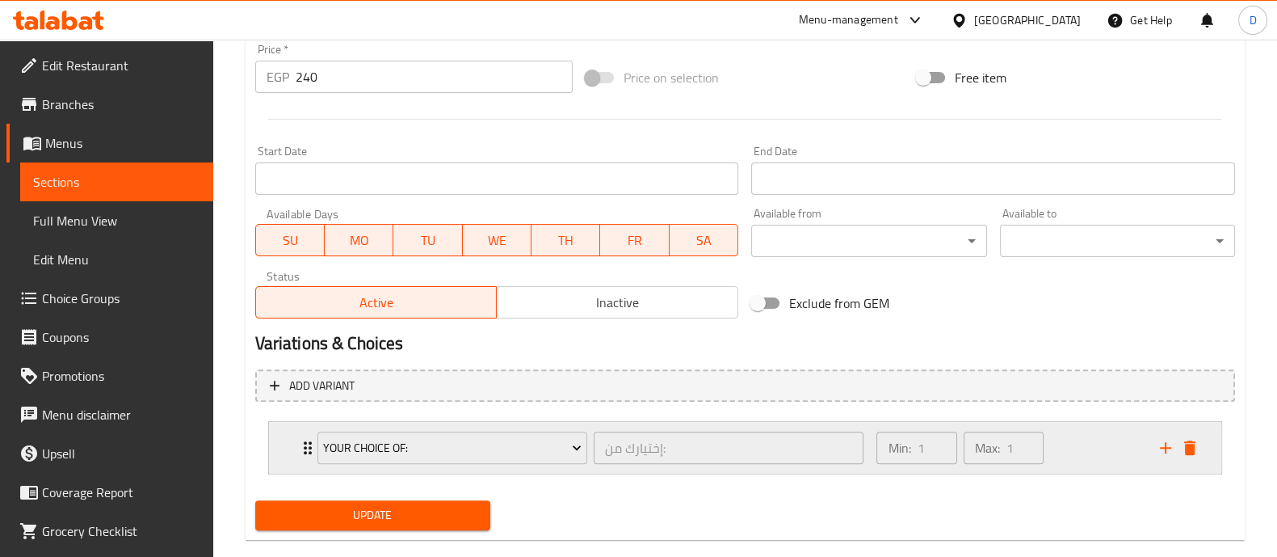
click at [1078, 432] on div "Min: 1 ​ Max: 1 ​" at bounding box center [1008, 448] width 283 height 52
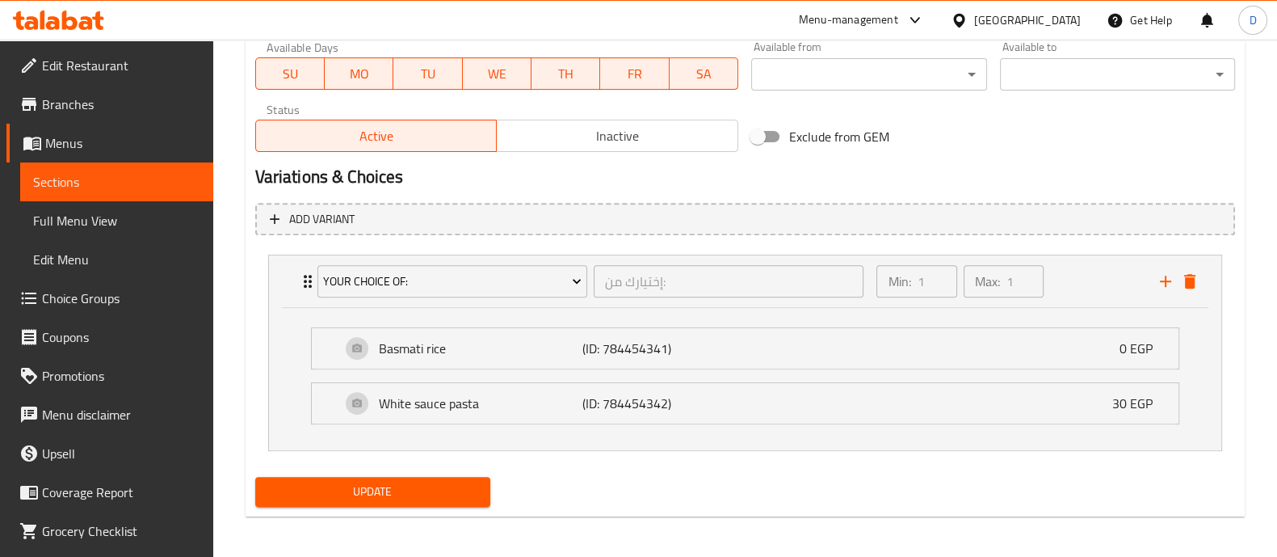
scroll to position [776, 0]
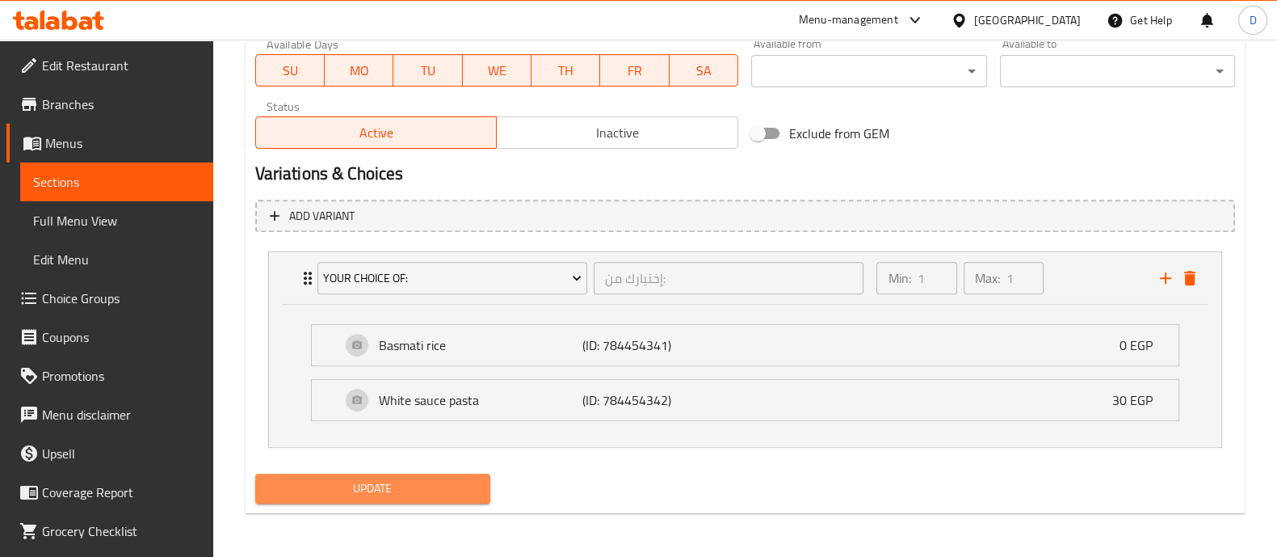
click at [302, 478] on span "Update" at bounding box center [372, 488] width 209 height 20
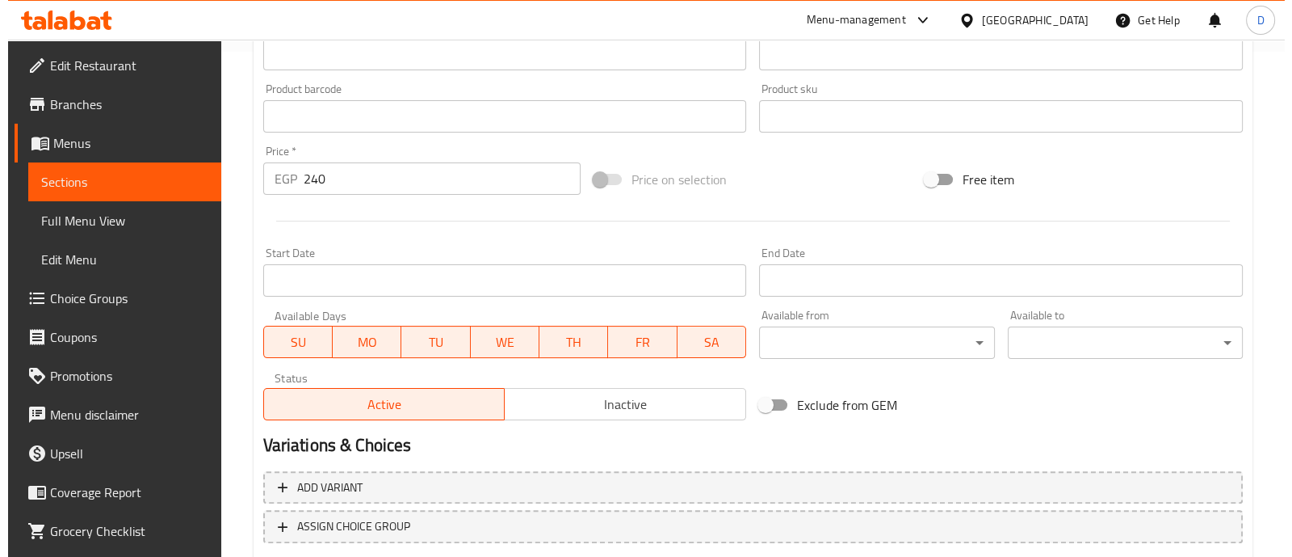
scroll to position [607, 0]
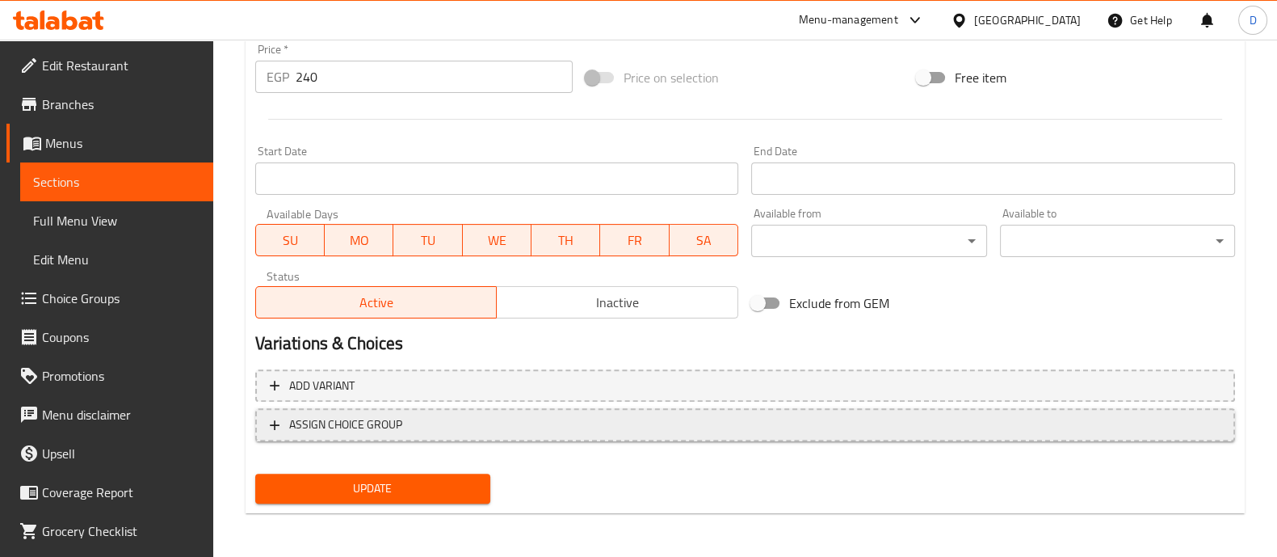
click at [469, 426] on span "ASSIGN CHOICE GROUP" at bounding box center [745, 424] width 951 height 20
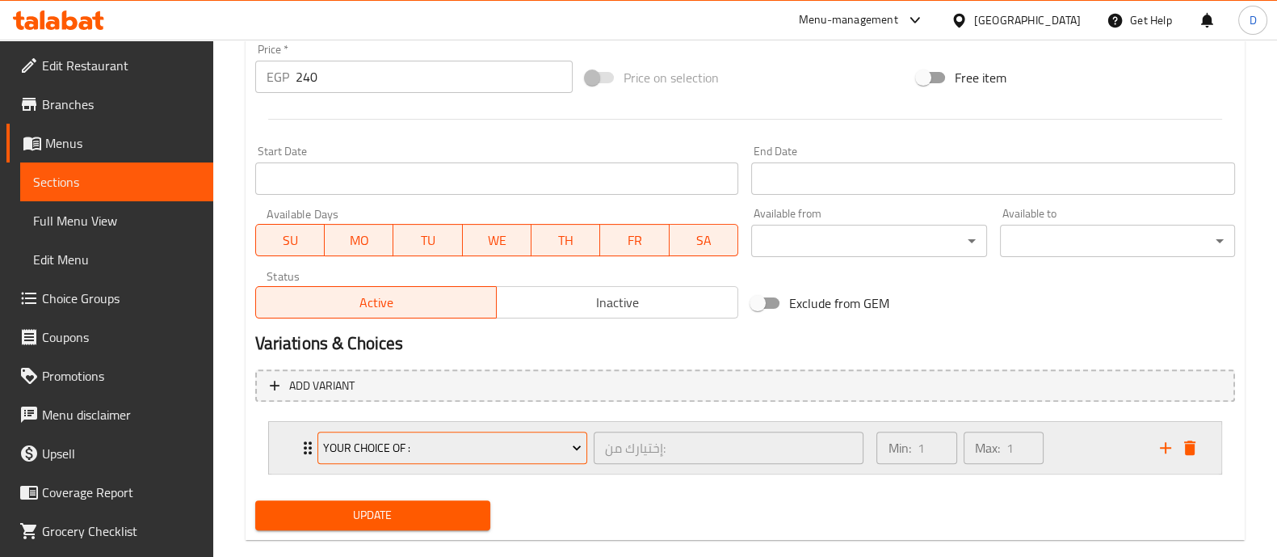
click at [452, 450] on span "Your Choice Of :" at bounding box center [452, 448] width 258 height 20
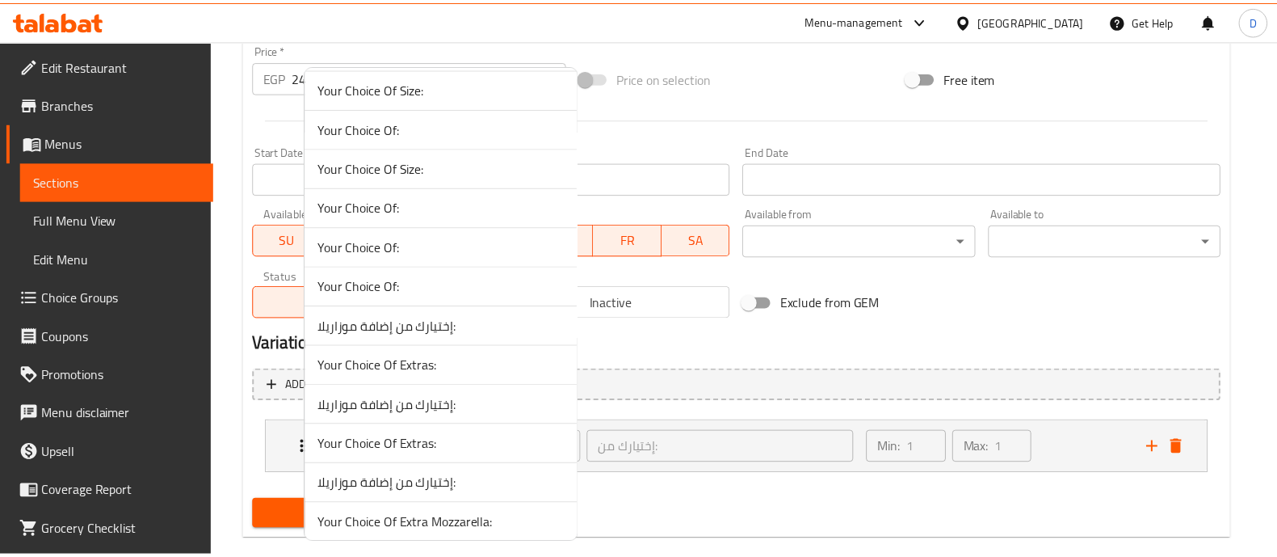
scroll to position [1343, 0]
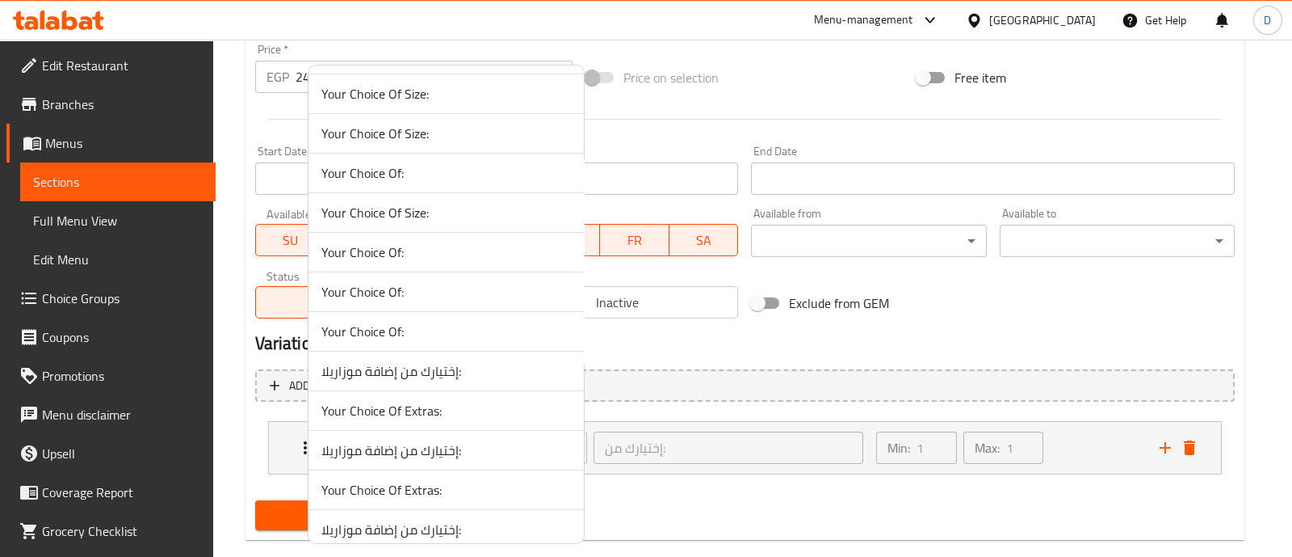
click at [476, 252] on span "Your Choice Of:" at bounding box center [447, 251] width 250 height 19
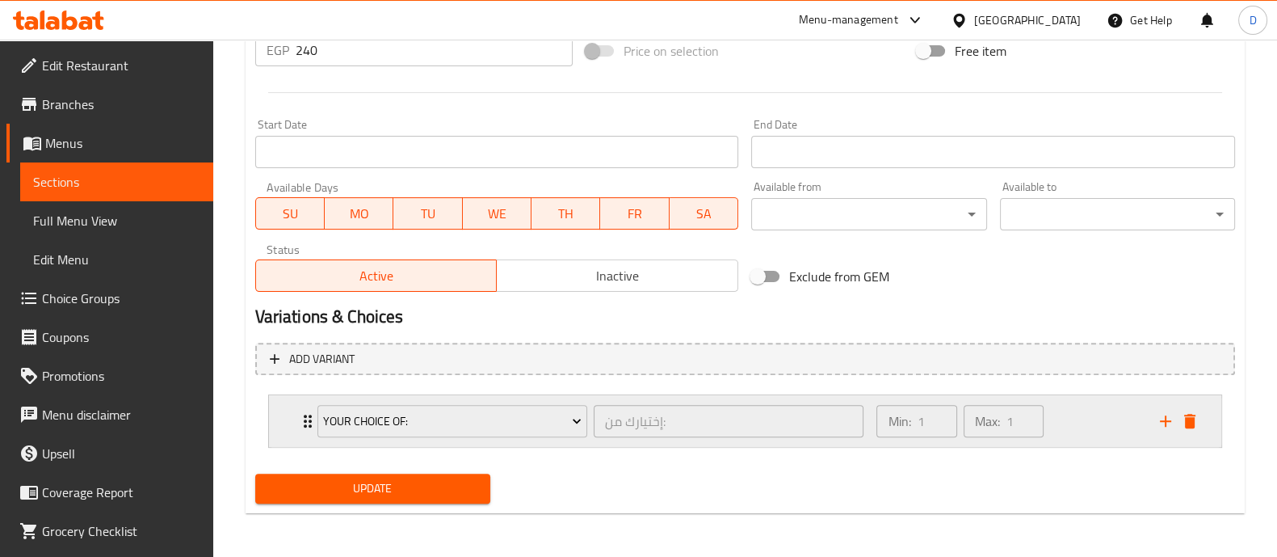
click at [1101, 436] on div "Min: 1 ​ Max: 1 ​" at bounding box center [1008, 421] width 283 height 52
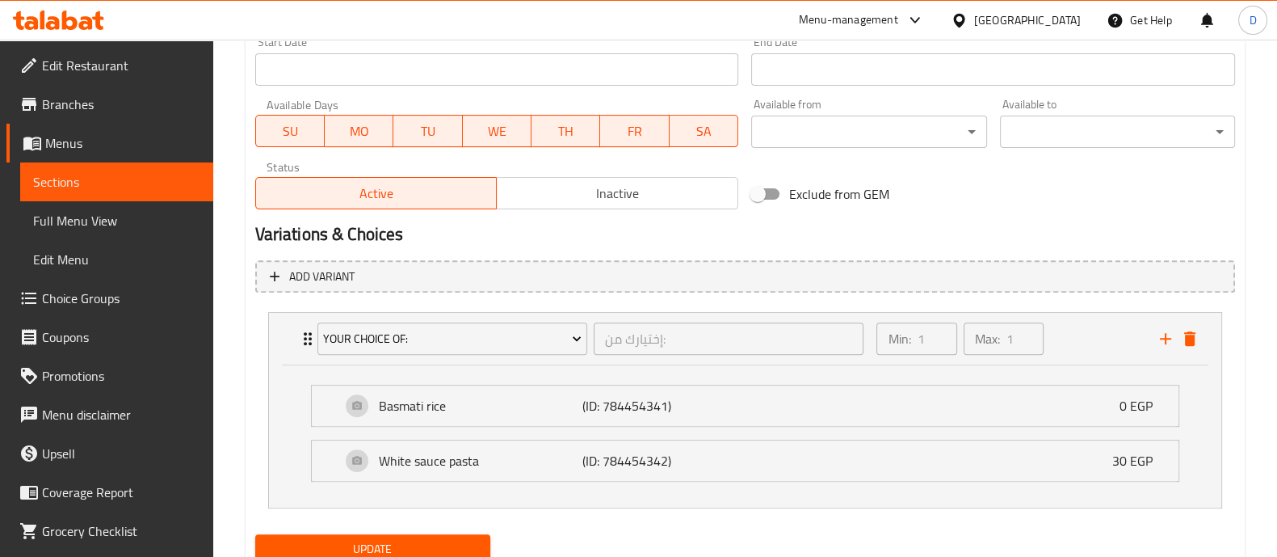
scroll to position [776, 0]
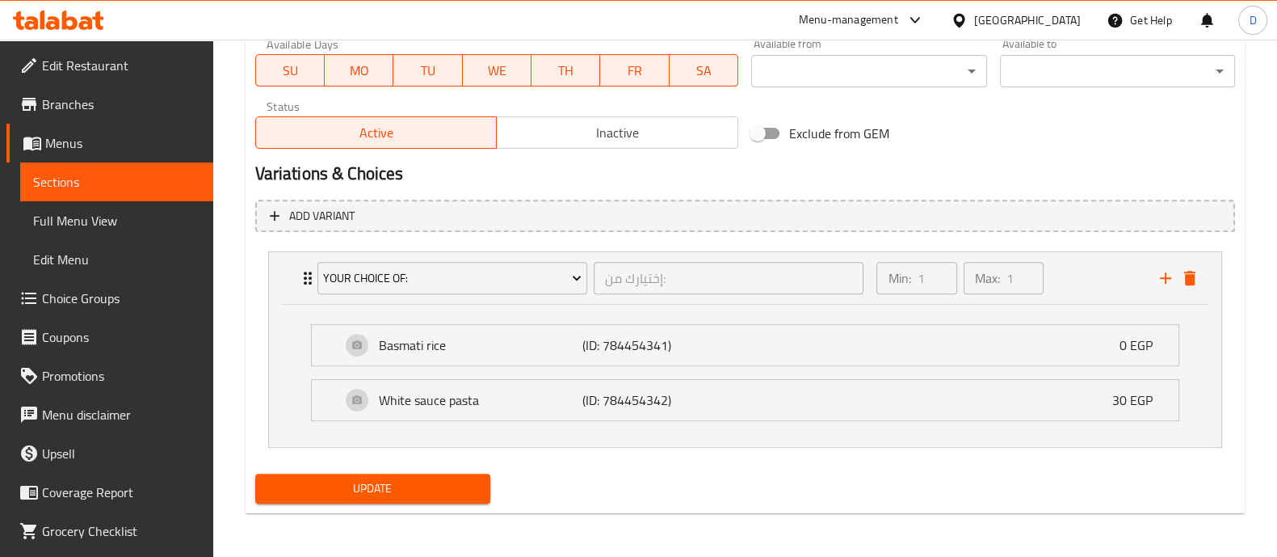
click at [450, 485] on span "Update" at bounding box center [372, 488] width 209 height 20
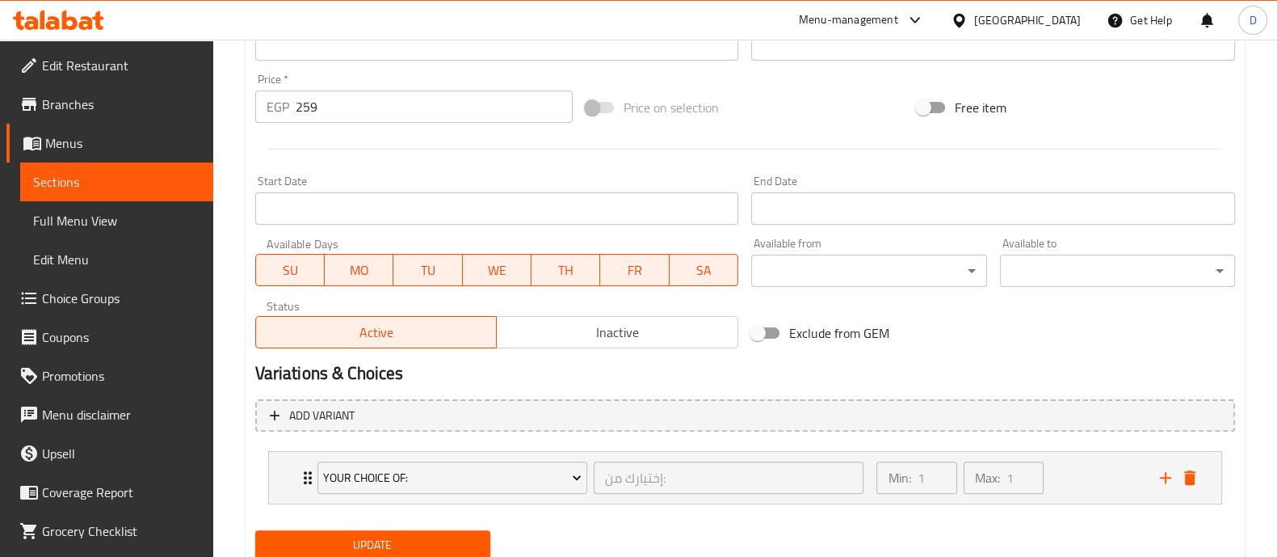
scroll to position [610, 0]
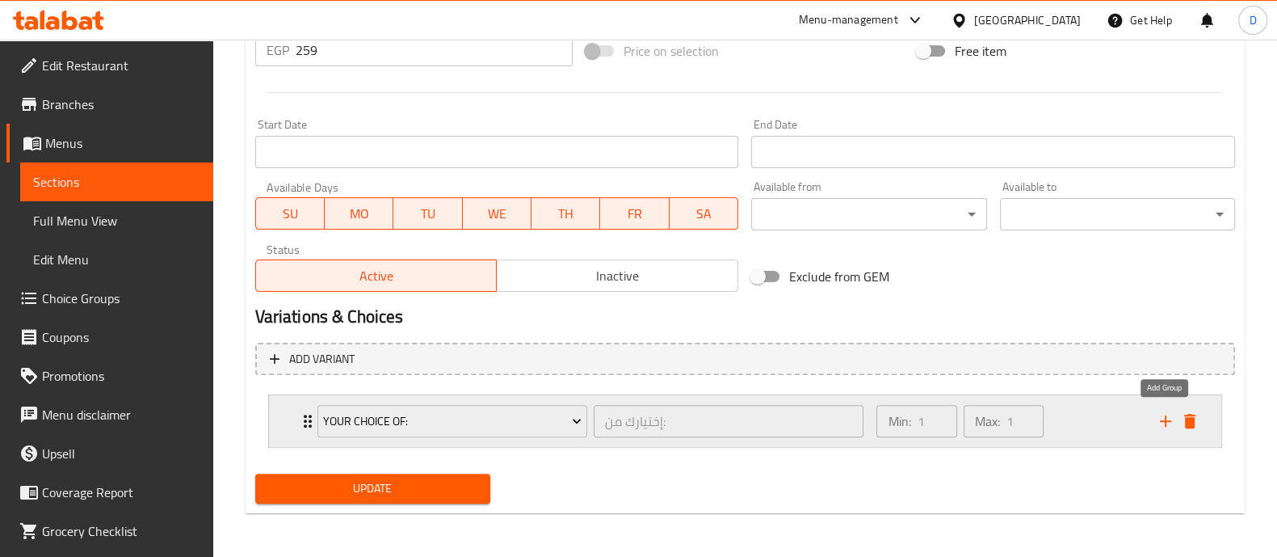
click at [1121, 421] on div "Min: 1 ​ Max: 1 ​" at bounding box center [1008, 421] width 283 height 52
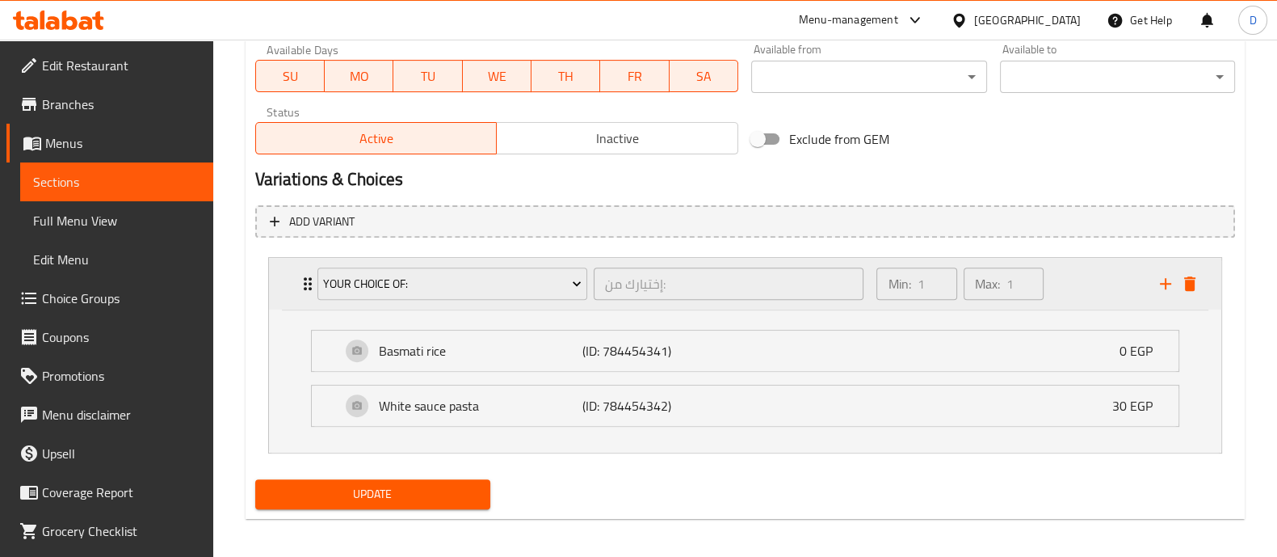
scroll to position [752, 0]
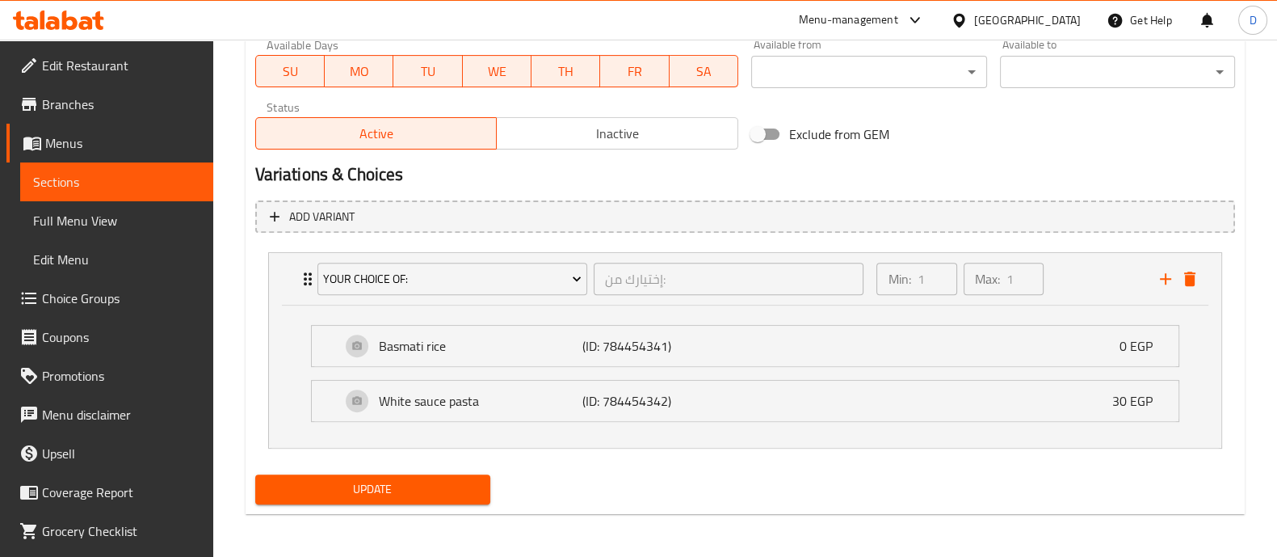
click at [389, 502] on div "Update" at bounding box center [373, 489] width 248 height 43
drag, startPoint x: 395, startPoint y: 493, endPoint x: 446, endPoint y: 421, distance: 88.1
click at [396, 493] on span "Update" at bounding box center [372, 489] width 209 height 20
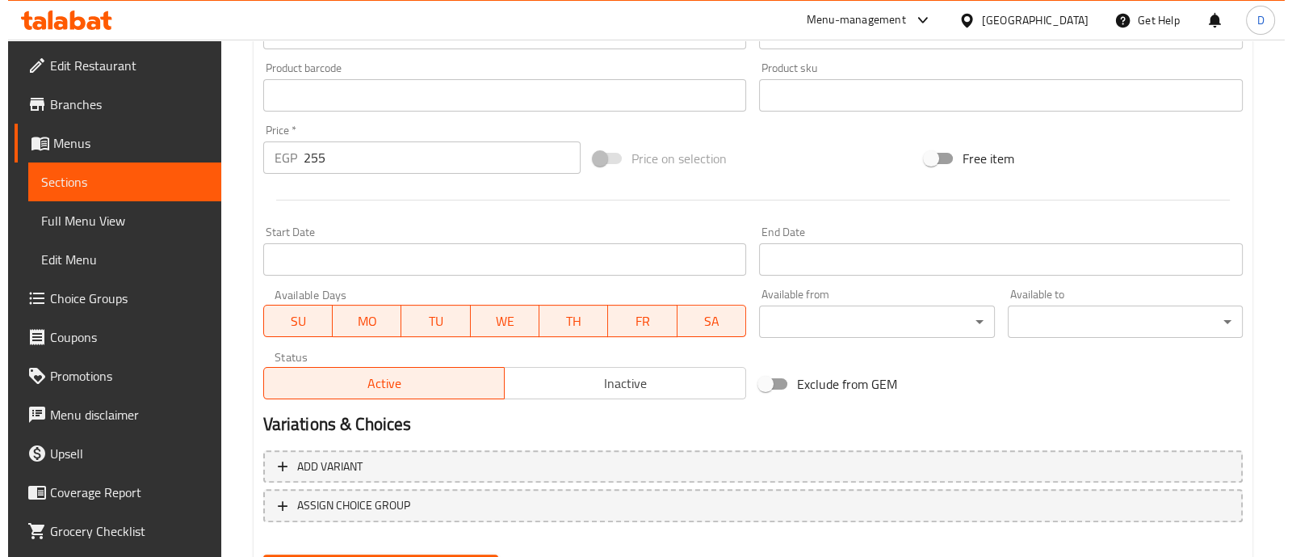
scroll to position [607, 0]
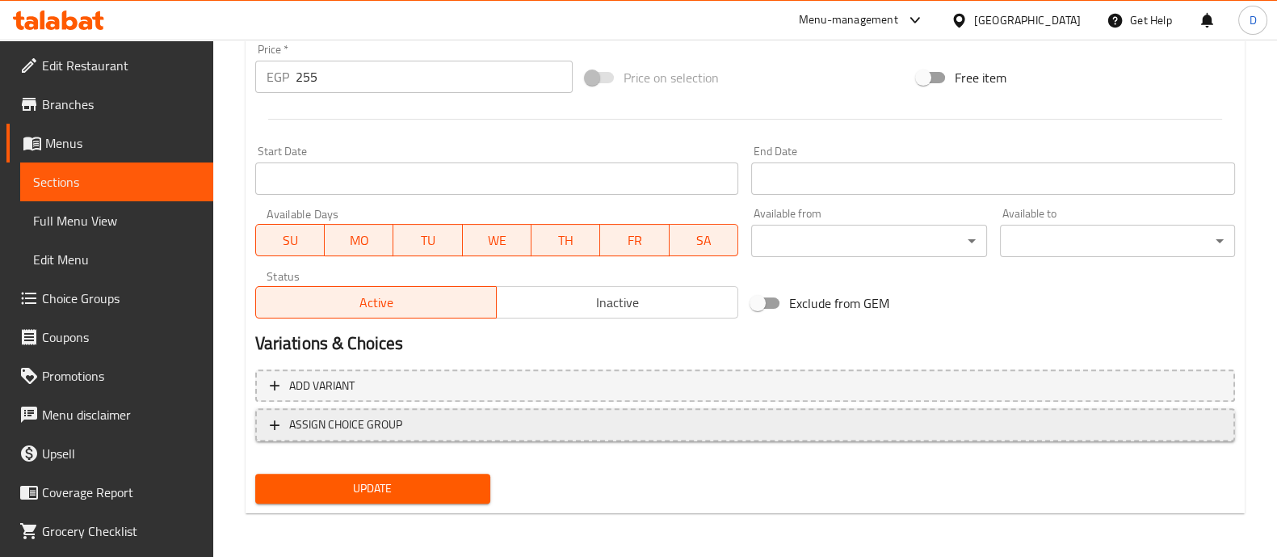
click at [472, 419] on span "ASSIGN CHOICE GROUP" at bounding box center [745, 424] width 951 height 20
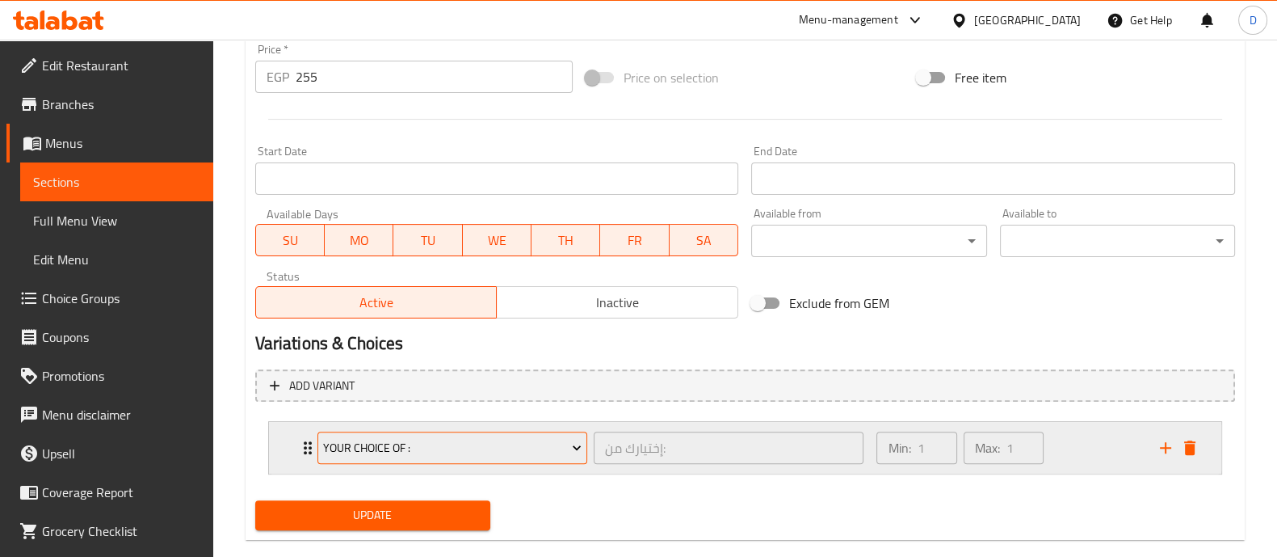
click at [459, 438] on span "Your Choice Of :" at bounding box center [452, 448] width 258 height 20
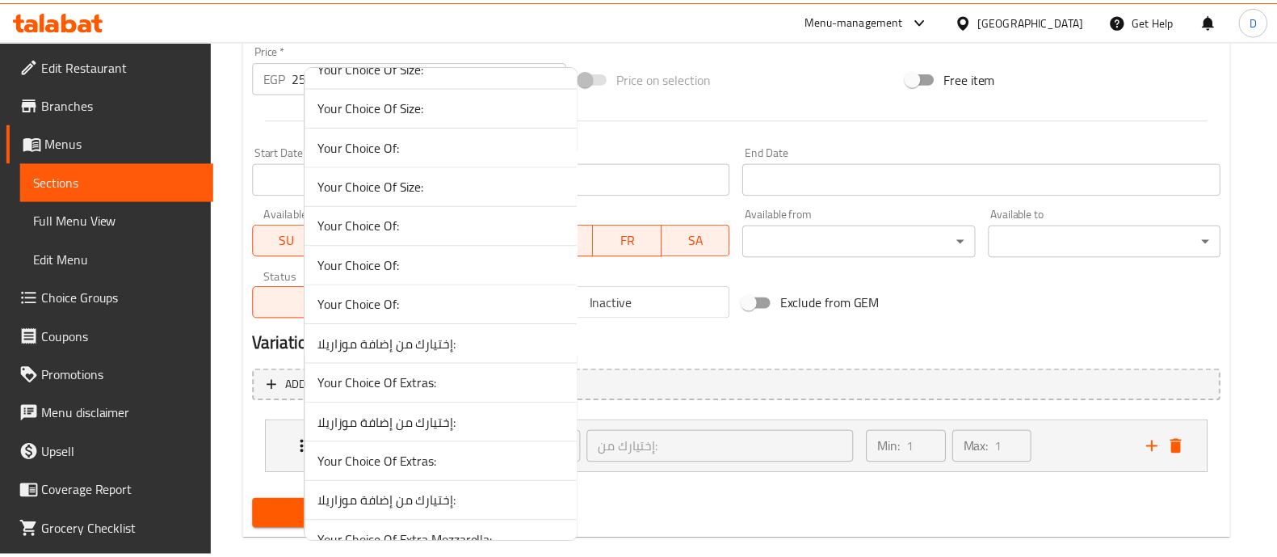
scroll to position [1343, 0]
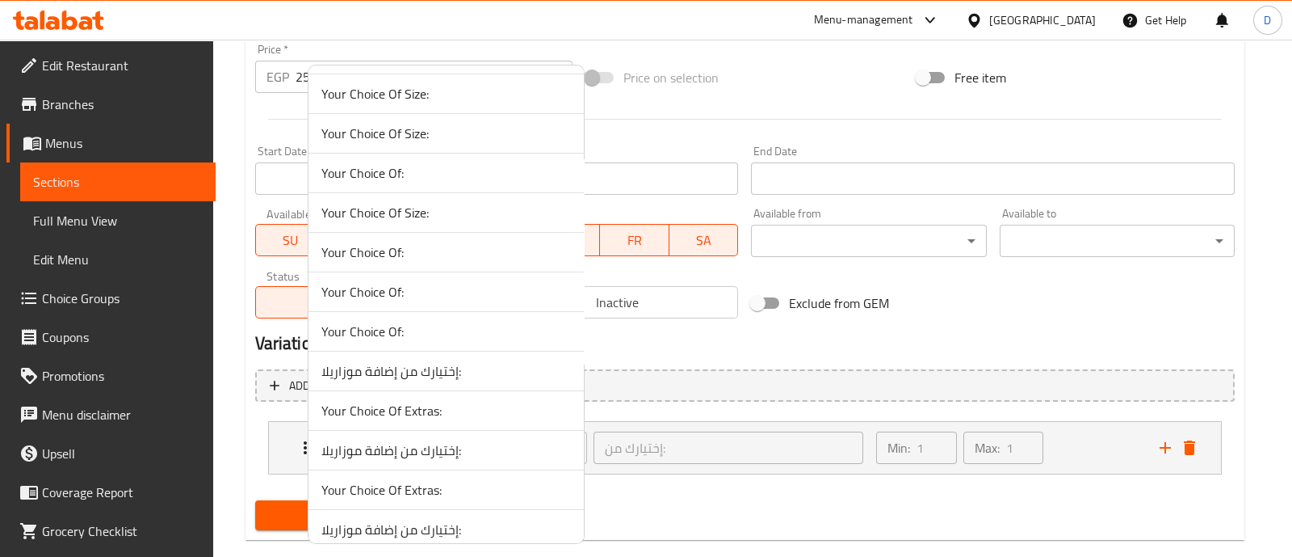
click at [473, 242] on span "Your Choice Of:" at bounding box center [447, 251] width 250 height 19
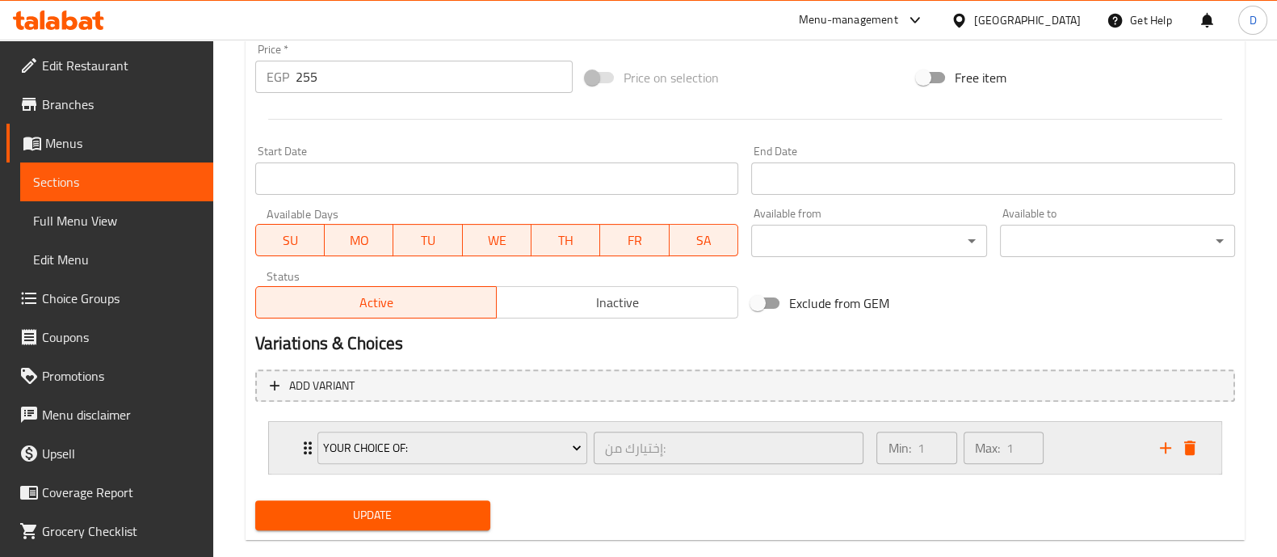
click at [1082, 431] on div "Min: 1 ​ Max: 1 ​" at bounding box center [1008, 448] width 283 height 52
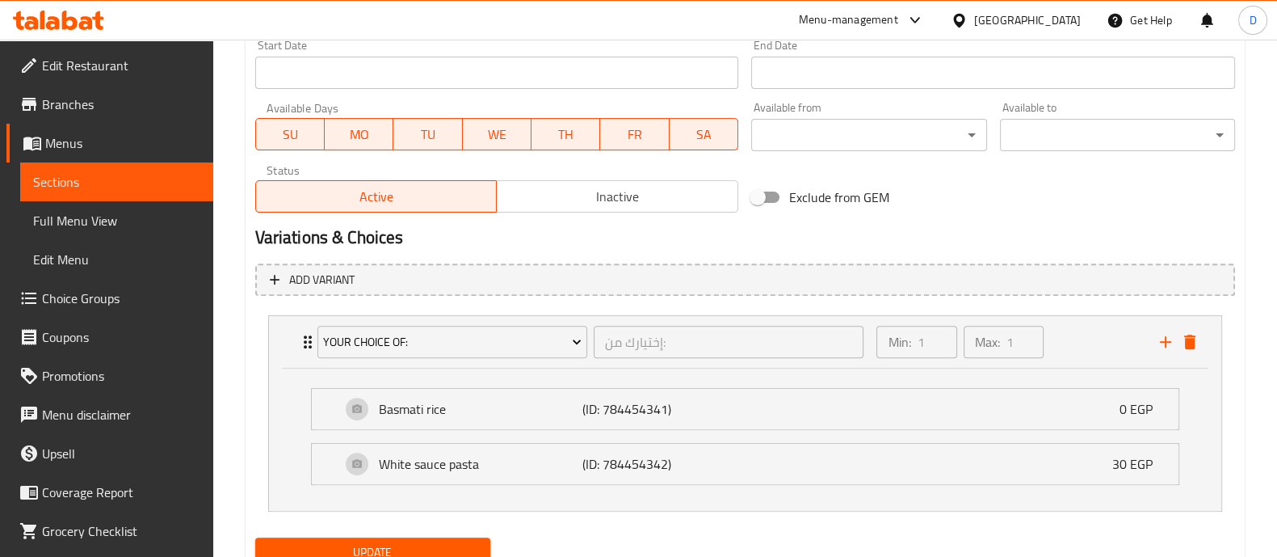
scroll to position [776, 0]
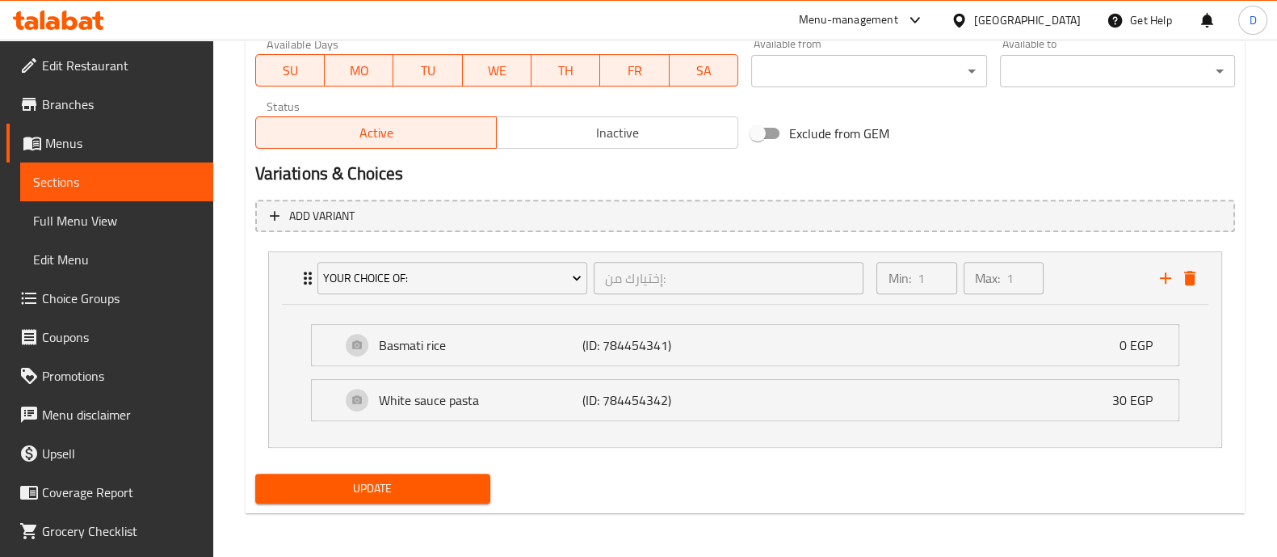
click at [433, 478] on span "Update" at bounding box center [372, 488] width 209 height 20
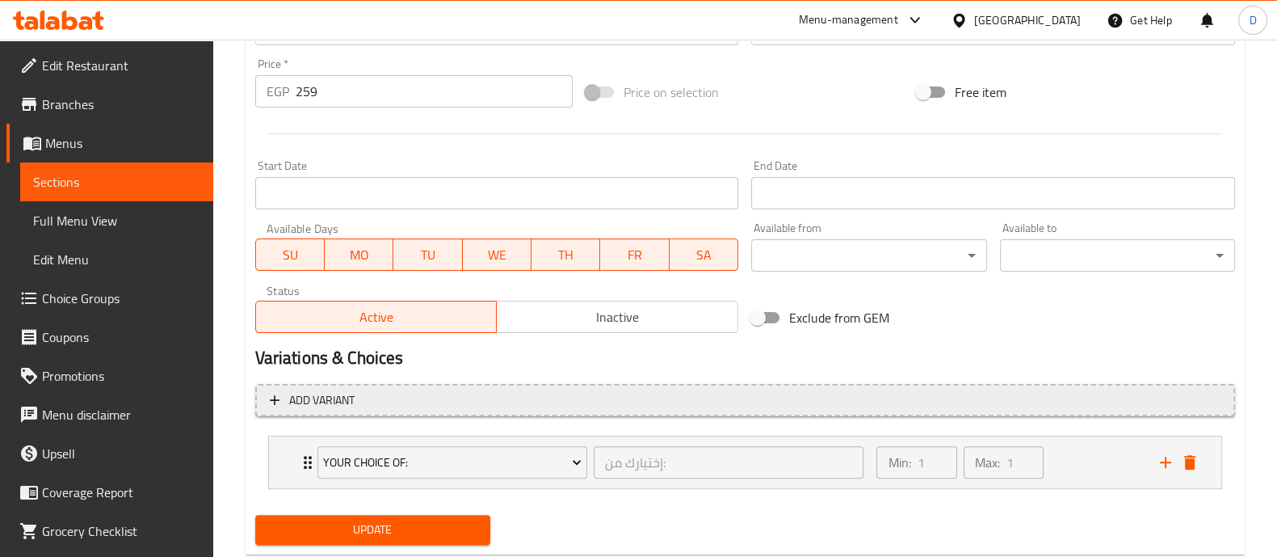
scroll to position [610, 0]
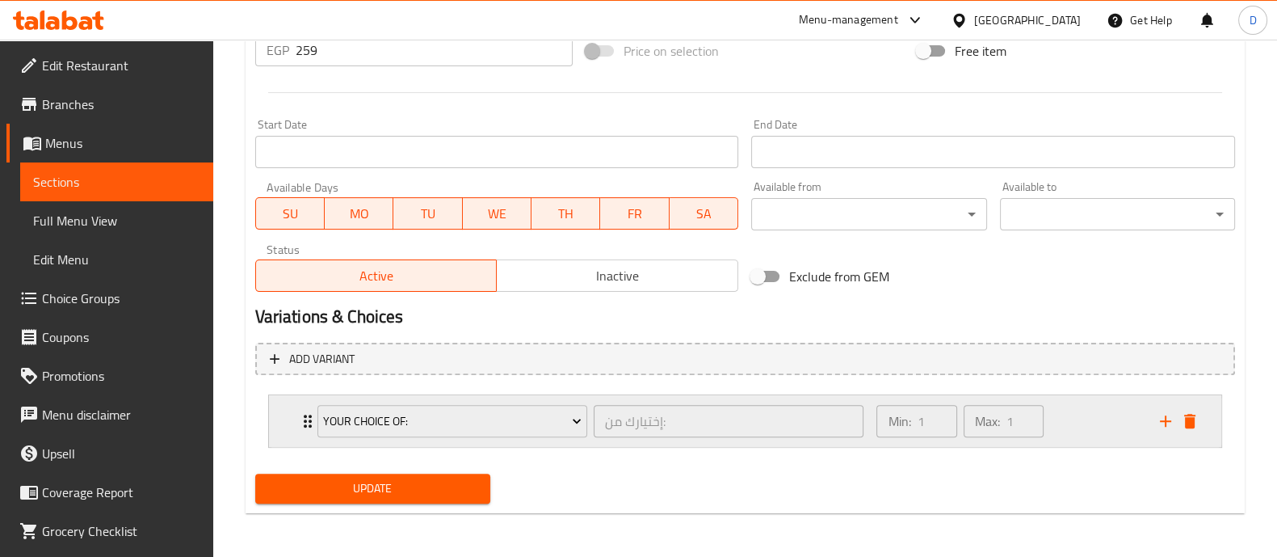
click at [1081, 412] on div "Min: 1 ​ Max: 1 ​" at bounding box center [1008, 421] width 283 height 52
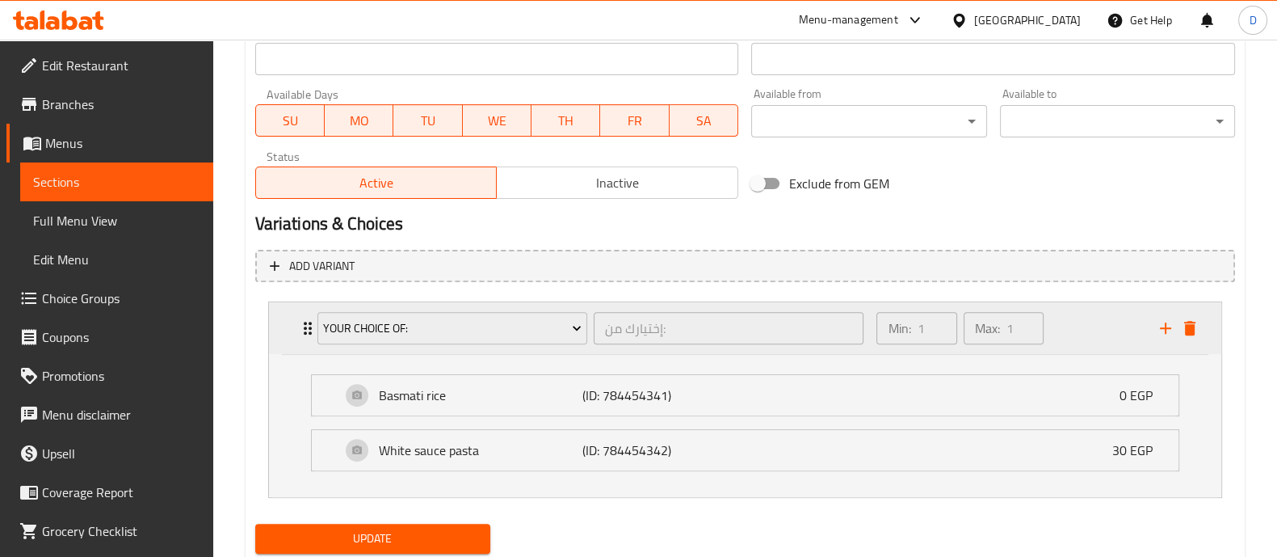
scroll to position [752, 0]
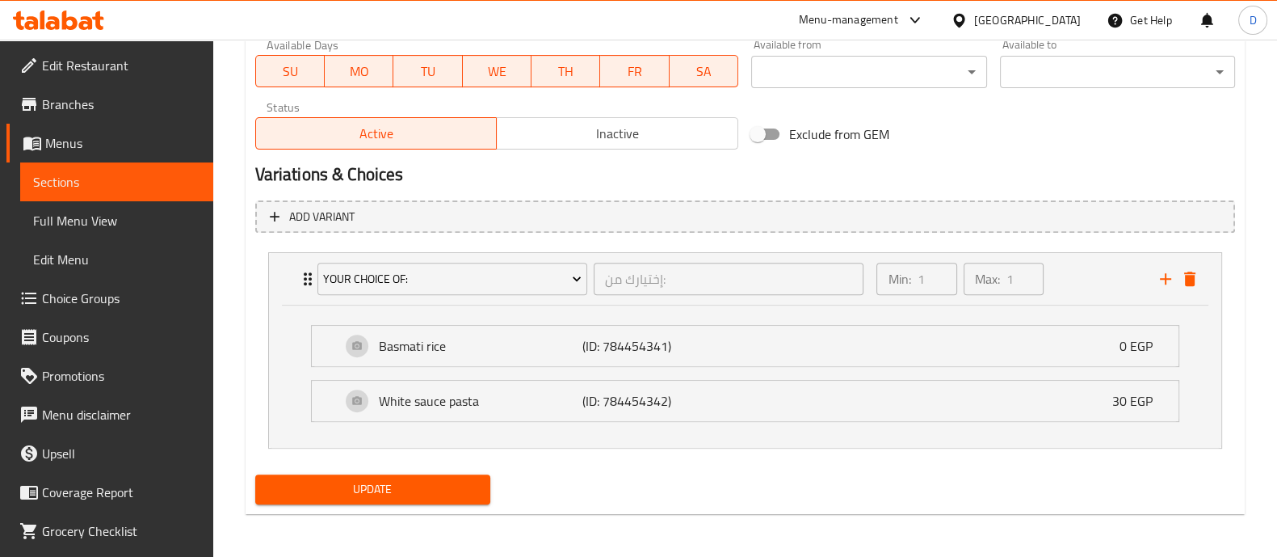
click at [468, 479] on span "Update" at bounding box center [372, 489] width 209 height 20
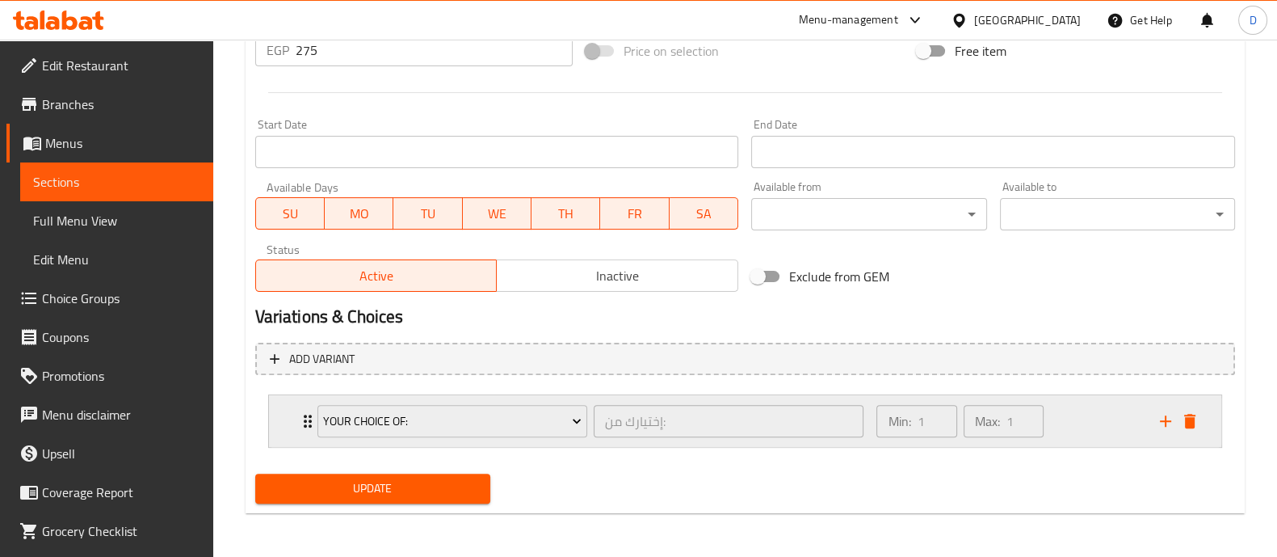
click at [1082, 433] on div "Min: 1 ​ Max: 1 ​" at bounding box center [1008, 421] width 283 height 52
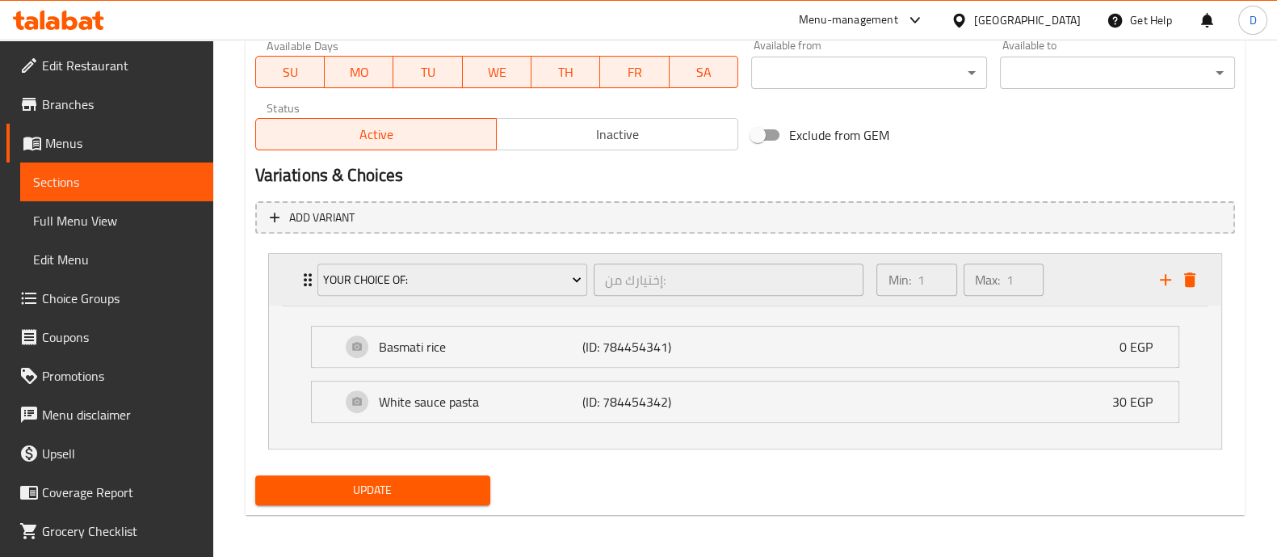
scroll to position [752, 0]
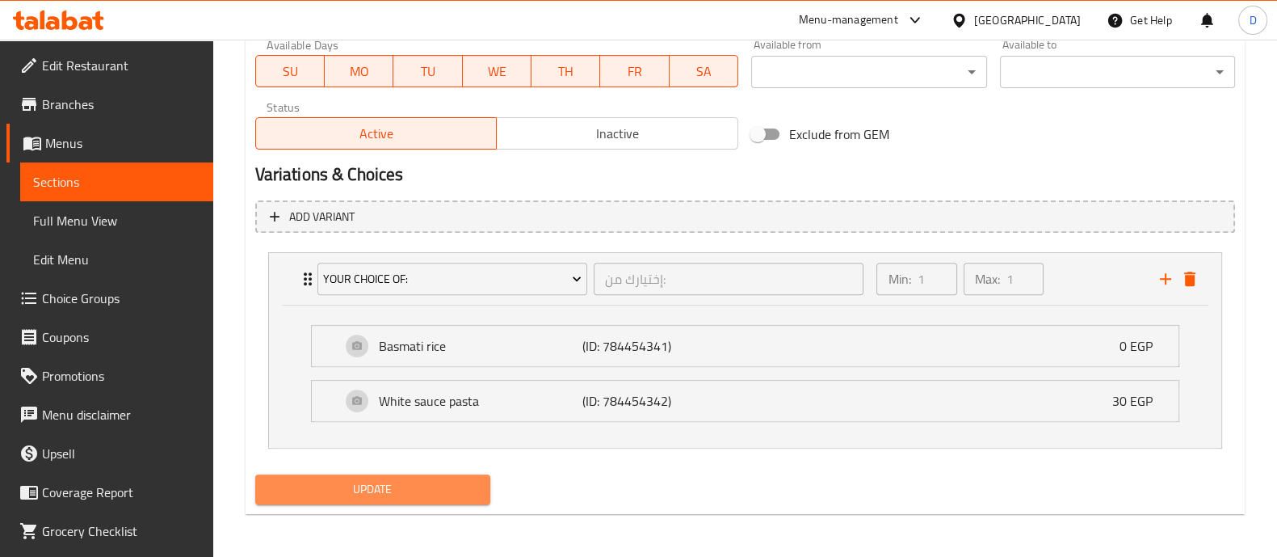
click at [419, 481] on span "Update" at bounding box center [372, 489] width 209 height 20
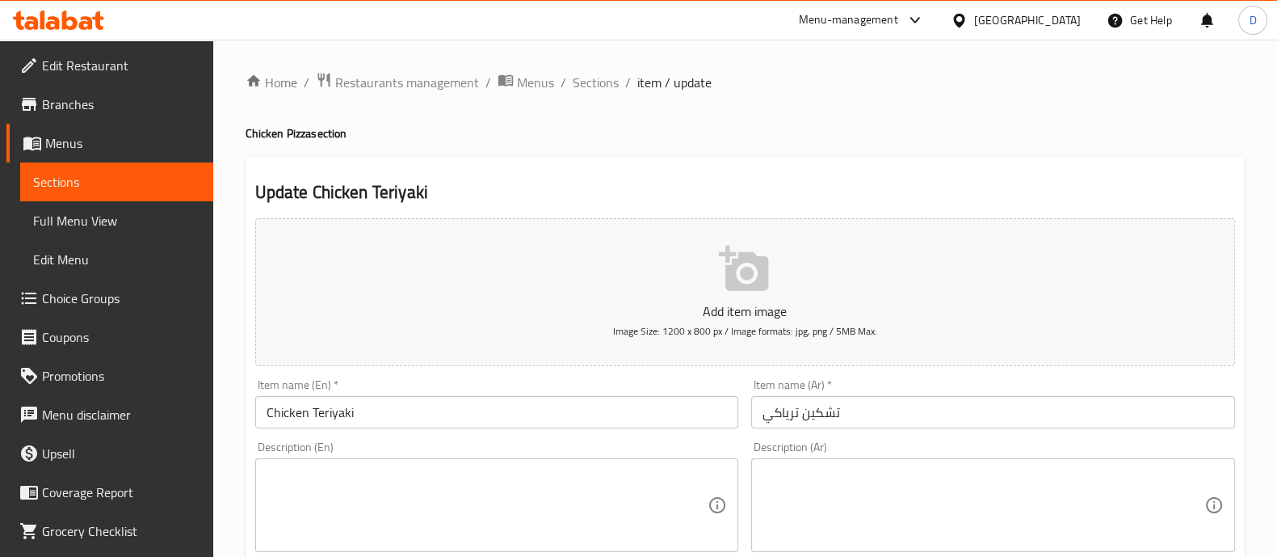
click at [851, 486] on textarea at bounding box center [984, 505] width 442 height 77
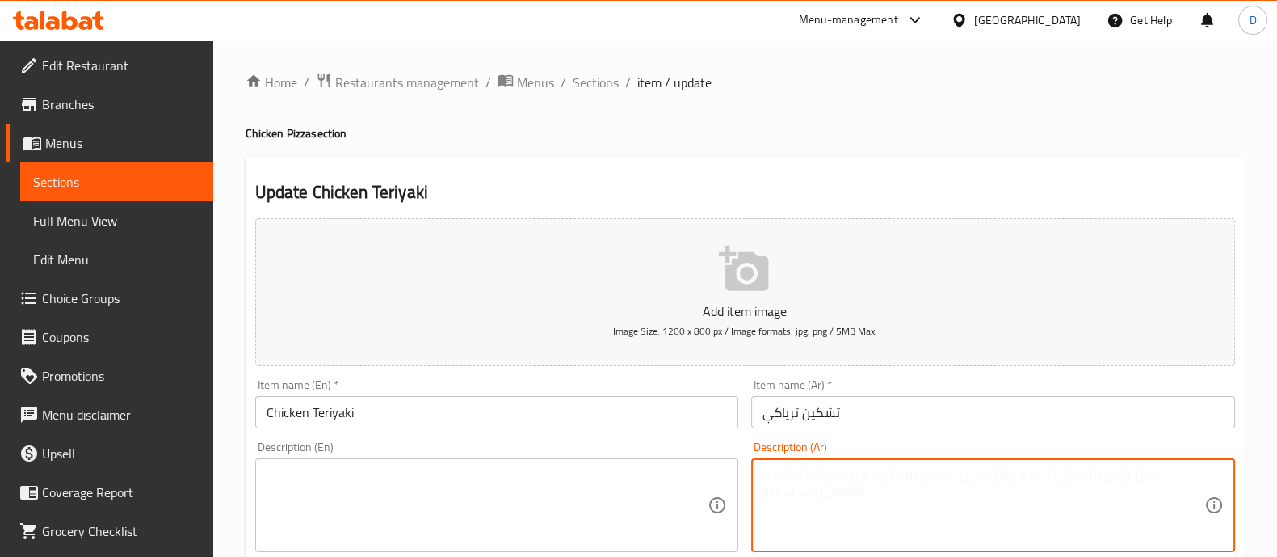
paste textarea "قطع صدور - صلصة ترياكي حارة - فلفل - بصل - ذره حلو - ترياكي مايو - سمسم"
type textarea "قطع صدور - صلصة ترياكي حارة - فلفل - بصل - ذره حلو - ترياكي مايو - سمسم"
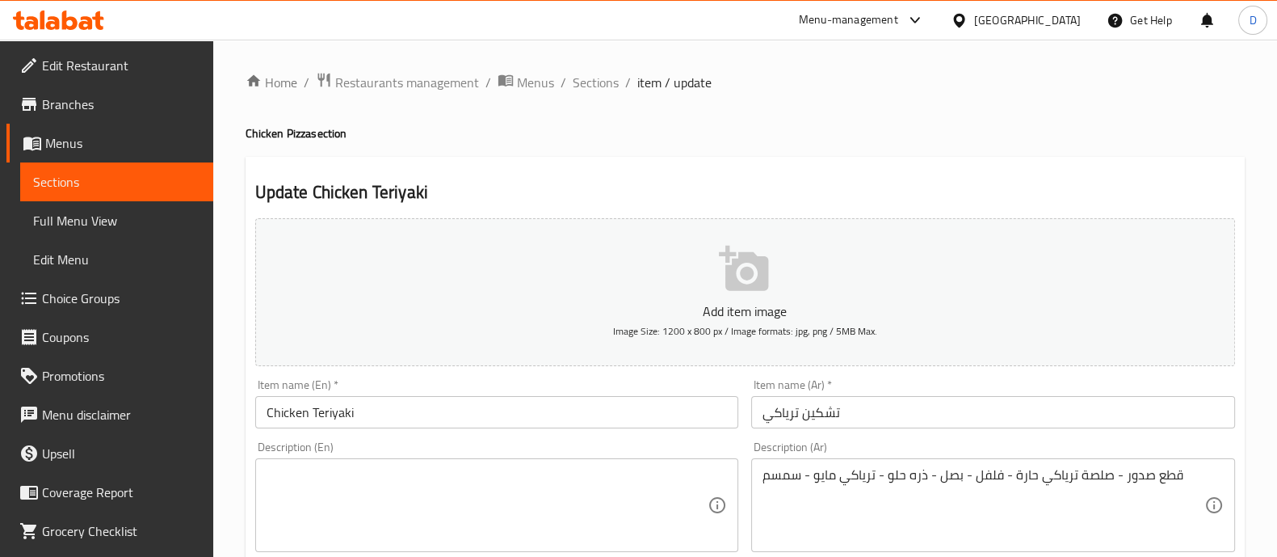
click at [447, 456] on div "Description (En) Description (En)" at bounding box center [497, 496] width 484 height 111
click at [450, 469] on textarea at bounding box center [488, 505] width 442 height 77
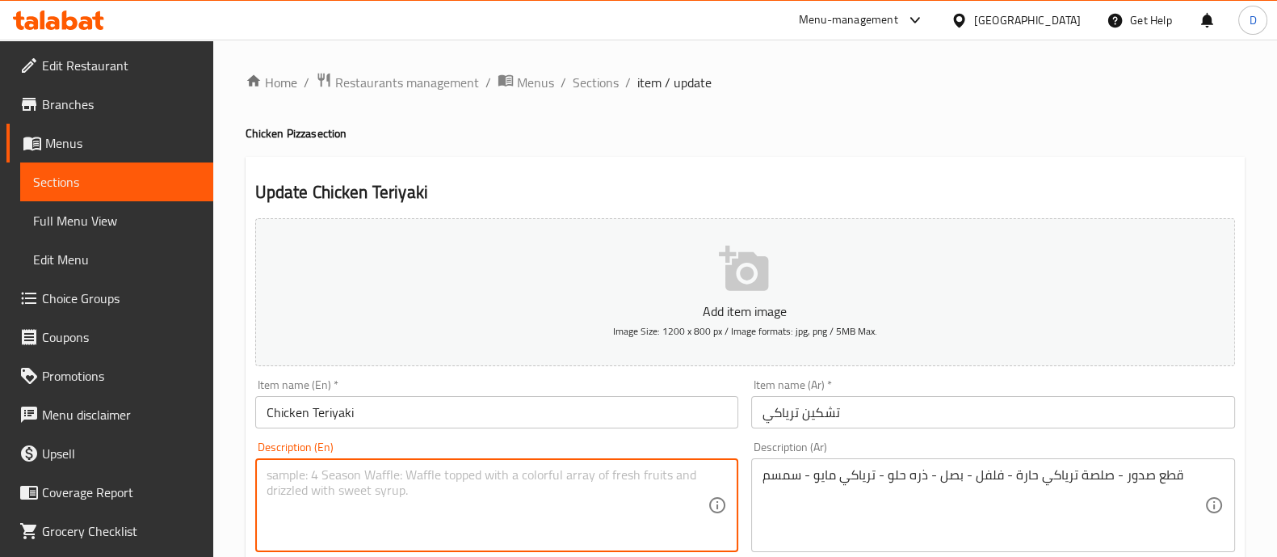
paste textarea "Breast pieces - spicy teriyaki sauce - peppers - onions - sweet corn - teriyaki…"
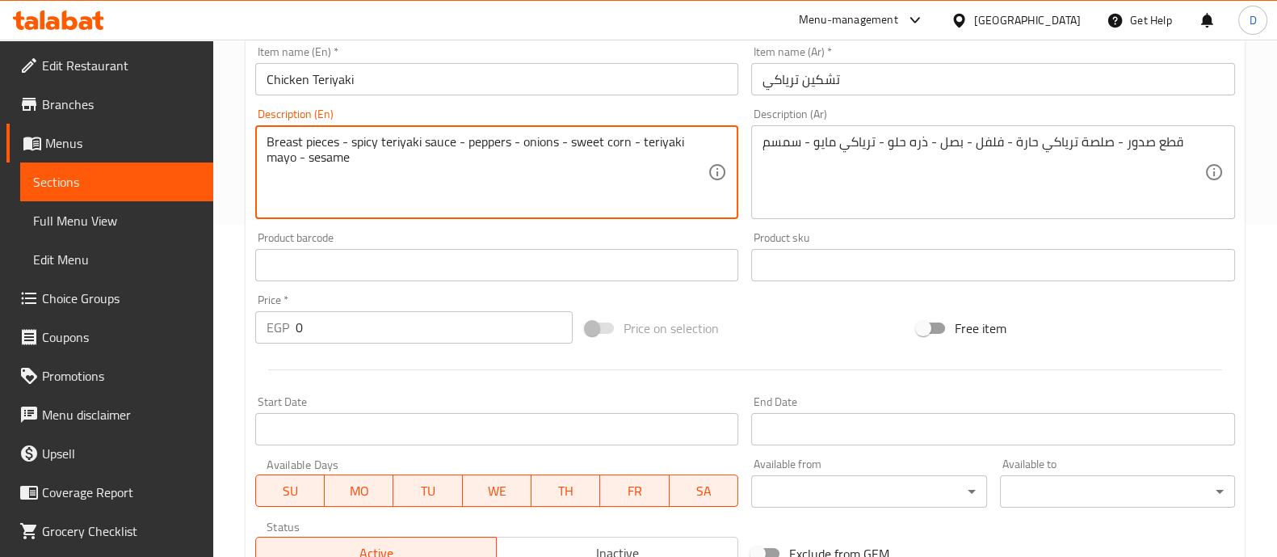
scroll to position [606, 0]
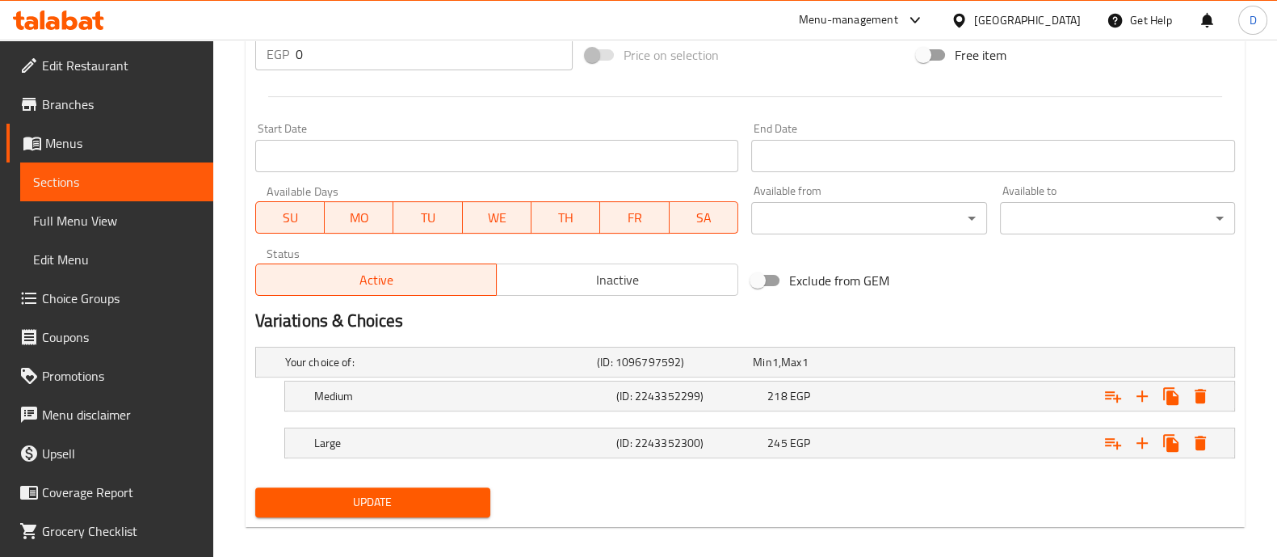
type textarea "Breast pieces - spicy teriyaki sauce - peppers - onions - sweet corn - teriyaki…"
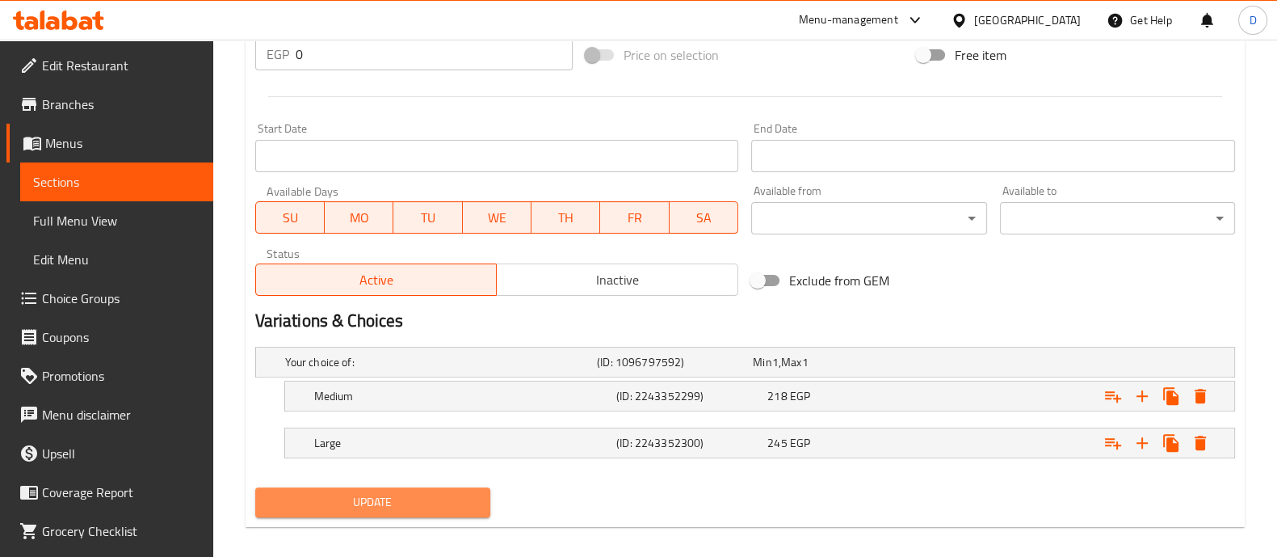
click at [424, 494] on span "Update" at bounding box center [372, 502] width 209 height 20
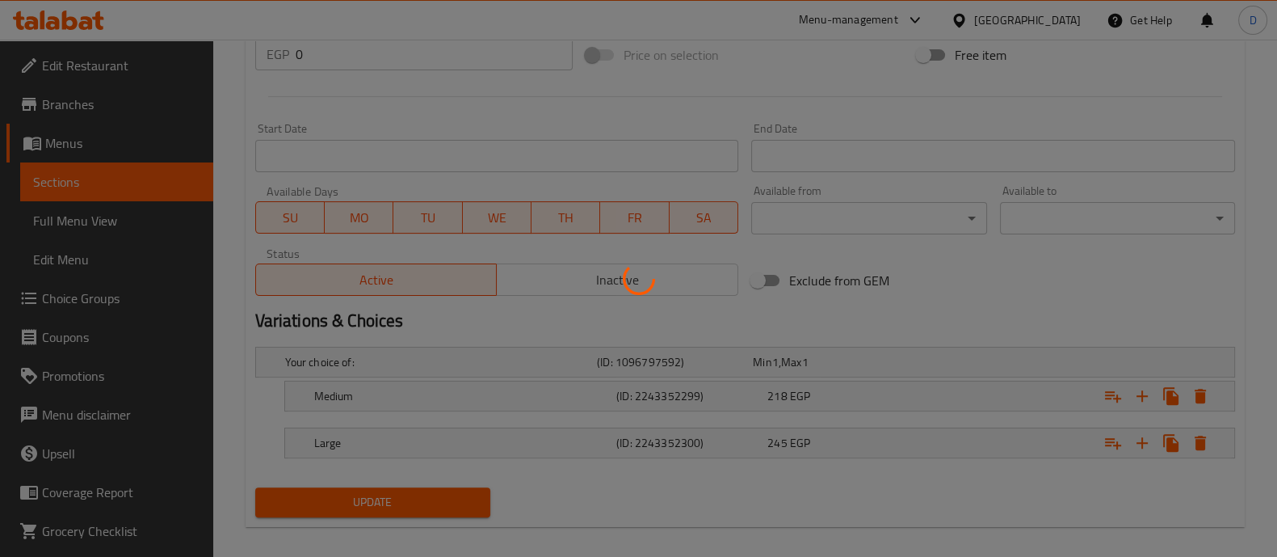
scroll to position [201, 0]
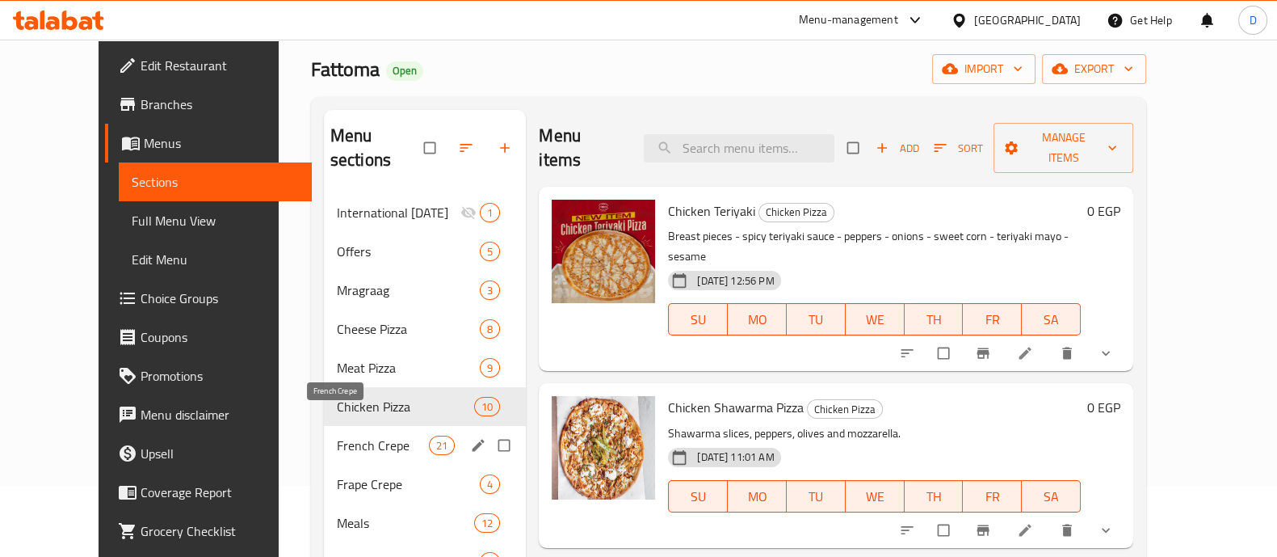
scroll to position [201, 0]
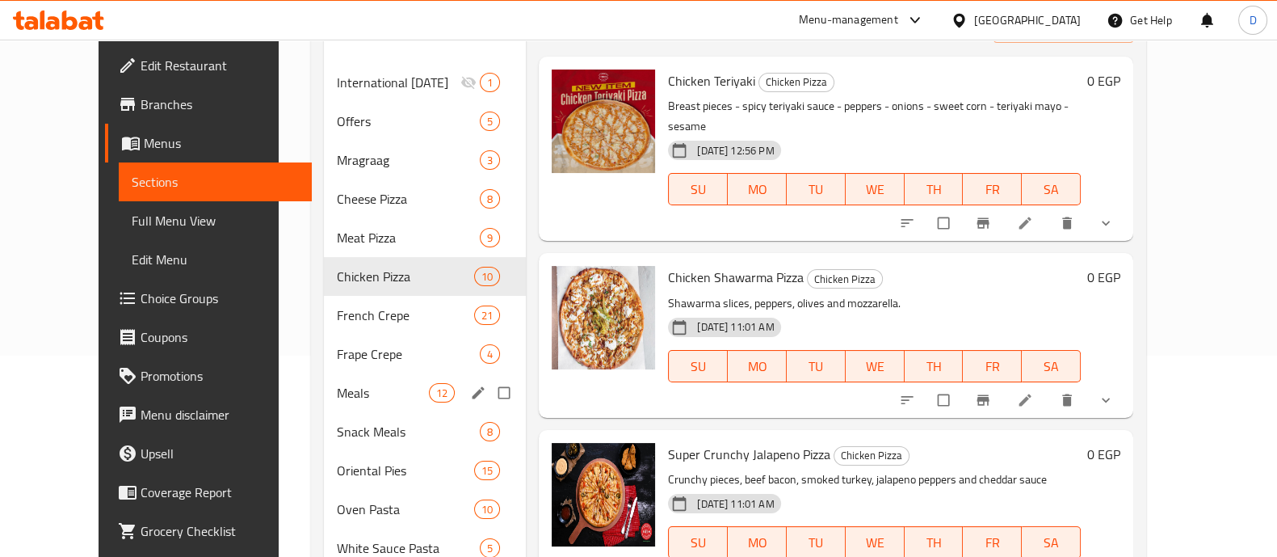
click at [360, 373] on div "Meals 12" at bounding box center [425, 392] width 203 height 39
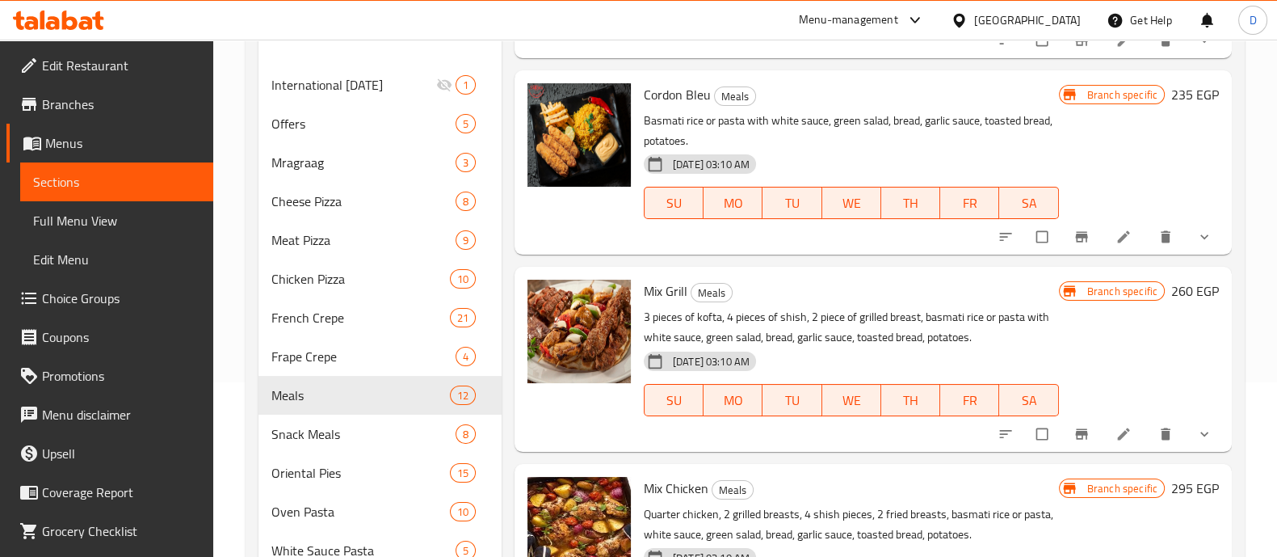
scroll to position [201, 0]
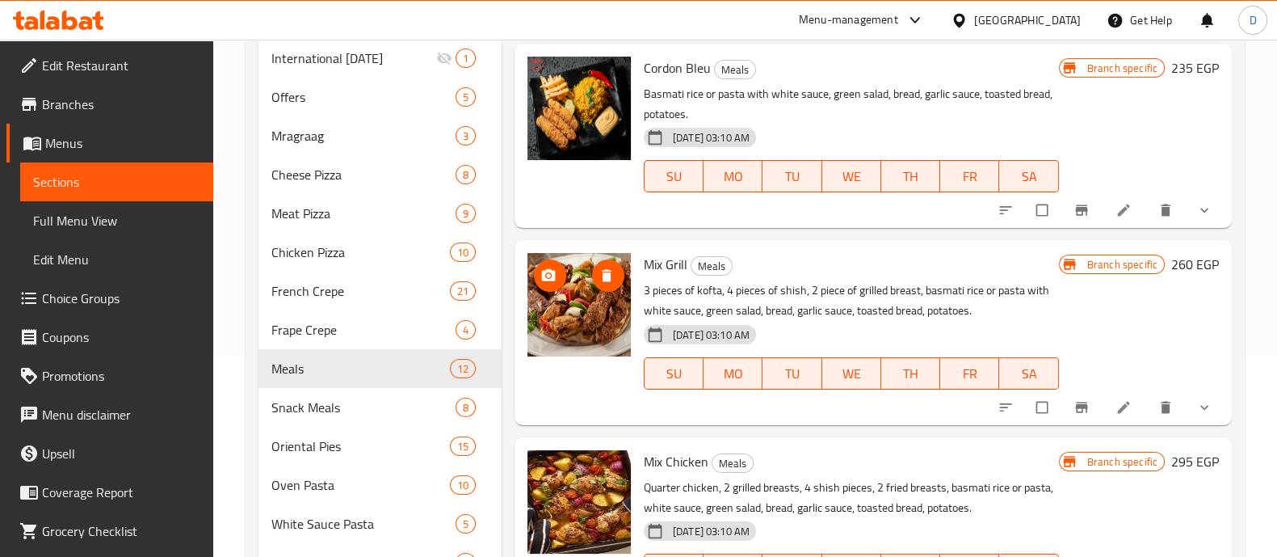
click at [550, 272] on icon "upload picture" at bounding box center [548, 275] width 16 height 16
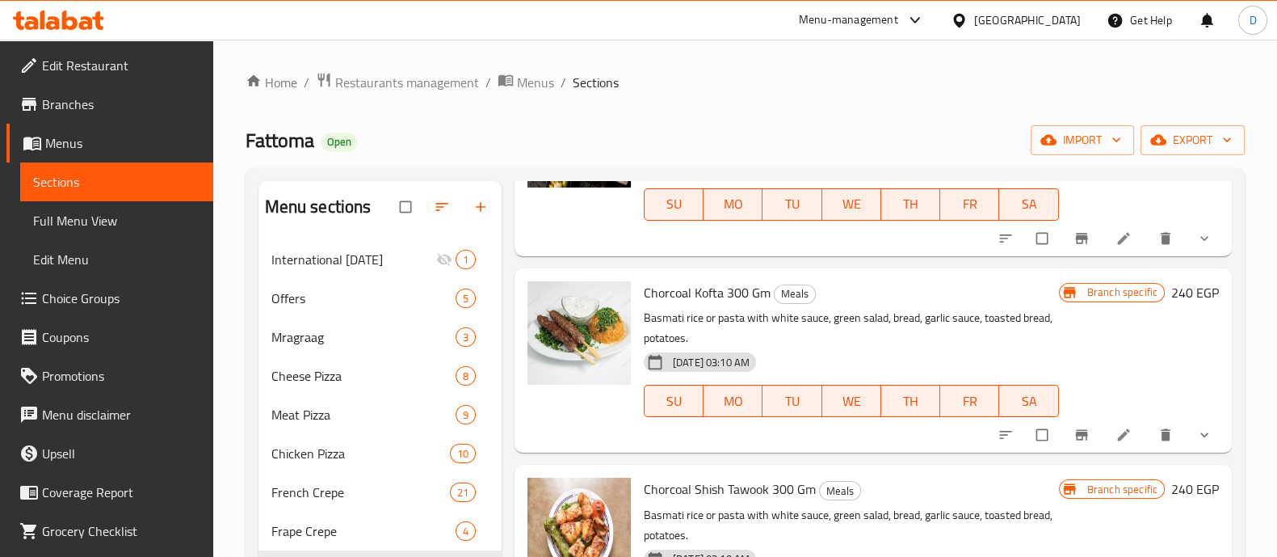
scroll to position [807, 0]
